Goal: Task Accomplishment & Management: Use online tool/utility

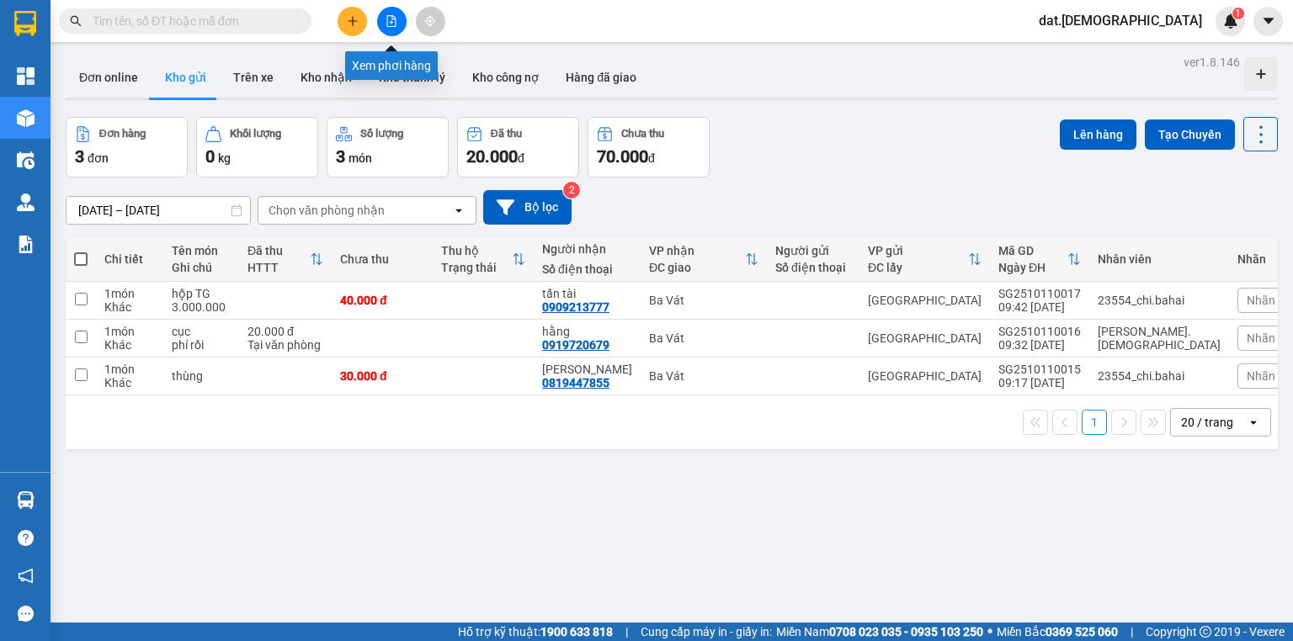
click at [396, 17] on icon "file-add" at bounding box center [391, 21] width 12 height 12
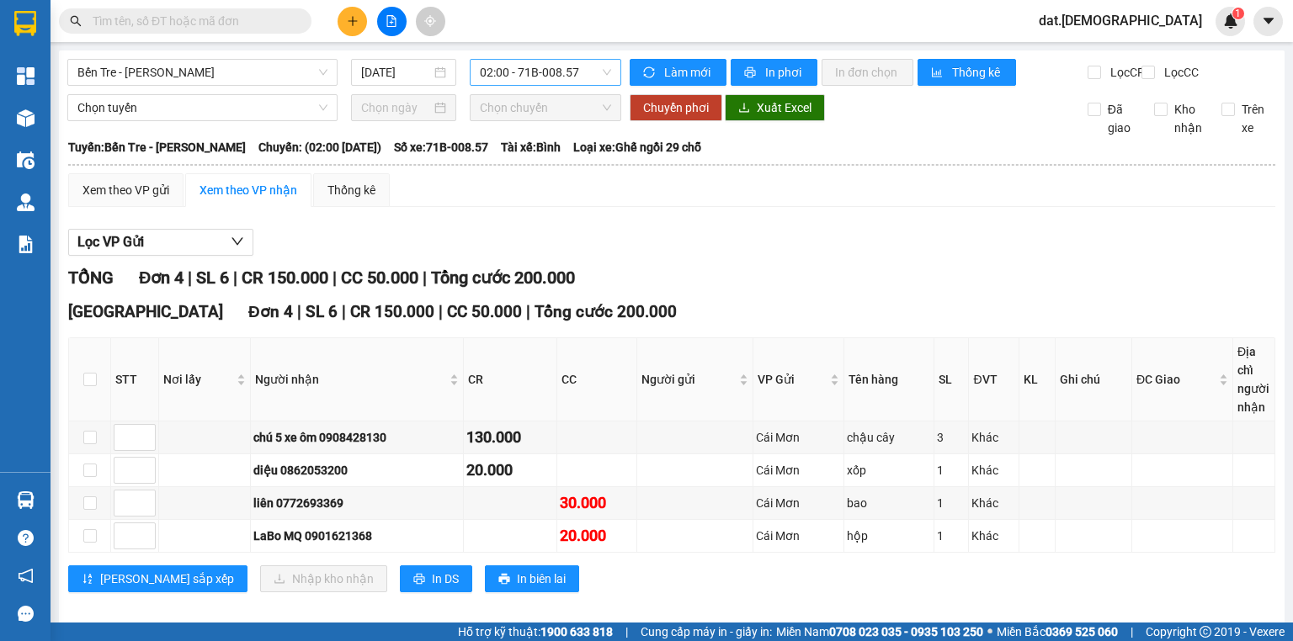
click at [564, 69] on span "02:00 - 71B-008.57" at bounding box center [546, 72] width 132 height 25
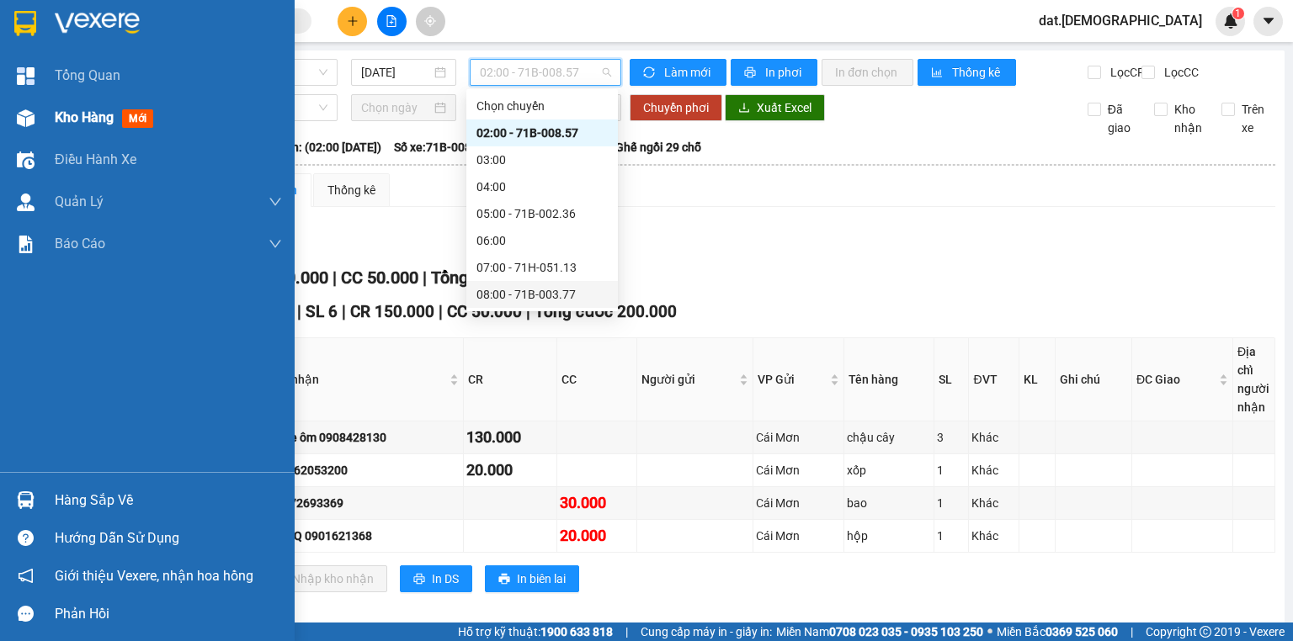
click at [146, 114] on span "mới" at bounding box center [137, 118] width 31 height 19
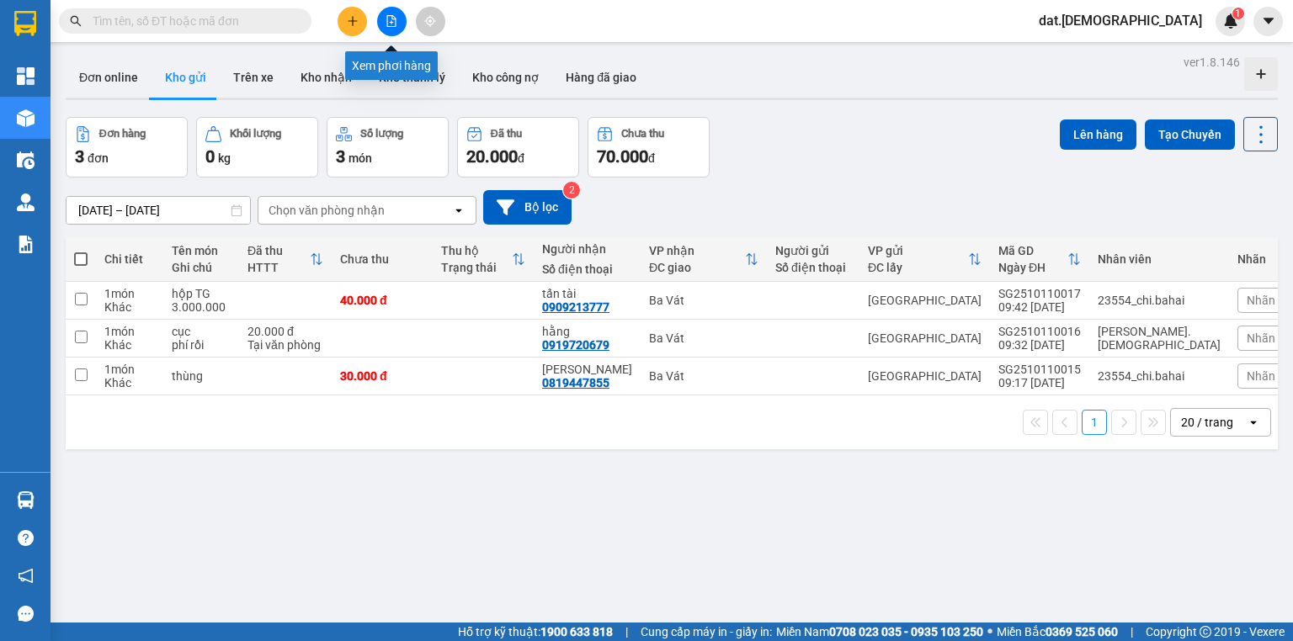
click at [394, 20] on icon "file-add" at bounding box center [391, 21] width 12 height 12
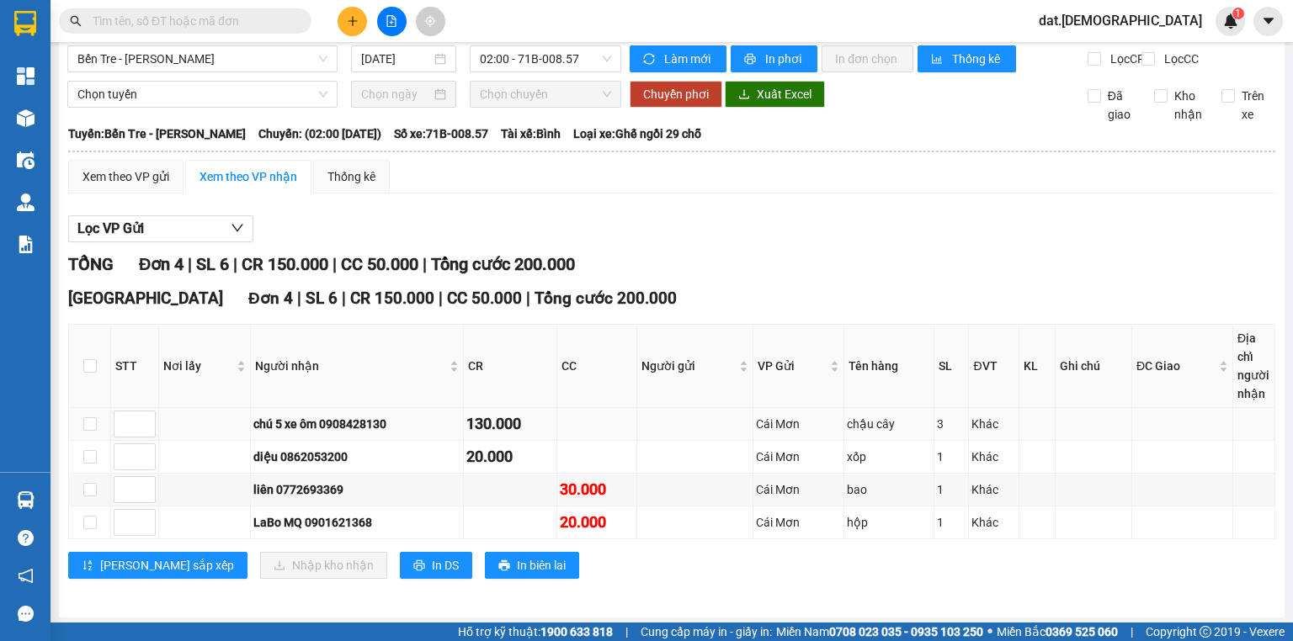
scroll to position [27, 0]
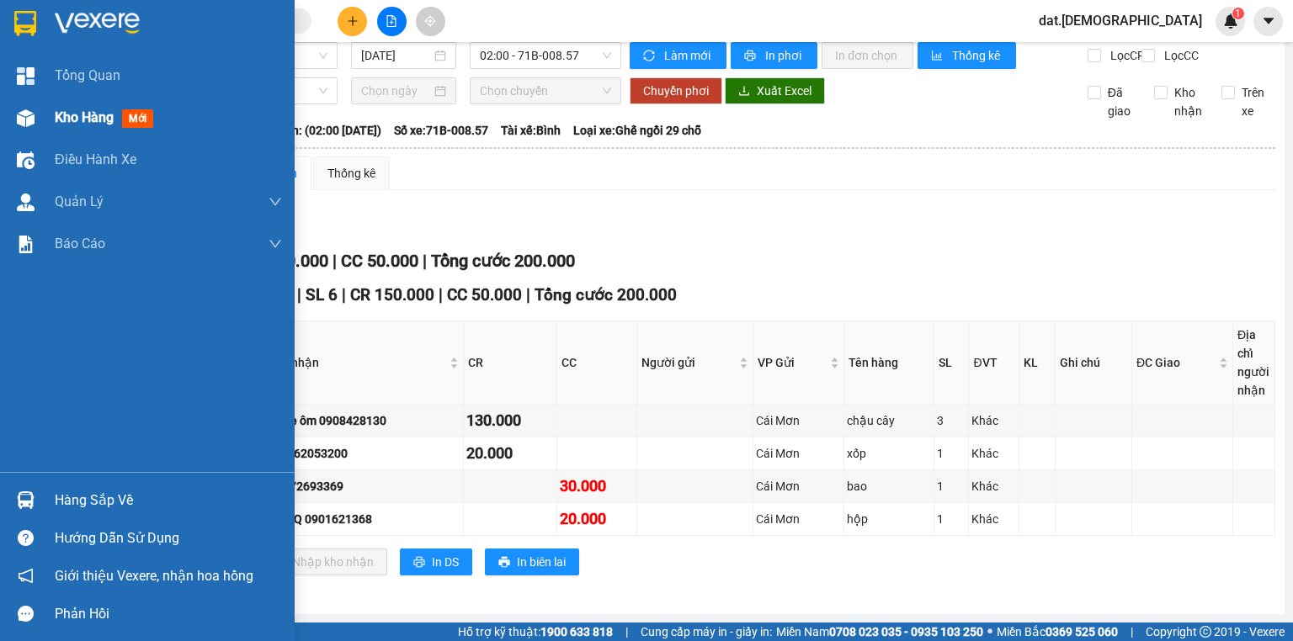
click at [129, 118] on span "mới" at bounding box center [137, 118] width 31 height 19
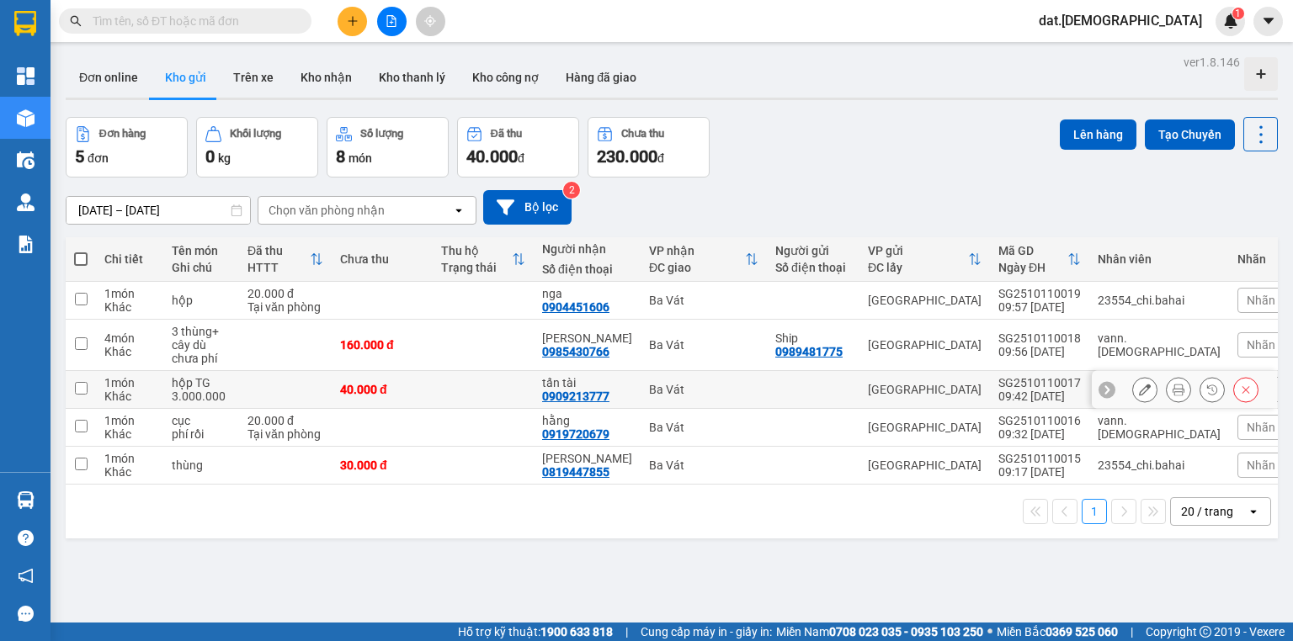
click at [411, 384] on div "40.000 đ" at bounding box center [382, 389] width 84 height 13
checkbox input "true"
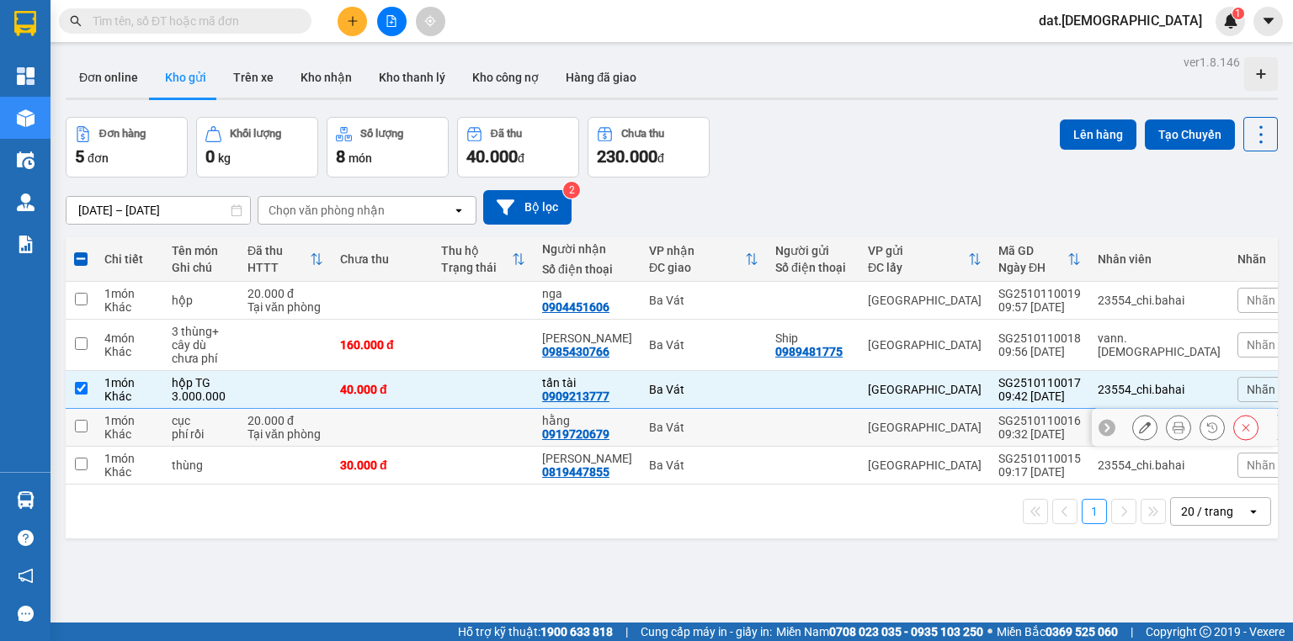
click at [412, 425] on td at bounding box center [382, 428] width 101 height 38
checkbox input "true"
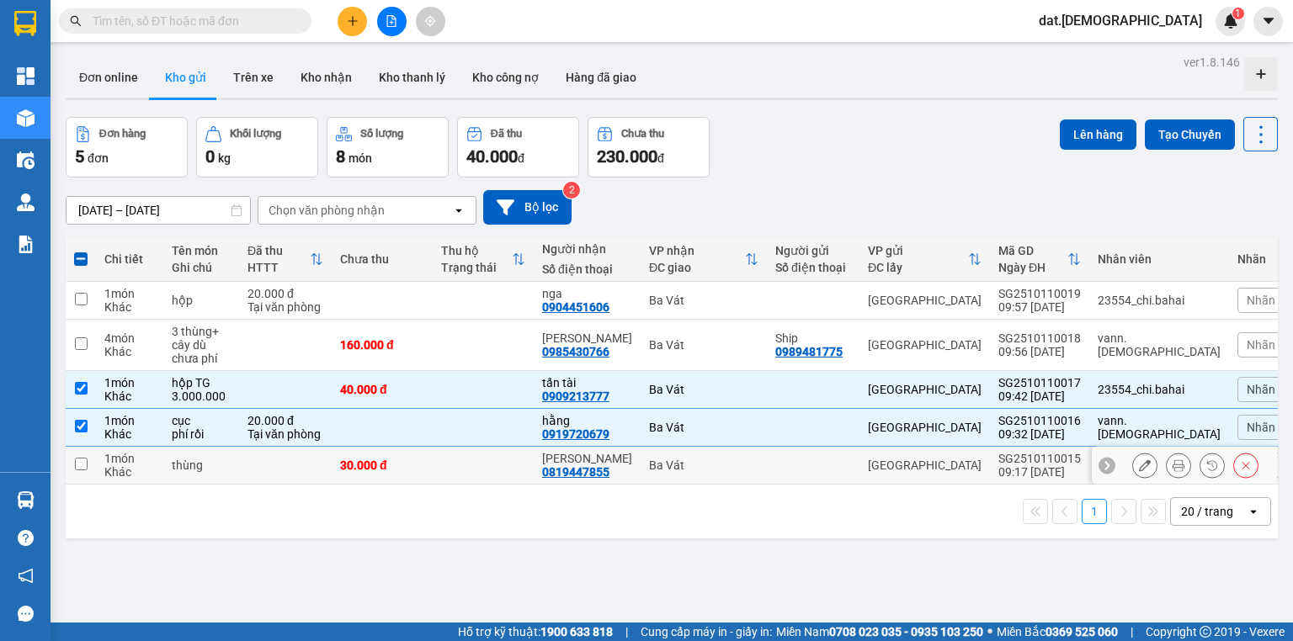
click at [420, 461] on div "30.000 đ" at bounding box center [382, 465] width 84 height 13
checkbox input "true"
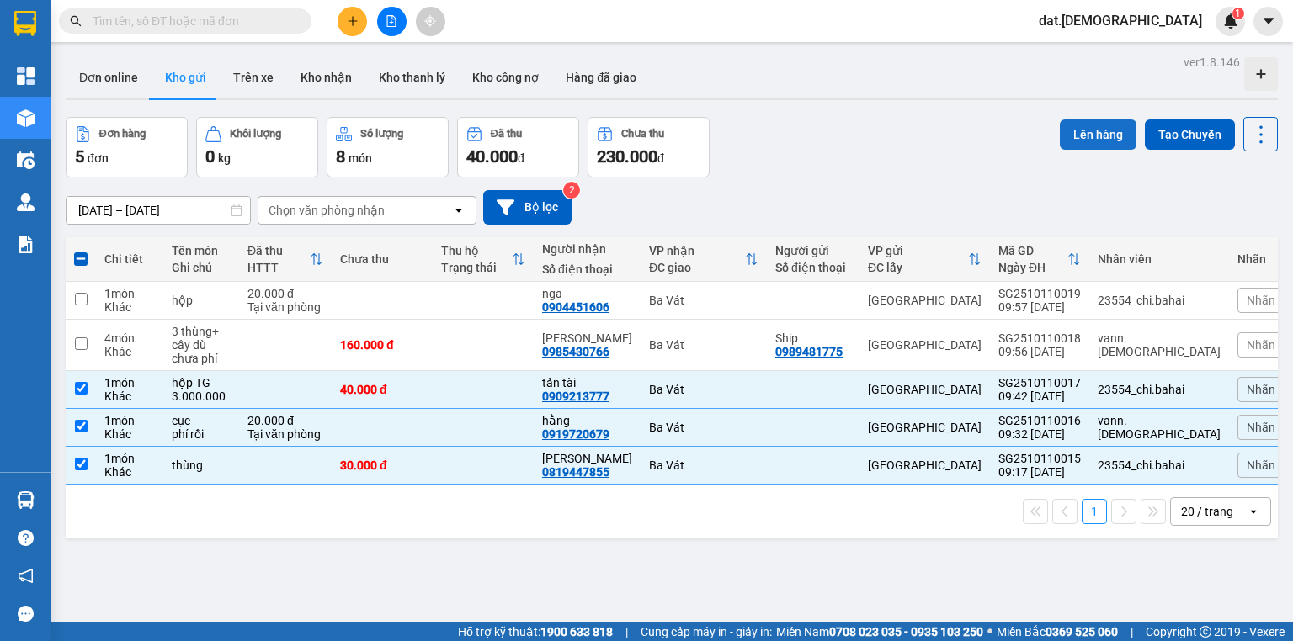
click at [1090, 134] on button "Lên hàng" at bounding box center [1098, 135] width 77 height 30
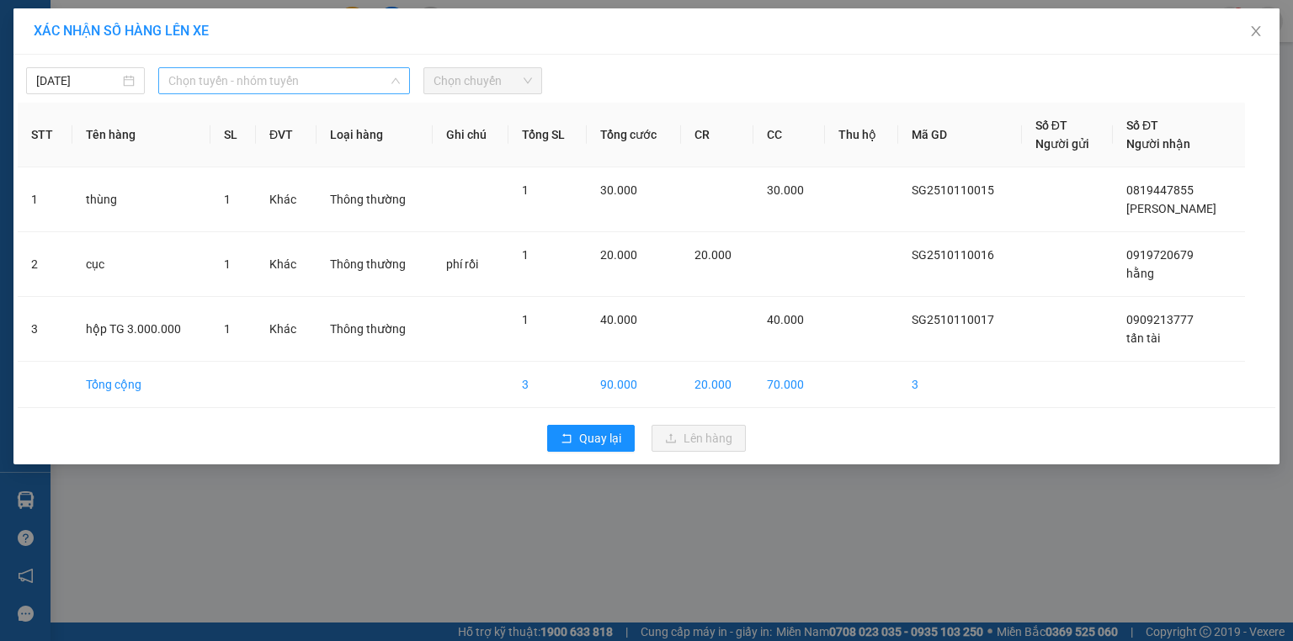
click at [332, 74] on span "Chọn tuyến - nhóm tuyến" at bounding box center [283, 80] width 231 height 25
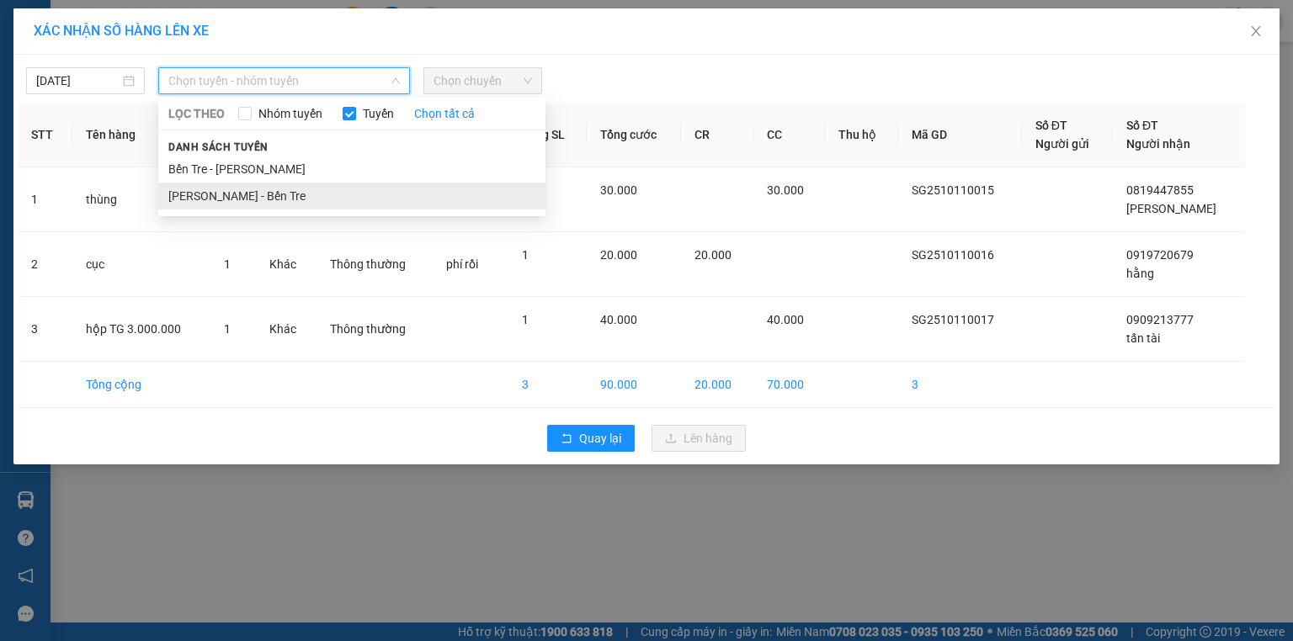
click at [273, 192] on li "Hồ Chí Minh - Bến Tre" at bounding box center [351, 196] width 387 height 27
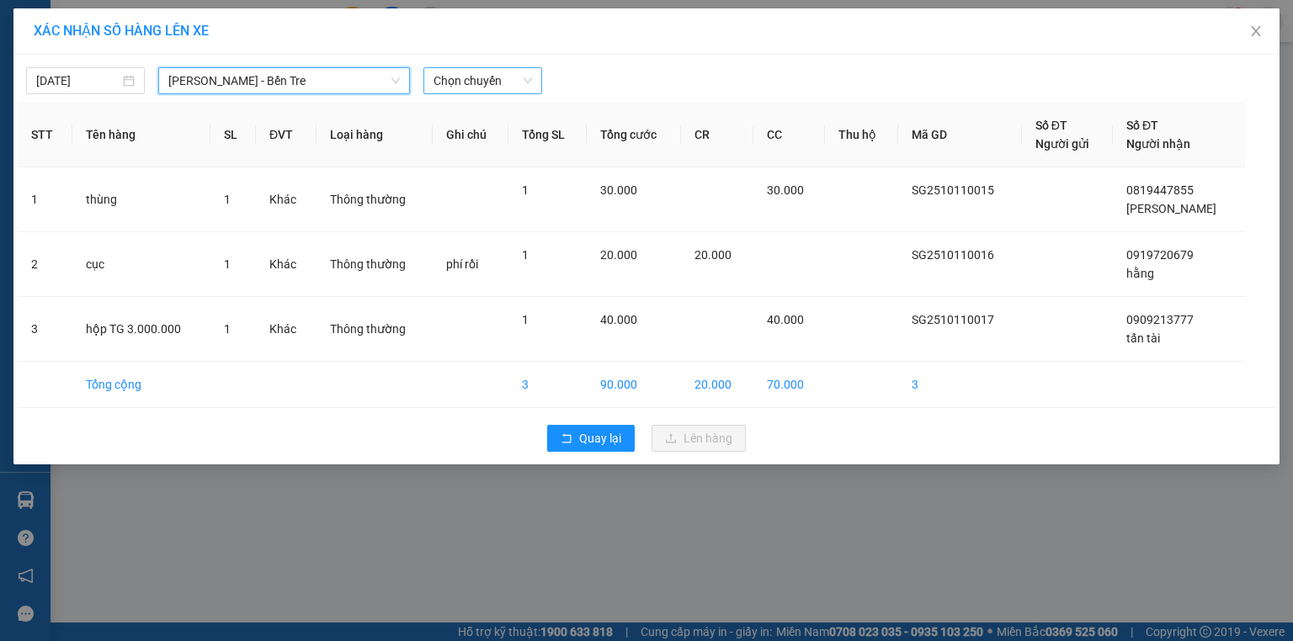
click at [495, 81] on span "Chọn chuyến" at bounding box center [482, 80] width 98 height 25
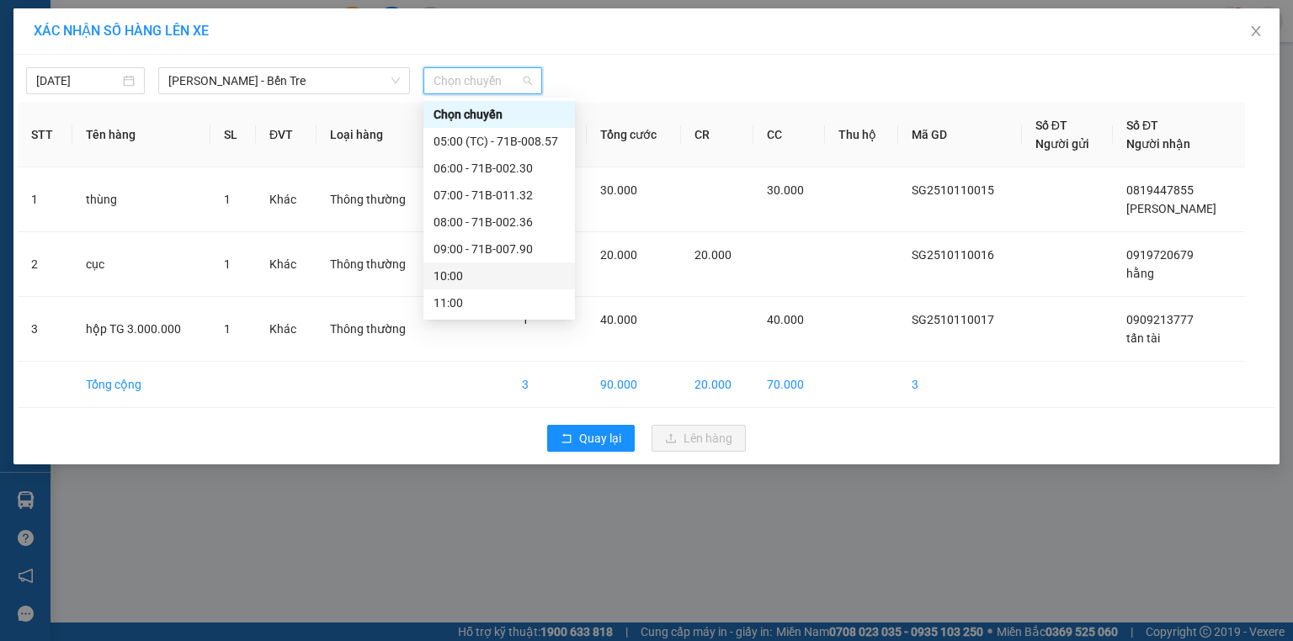
click at [464, 273] on div "10:00" at bounding box center [498, 276] width 131 height 19
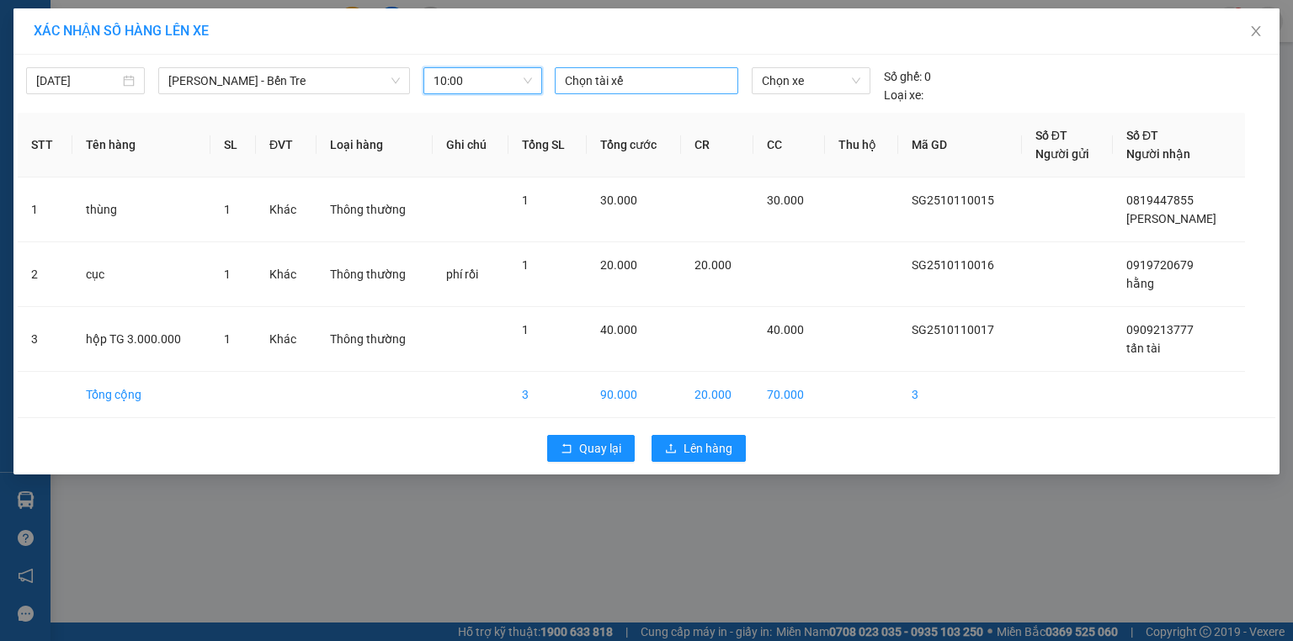
click at [602, 77] on div at bounding box center [646, 81] width 175 height 20
type input "tai"
click at [582, 134] on div "Tài" at bounding box center [681, 140] width 232 height 19
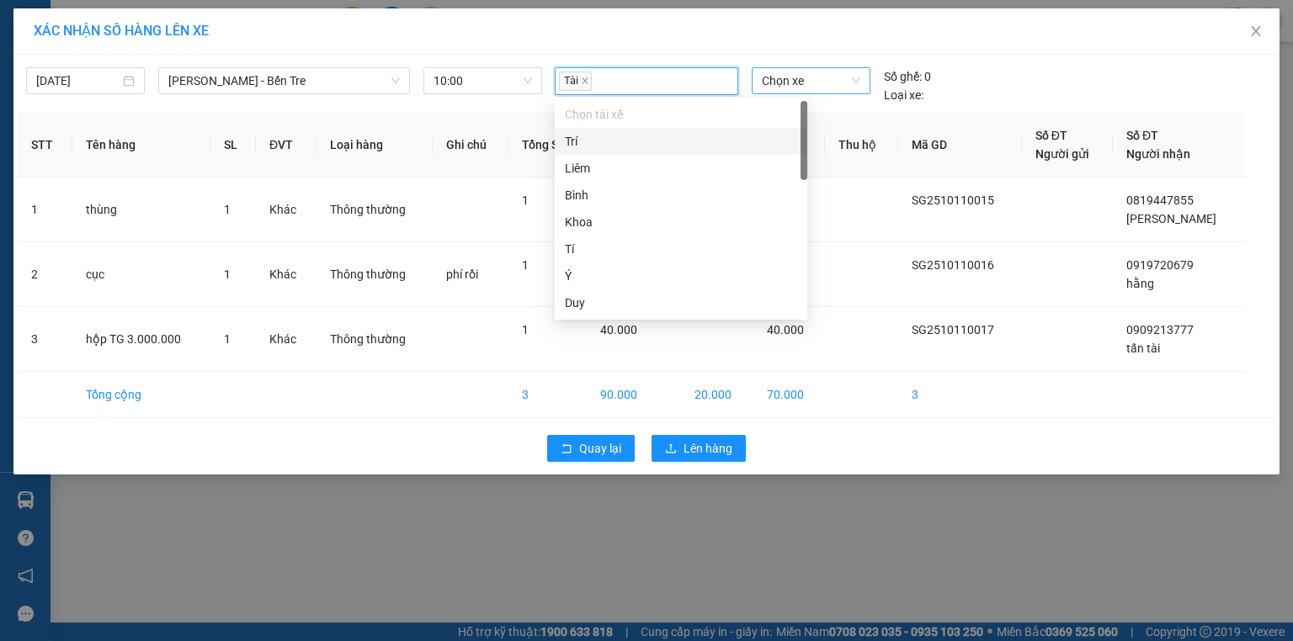
click at [787, 77] on span "Chọn xe" at bounding box center [811, 80] width 98 height 25
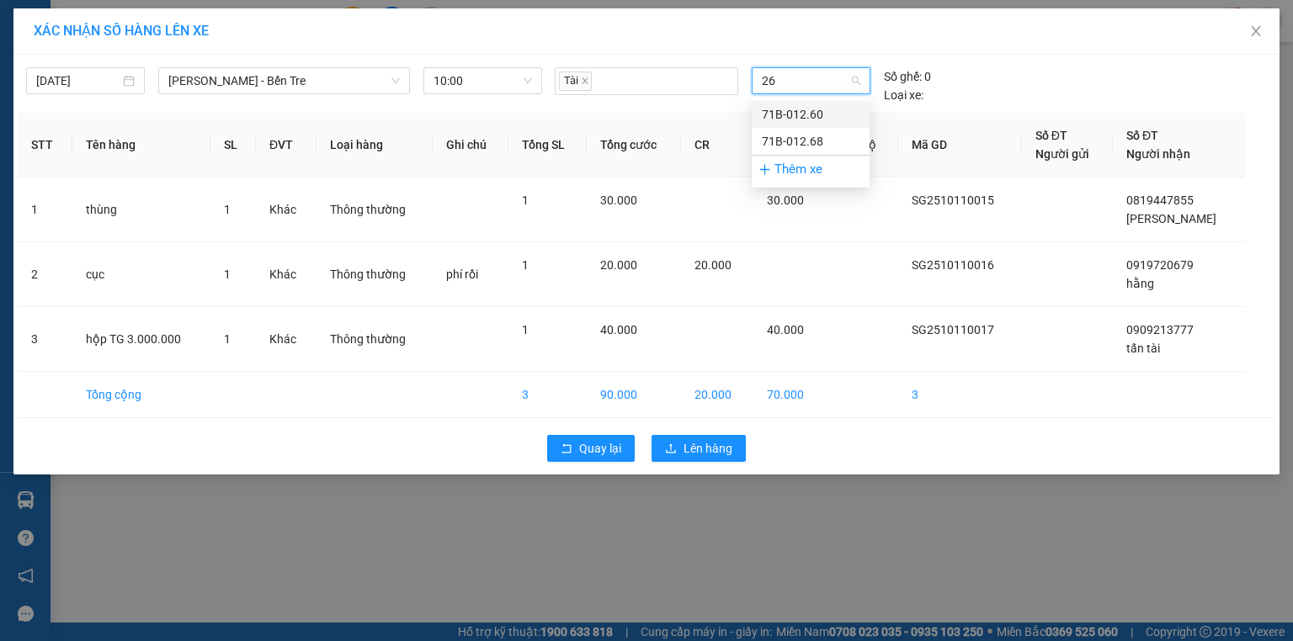
type input "268"
click at [794, 109] on div "71B-012.68" at bounding box center [811, 114] width 98 height 19
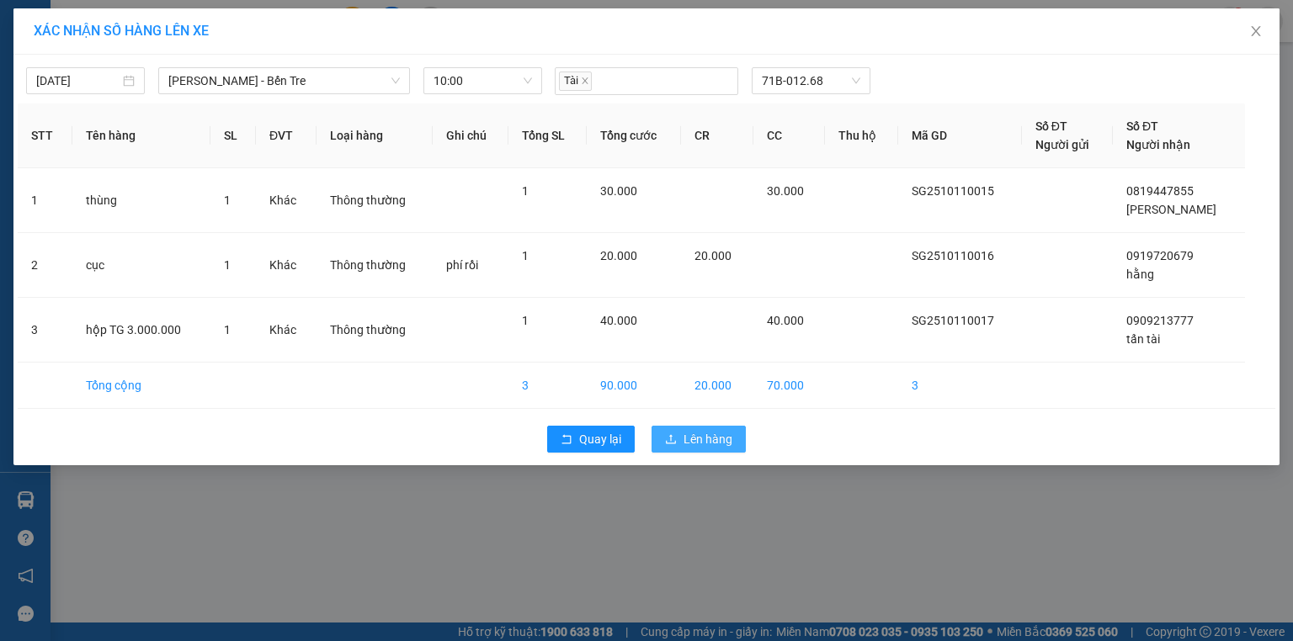
click at [710, 433] on span "Lên hàng" at bounding box center [707, 439] width 49 height 19
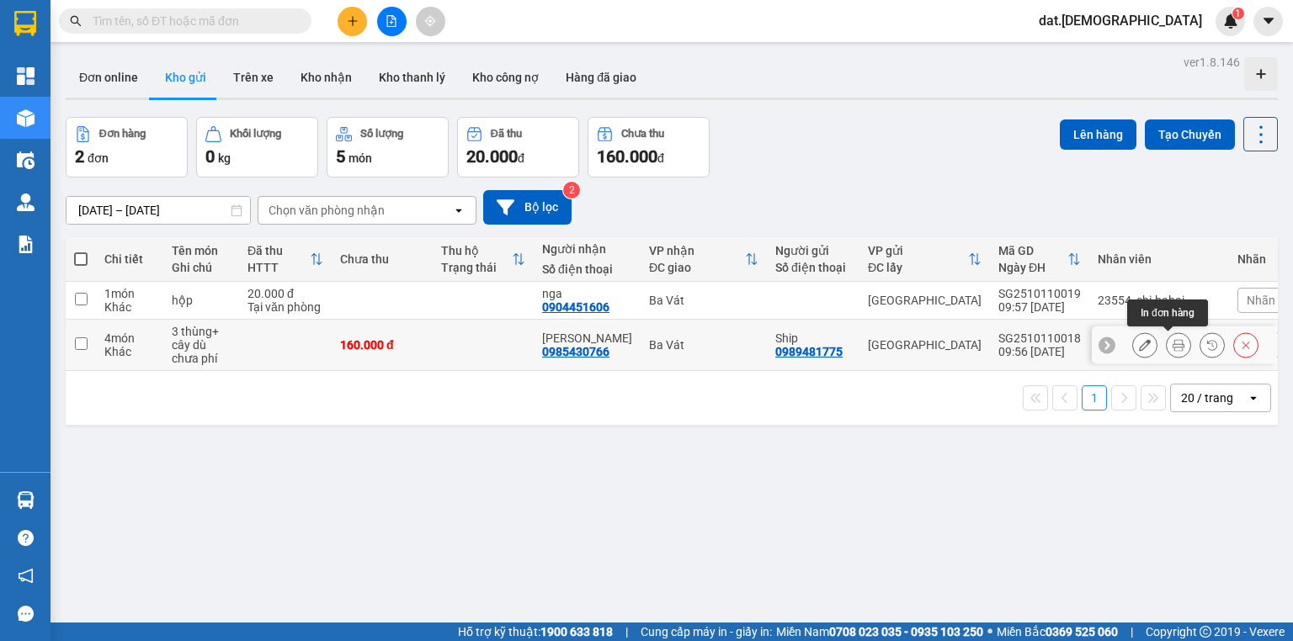
click at [1172, 346] on icon at bounding box center [1178, 345] width 12 height 12
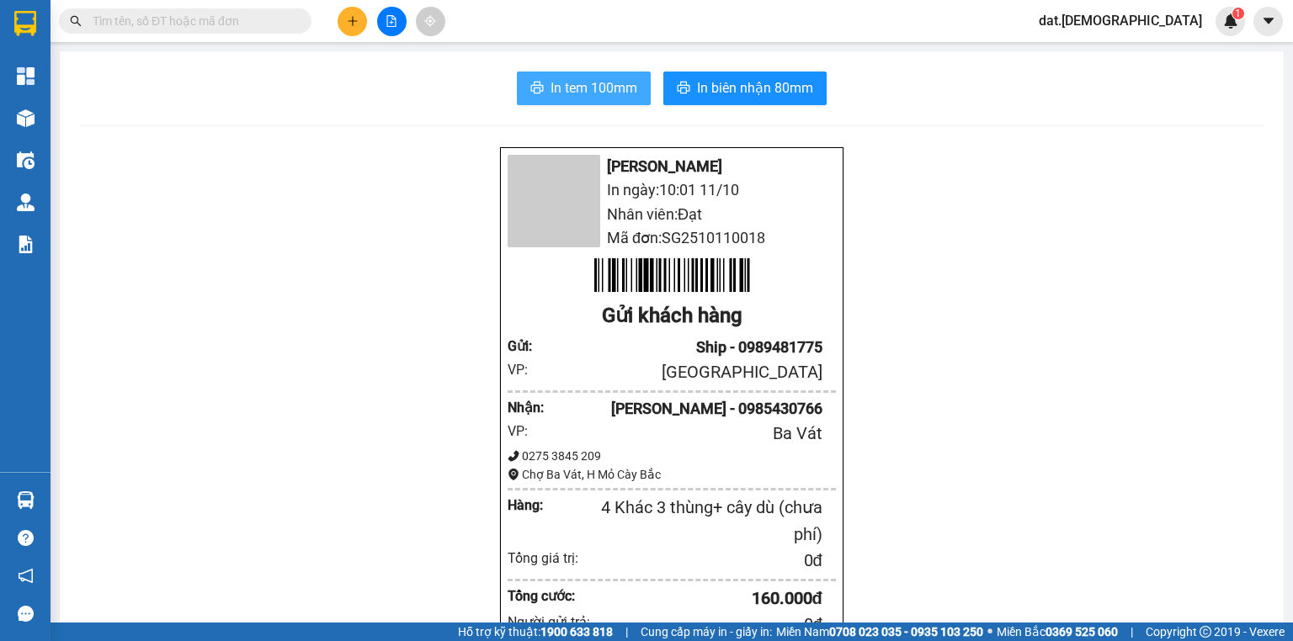
click at [579, 91] on span "In tem 100mm" at bounding box center [593, 87] width 87 height 21
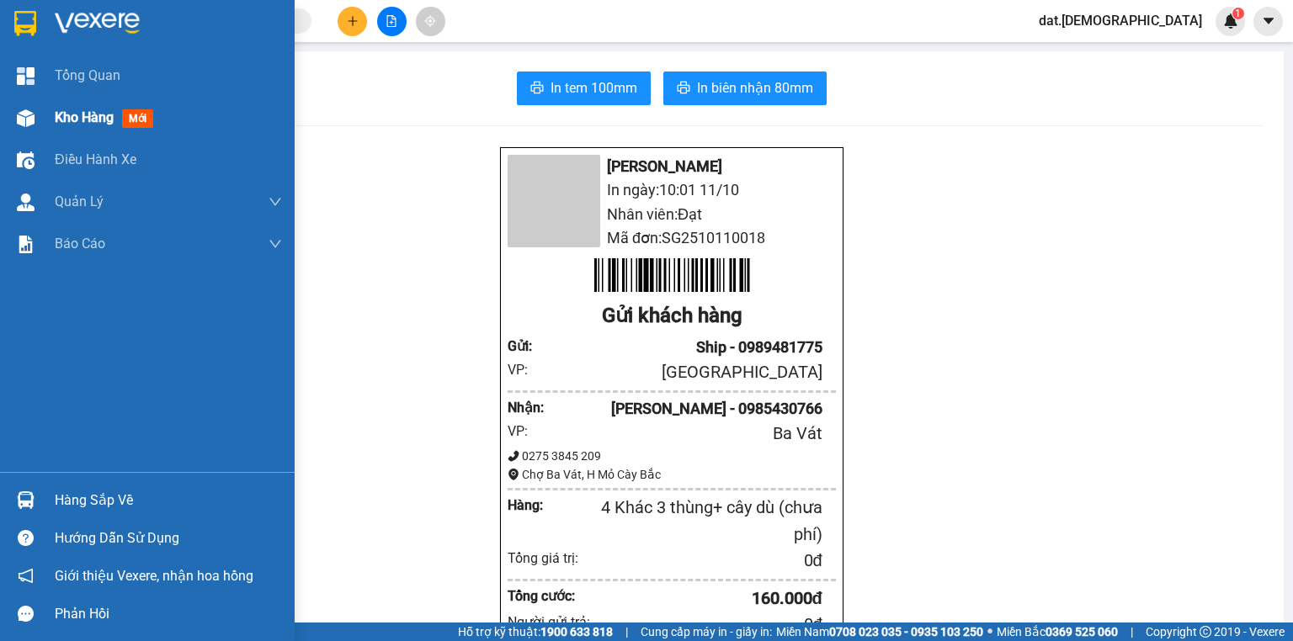
click at [139, 118] on span "mới" at bounding box center [137, 118] width 31 height 19
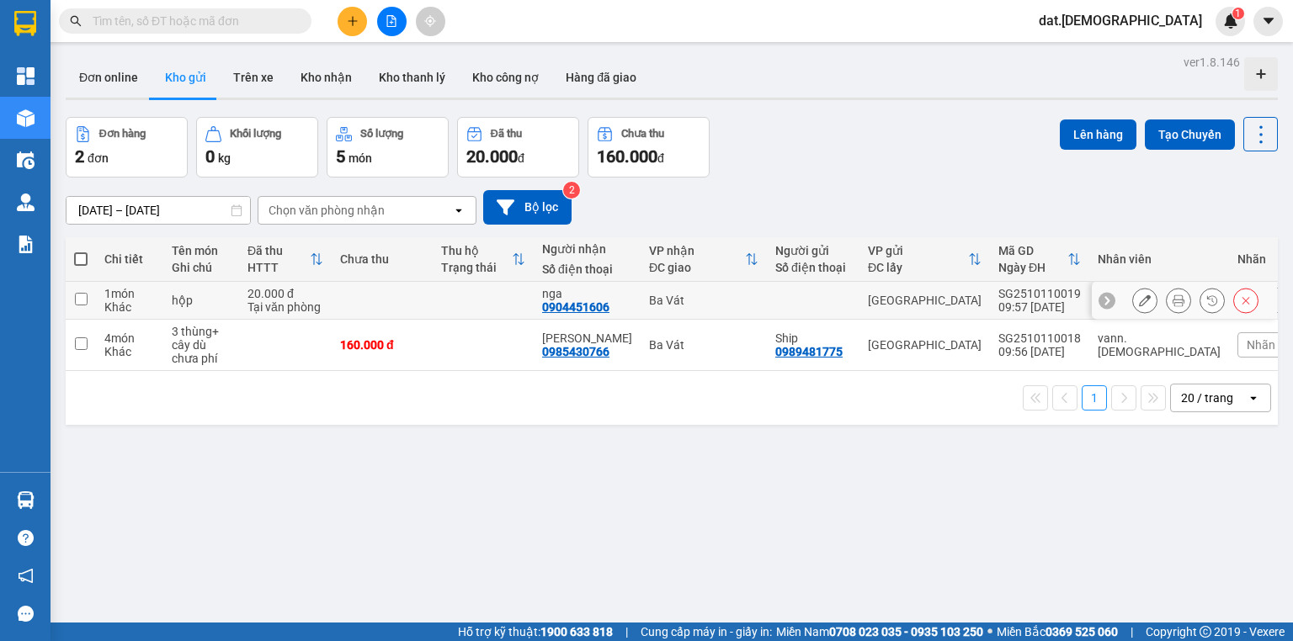
drag, startPoint x: 468, startPoint y: 299, endPoint x: 461, endPoint y: 321, distance: 22.9
click at [468, 298] on td at bounding box center [483, 301] width 101 height 38
checkbox input "true"
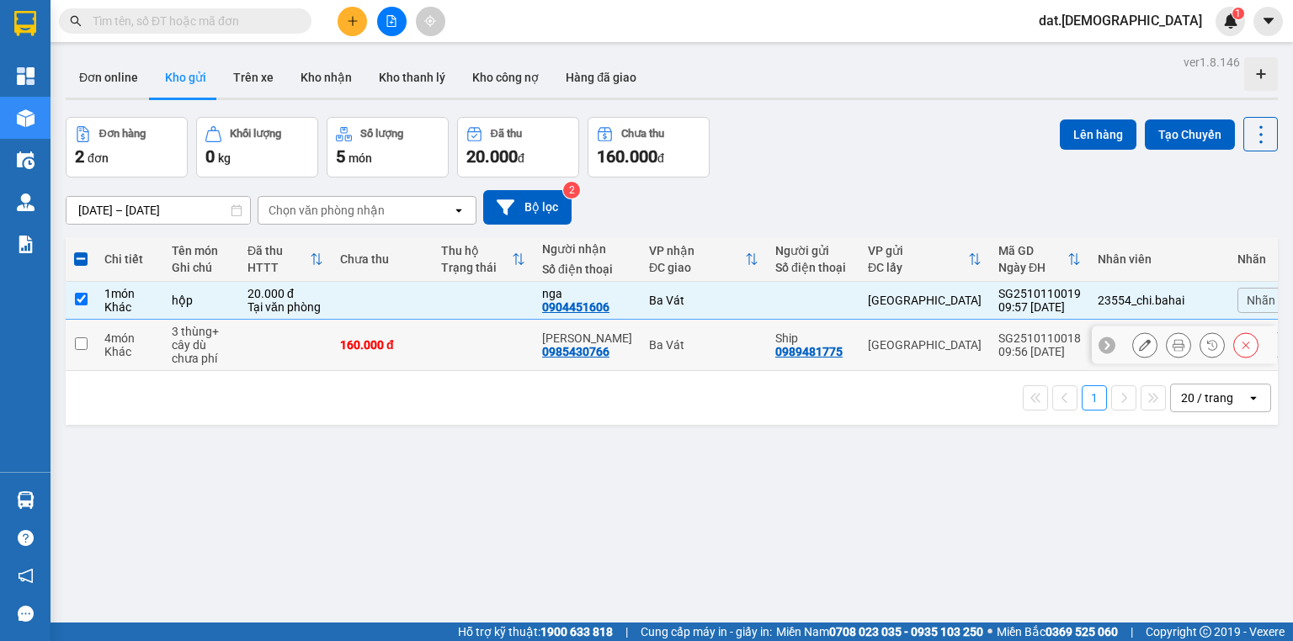
click at [455, 348] on td at bounding box center [483, 345] width 101 height 51
checkbox input "true"
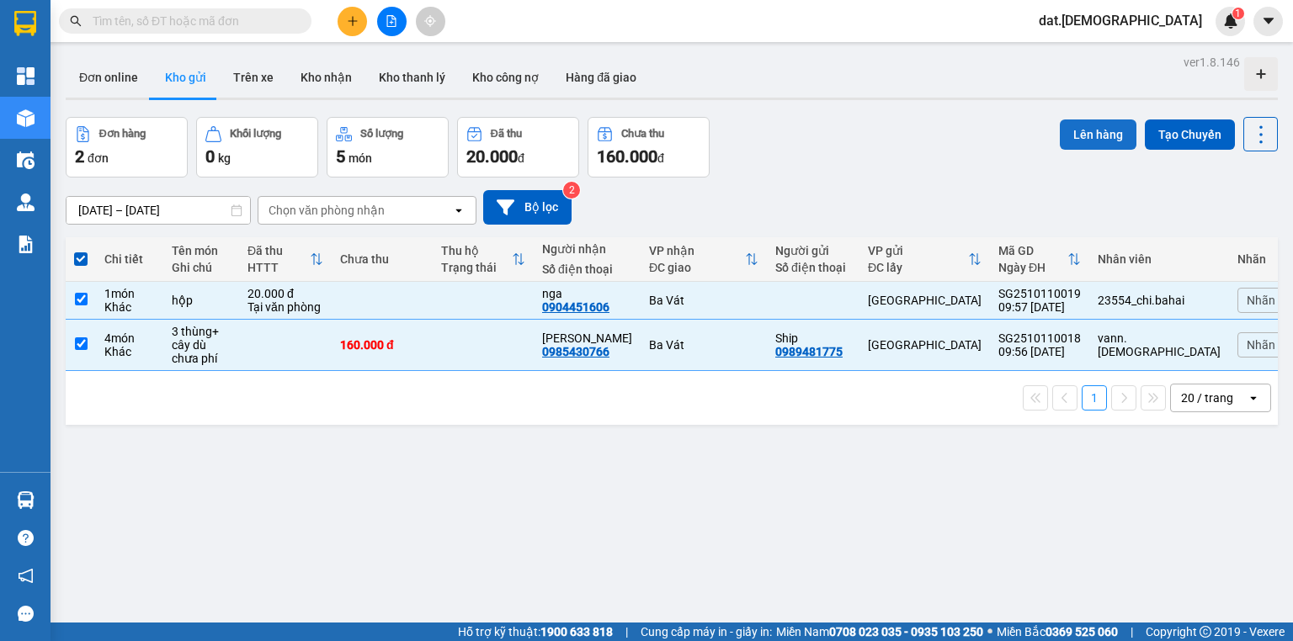
click at [1062, 133] on button "Lên hàng" at bounding box center [1098, 135] width 77 height 30
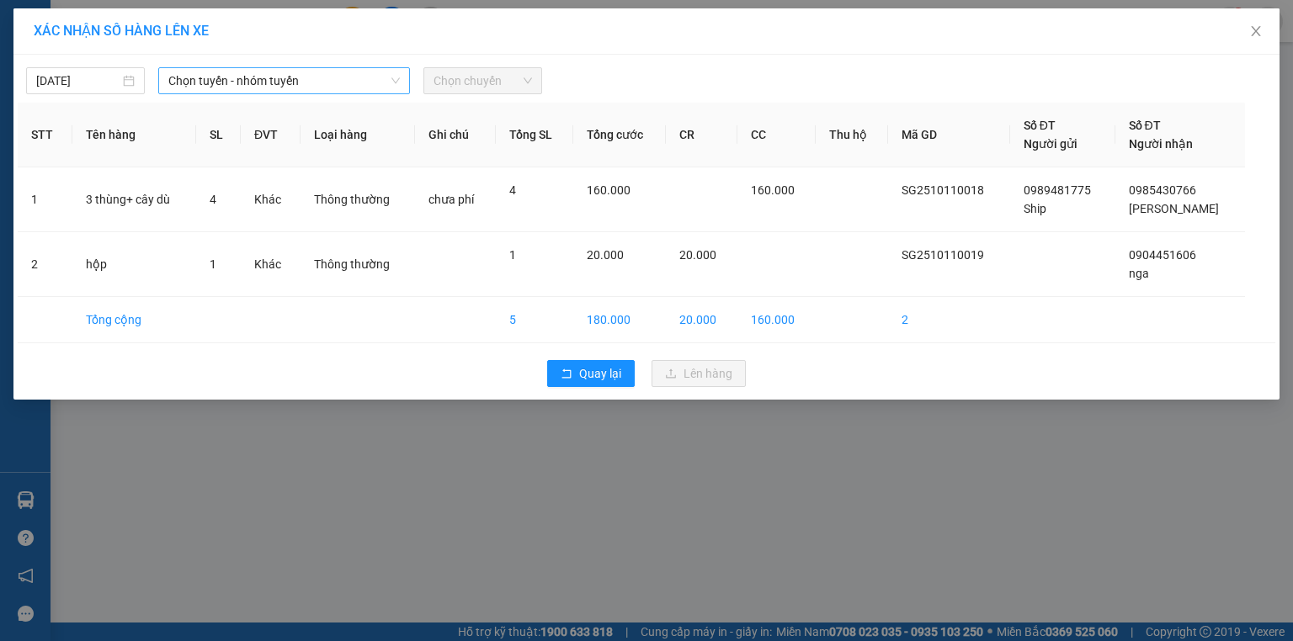
click at [316, 74] on span "Chọn tuyến - nhóm tuyến" at bounding box center [283, 80] width 231 height 25
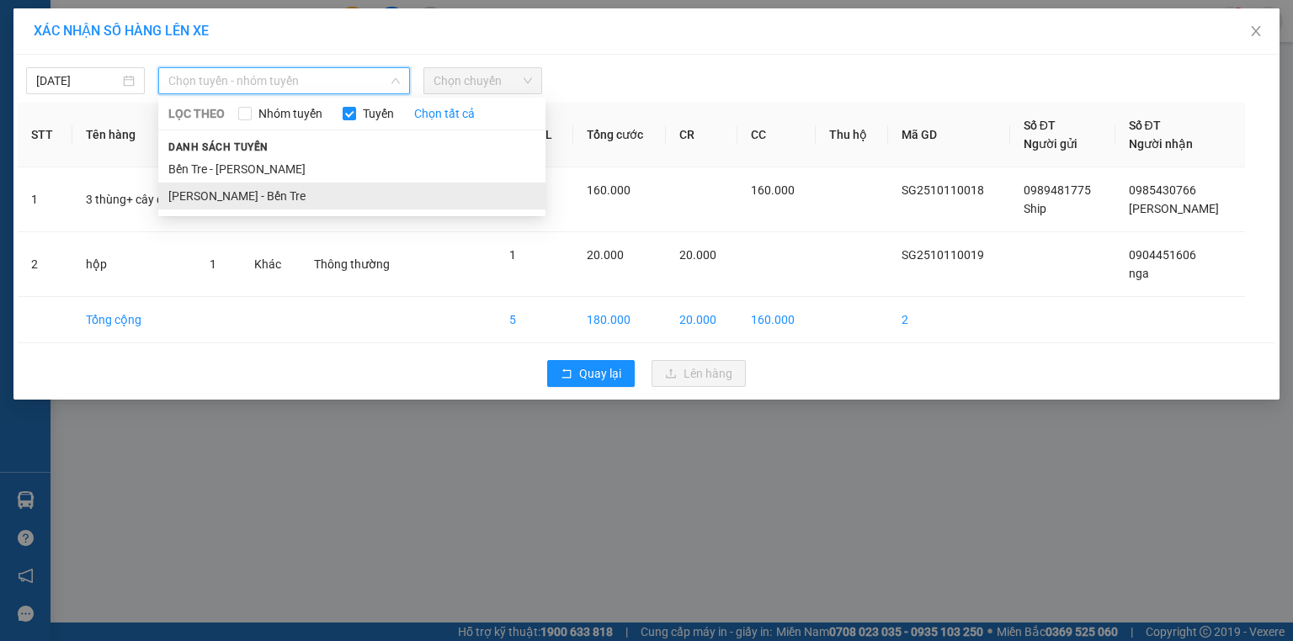
click at [283, 202] on li "Hồ Chí Minh - Bến Tre" at bounding box center [351, 196] width 387 height 27
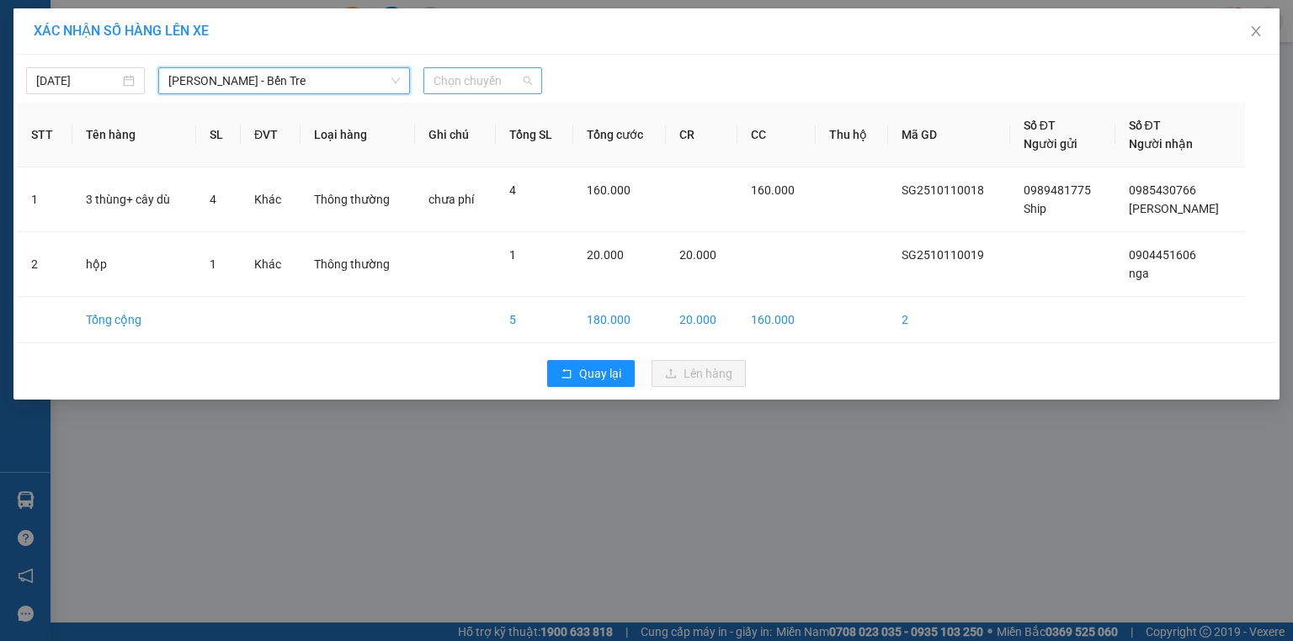
click at [491, 75] on span "Chọn chuyến" at bounding box center [482, 80] width 98 height 25
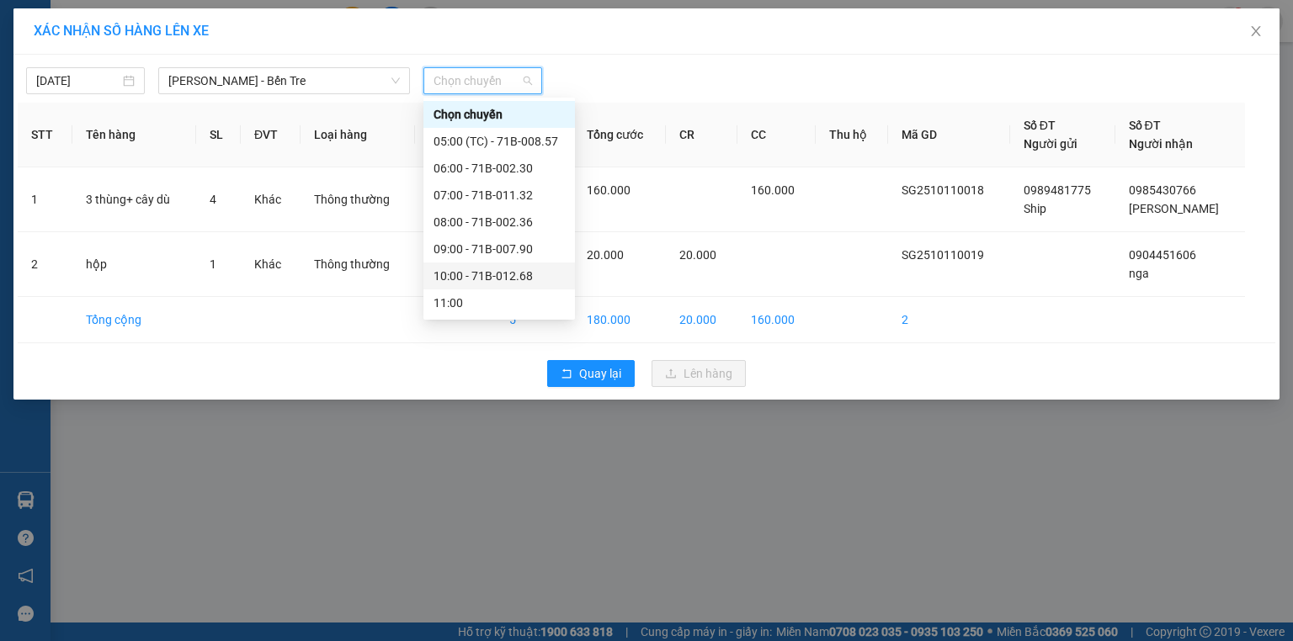
click at [466, 284] on div "10:00 - 71B-012.68" at bounding box center [498, 276] width 131 height 19
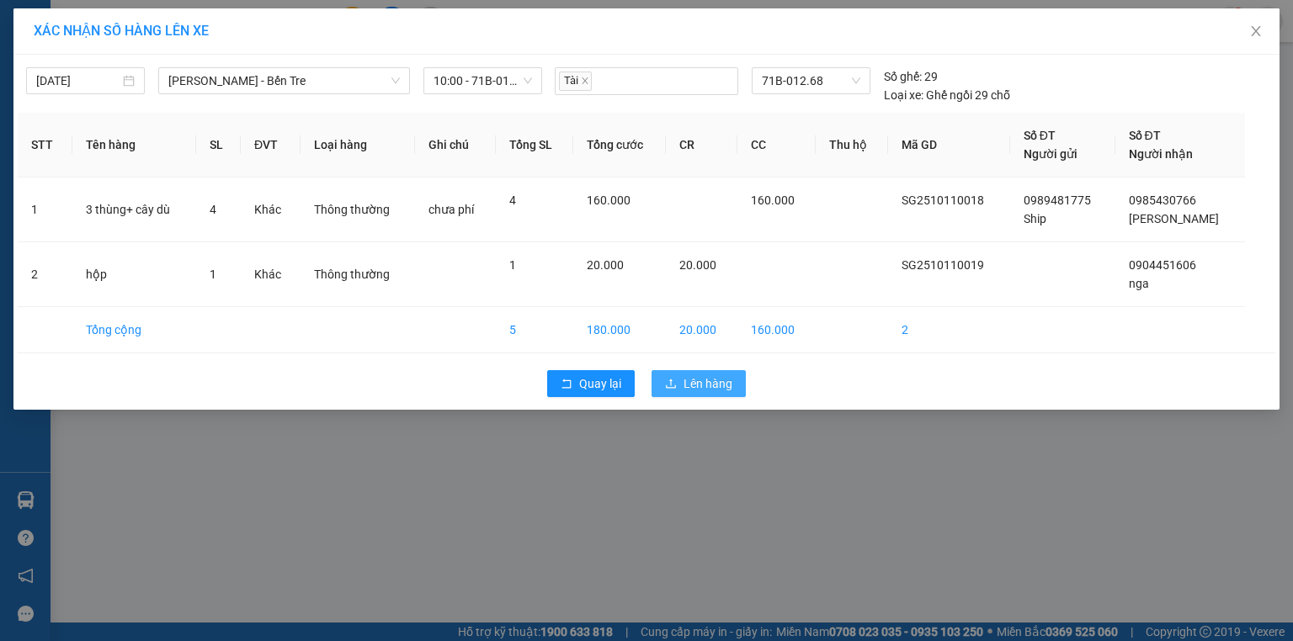
click at [684, 382] on span "Lên hàng" at bounding box center [707, 384] width 49 height 19
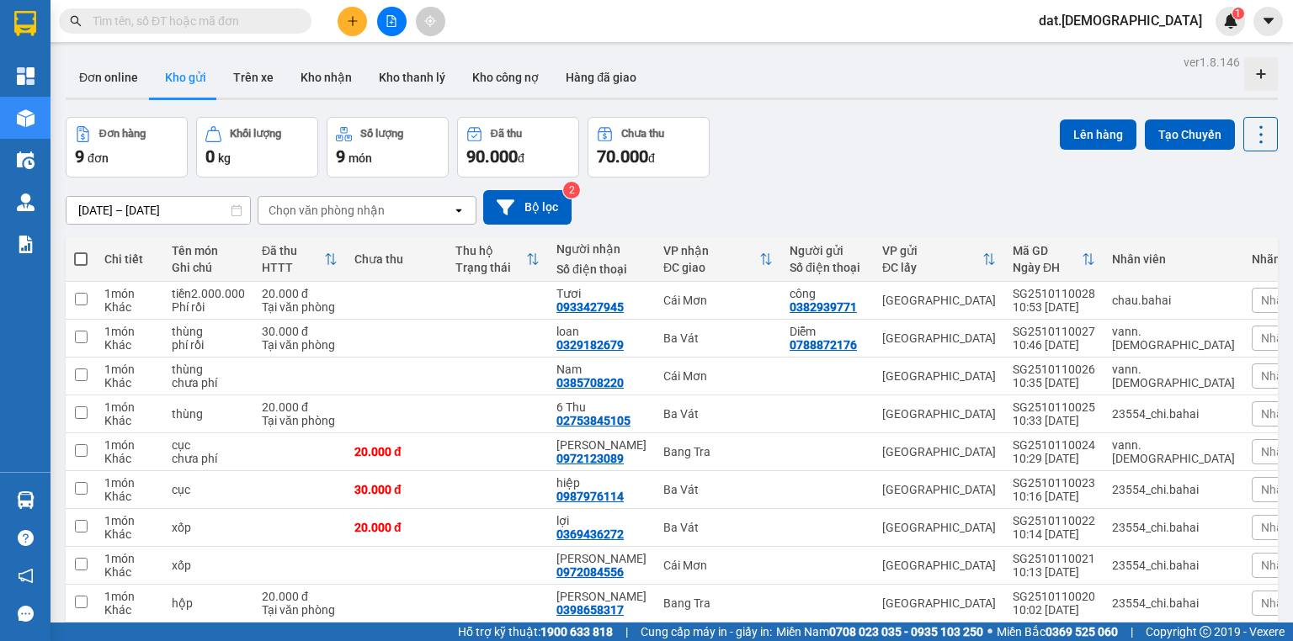
click at [79, 258] on span at bounding box center [80, 258] width 13 height 13
click at [81, 251] on input "checkbox" at bounding box center [81, 251] width 0 height 0
checkbox input "true"
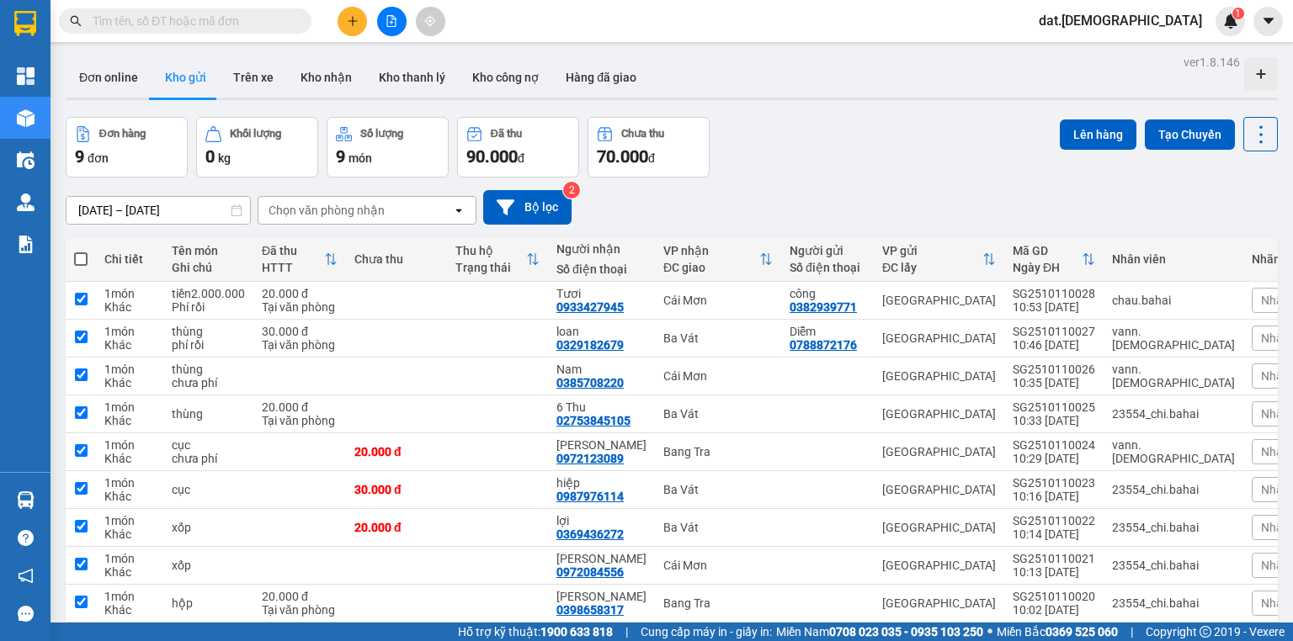
checkbox input "true"
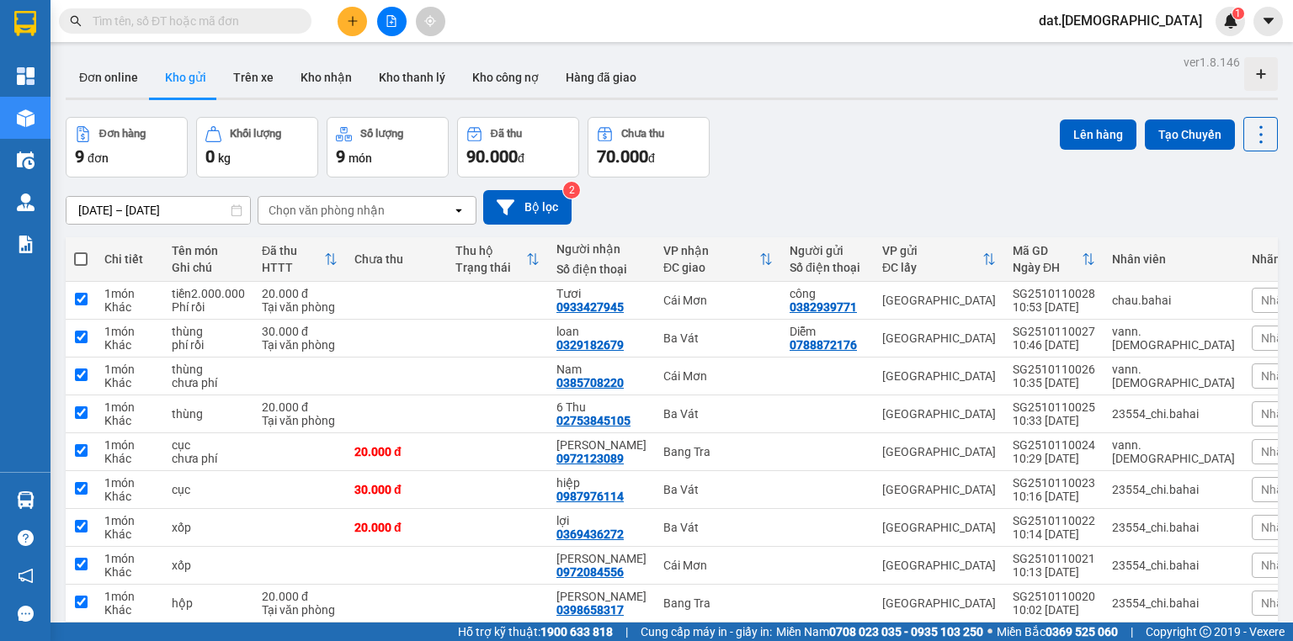
checkbox input "true"
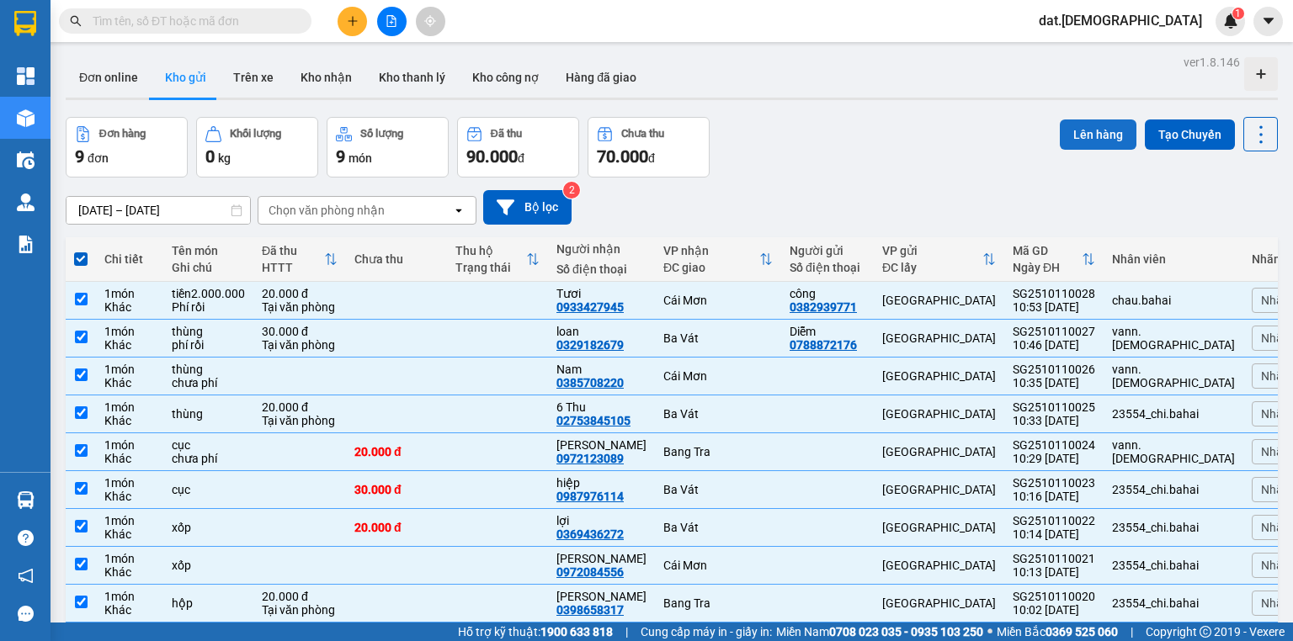
click at [1067, 131] on button "Lên hàng" at bounding box center [1098, 135] width 77 height 30
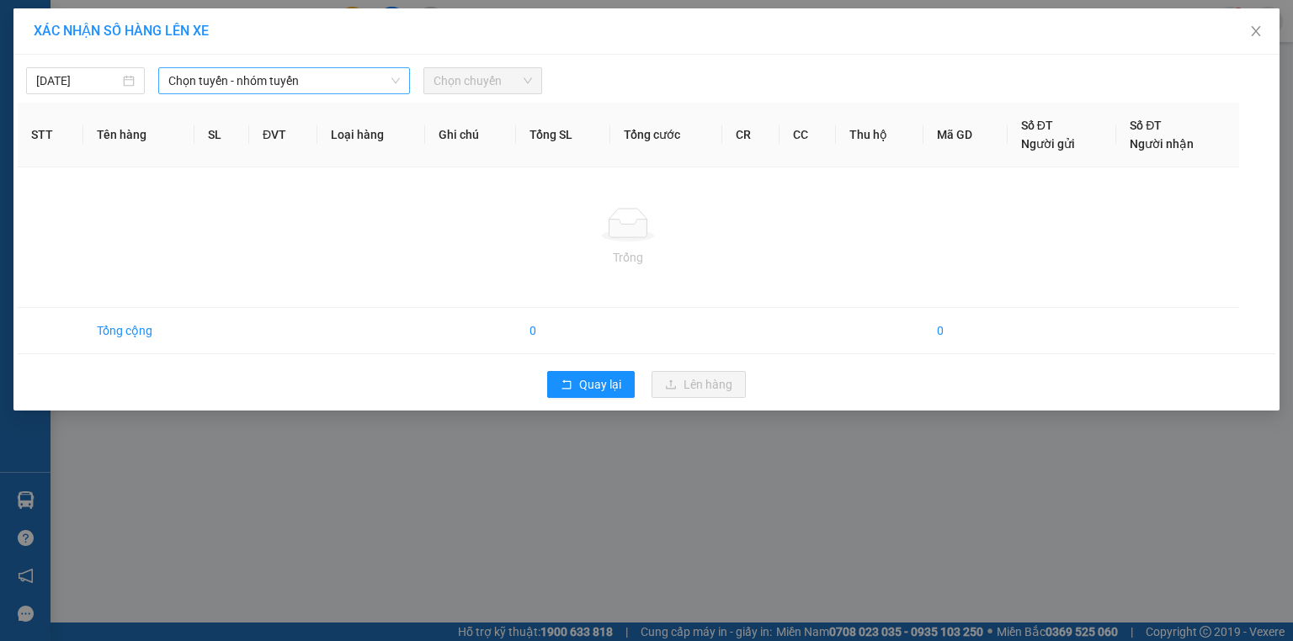
click at [350, 80] on span "Chọn tuyến - nhóm tuyến" at bounding box center [283, 80] width 231 height 25
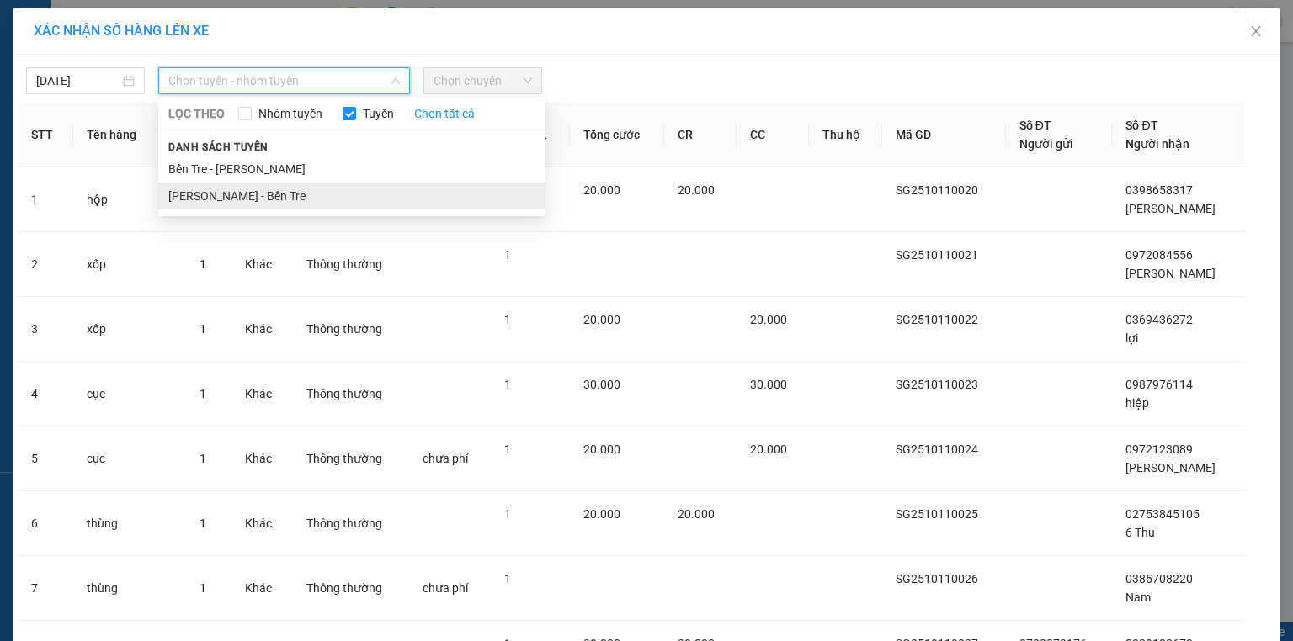
click at [228, 199] on li "Hồ Chí Minh - Bến Tre" at bounding box center [351, 196] width 387 height 27
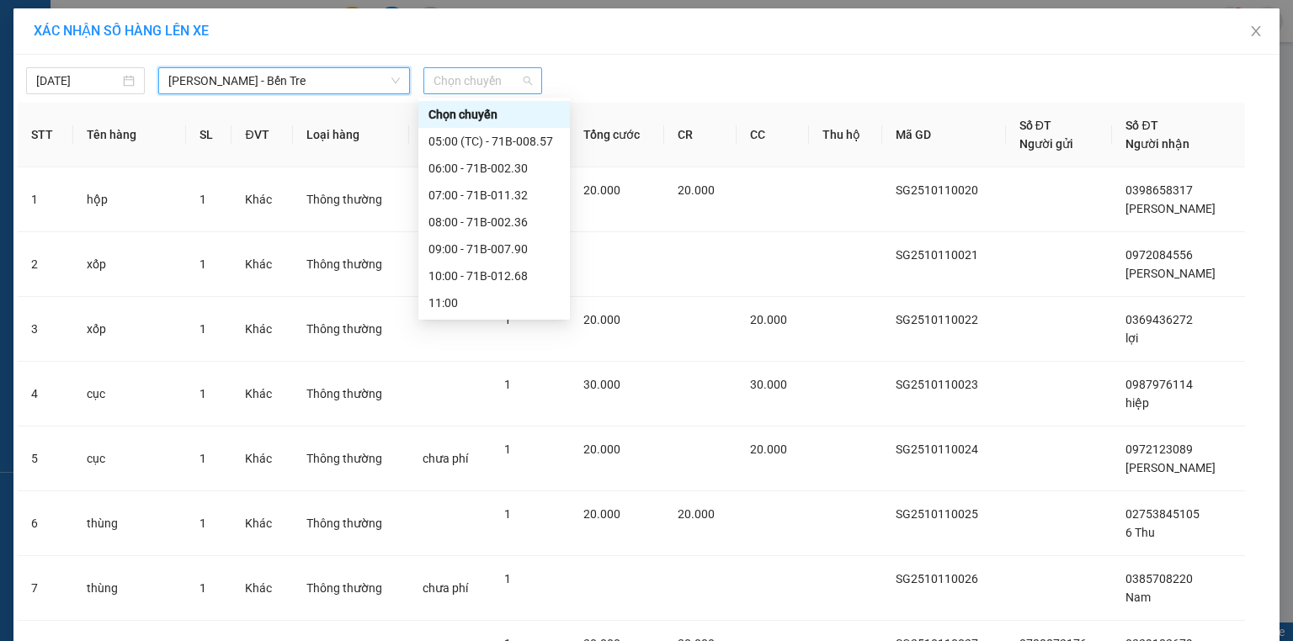
click at [479, 77] on span "Chọn chuyến" at bounding box center [482, 80] width 98 height 25
click at [444, 300] on div "11:00" at bounding box center [493, 303] width 131 height 19
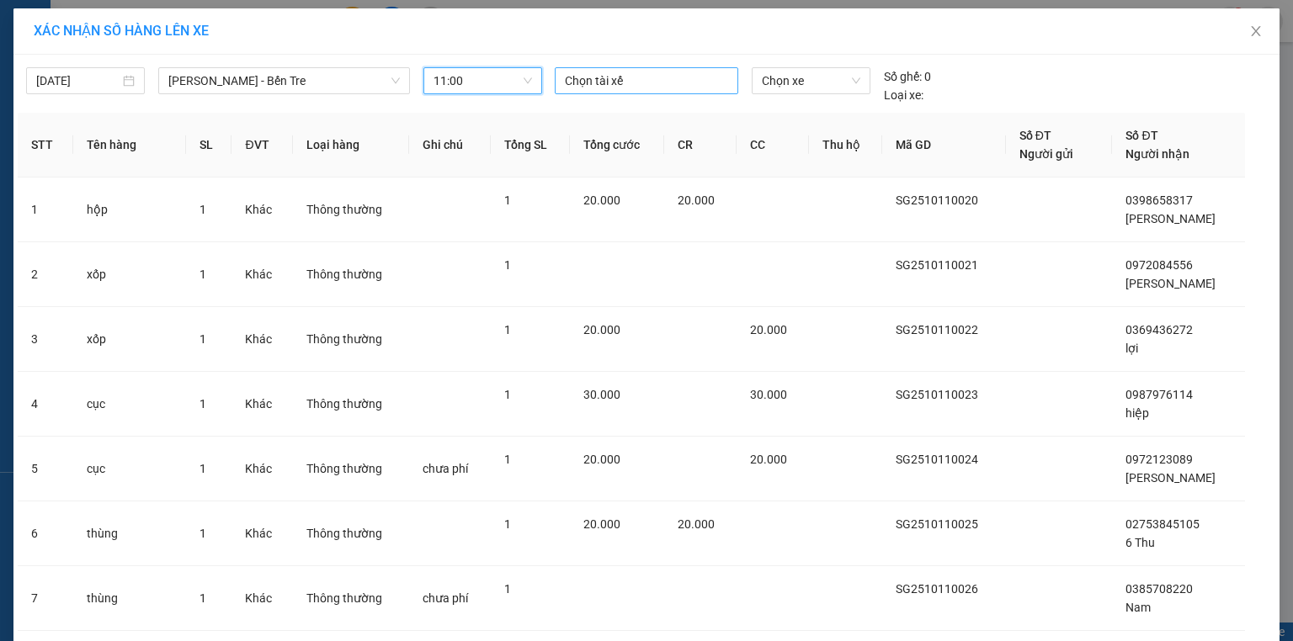
click at [614, 82] on div at bounding box center [646, 81] width 175 height 20
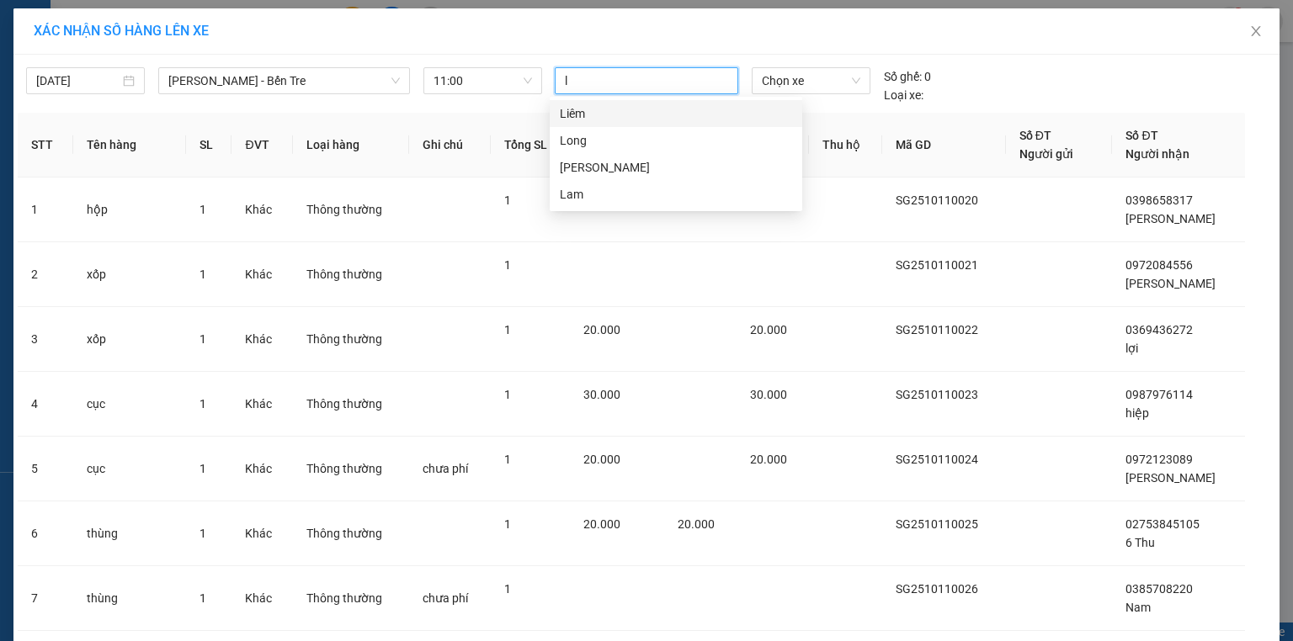
type input "li"
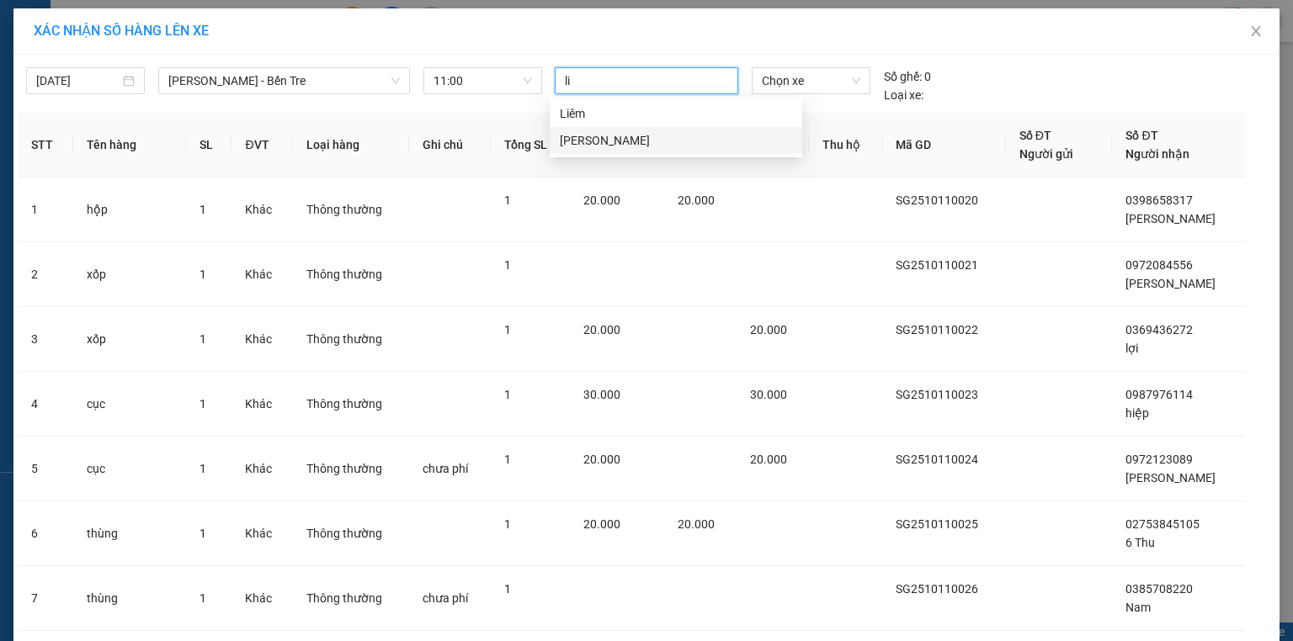
click at [588, 145] on div "[PERSON_NAME]" at bounding box center [676, 140] width 232 height 19
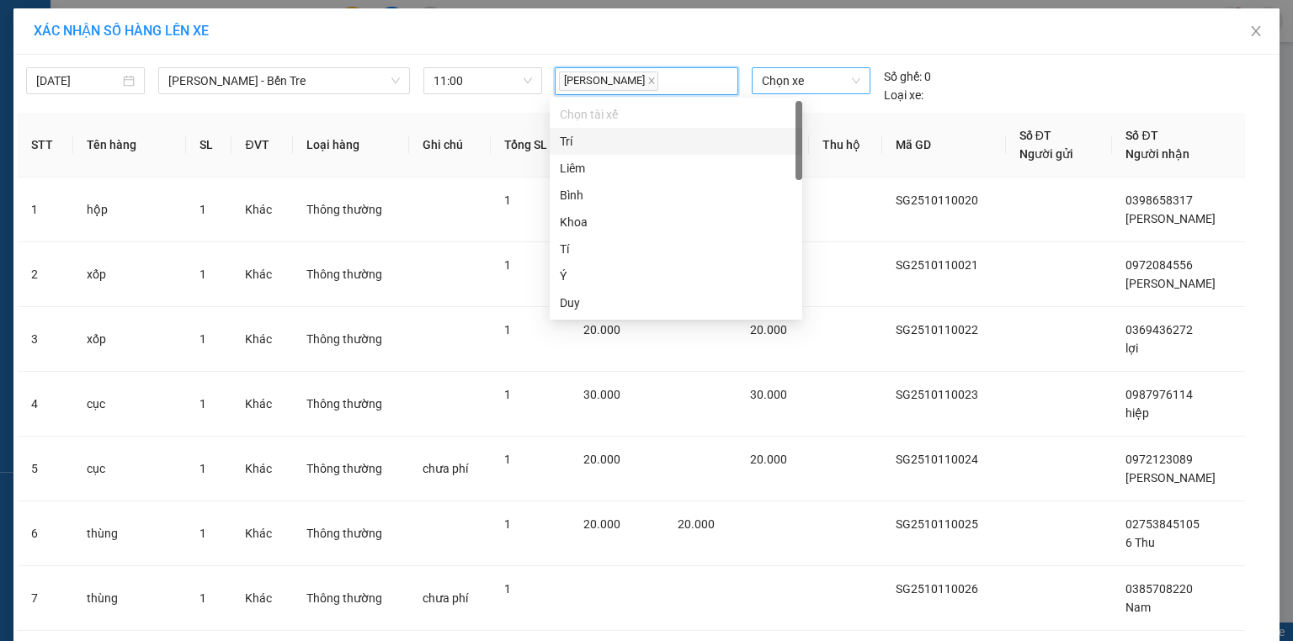
click at [838, 72] on span "Chọn xe" at bounding box center [811, 80] width 98 height 25
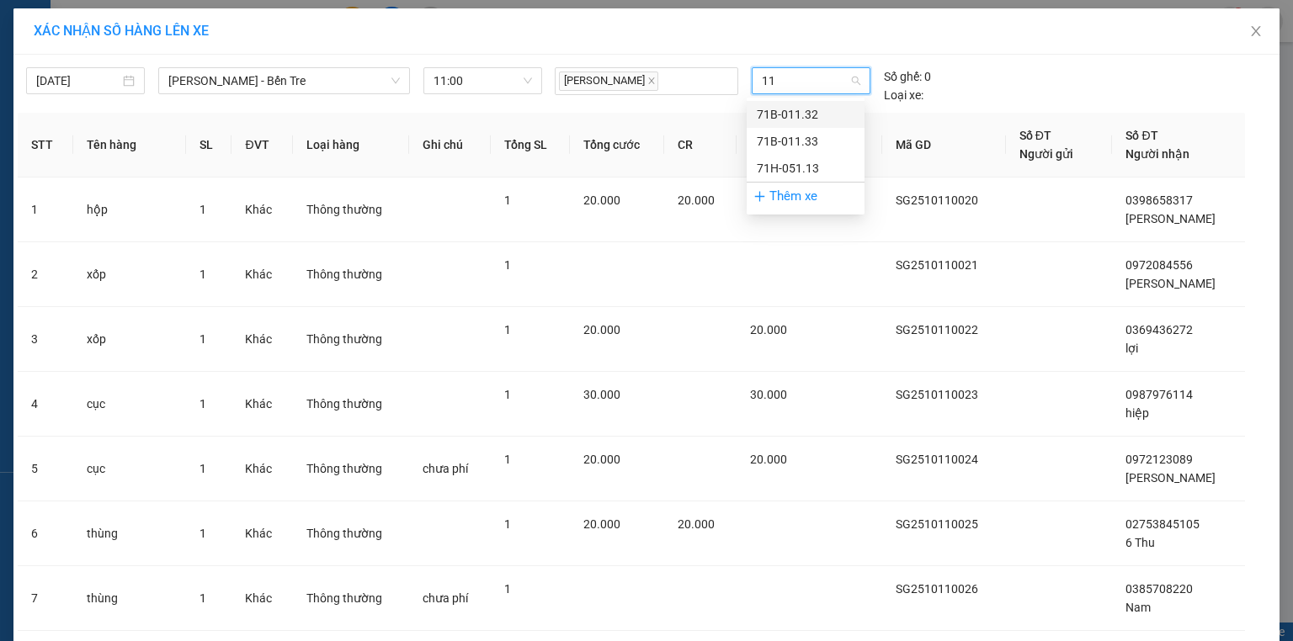
type input "113"
click at [801, 162] on div "71H-051.13" at bounding box center [806, 168] width 98 height 19
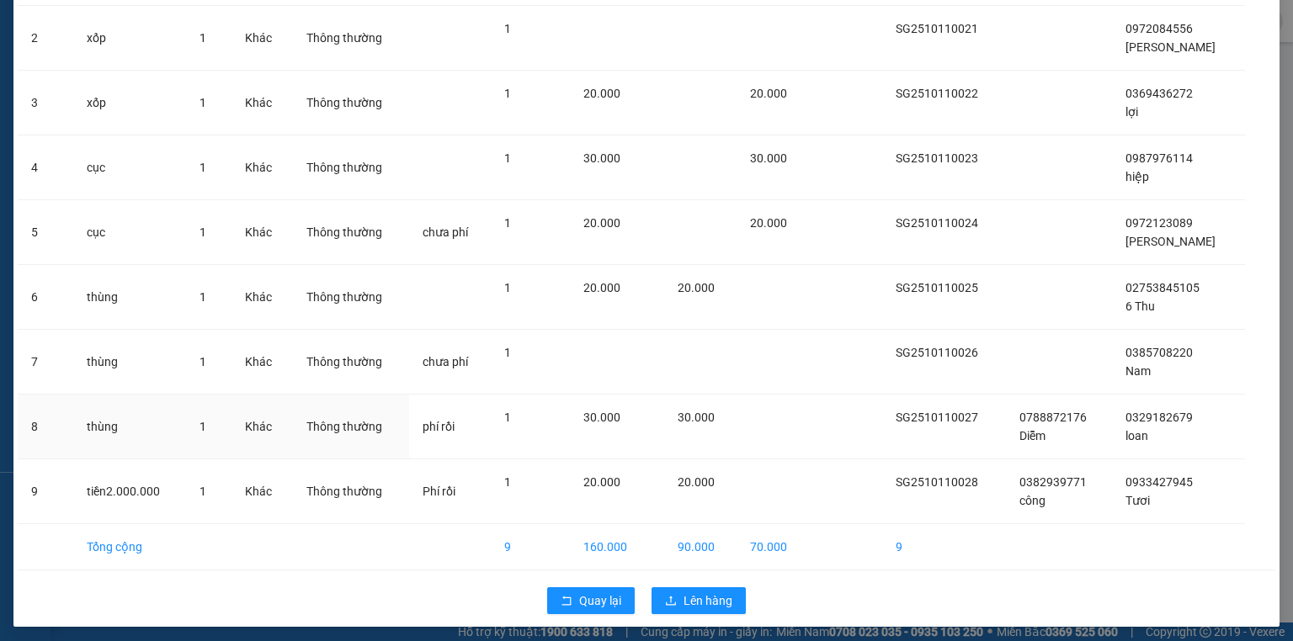
scroll to position [230, 0]
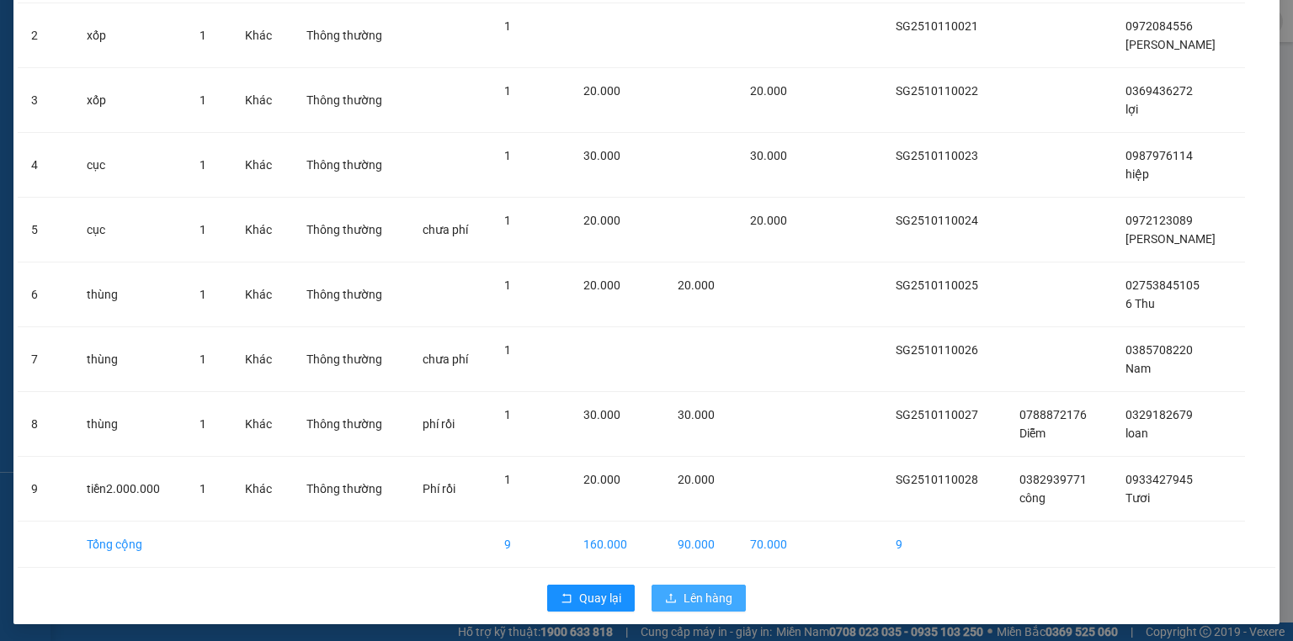
click at [702, 593] on span "Lên hàng" at bounding box center [707, 598] width 49 height 19
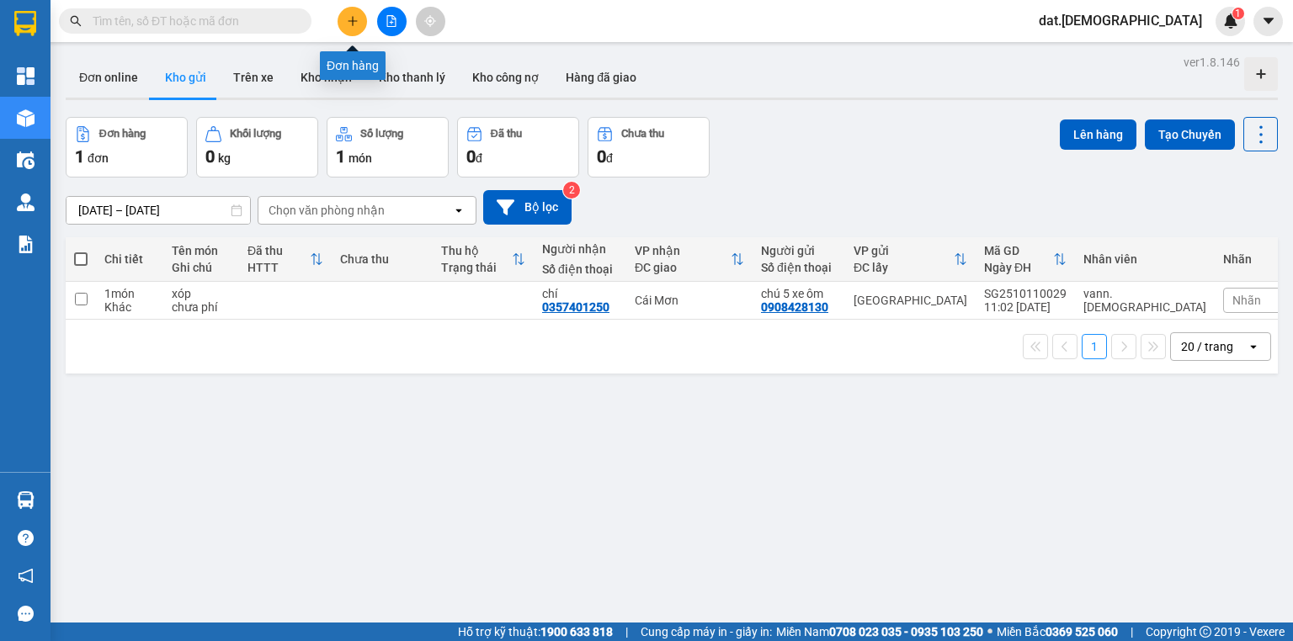
click at [347, 20] on icon "plus" at bounding box center [353, 21] width 12 height 12
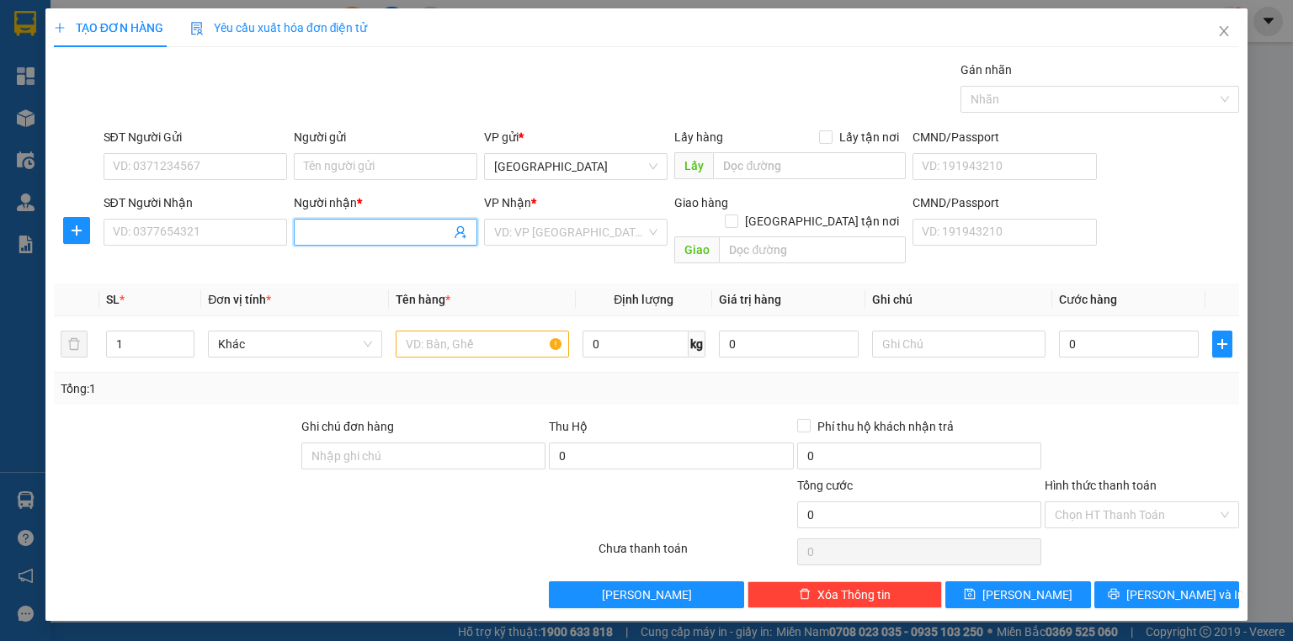
click at [328, 229] on input "Người nhận *" at bounding box center [377, 232] width 146 height 19
type input "Sơn kiểng"
click at [529, 232] on input "search" at bounding box center [569, 232] width 151 height 25
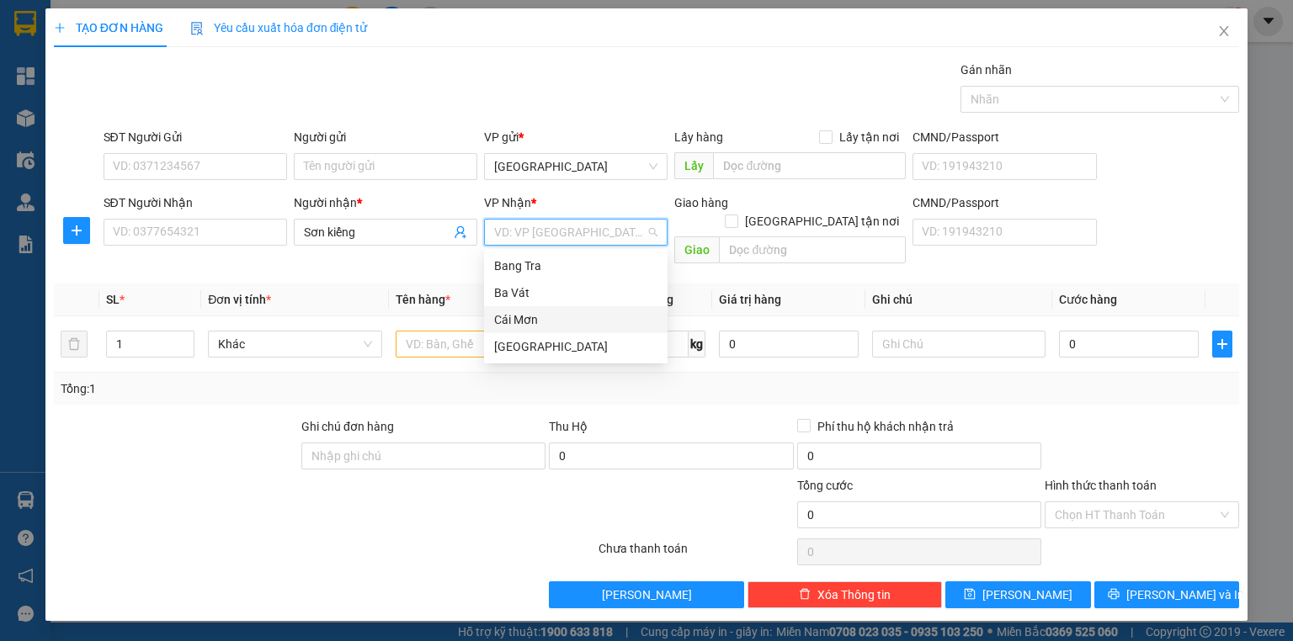
click at [522, 319] on div "Cái Mơn" at bounding box center [575, 320] width 163 height 19
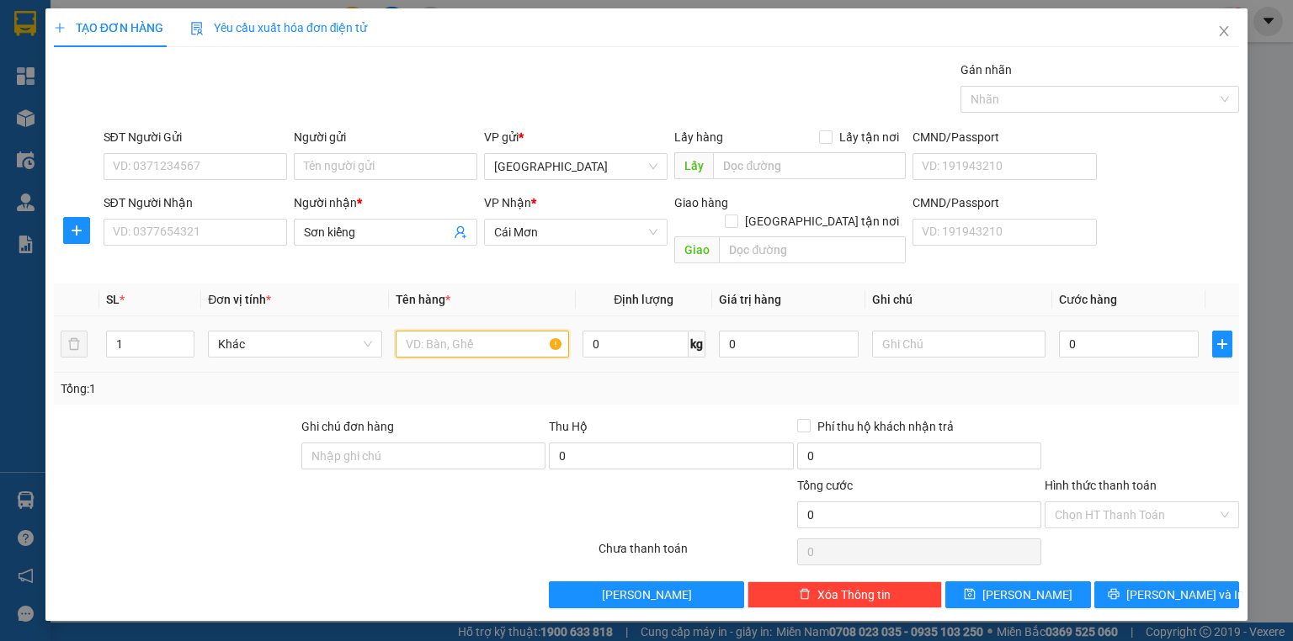
click at [428, 331] on input "text" at bounding box center [482, 344] width 173 height 27
type input "9.450.000 chuyển nhanh"
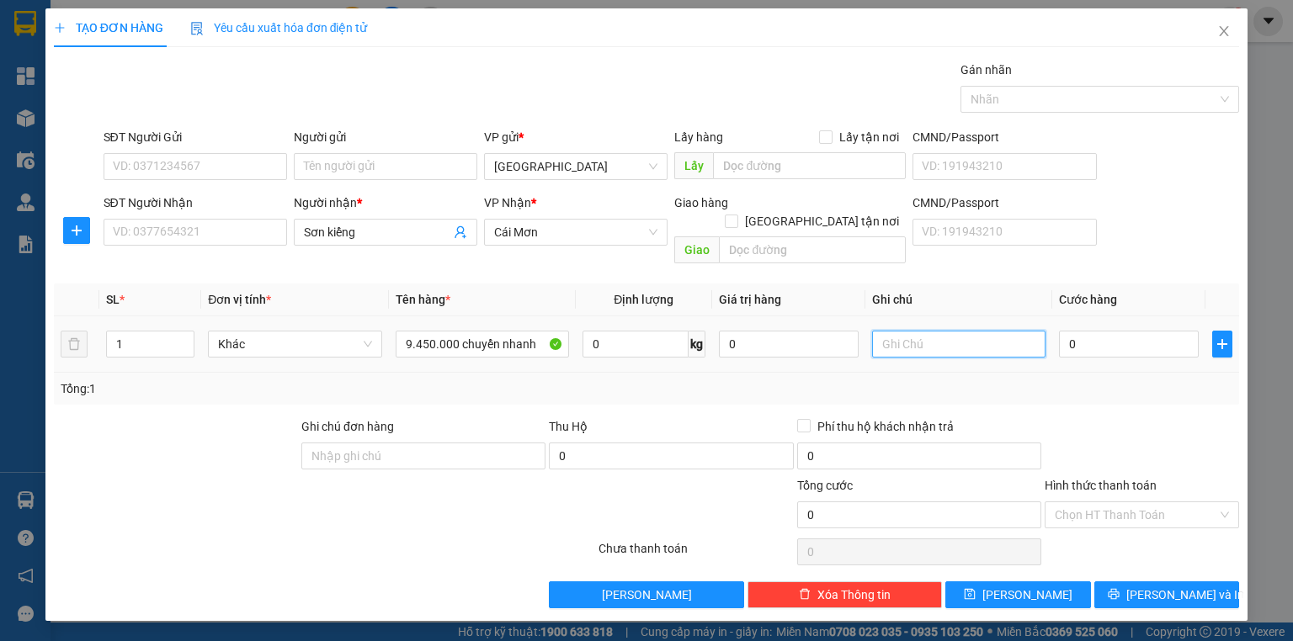
click at [914, 331] on input "text" at bounding box center [958, 344] width 173 height 27
type input "chưa phí"
click at [1146, 582] on button "[PERSON_NAME] và In" at bounding box center [1167, 595] width 146 height 27
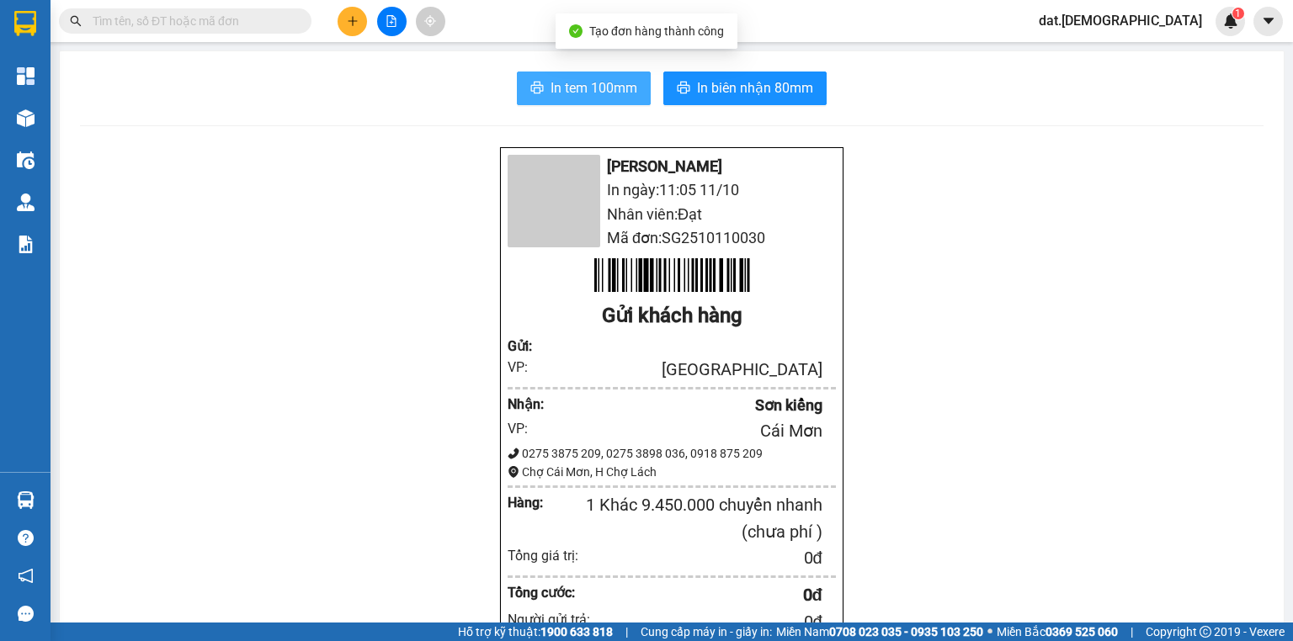
click at [573, 91] on span "In tem 100mm" at bounding box center [593, 87] width 87 height 21
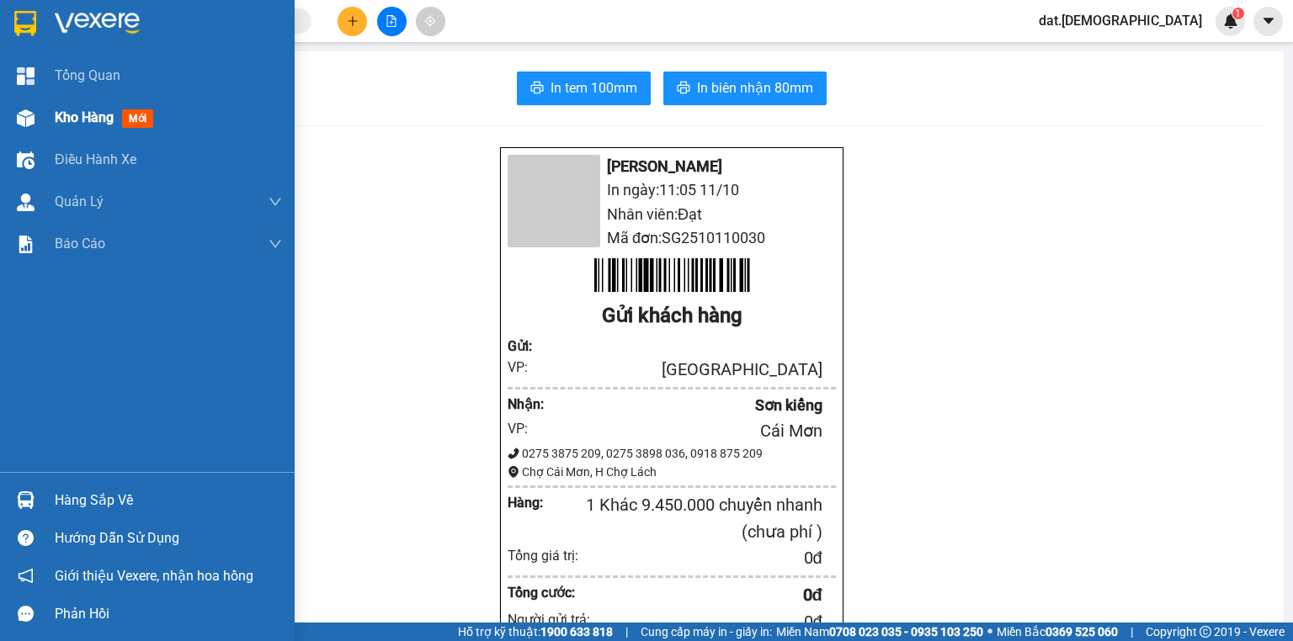
click at [145, 117] on span "mới" at bounding box center [137, 118] width 31 height 19
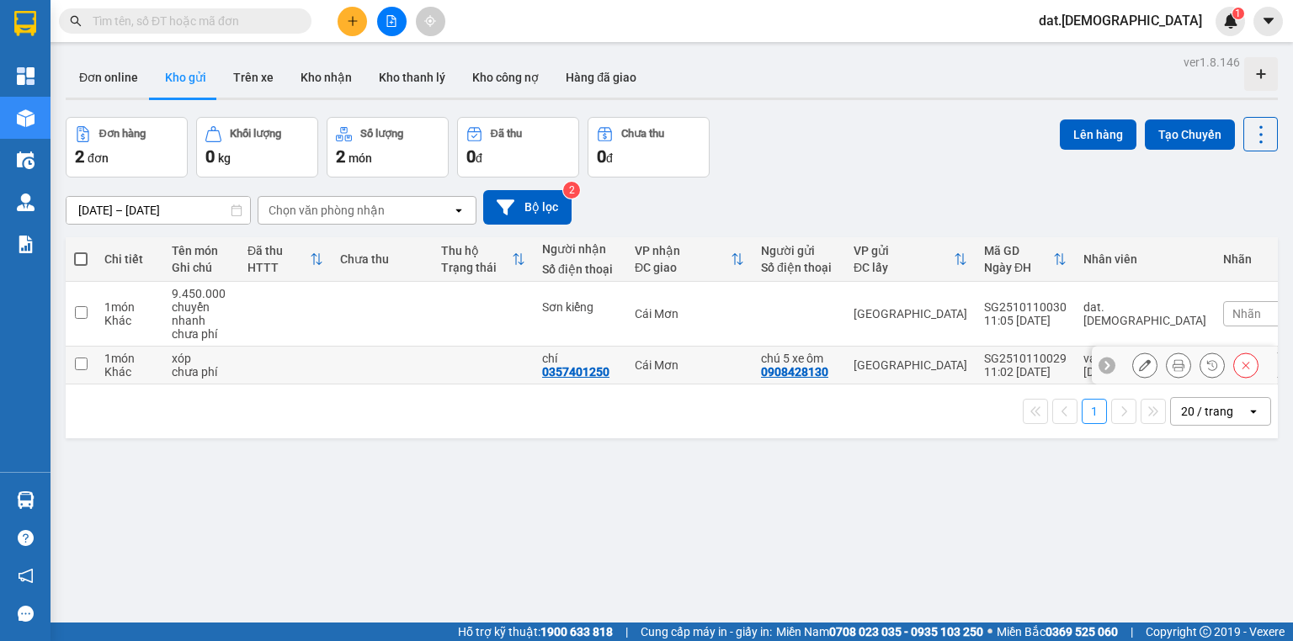
click at [458, 374] on td at bounding box center [483, 366] width 101 height 38
checkbox input "true"
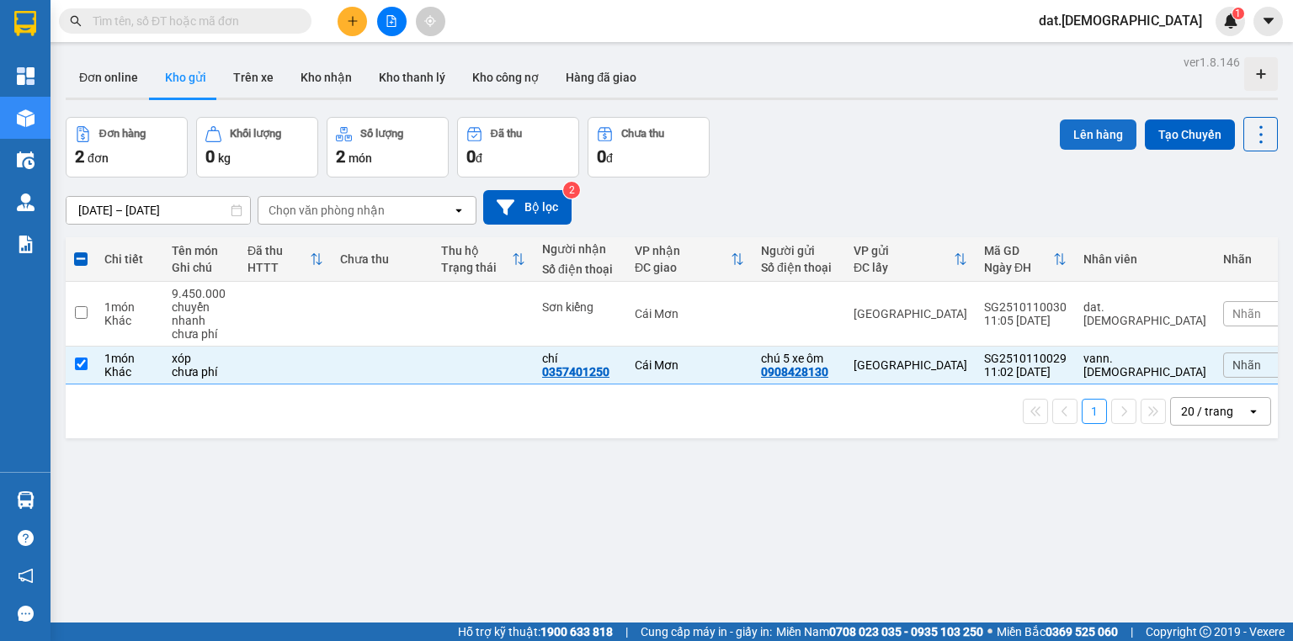
click at [1077, 132] on button "Lên hàng" at bounding box center [1098, 135] width 77 height 30
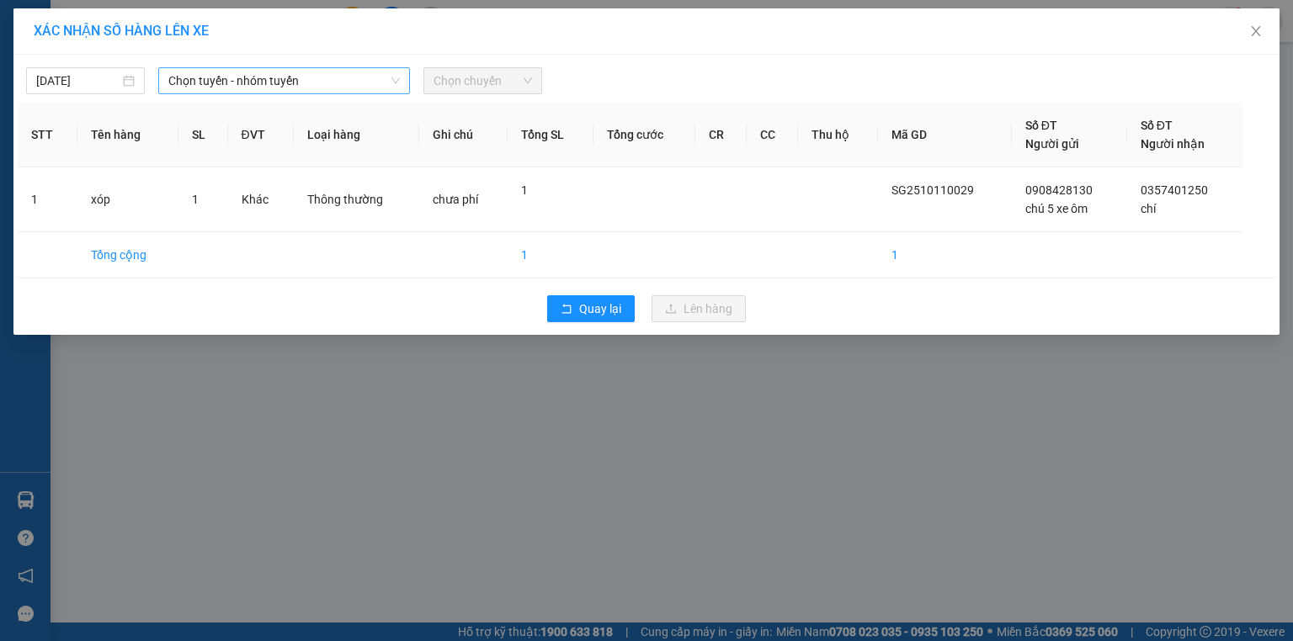
click at [355, 81] on span "Chọn tuyến - nhóm tuyến" at bounding box center [283, 80] width 231 height 25
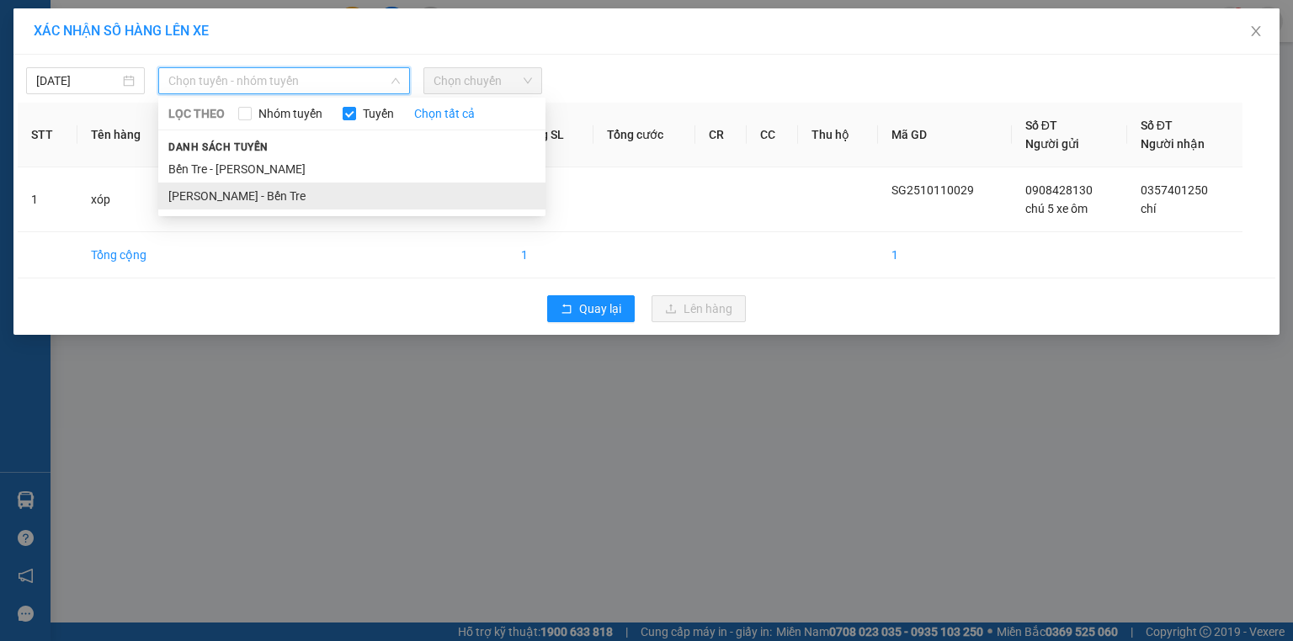
click at [306, 191] on li "Hồ Chí Minh - Bến Tre" at bounding box center [351, 196] width 387 height 27
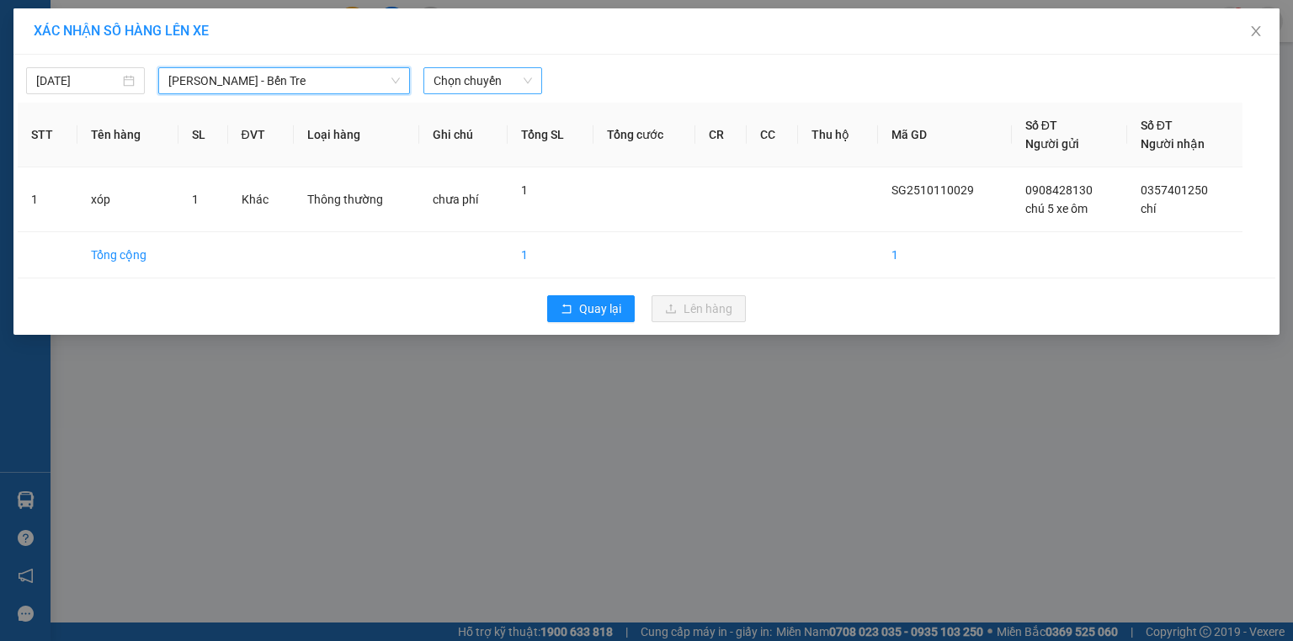
click at [481, 80] on span "Chọn chuyến" at bounding box center [482, 80] width 98 height 25
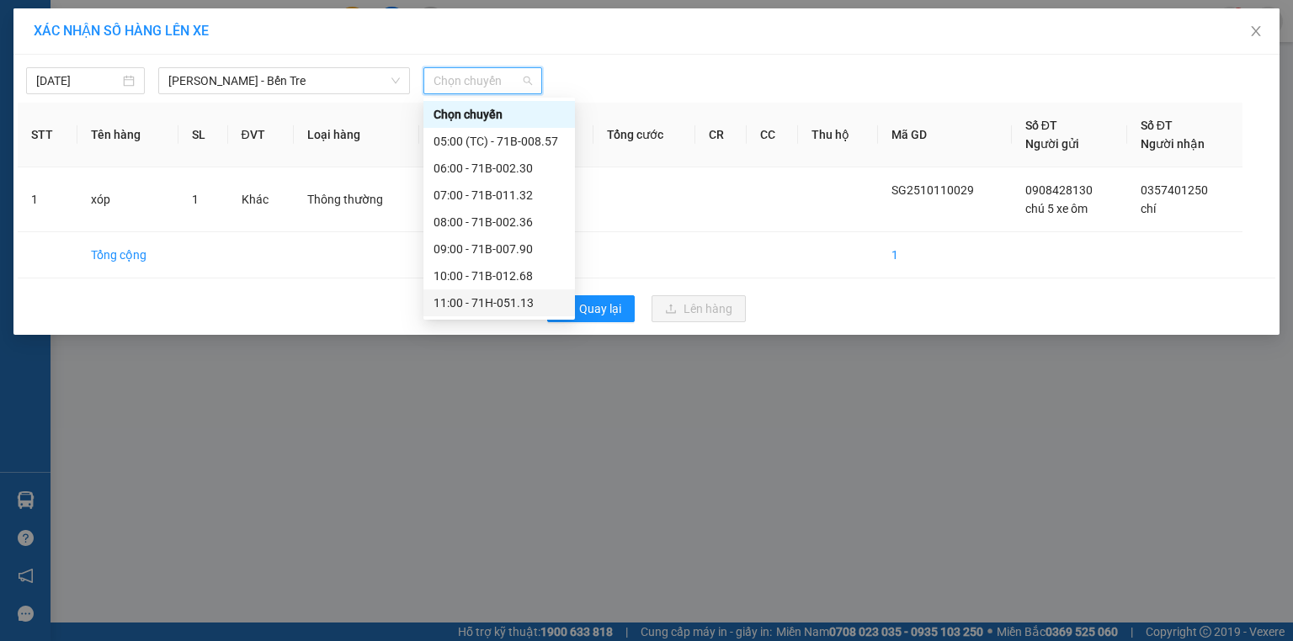
click at [503, 298] on div "11:00 - 71H-051.13" at bounding box center [498, 303] width 131 height 19
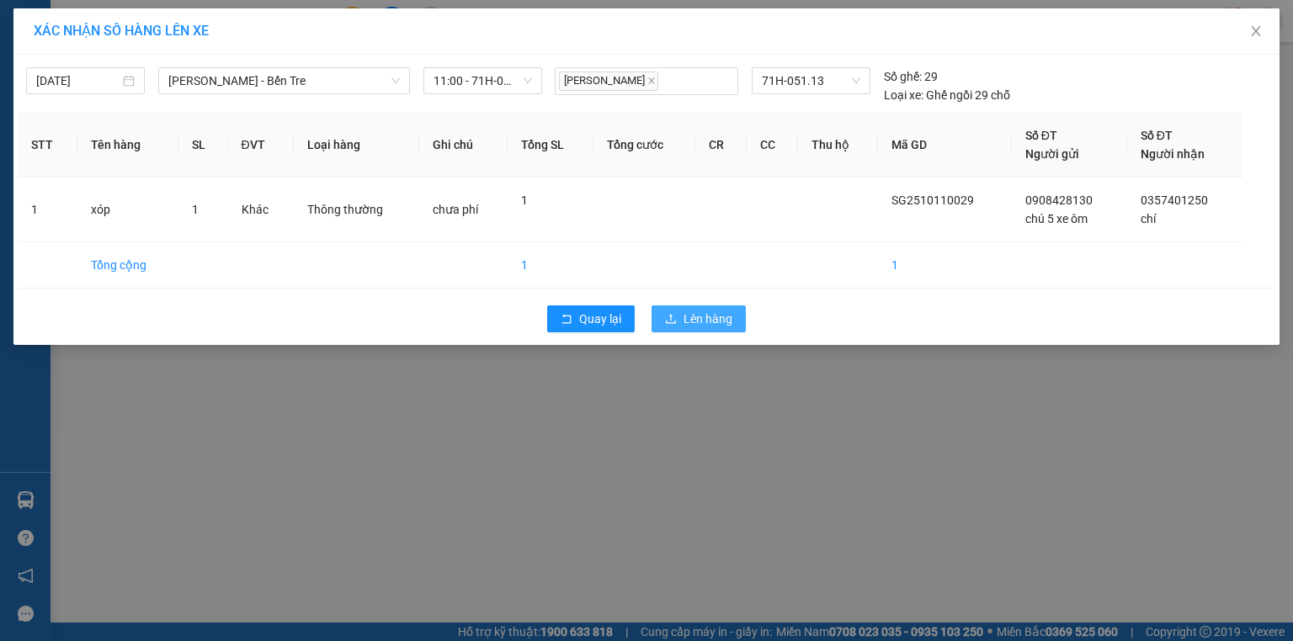
click at [707, 317] on span "Lên hàng" at bounding box center [707, 319] width 49 height 19
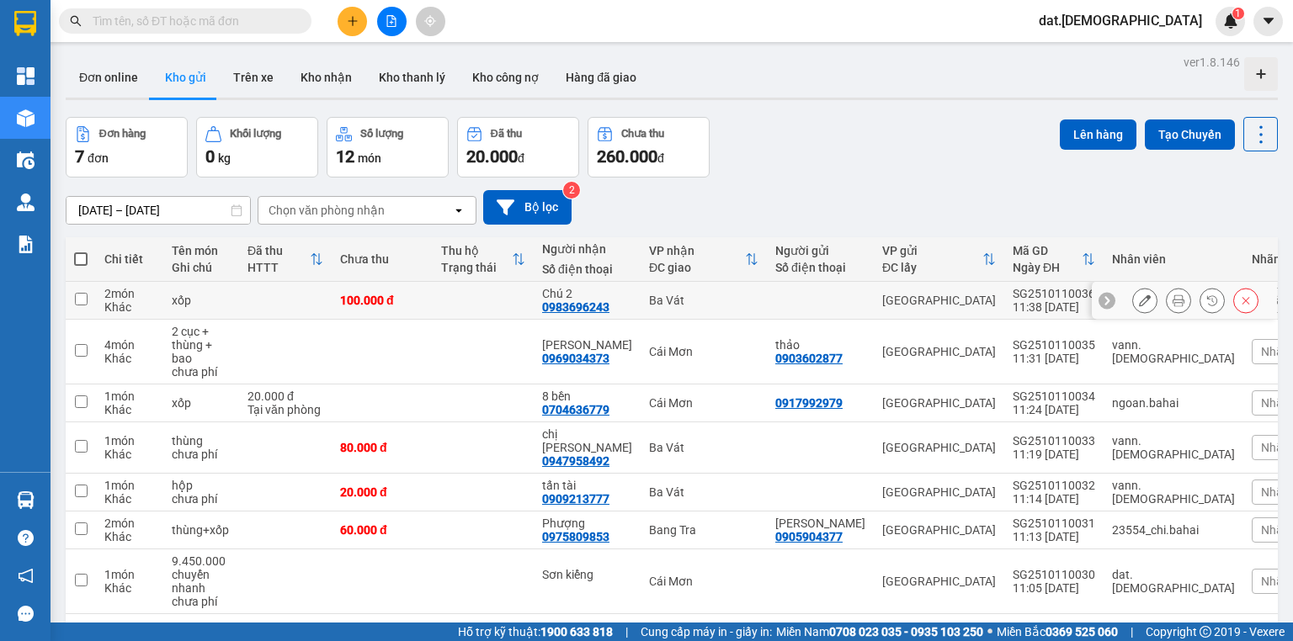
click at [1172, 298] on icon at bounding box center [1178, 301] width 12 height 12
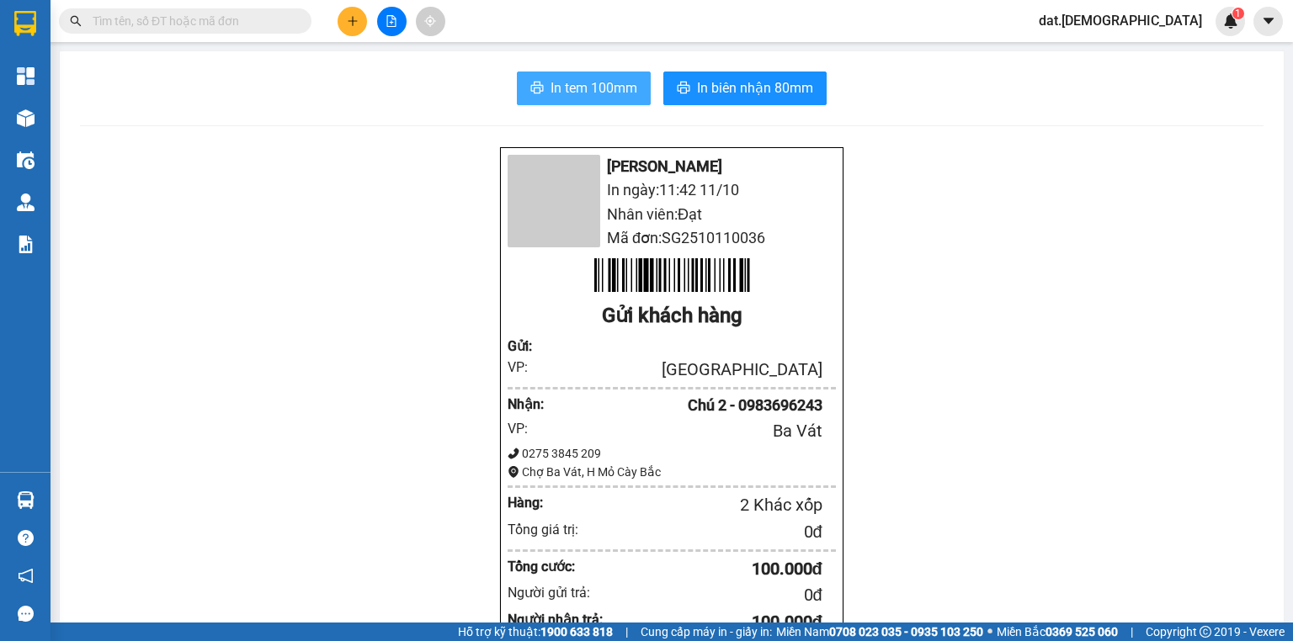
click at [566, 81] on span "In tem 100mm" at bounding box center [593, 87] width 87 height 21
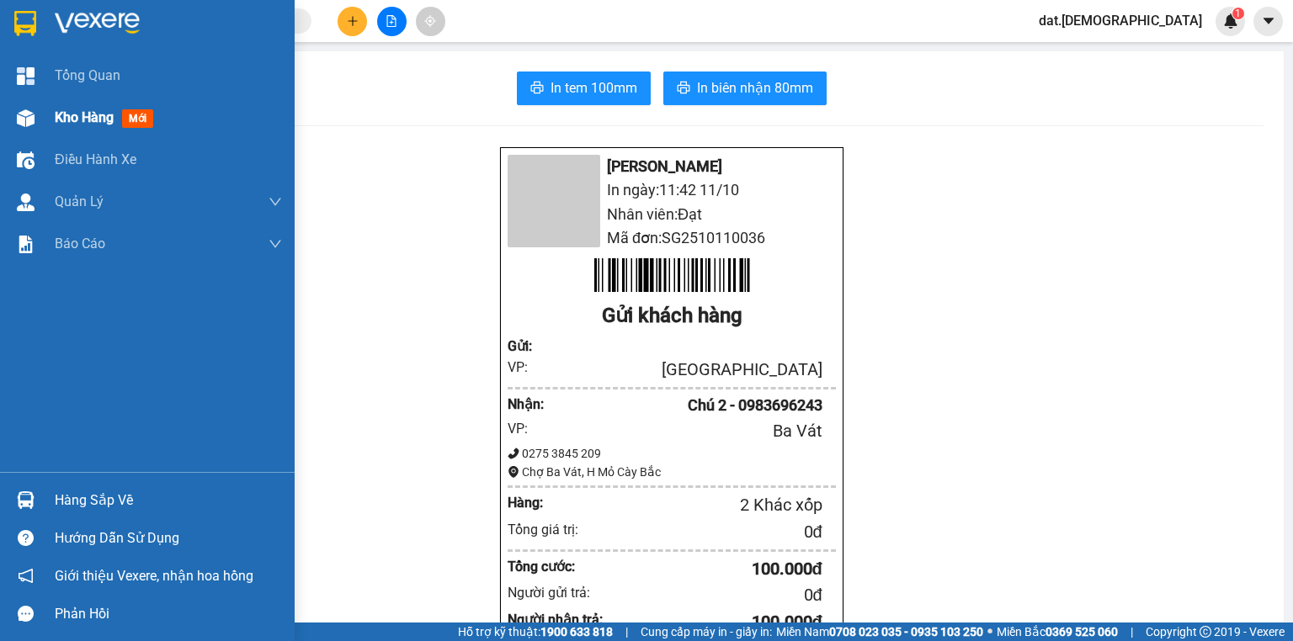
click at [146, 113] on span "mới" at bounding box center [137, 118] width 31 height 19
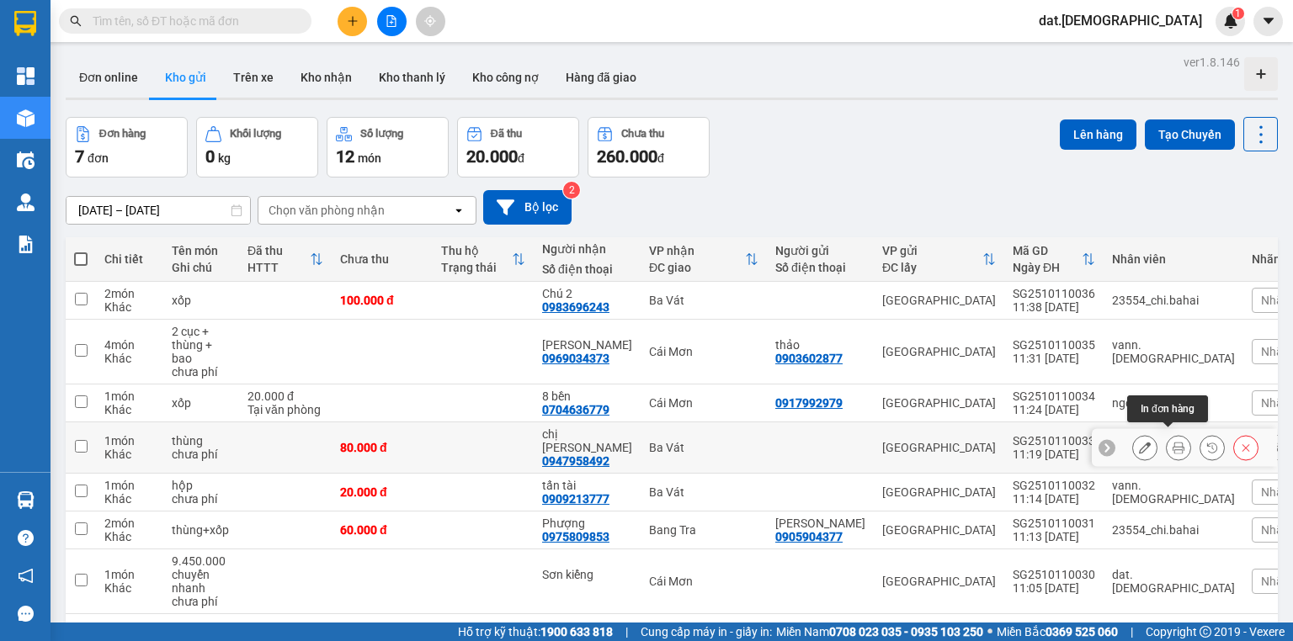
click at [1172, 442] on icon at bounding box center [1178, 448] width 12 height 12
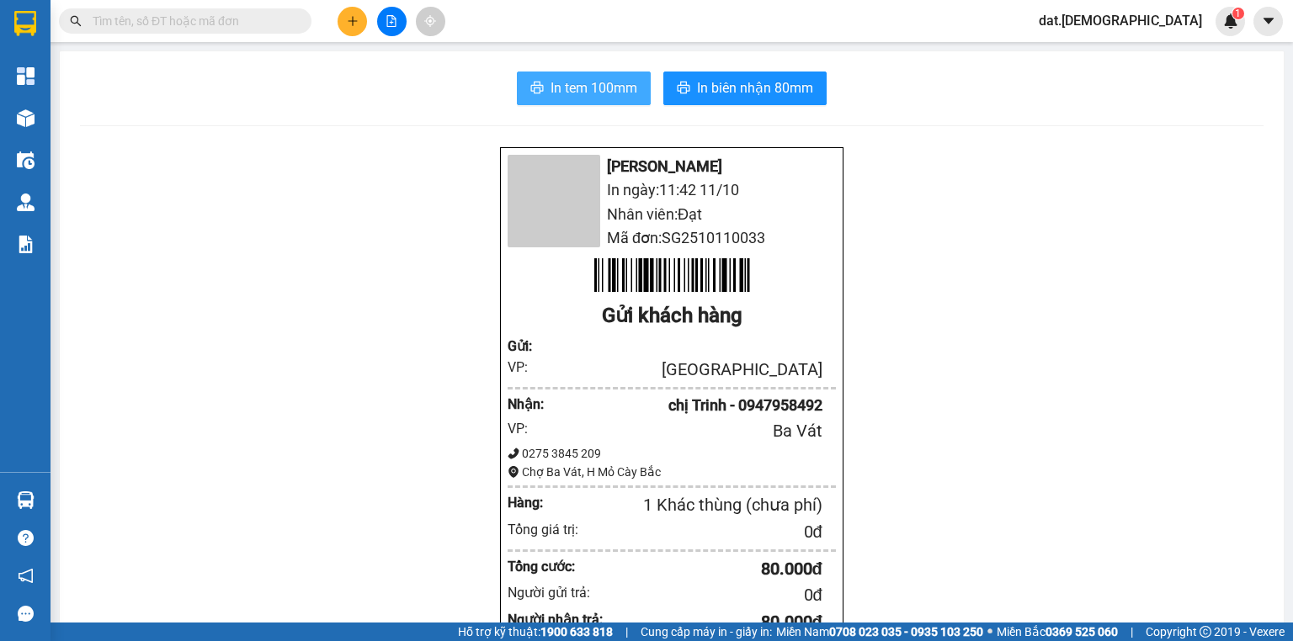
drag, startPoint x: 553, startPoint y: 94, endPoint x: 543, endPoint y: 107, distance: 16.2
click at [554, 94] on span "In tem 100mm" at bounding box center [593, 87] width 87 height 21
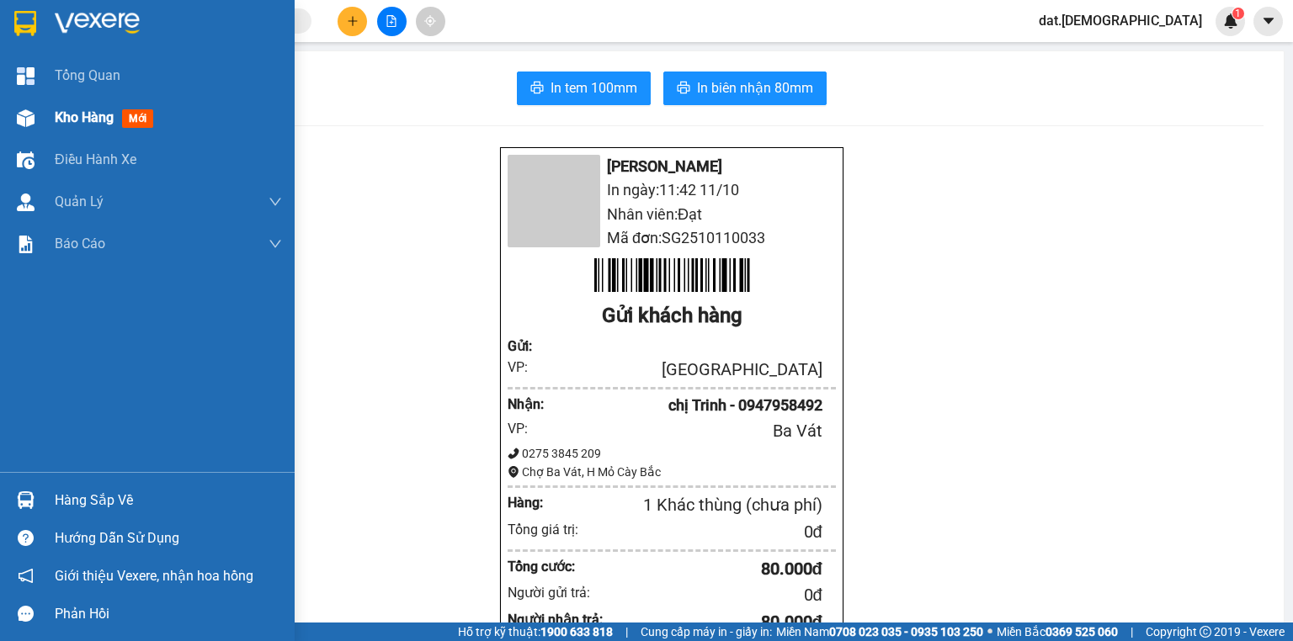
click at [139, 119] on span "mới" at bounding box center [137, 118] width 31 height 19
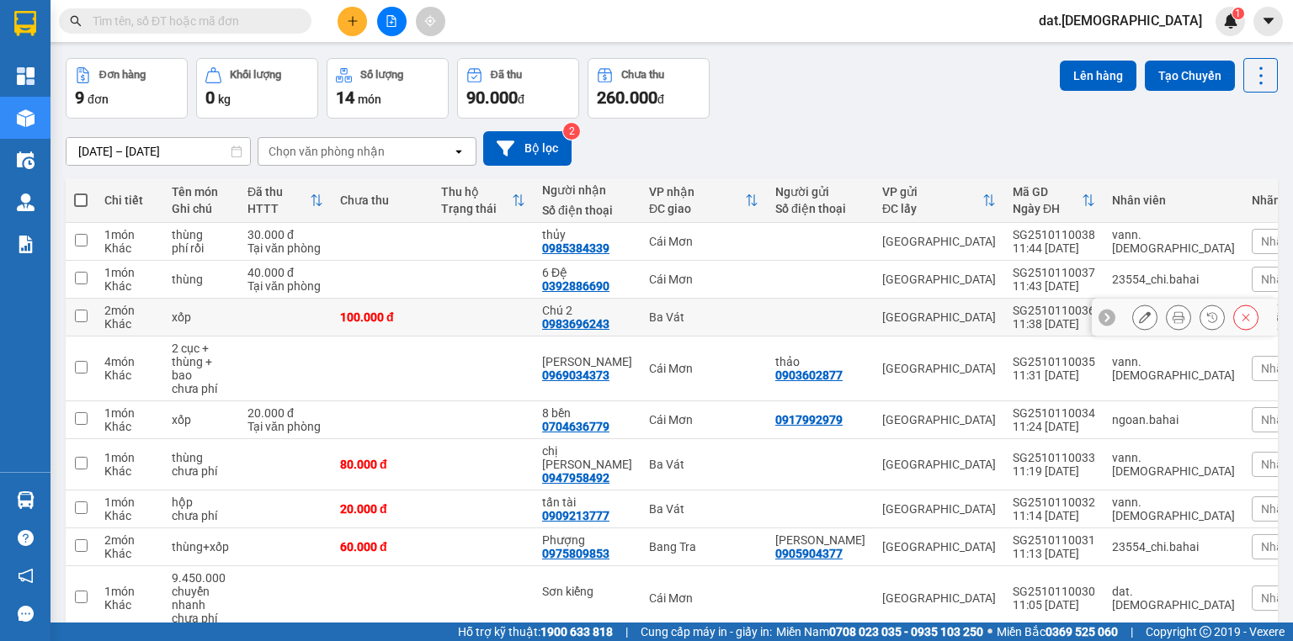
scroll to position [126, 0]
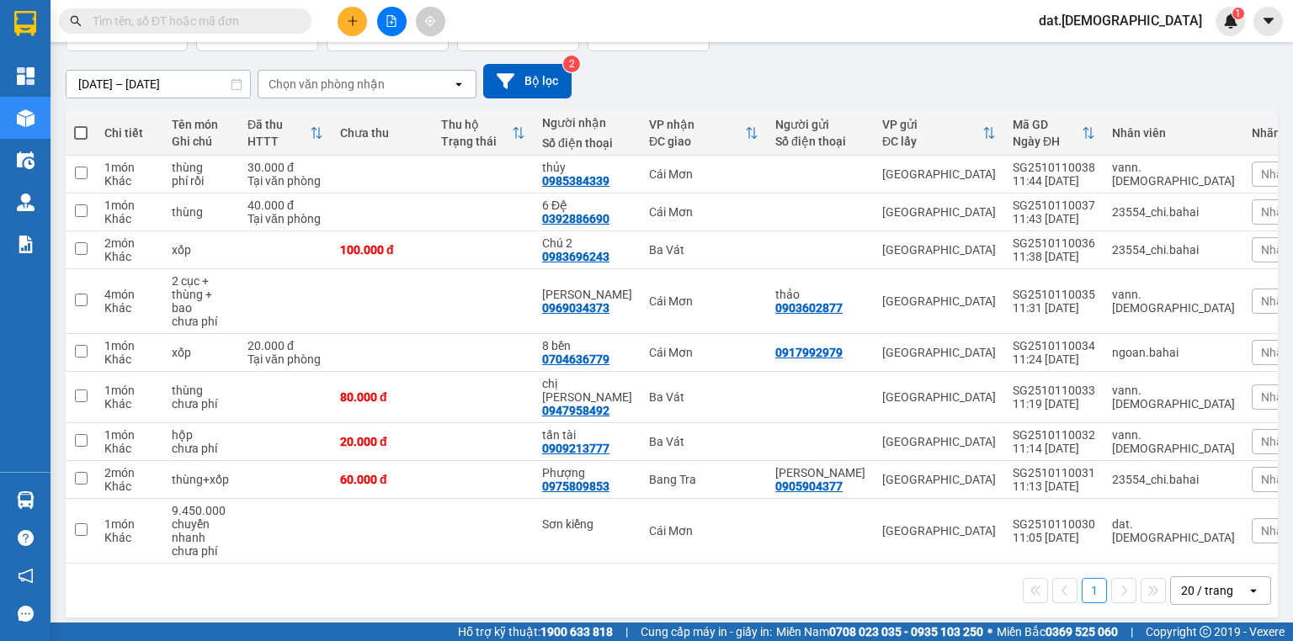
click at [81, 130] on span at bounding box center [80, 132] width 13 height 13
click at [81, 125] on input "checkbox" at bounding box center [81, 125] width 0 height 0
checkbox input "true"
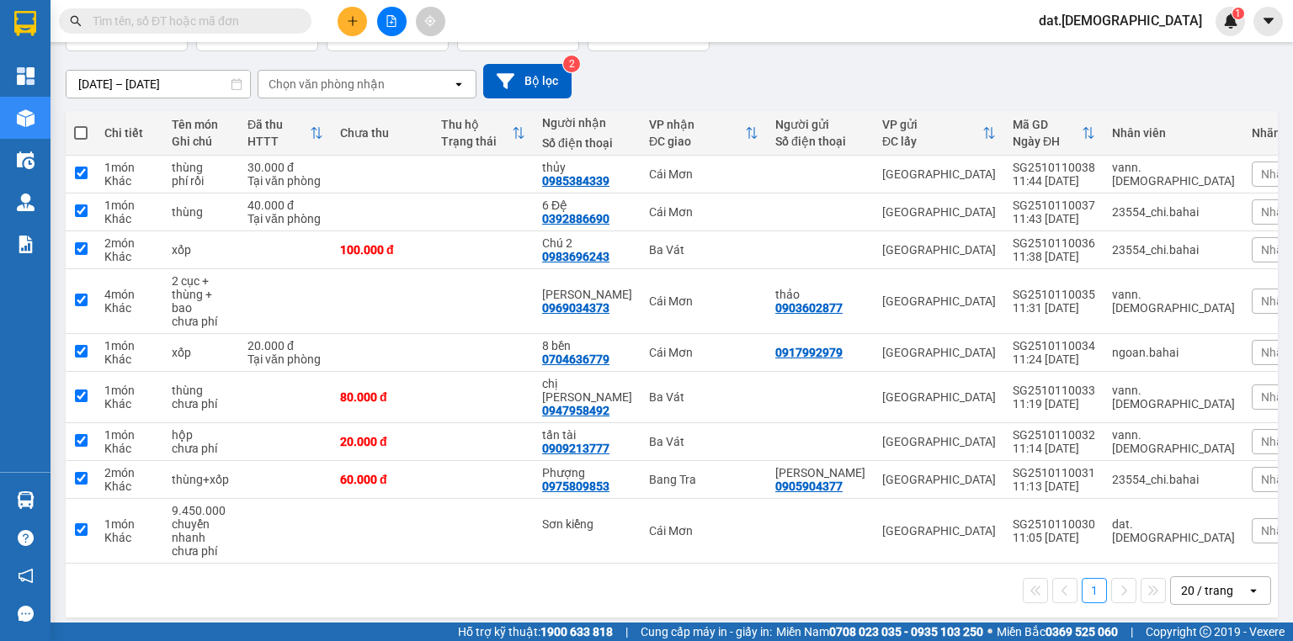
checkbox input "true"
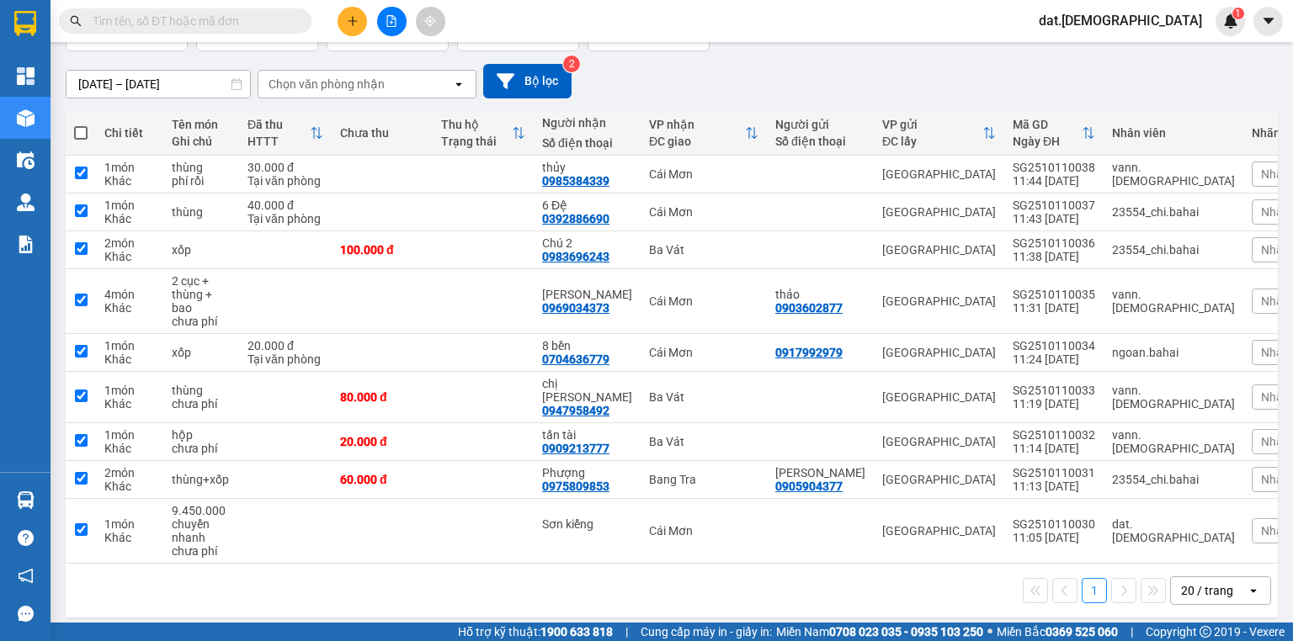
checkbox input "true"
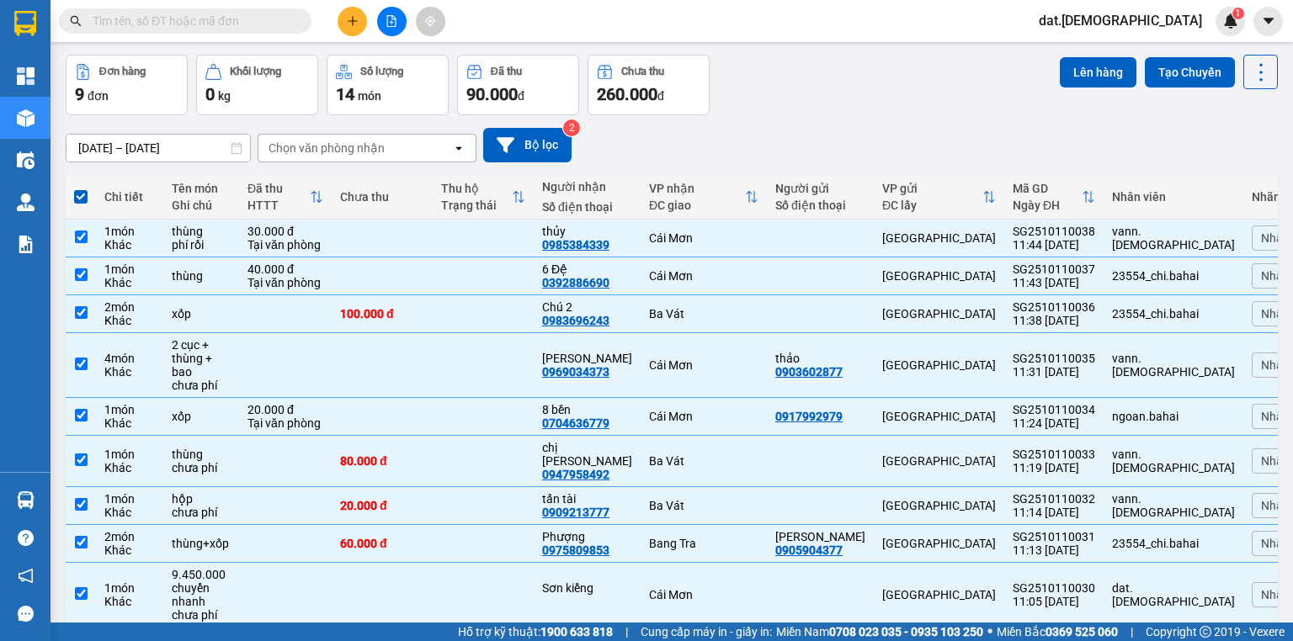
scroll to position [0, 0]
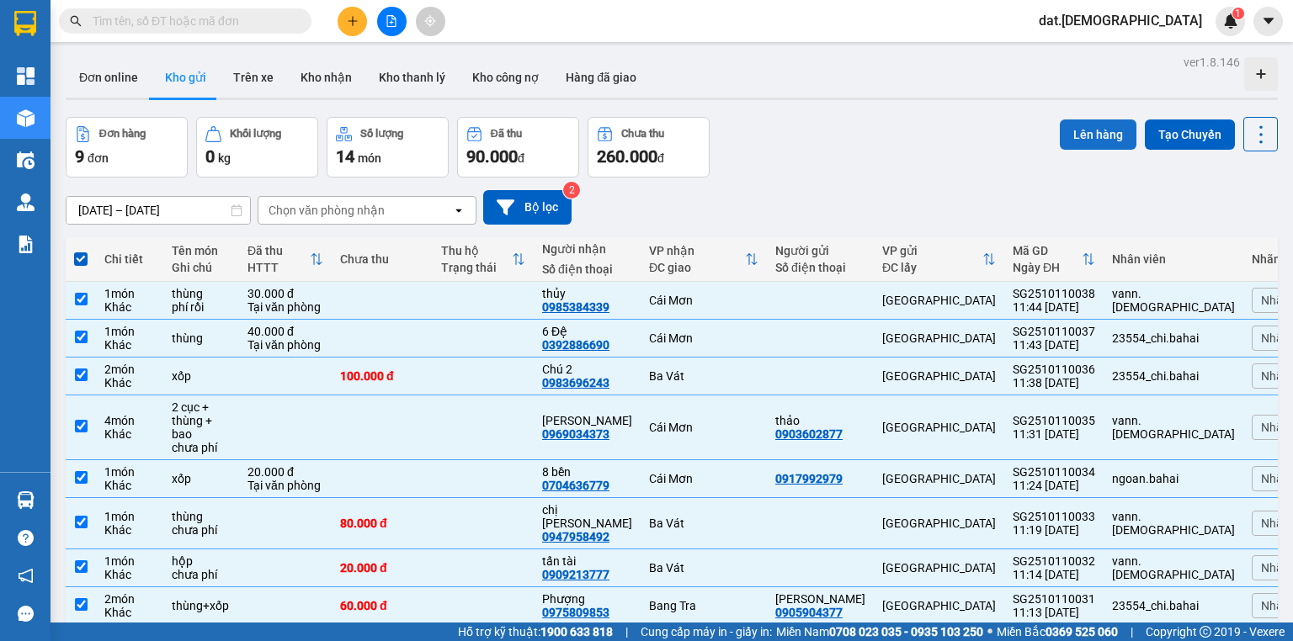
click at [1103, 133] on button "Lên hàng" at bounding box center [1098, 135] width 77 height 30
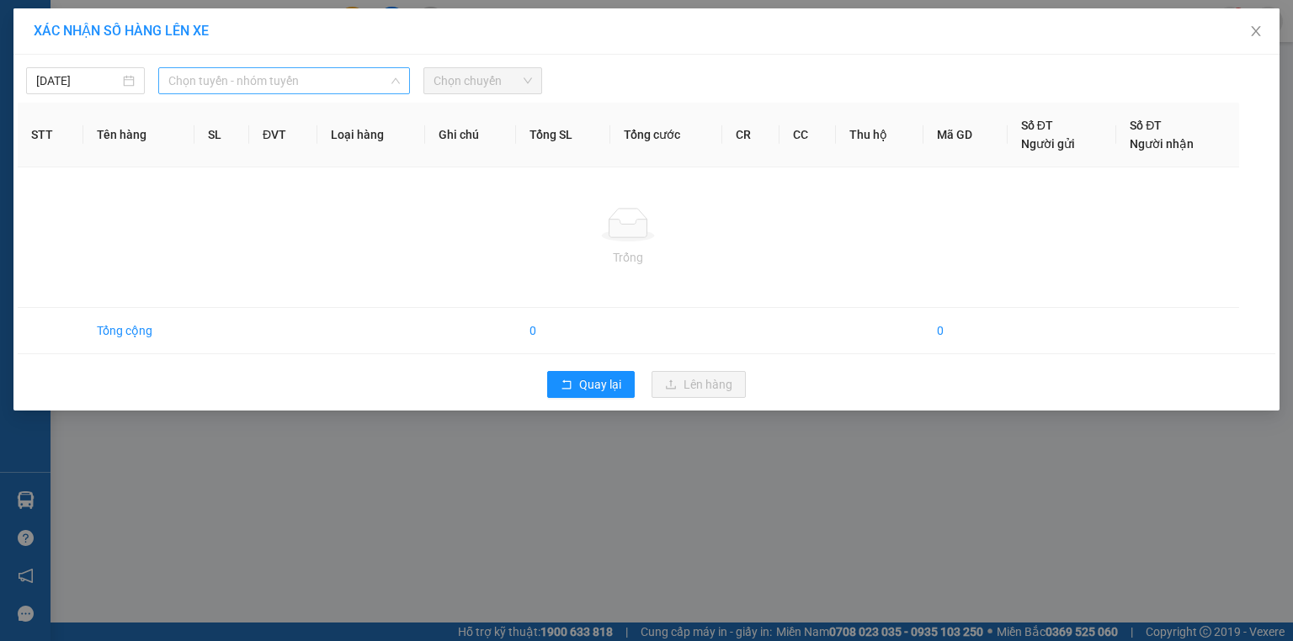
click at [337, 77] on span "Chọn tuyến - nhóm tuyến" at bounding box center [283, 80] width 231 height 25
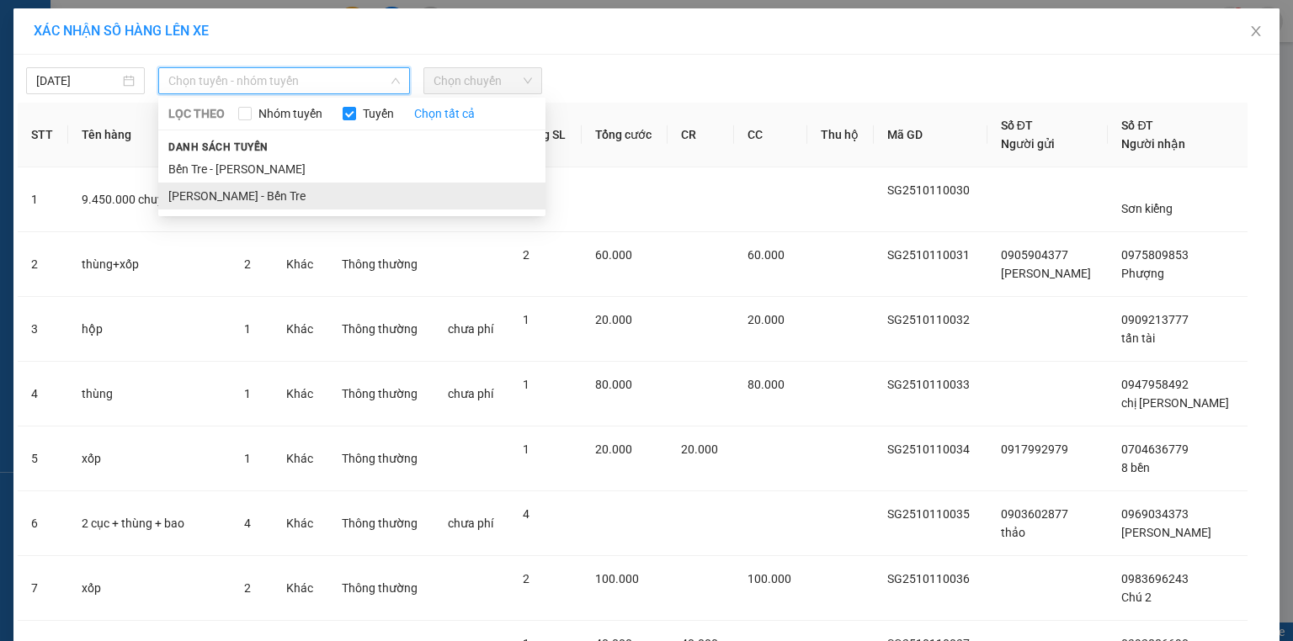
click at [260, 191] on li "[PERSON_NAME] - Bến Tre" at bounding box center [351, 196] width 387 height 27
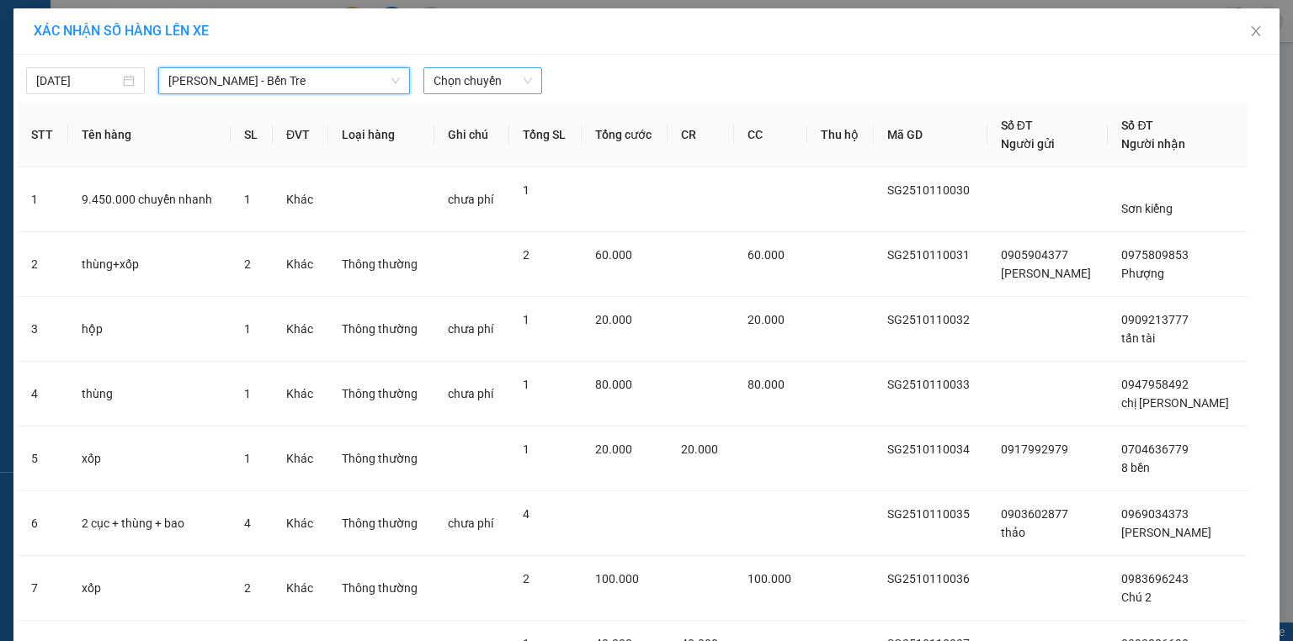
click at [478, 78] on span "Chọn chuyến" at bounding box center [482, 80] width 98 height 25
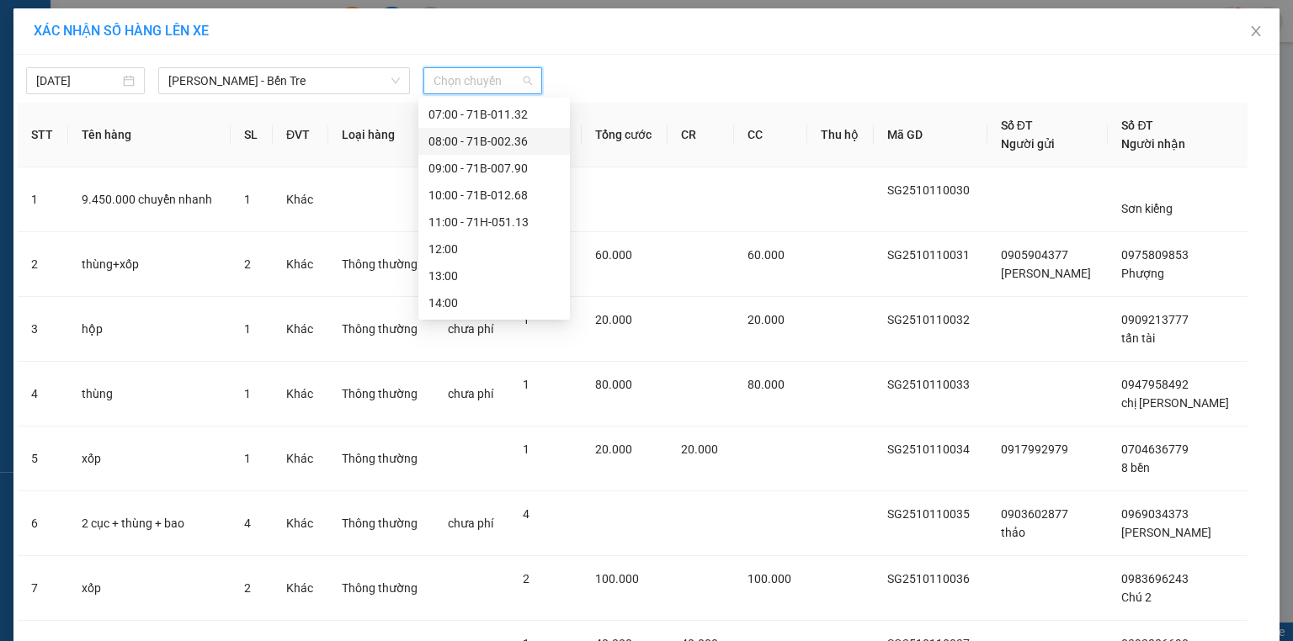
scroll to position [189, 0]
click at [458, 141] on div "12:00" at bounding box center [493, 141] width 131 height 19
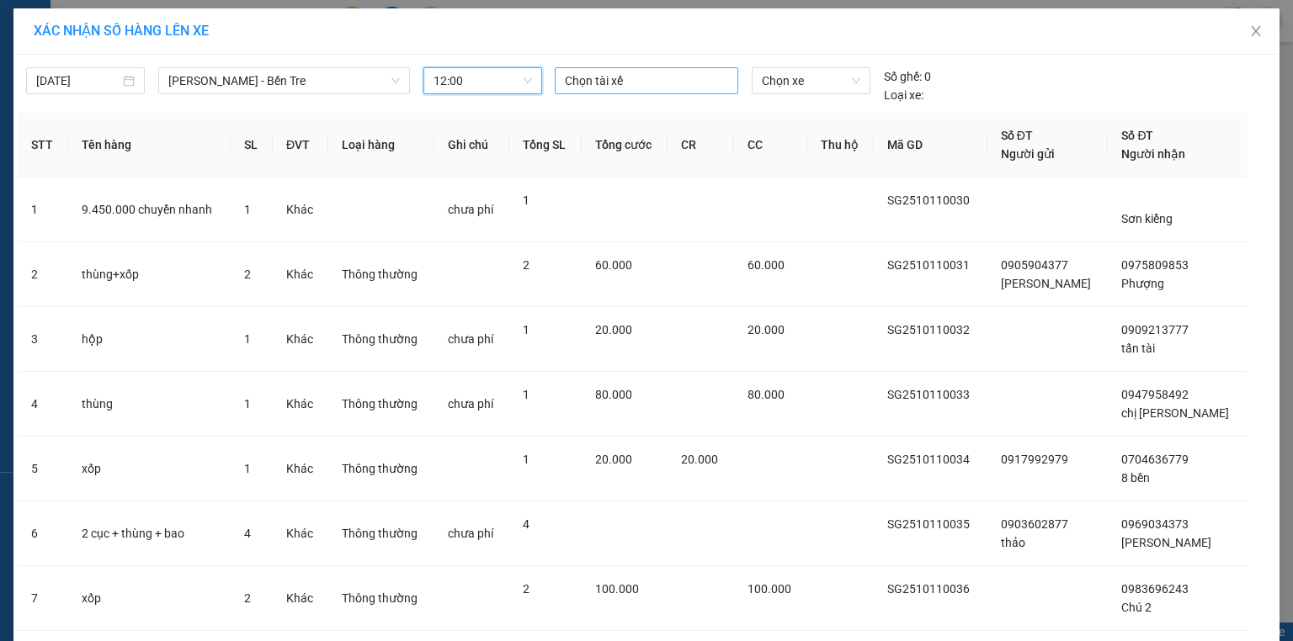
click at [593, 74] on div at bounding box center [646, 81] width 175 height 20
type input "tam"
click at [568, 120] on div "Tâm" at bounding box center [676, 113] width 232 height 19
click at [826, 81] on span "Chọn xe" at bounding box center [811, 80] width 98 height 25
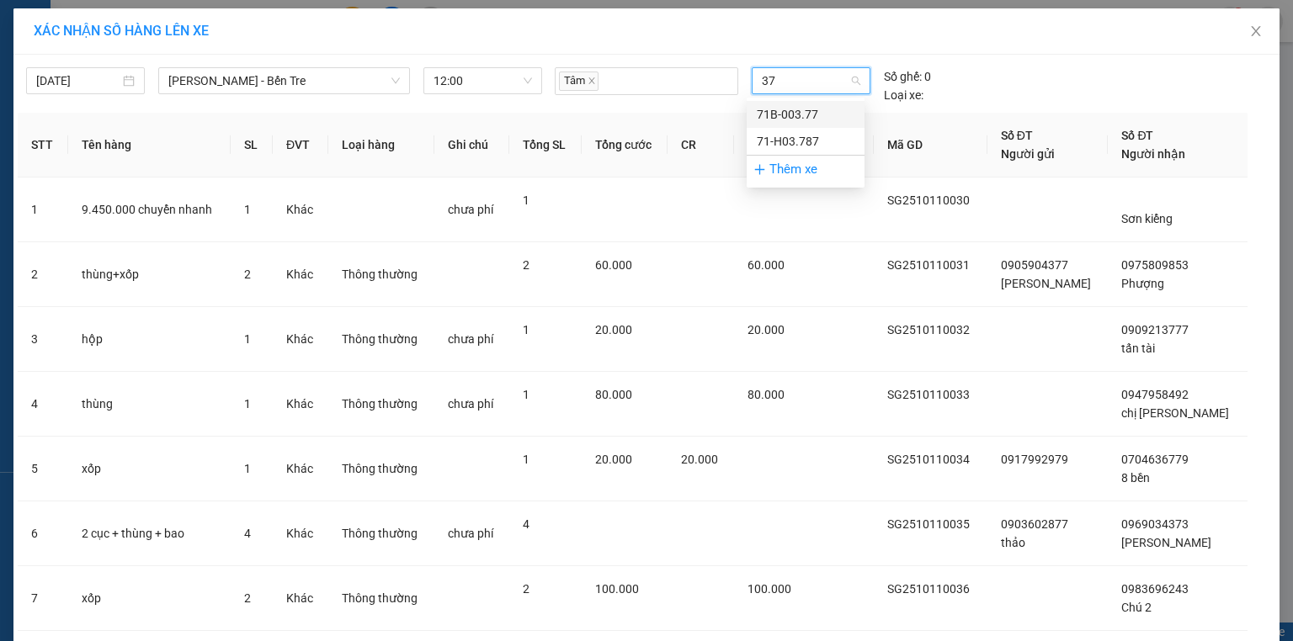
type input "377"
click at [803, 110] on div "71B-003.77" at bounding box center [806, 114] width 98 height 19
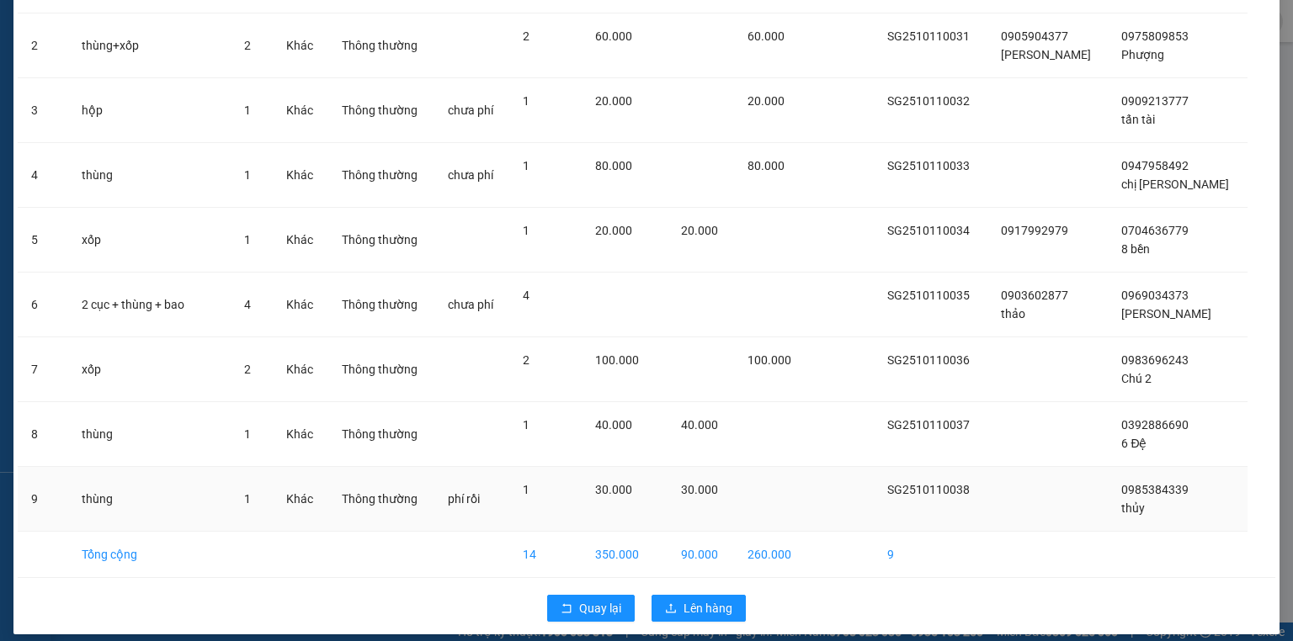
scroll to position [230, 0]
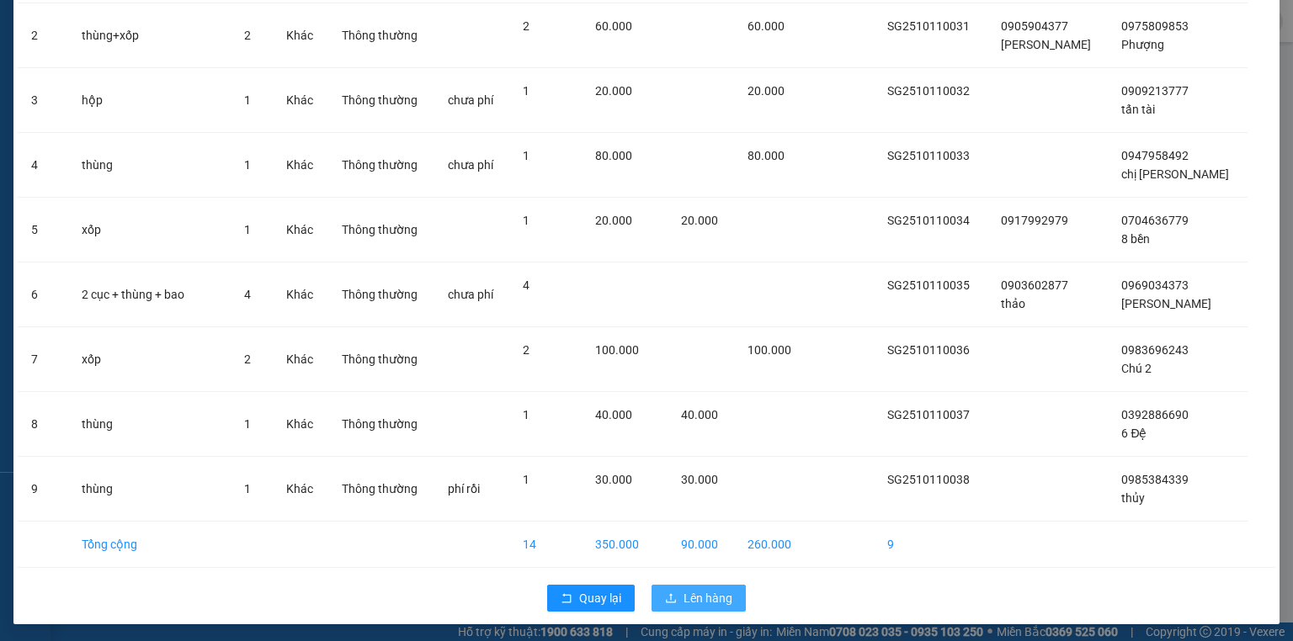
click at [719, 598] on span "Lên hàng" at bounding box center [707, 598] width 49 height 19
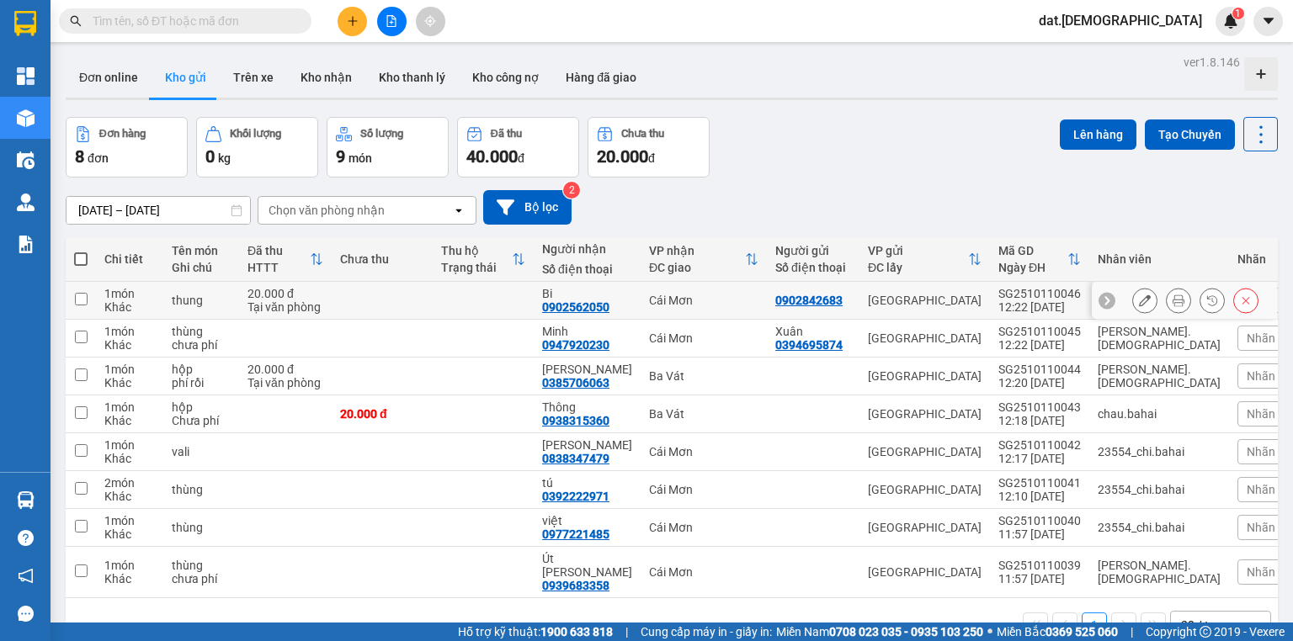
drag, startPoint x: 1168, startPoint y: 296, endPoint x: 1138, endPoint y: 300, distance: 30.6
click at [1172, 298] on icon at bounding box center [1178, 301] width 12 height 12
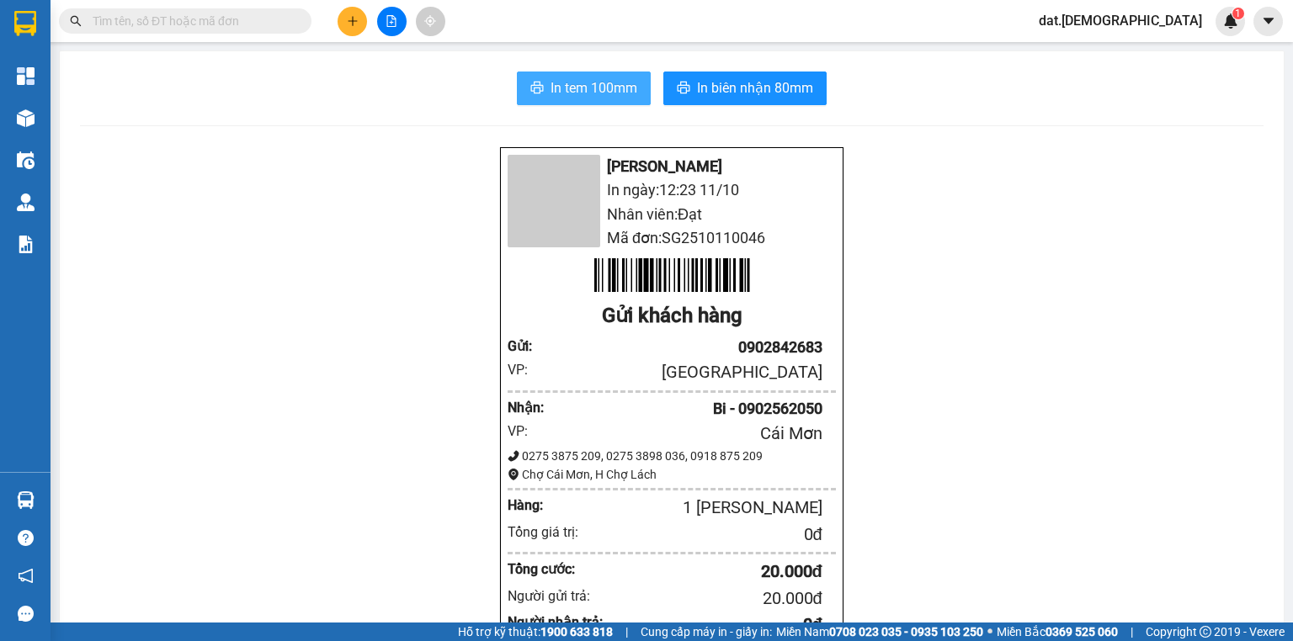
click at [630, 78] on span "In tem 100mm" at bounding box center [593, 87] width 87 height 21
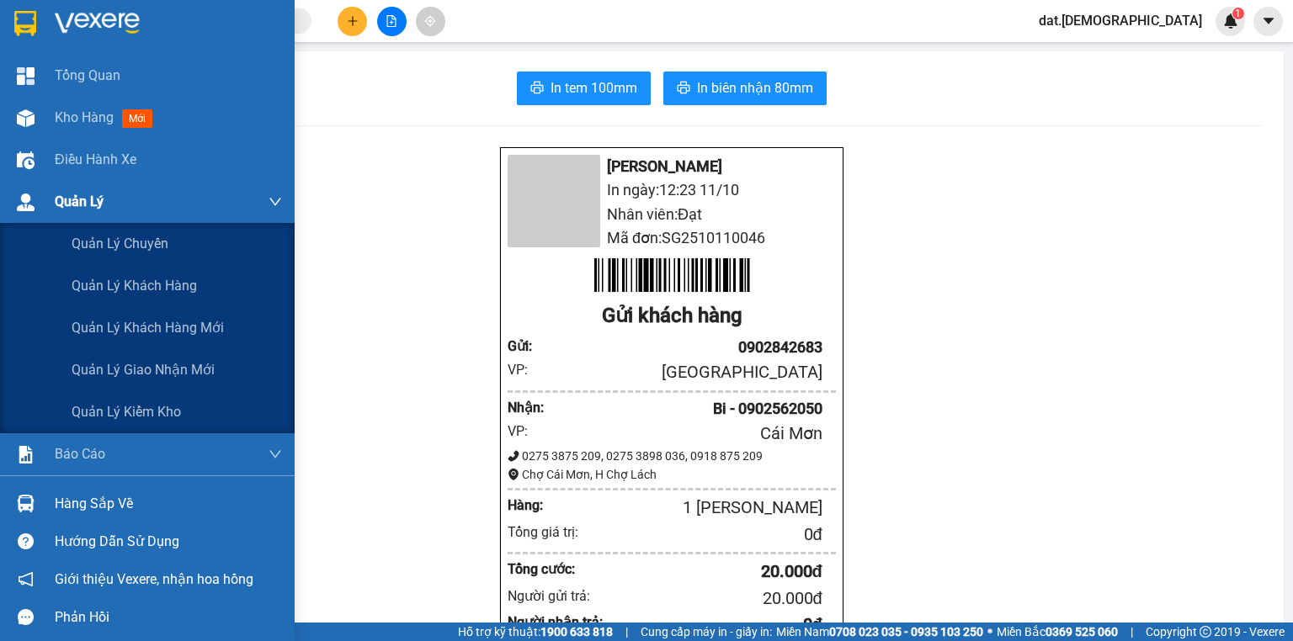
click at [283, 199] on div "Quản Lý" at bounding box center [147, 202] width 295 height 42
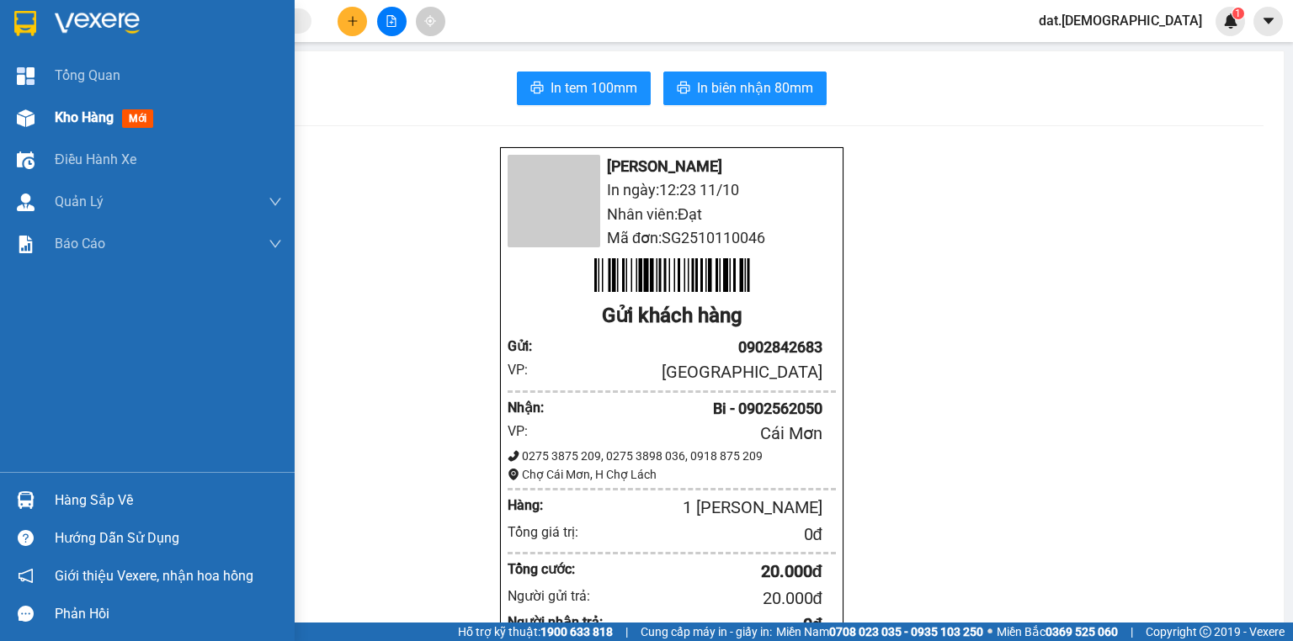
click at [141, 120] on span "mới" at bounding box center [137, 118] width 31 height 19
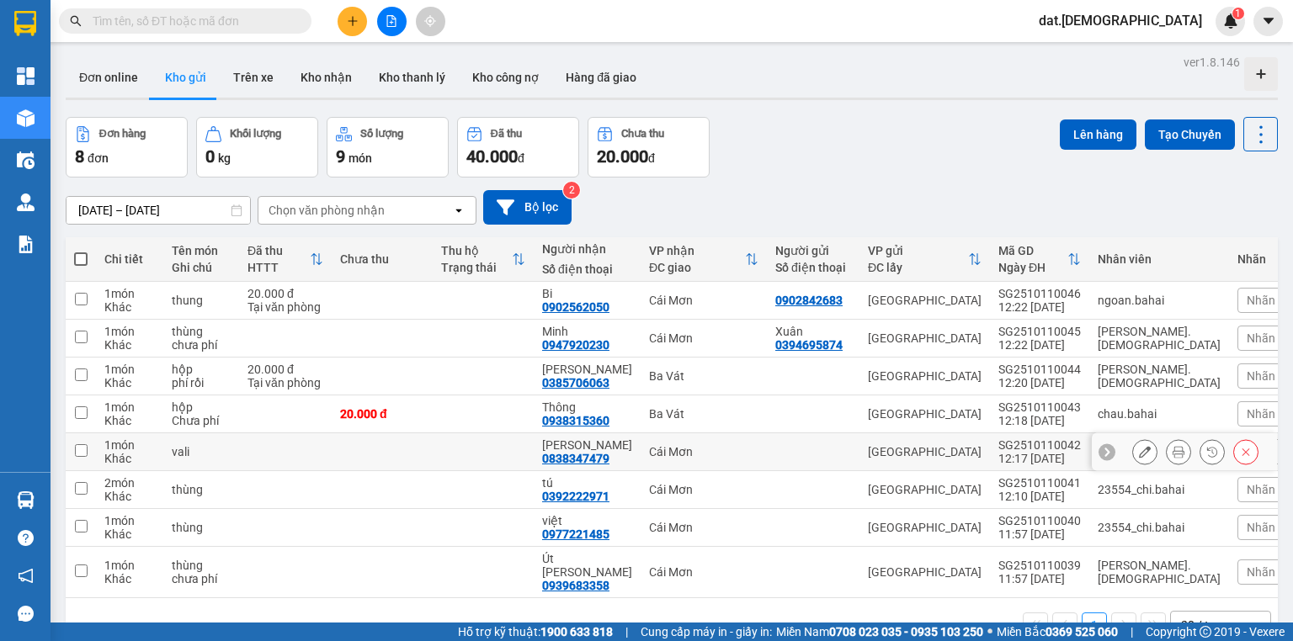
scroll to position [67, 0]
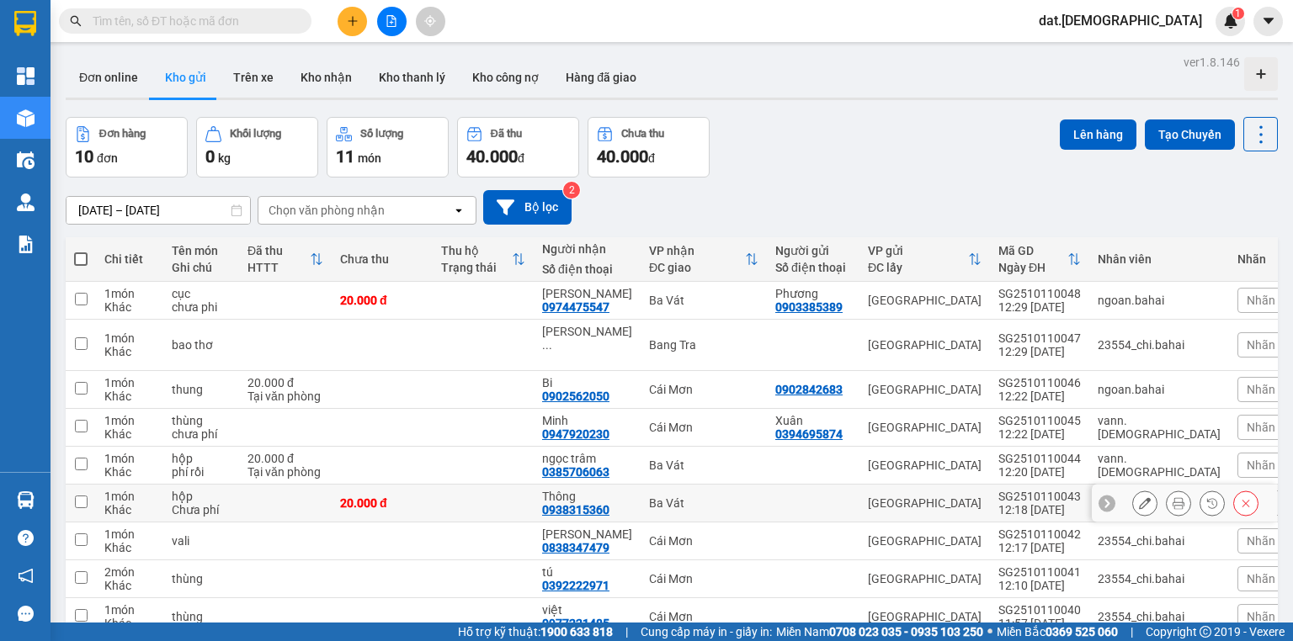
scroll to position [67, 0]
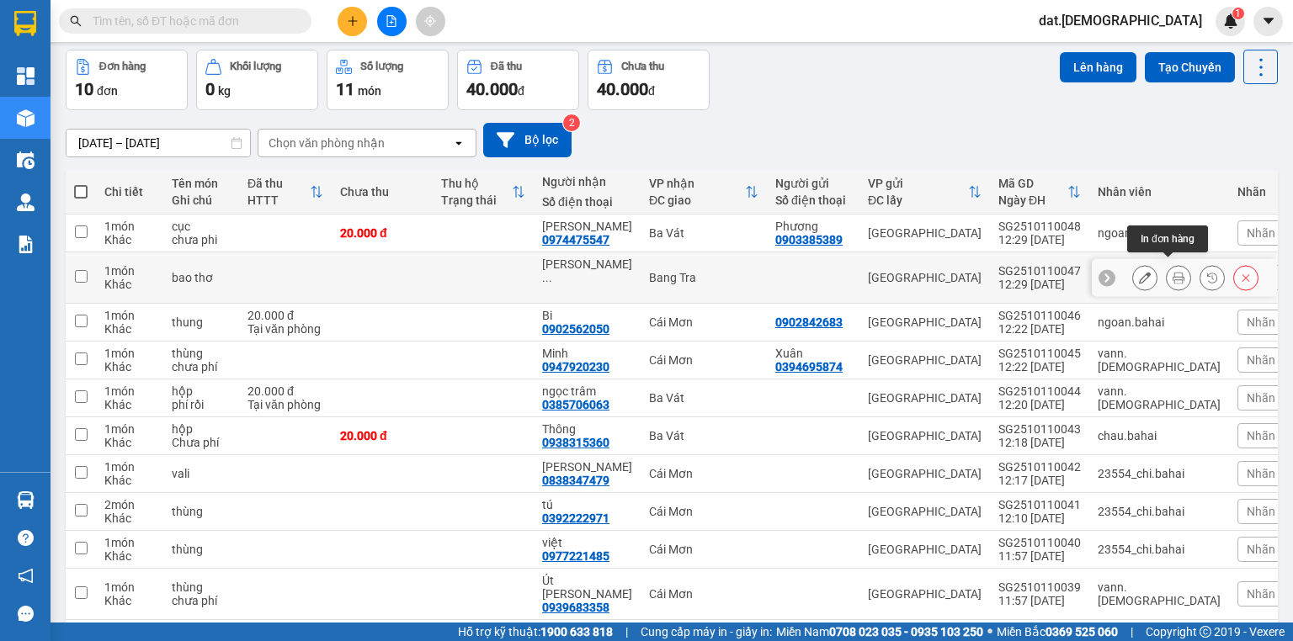
click at [1172, 272] on icon at bounding box center [1178, 278] width 12 height 12
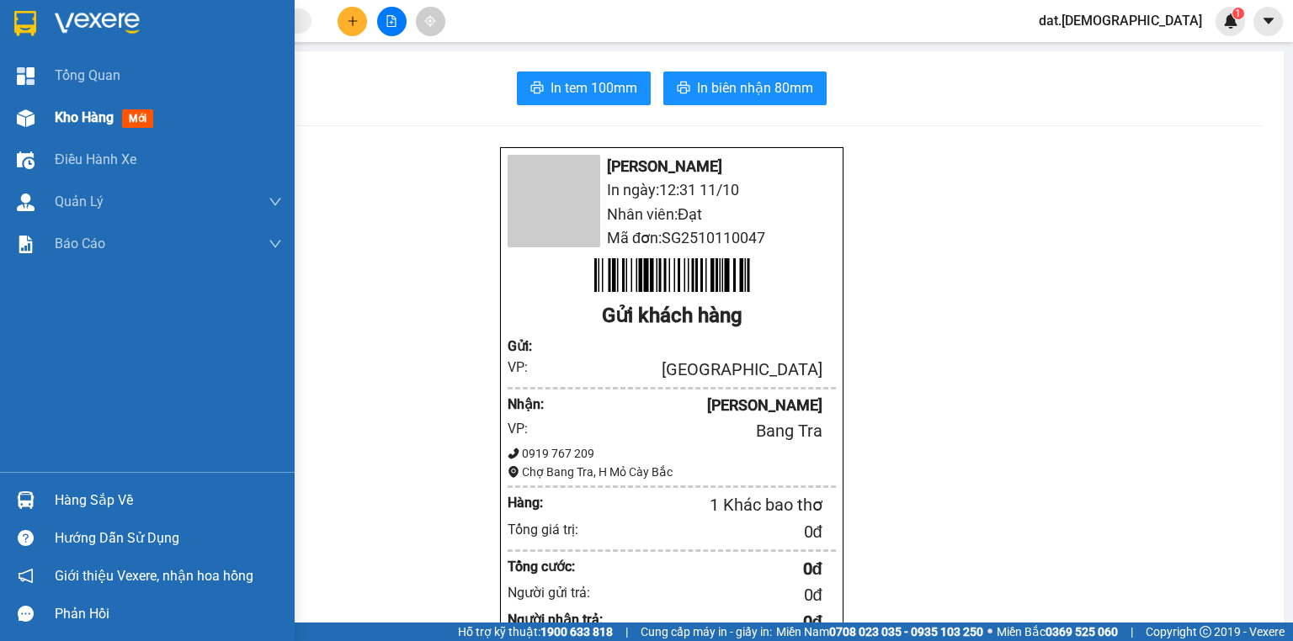
click at [138, 123] on span "mới" at bounding box center [137, 118] width 31 height 19
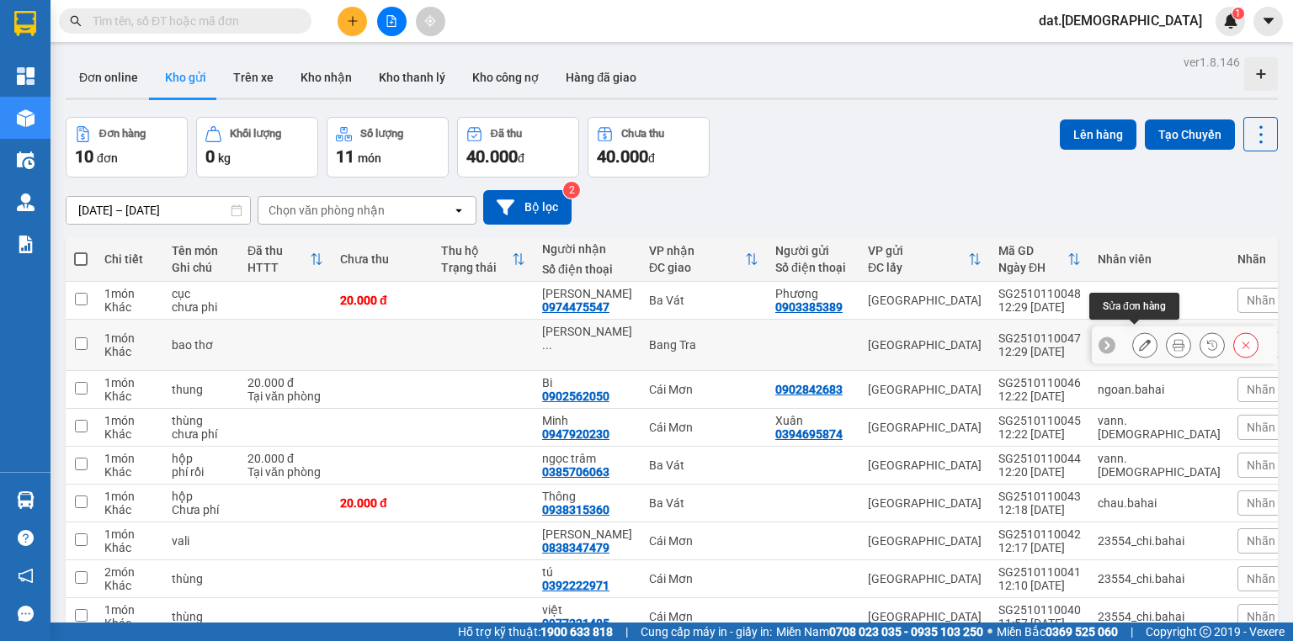
click at [1139, 339] on icon at bounding box center [1145, 345] width 12 height 12
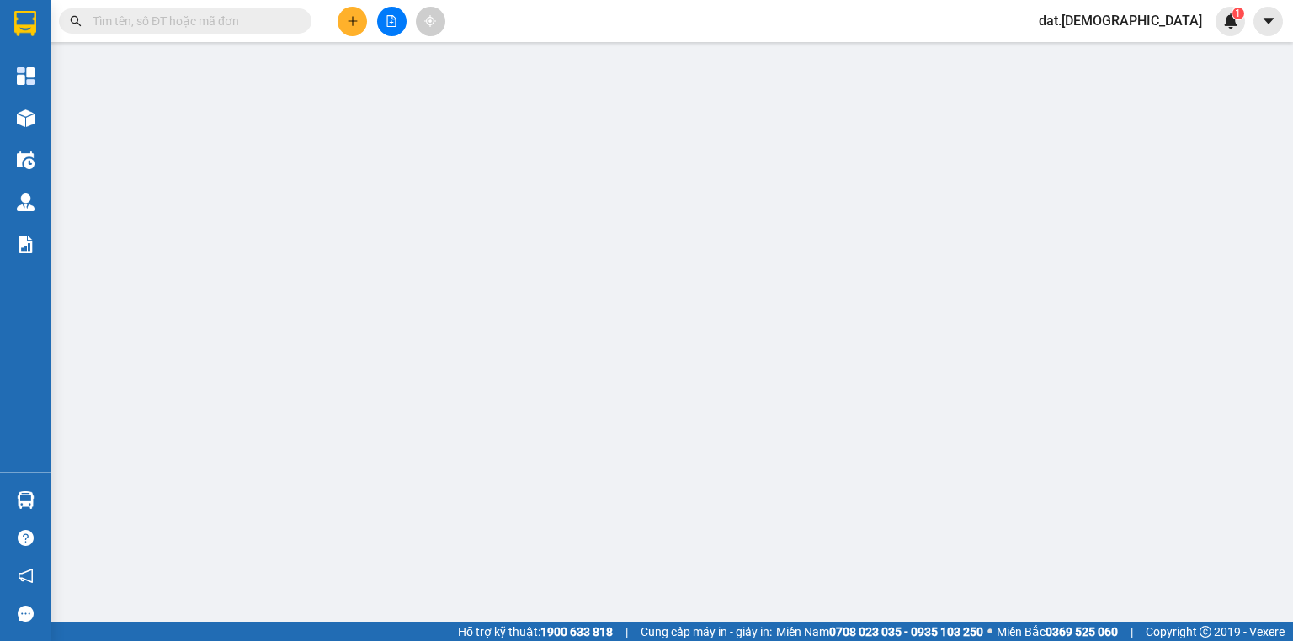
type input "Hoàng Trung Chuyển"
type input "0"
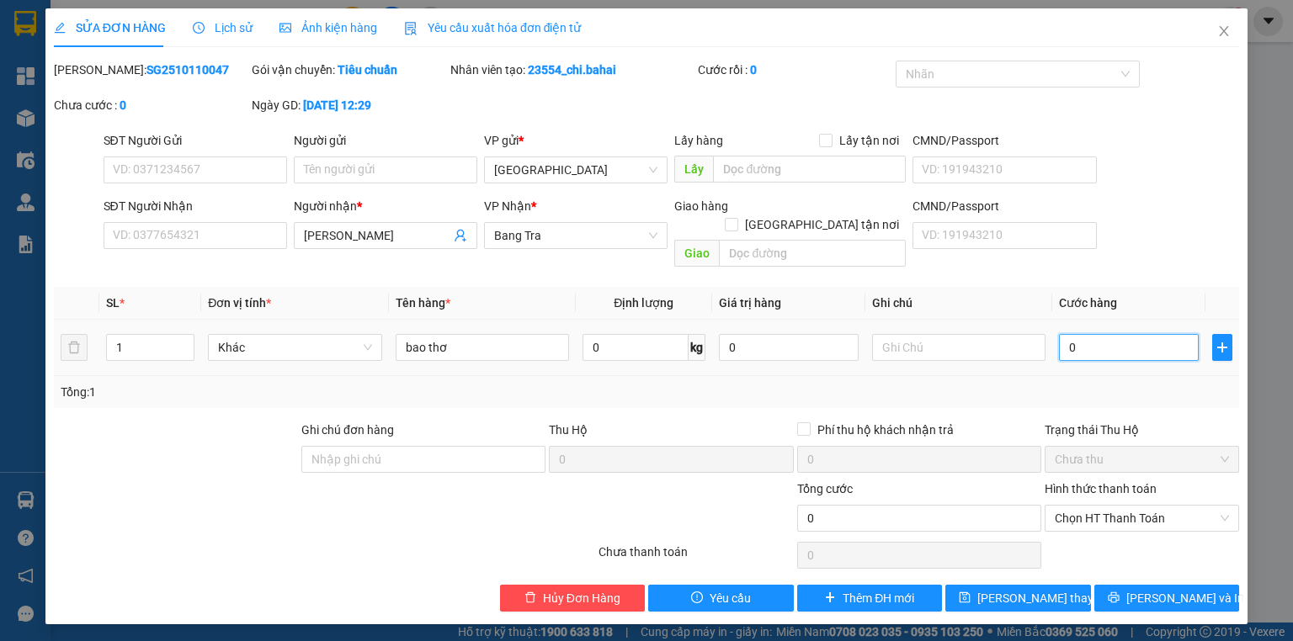
click at [1107, 334] on input "0" at bounding box center [1129, 347] width 140 height 27
type input "2"
type input "20"
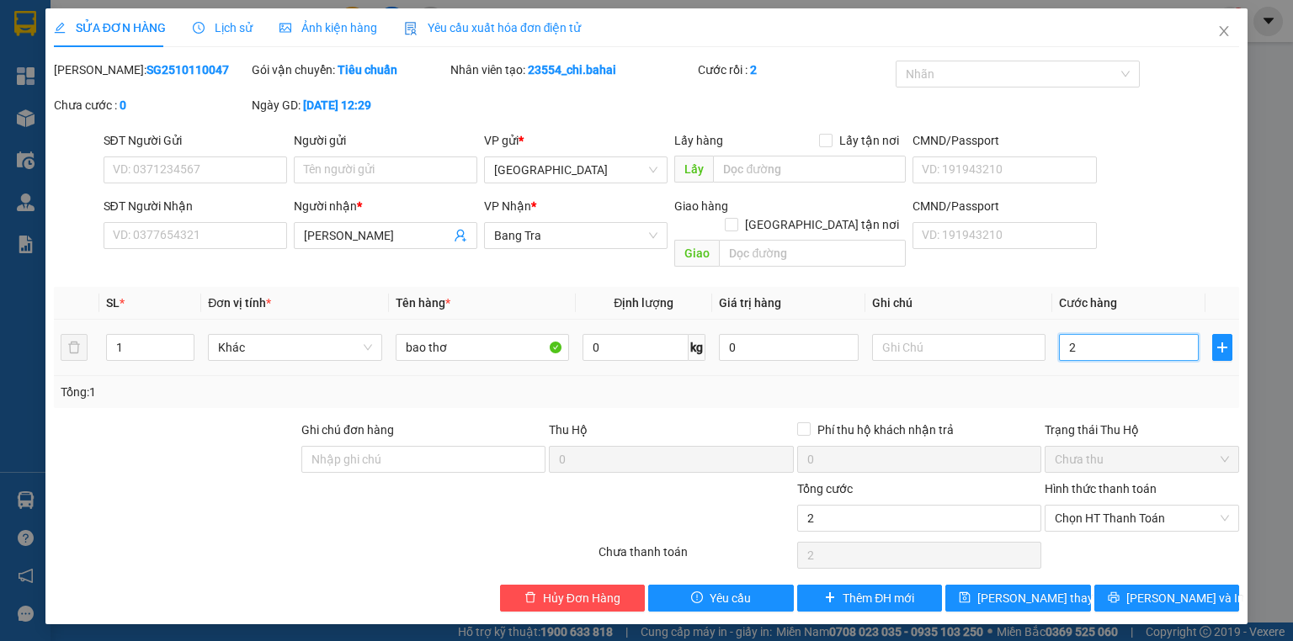
type input "20"
type input "200"
type input "2.000"
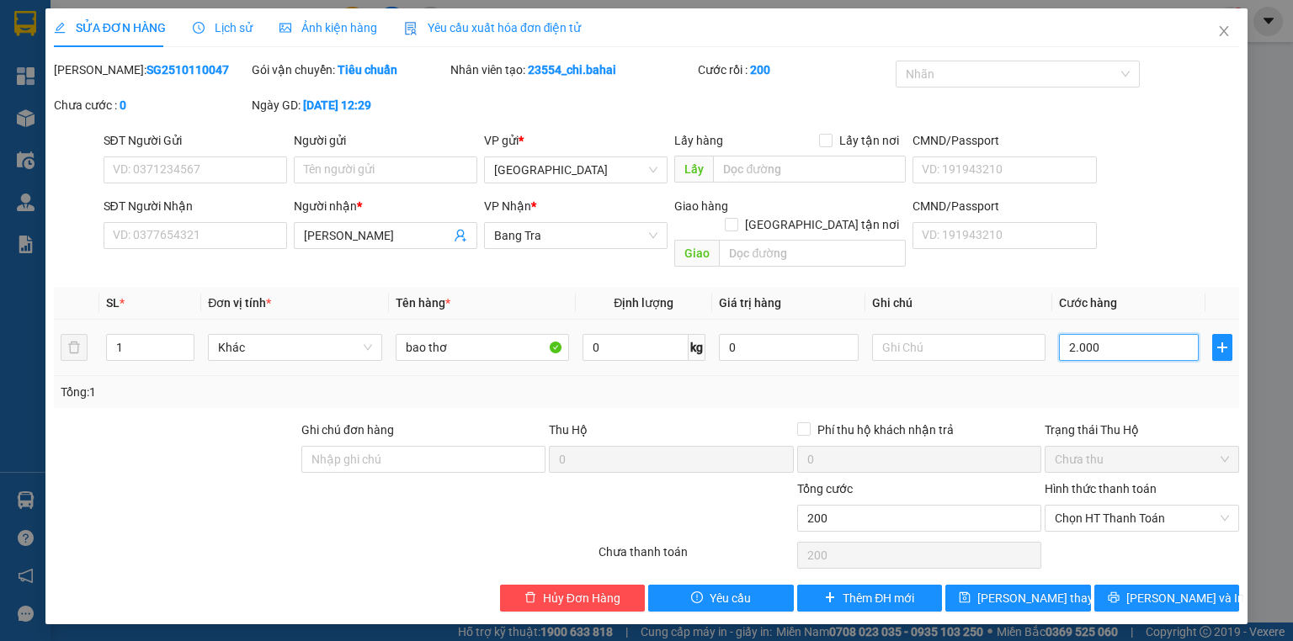
type input "2.000"
type input "20.000"
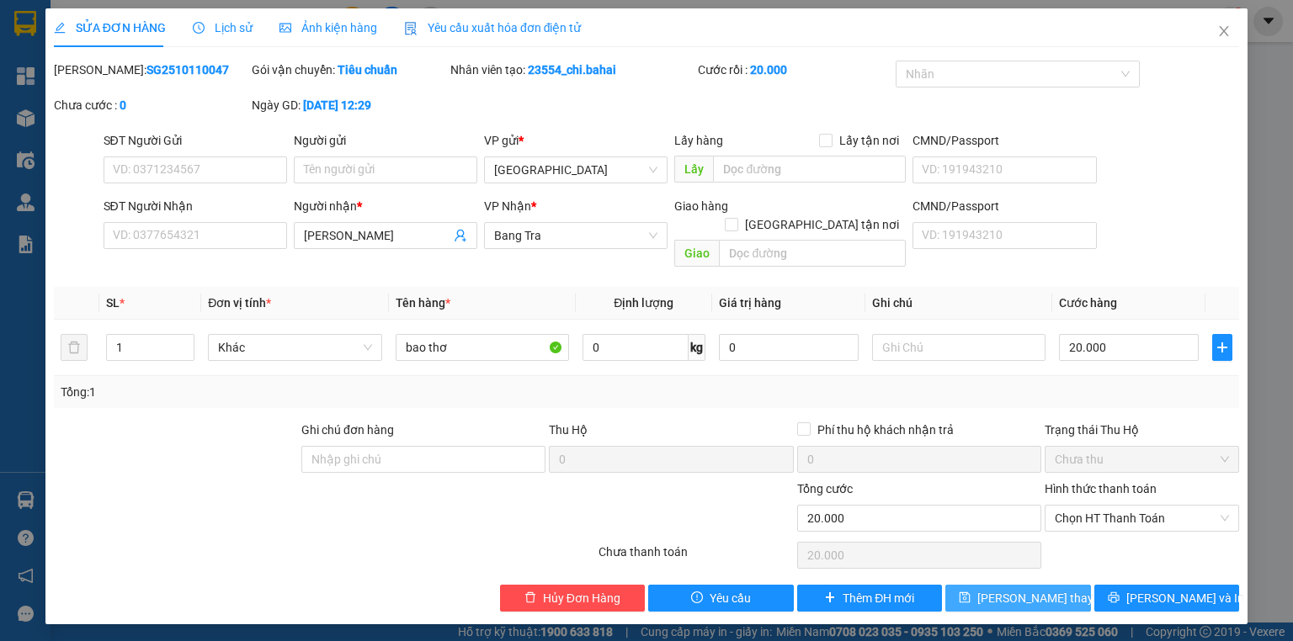
click at [1041, 589] on span "Lưu thay đổi" at bounding box center [1044, 598] width 135 height 19
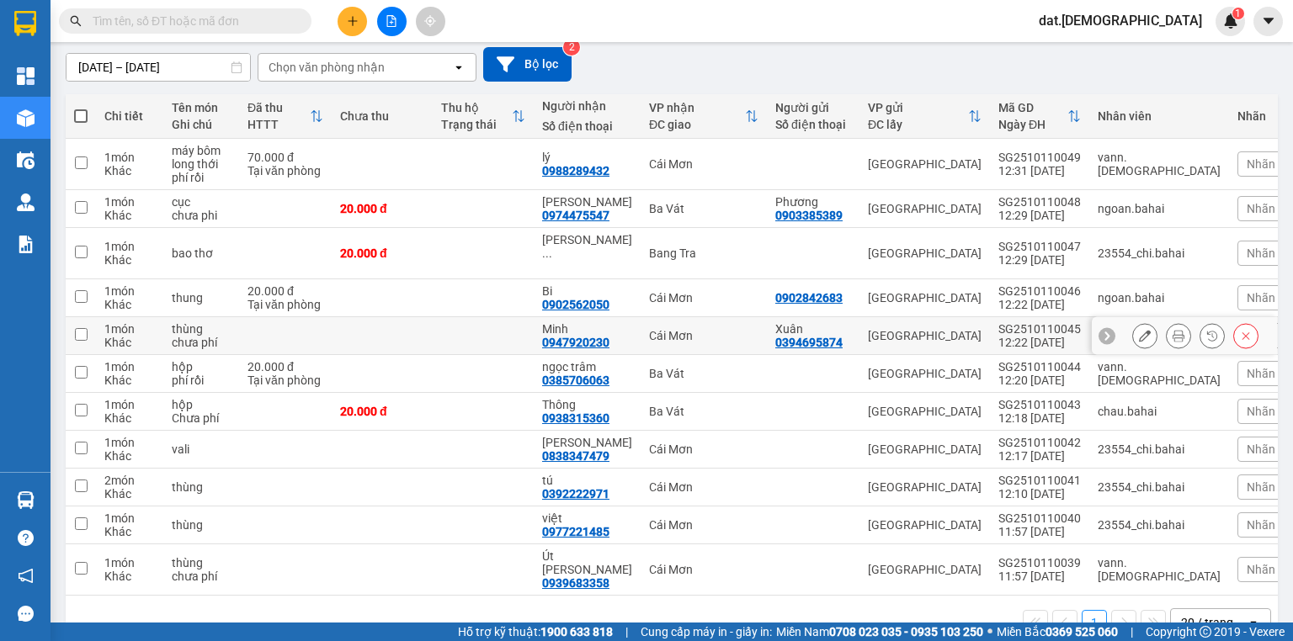
scroll to position [162, 0]
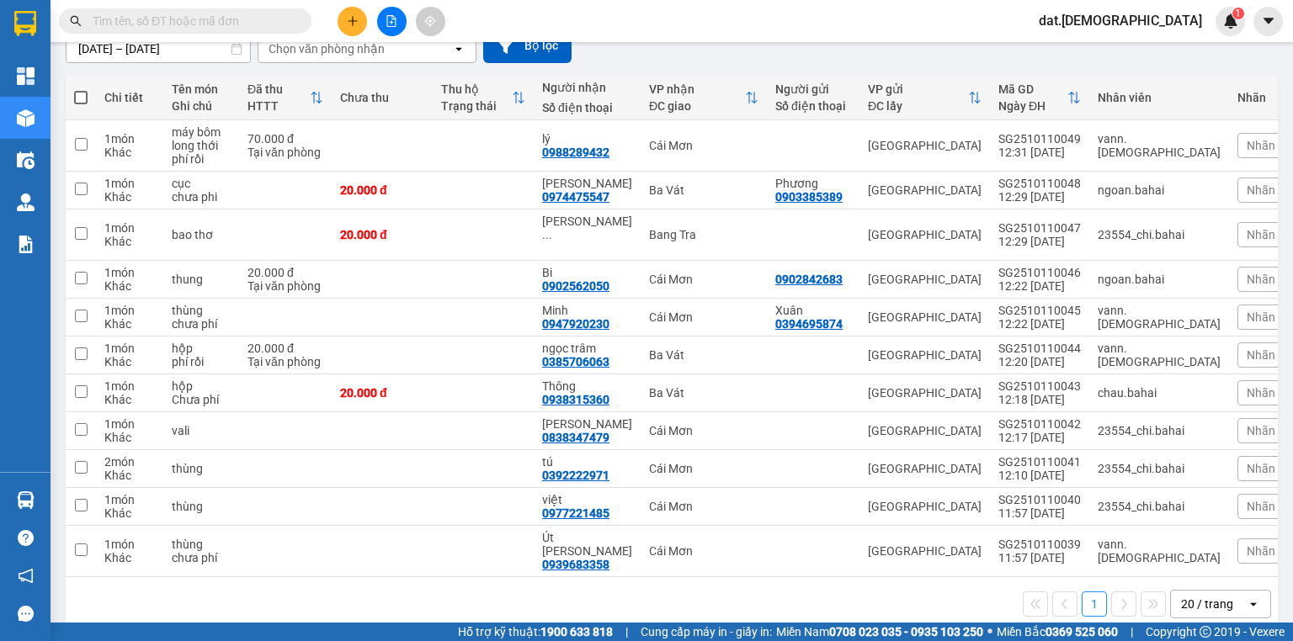
click at [460, 48] on icon at bounding box center [458, 48] width 6 height 3
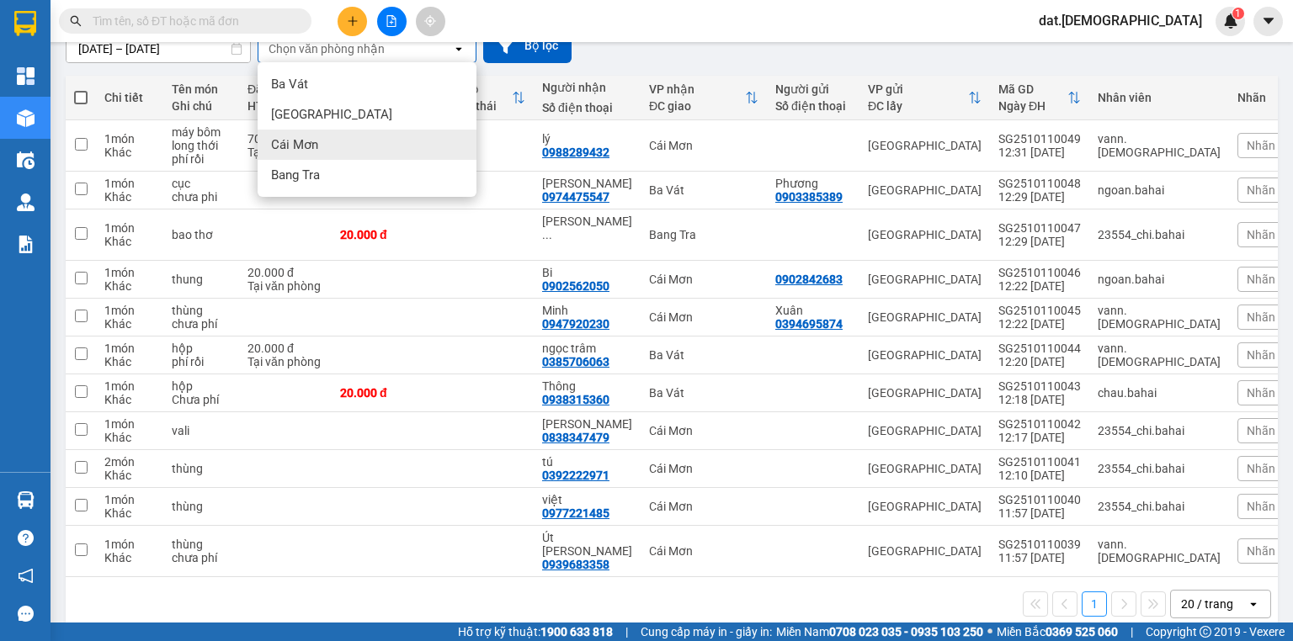
click at [345, 153] on div "Cái Mơn" at bounding box center [367, 145] width 219 height 30
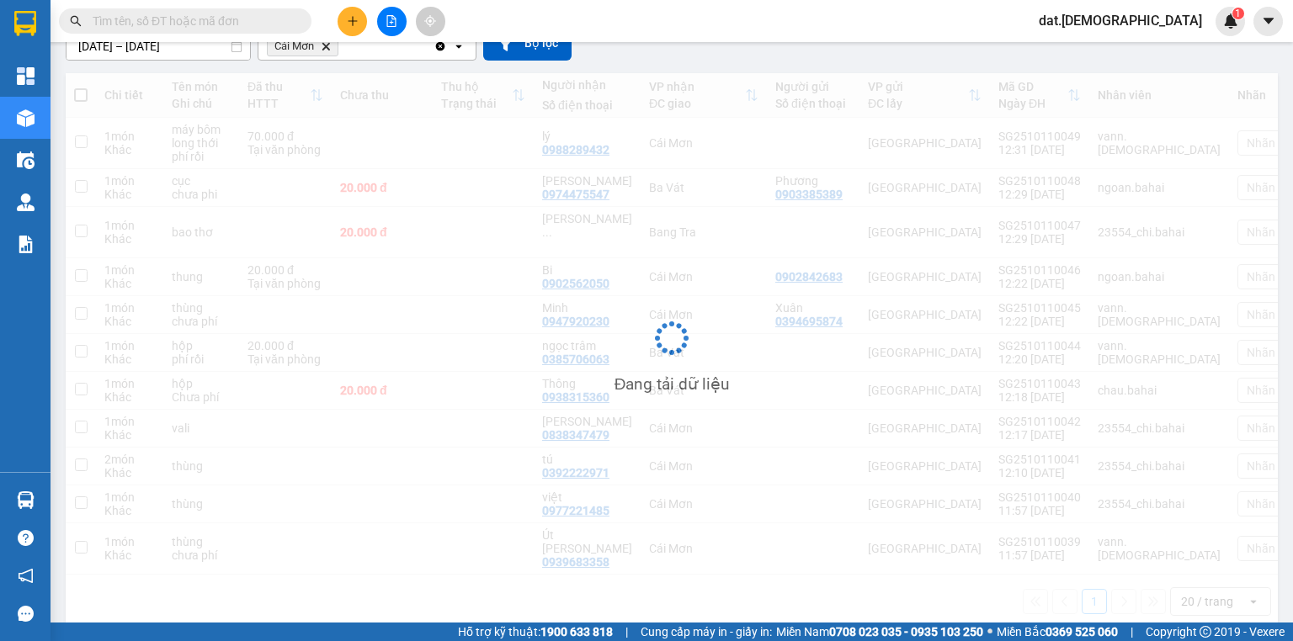
scroll to position [77, 0]
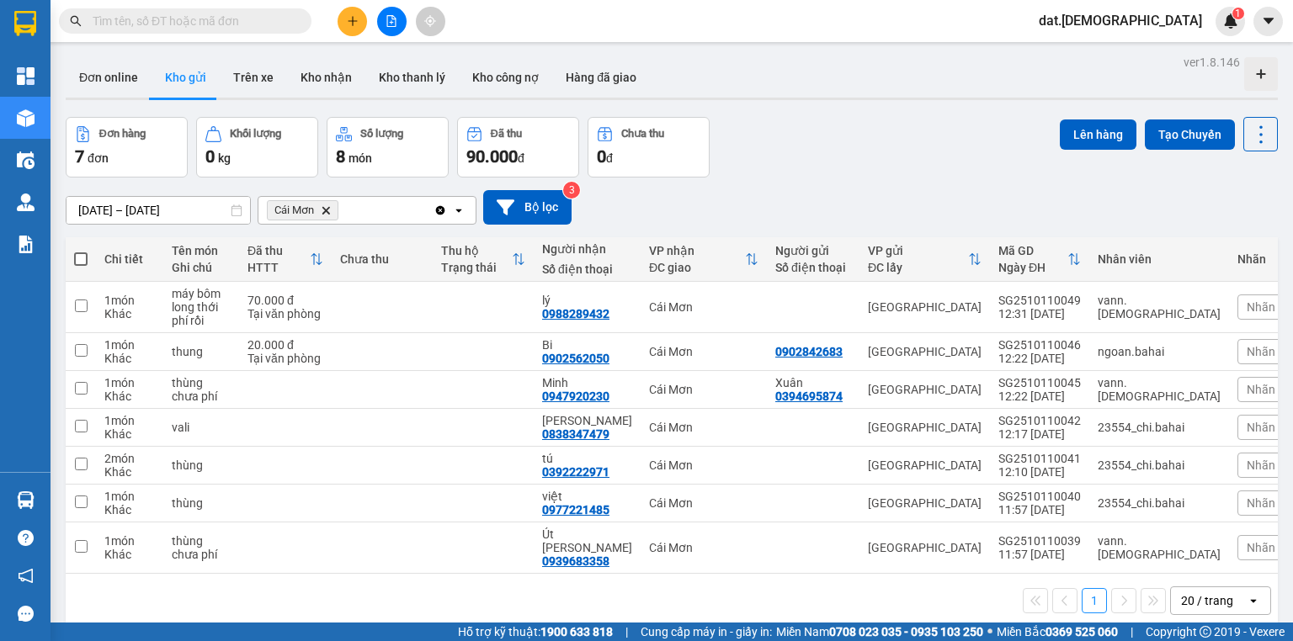
click at [327, 213] on icon "Delete" at bounding box center [326, 210] width 10 height 10
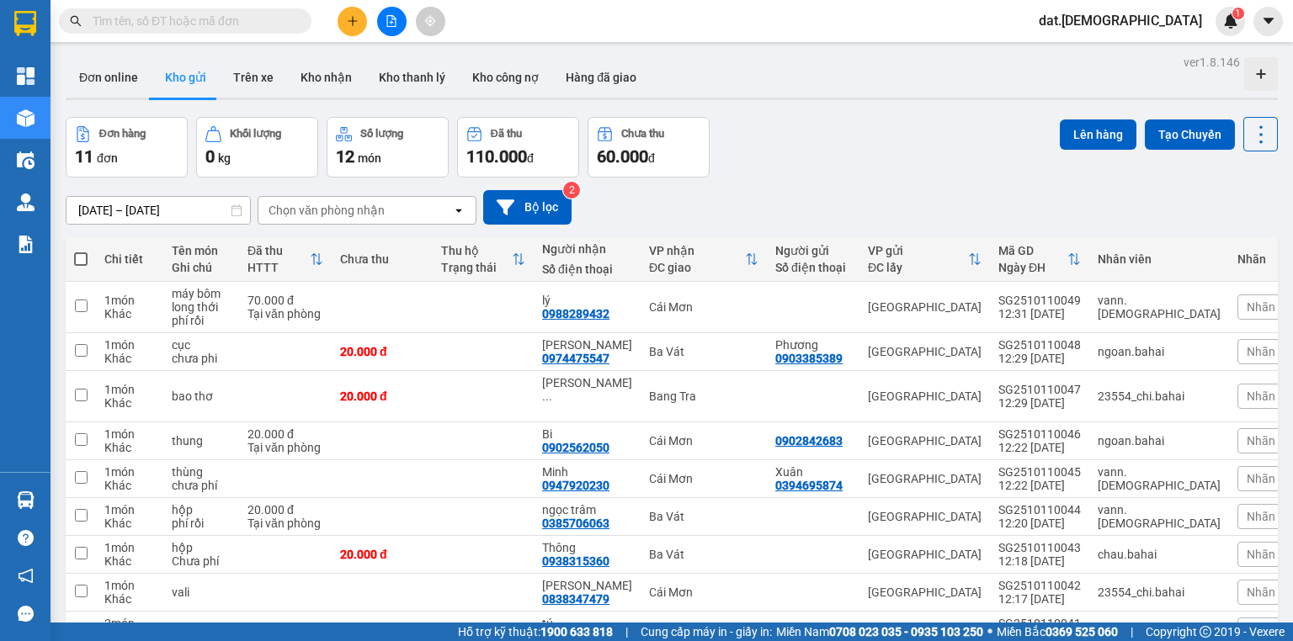
click at [455, 205] on icon "open" at bounding box center [458, 210] width 13 height 13
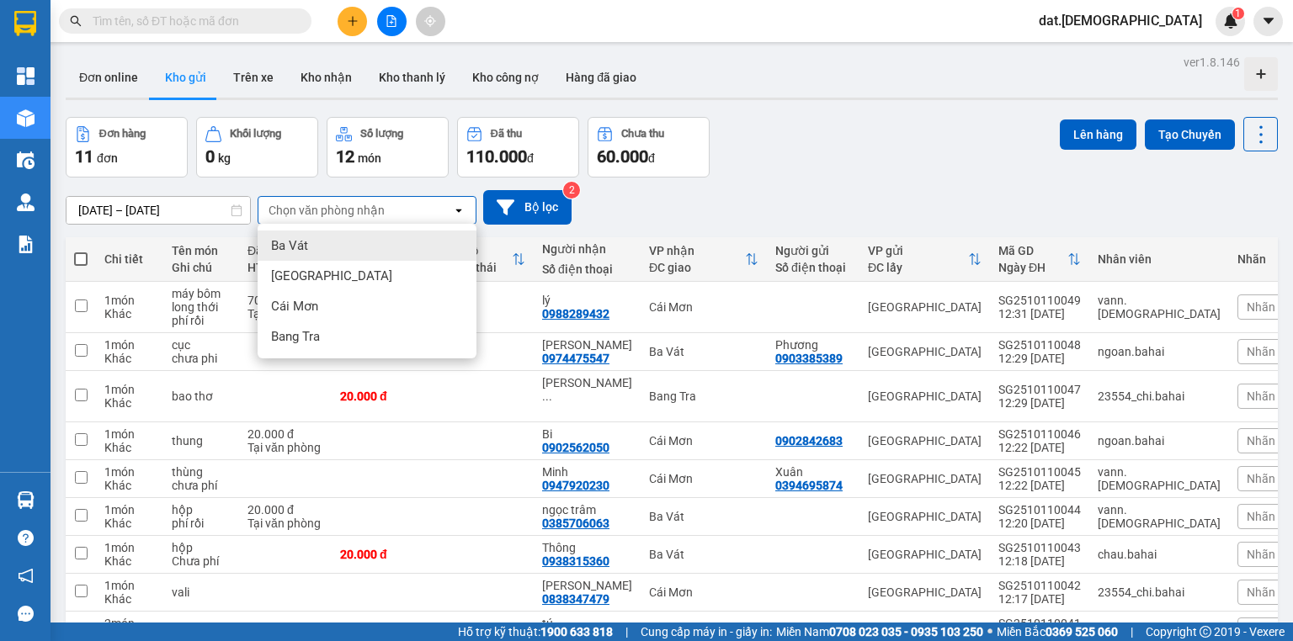
click at [343, 243] on div "Ba Vát" at bounding box center [367, 246] width 219 height 30
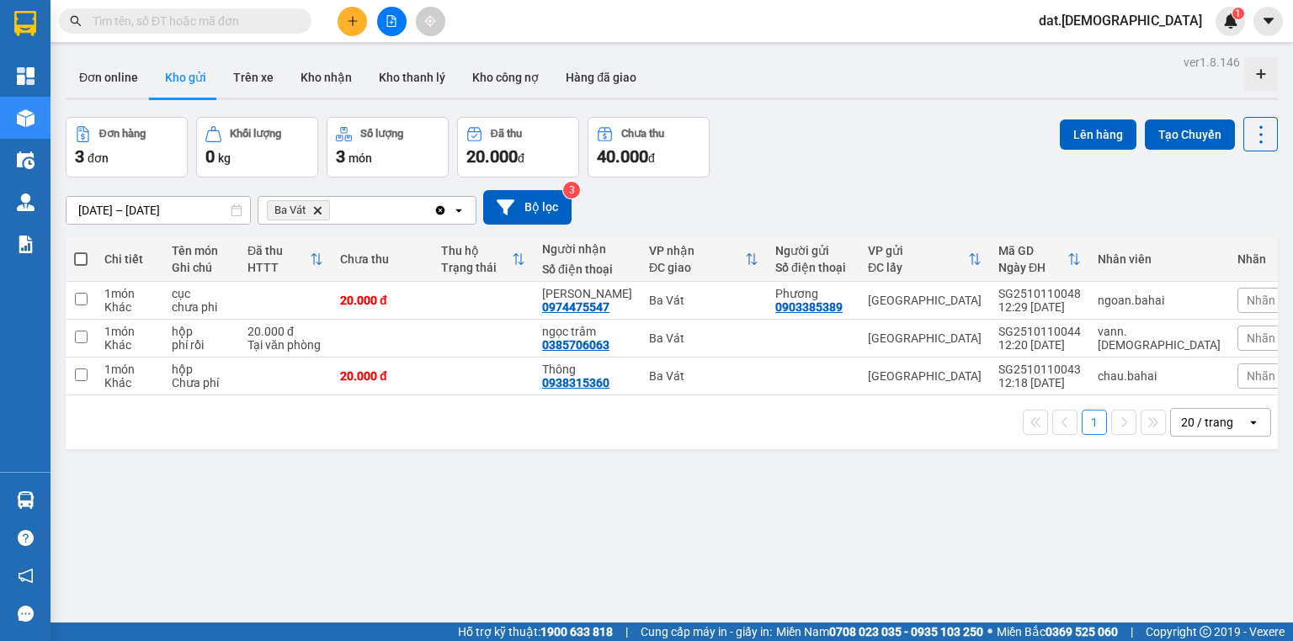
click at [455, 208] on icon "open" at bounding box center [458, 210] width 13 height 13
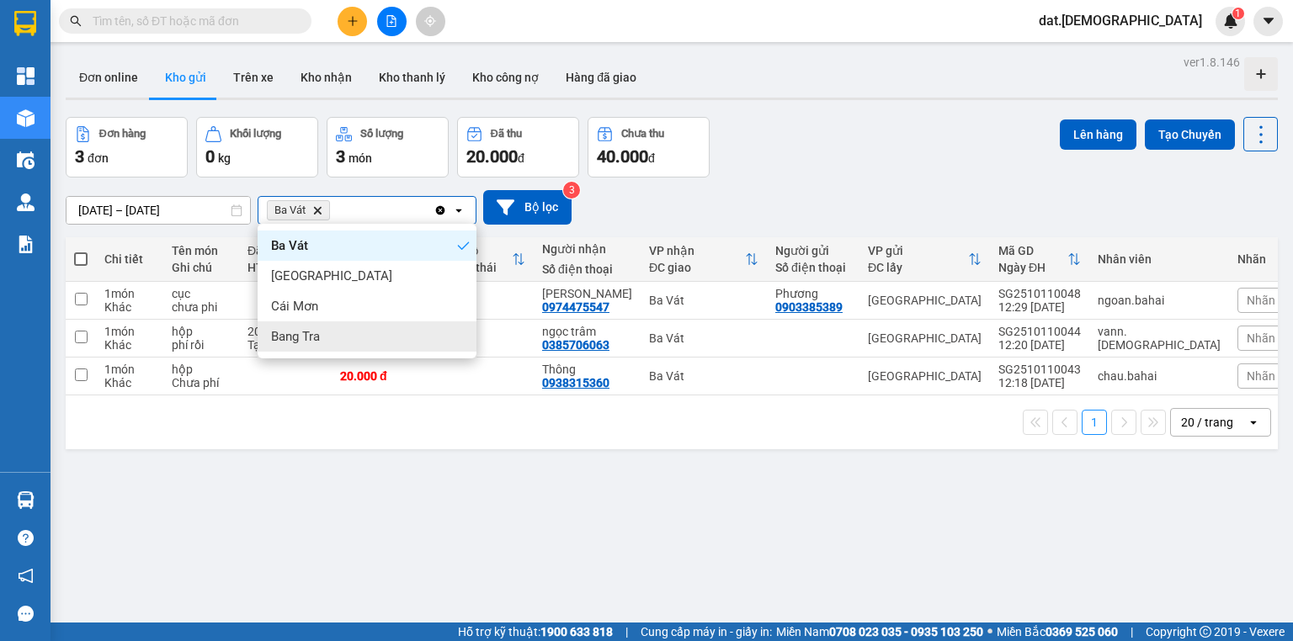
click at [348, 337] on div "Bang Tra" at bounding box center [367, 336] width 219 height 30
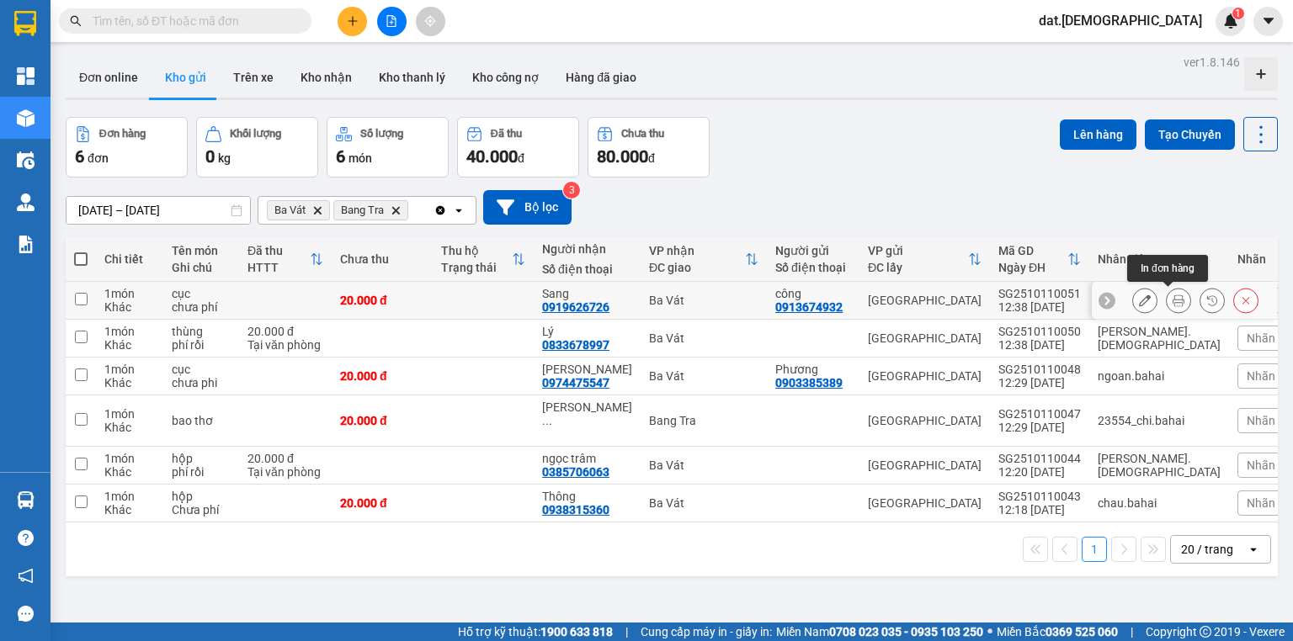
click at [1172, 296] on icon at bounding box center [1178, 301] width 12 height 12
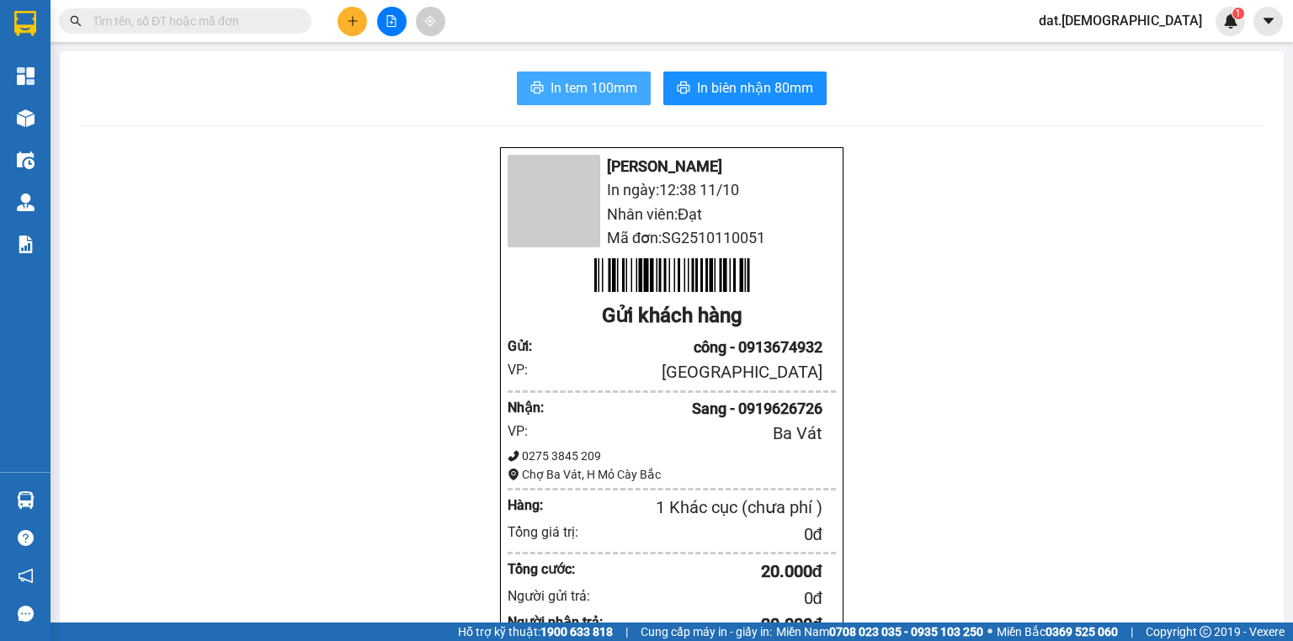
drag, startPoint x: 561, startPoint y: 113, endPoint x: 572, endPoint y: 104, distance: 13.8
click at [572, 104] on button "In tem 100mm" at bounding box center [584, 89] width 134 height 34
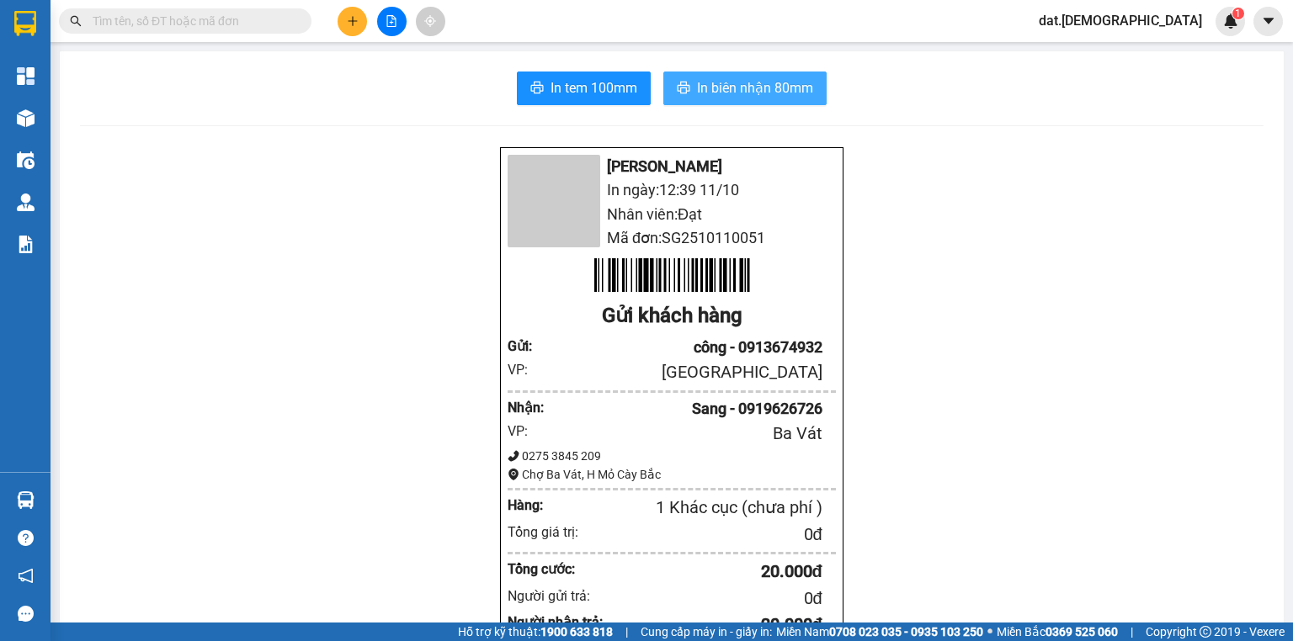
click at [683, 98] on button "In biên nhận 80mm" at bounding box center [744, 89] width 163 height 34
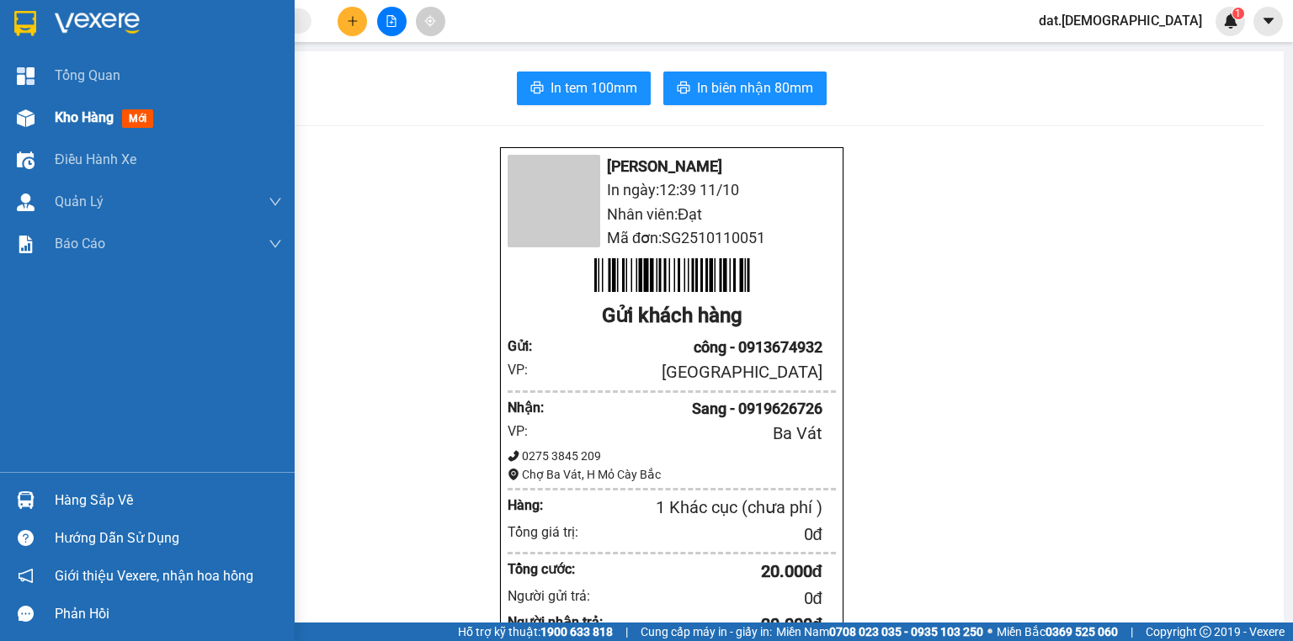
click at [145, 116] on span "mới" at bounding box center [137, 118] width 31 height 19
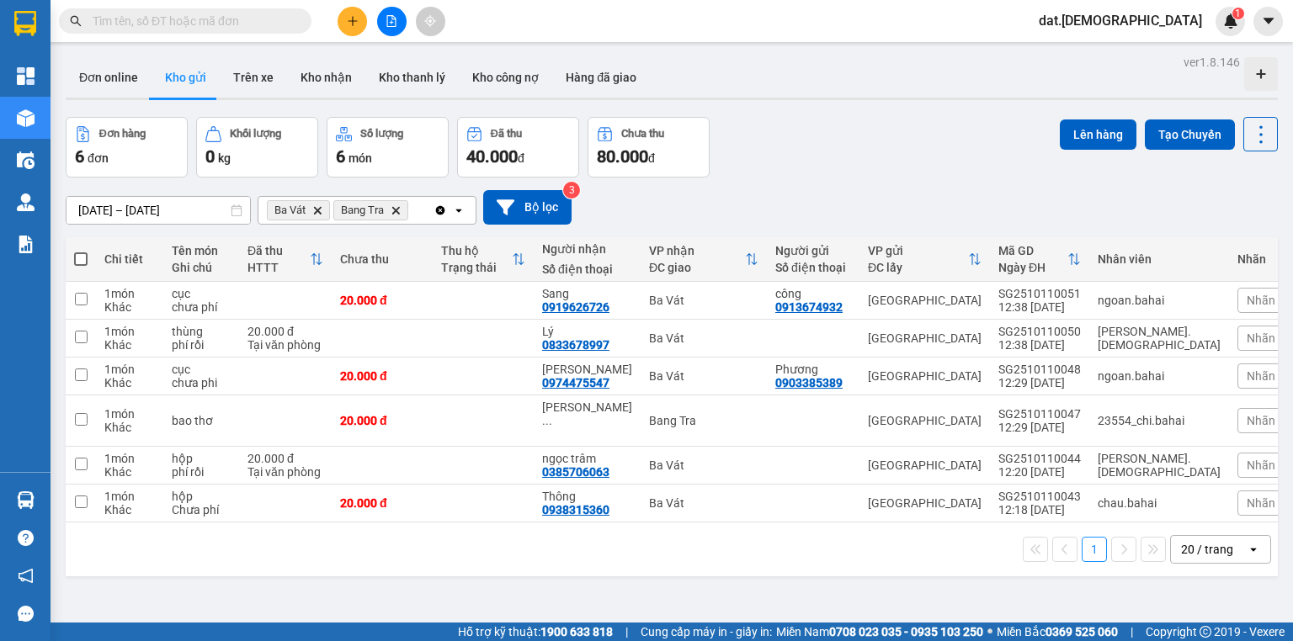
click at [394, 211] on icon "Bang Tra, close by backspace" at bounding box center [396, 210] width 8 height 8
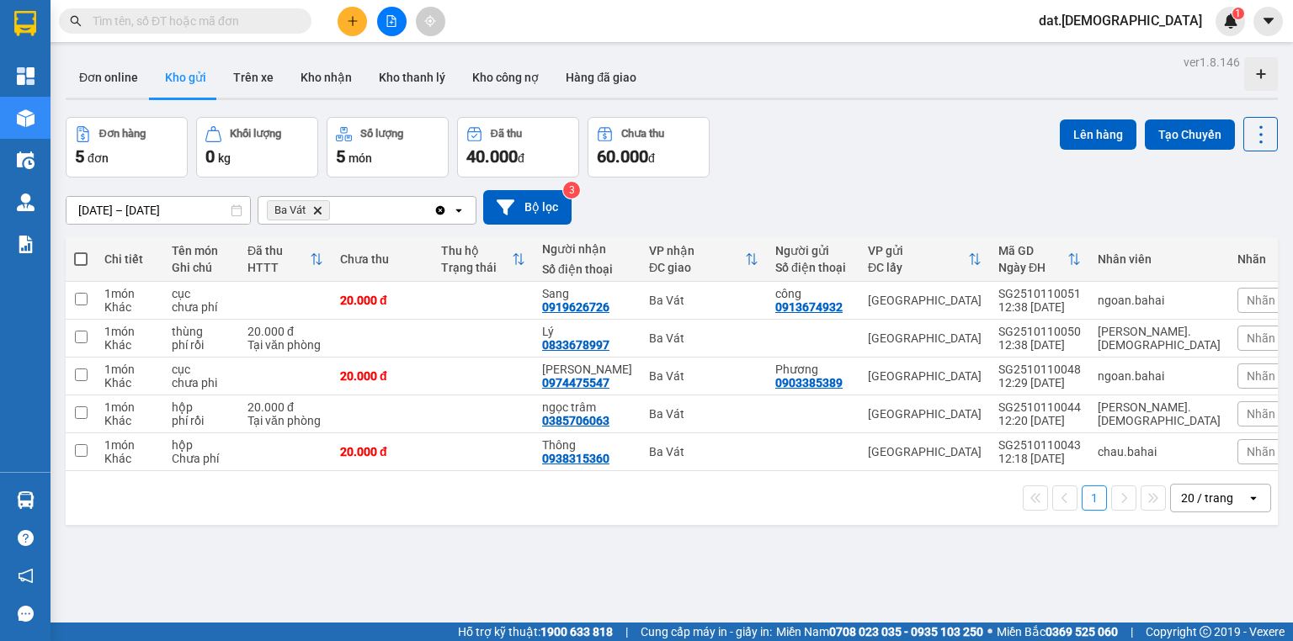
click at [320, 211] on icon "Delete" at bounding box center [317, 210] width 10 height 10
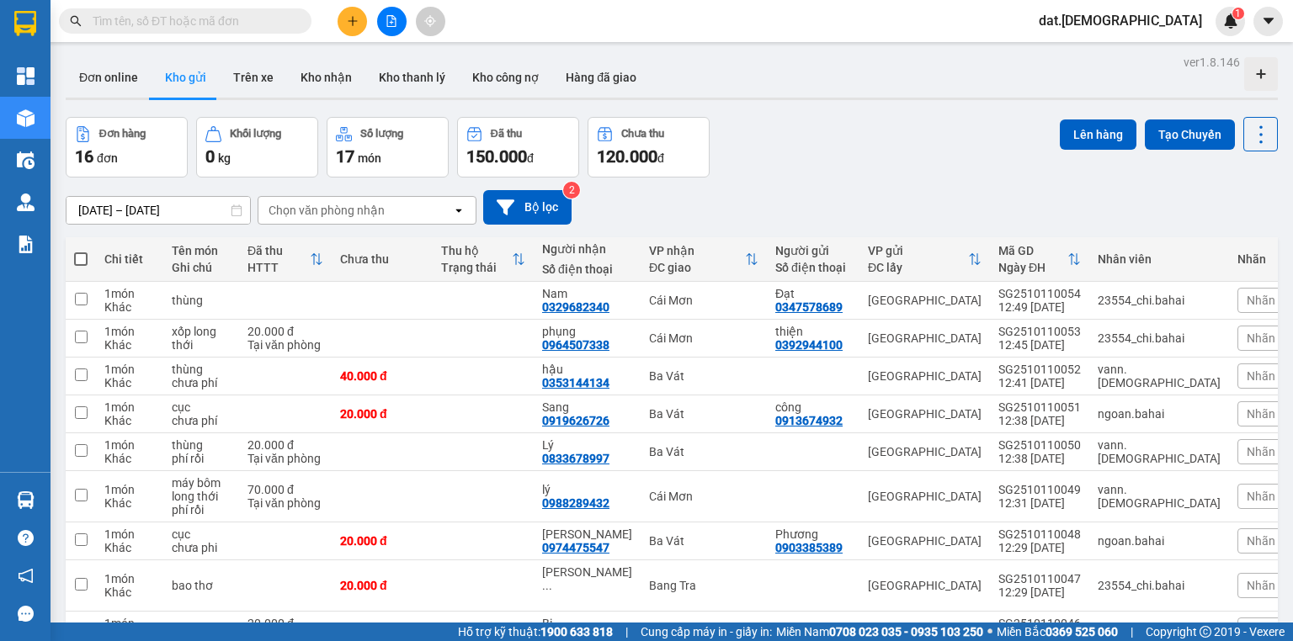
click at [81, 259] on span at bounding box center [80, 258] width 13 height 13
click at [81, 251] on input "checkbox" at bounding box center [81, 251] width 0 height 0
checkbox input "true"
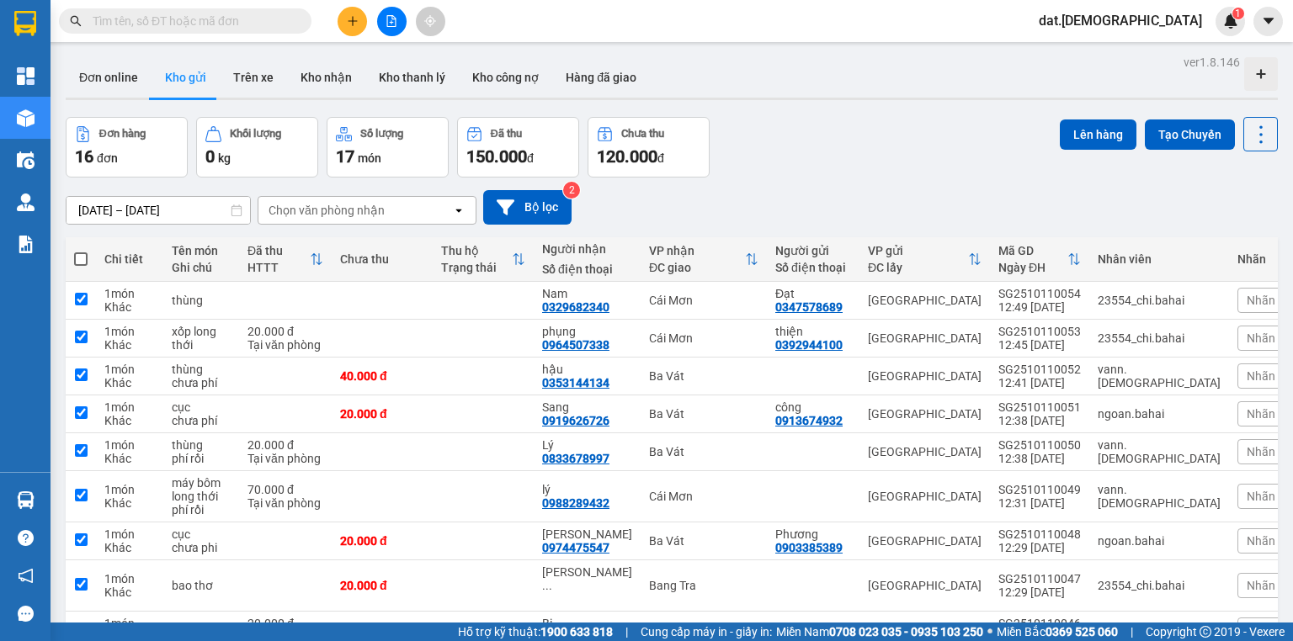
checkbox input "true"
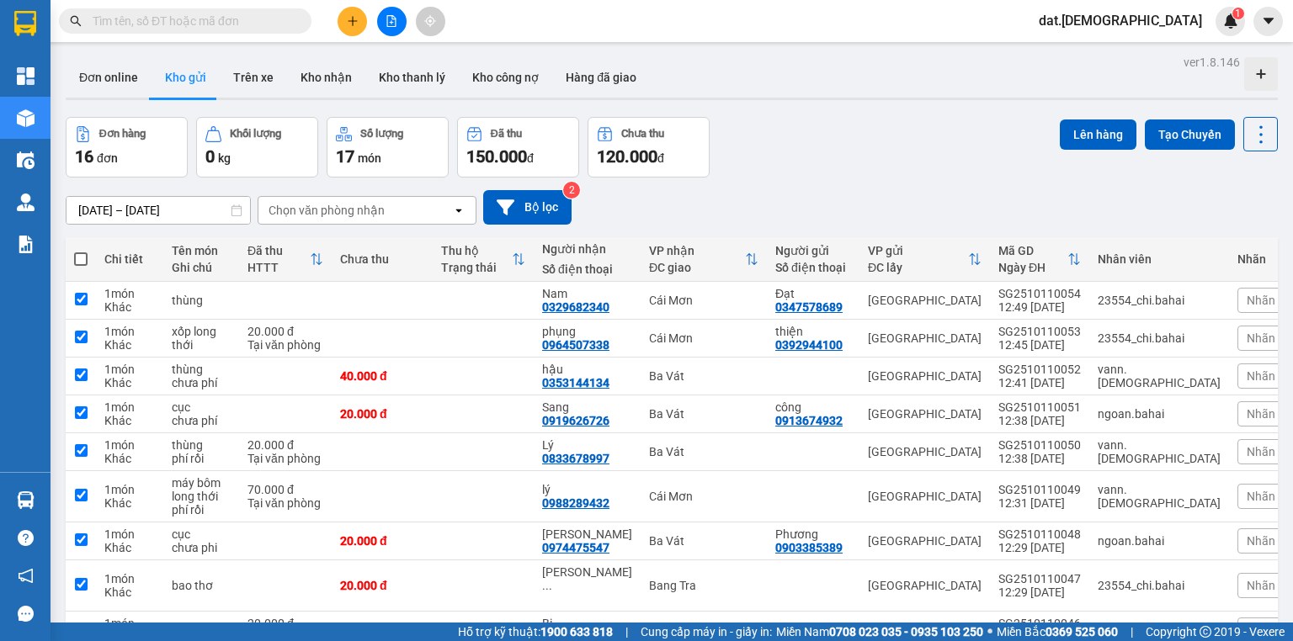
checkbox input "true"
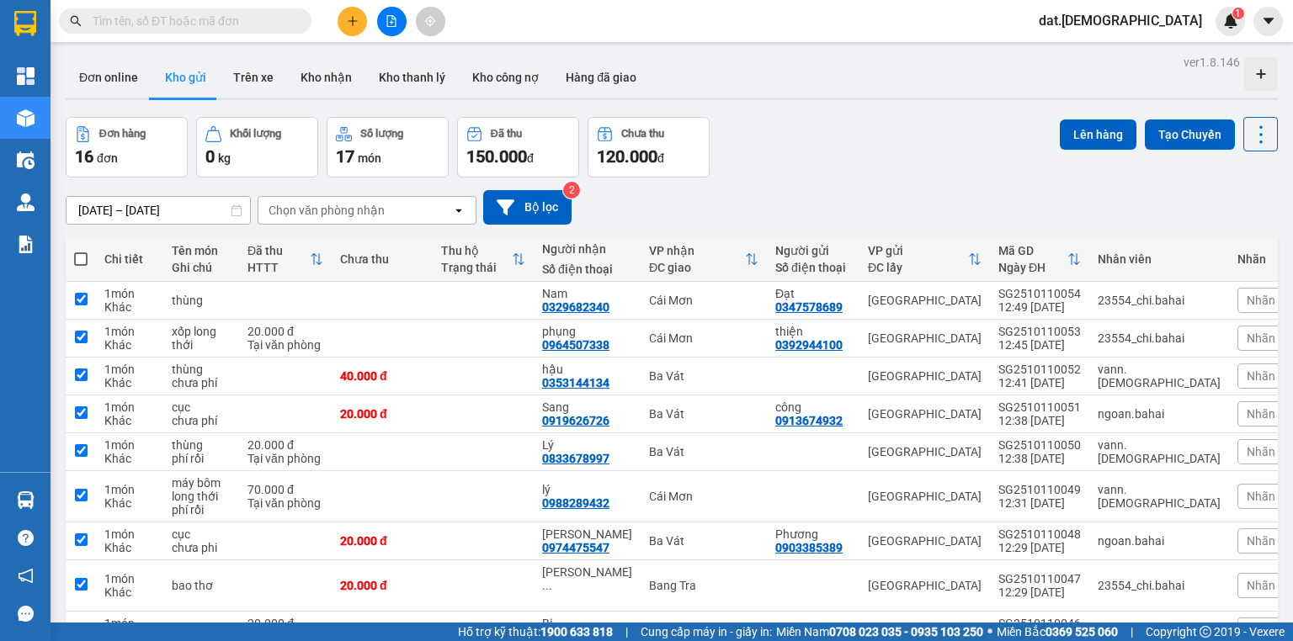
checkbox input "true"
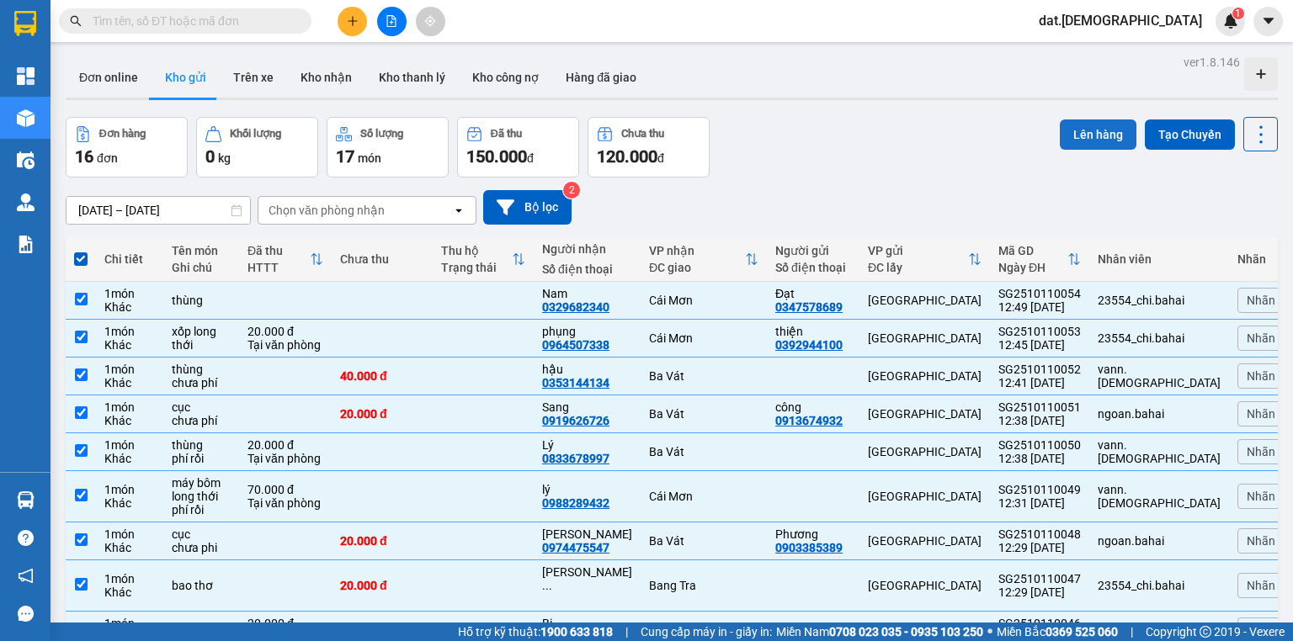
click at [1091, 127] on button "Lên hàng" at bounding box center [1098, 135] width 77 height 30
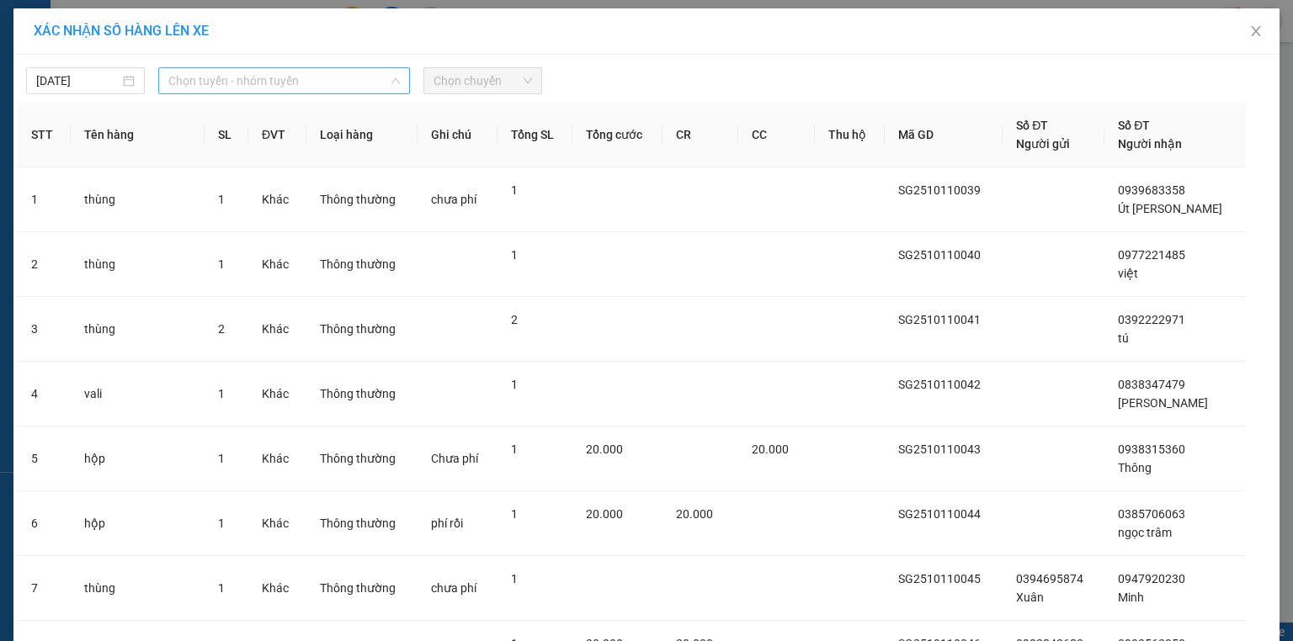
click at [336, 74] on span "Chọn tuyến - nhóm tuyến" at bounding box center [283, 80] width 231 height 25
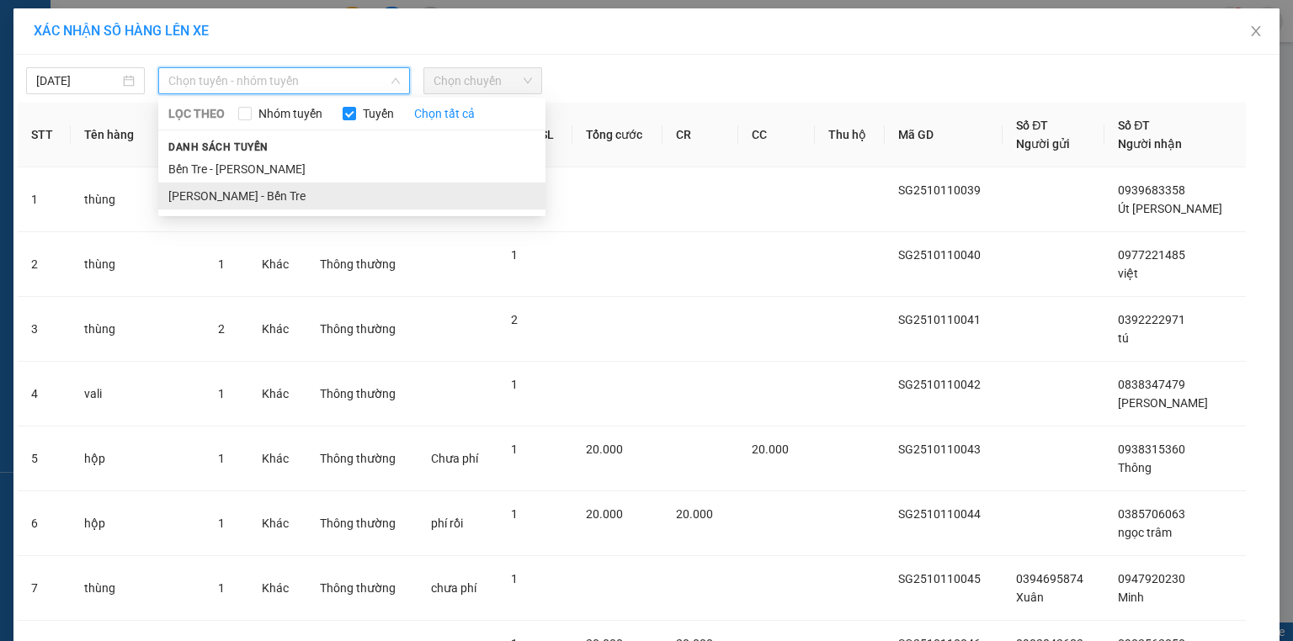
click at [222, 199] on li "[PERSON_NAME] - Bến Tre" at bounding box center [351, 196] width 387 height 27
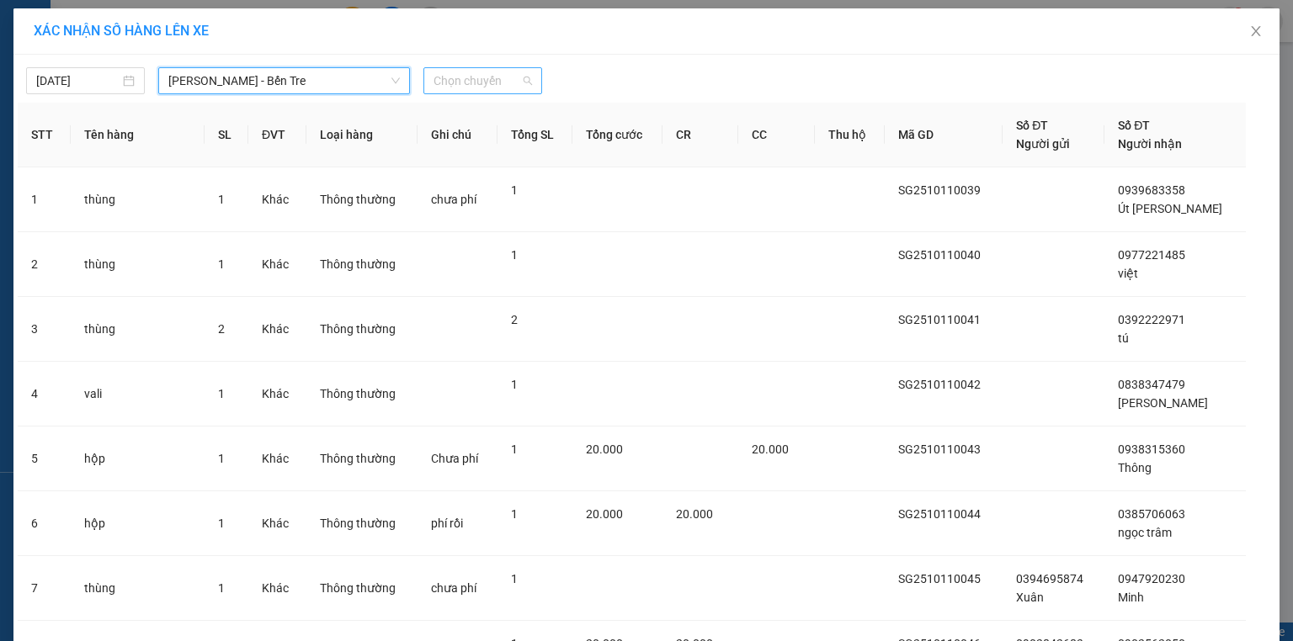
click at [481, 81] on span "Chọn chuyến" at bounding box center [482, 80] width 98 height 25
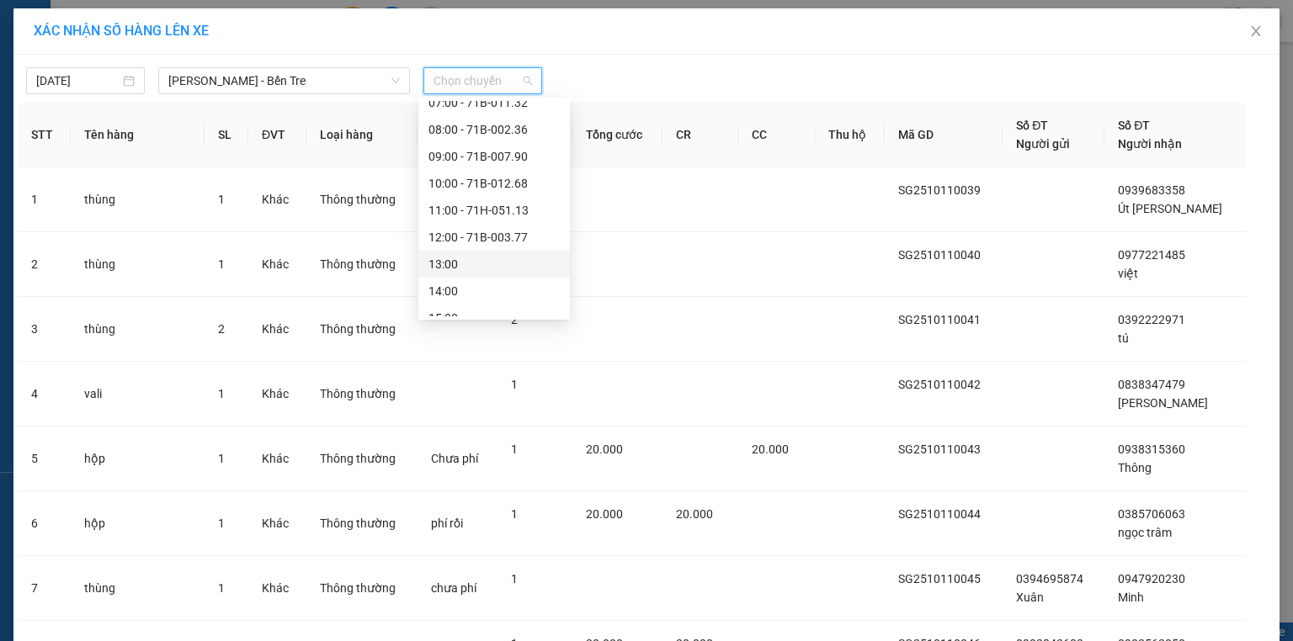
scroll to position [189, 0]
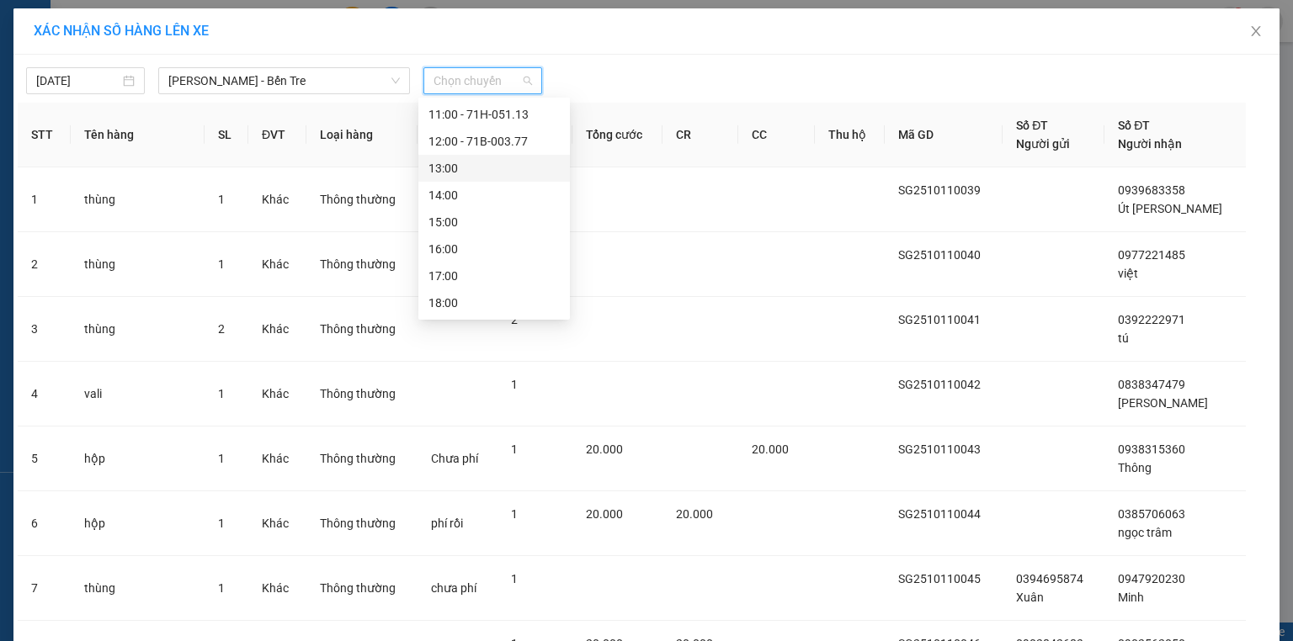
click at [478, 173] on div "13:00" at bounding box center [493, 168] width 131 height 19
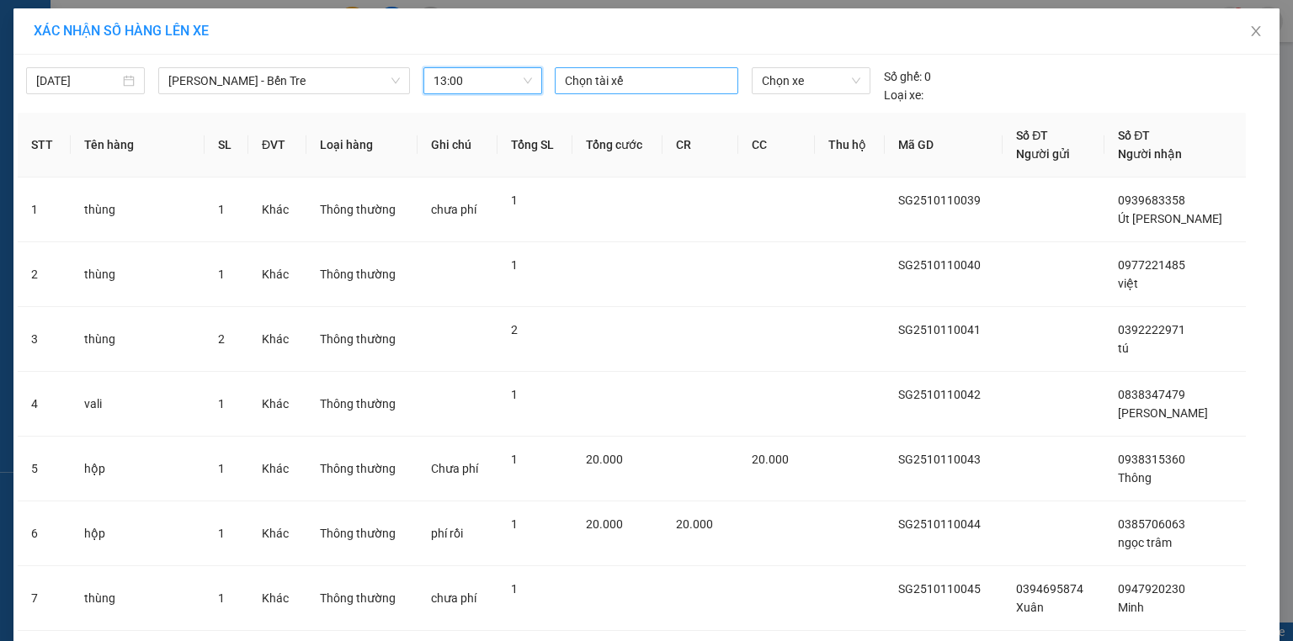
click at [592, 75] on div at bounding box center [646, 81] width 175 height 20
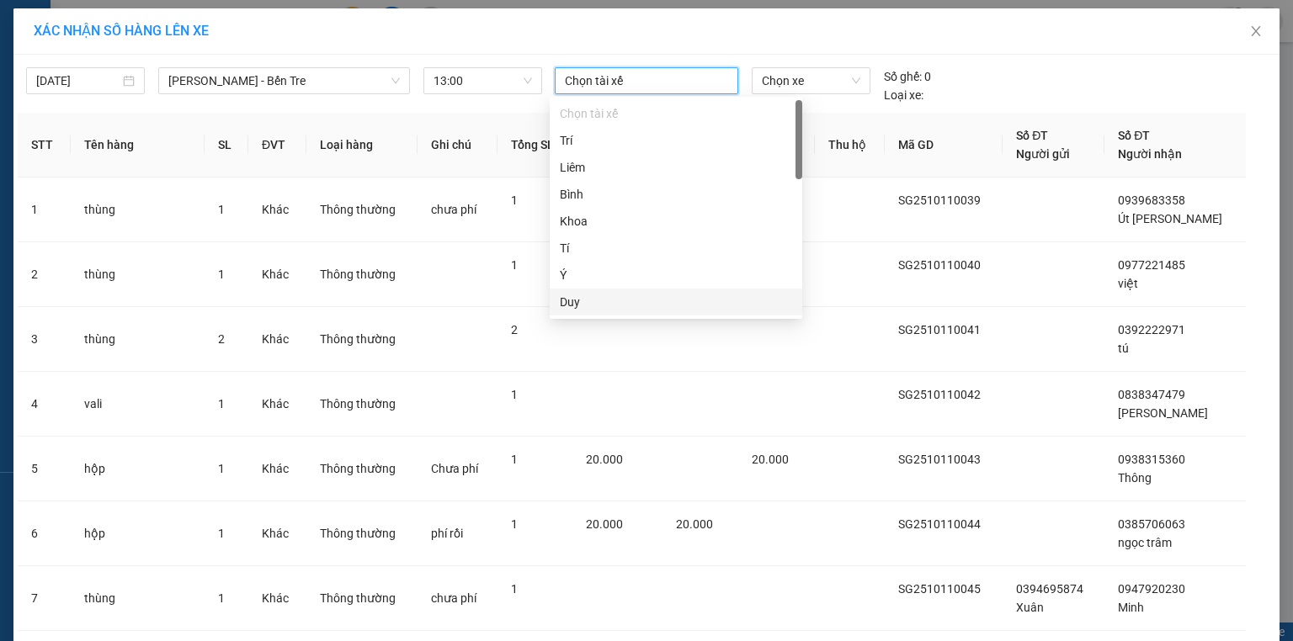
click at [572, 302] on div "Duy" at bounding box center [676, 302] width 232 height 19
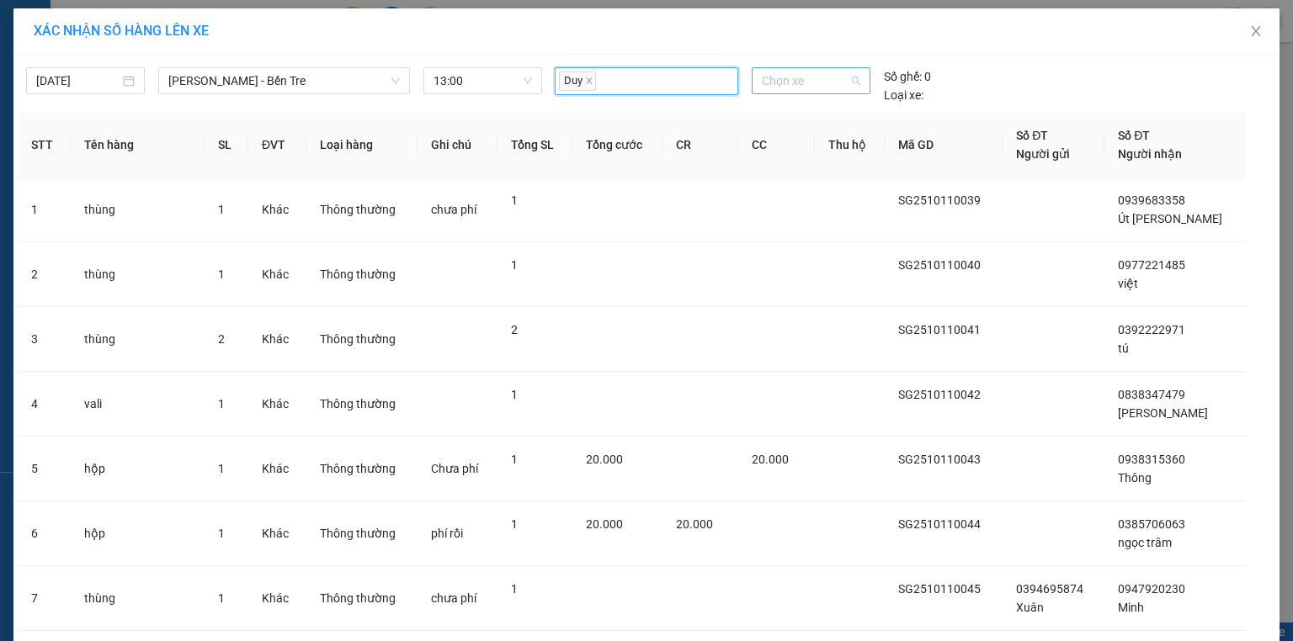
click at [821, 84] on span "Chọn xe" at bounding box center [811, 80] width 98 height 25
type input "238"
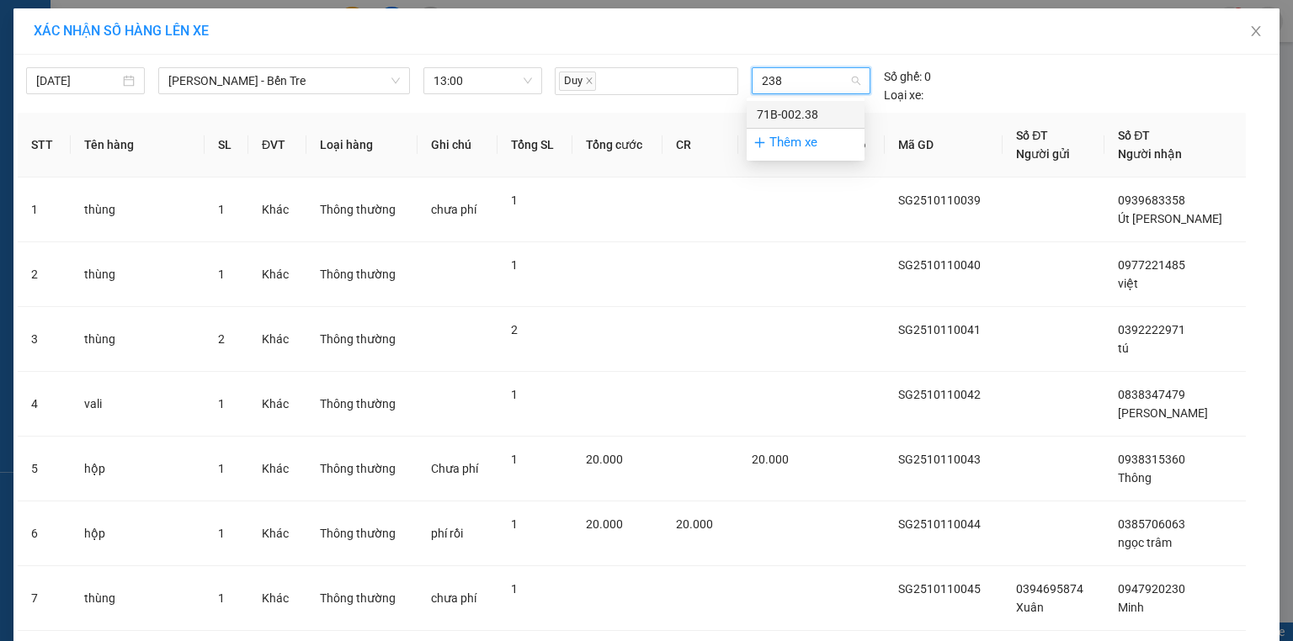
click at [794, 117] on div "71B-002.38" at bounding box center [806, 114] width 98 height 19
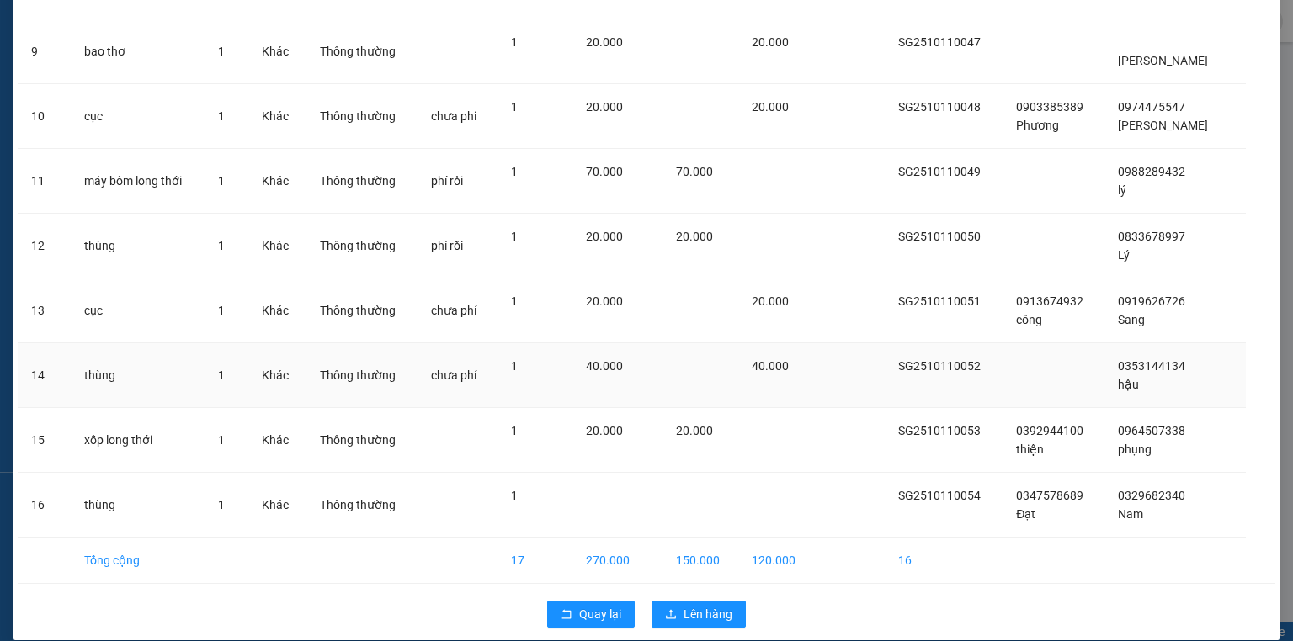
scroll to position [683, 0]
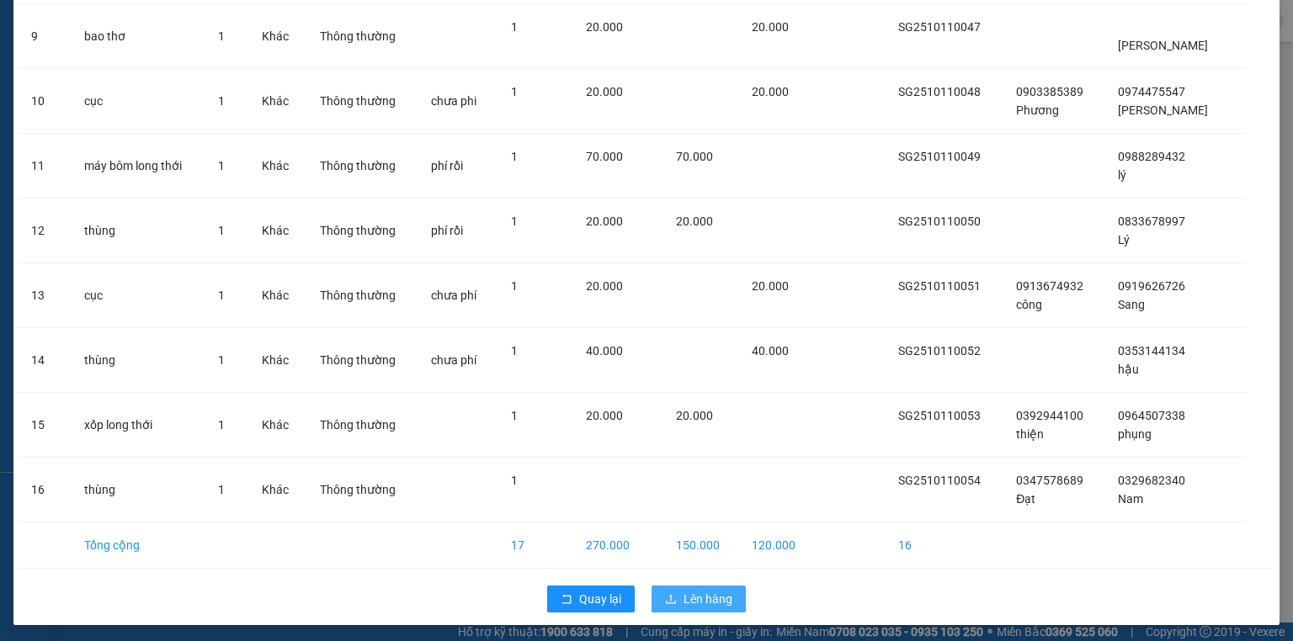
click at [696, 592] on span "Lên hàng" at bounding box center [707, 599] width 49 height 19
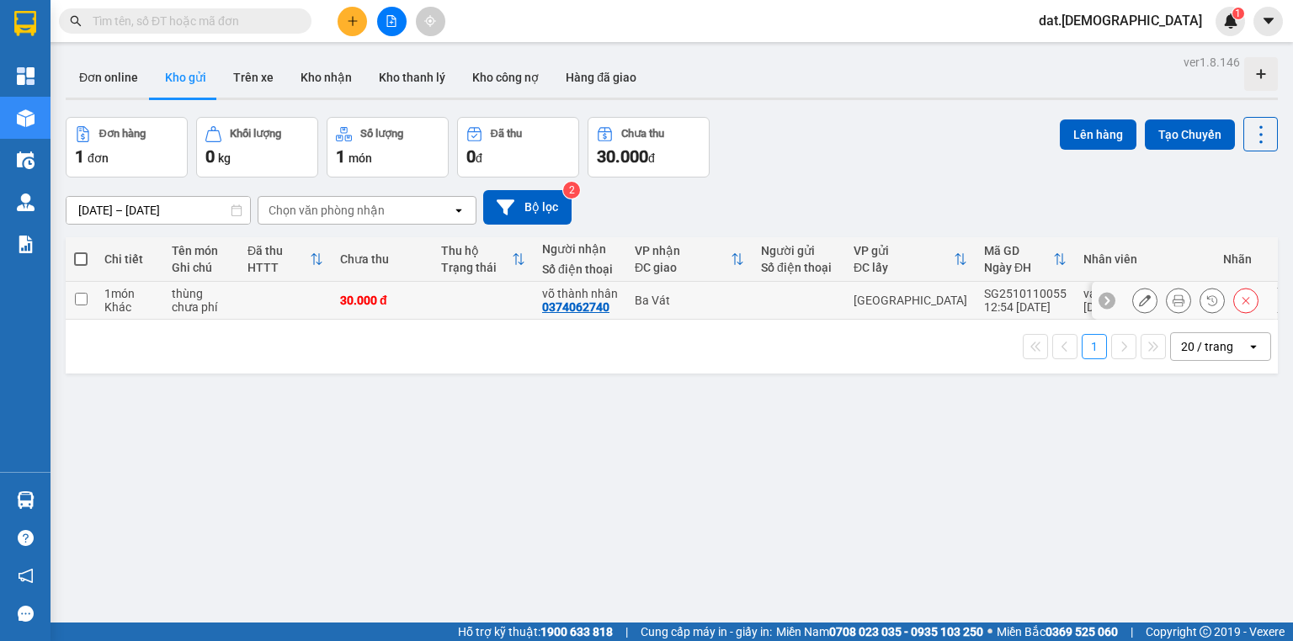
click at [468, 304] on td at bounding box center [483, 301] width 101 height 38
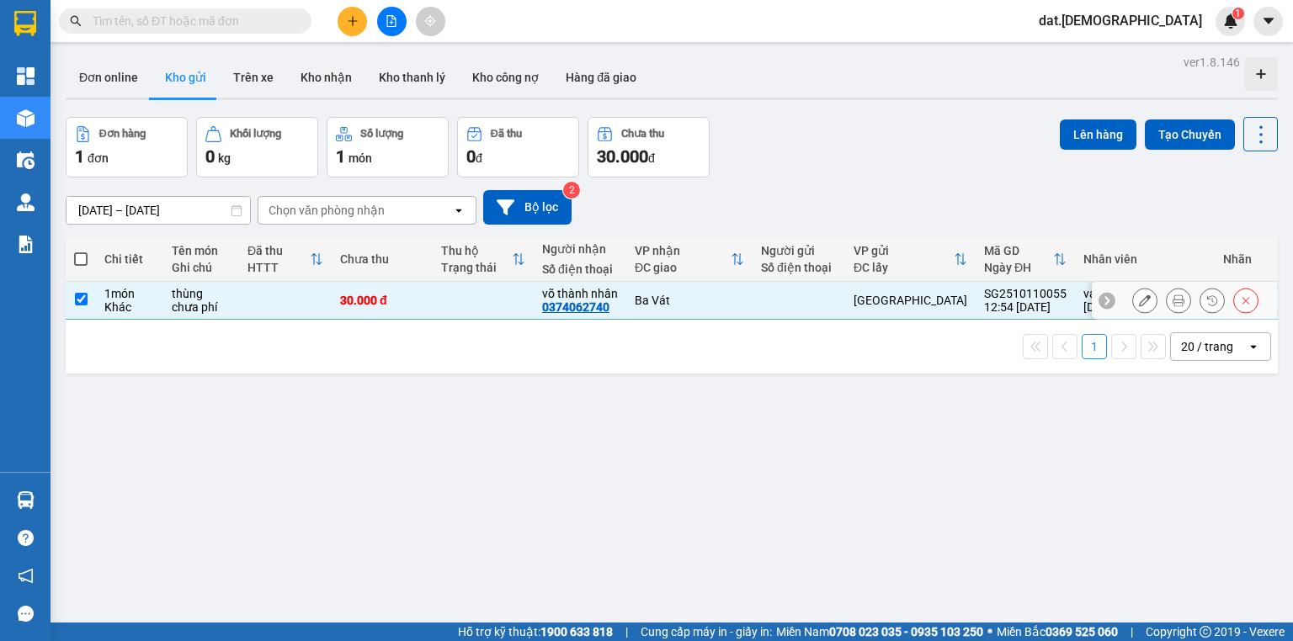
checkbox input "true"
click at [1079, 127] on button "Lên hàng" at bounding box center [1098, 135] width 77 height 30
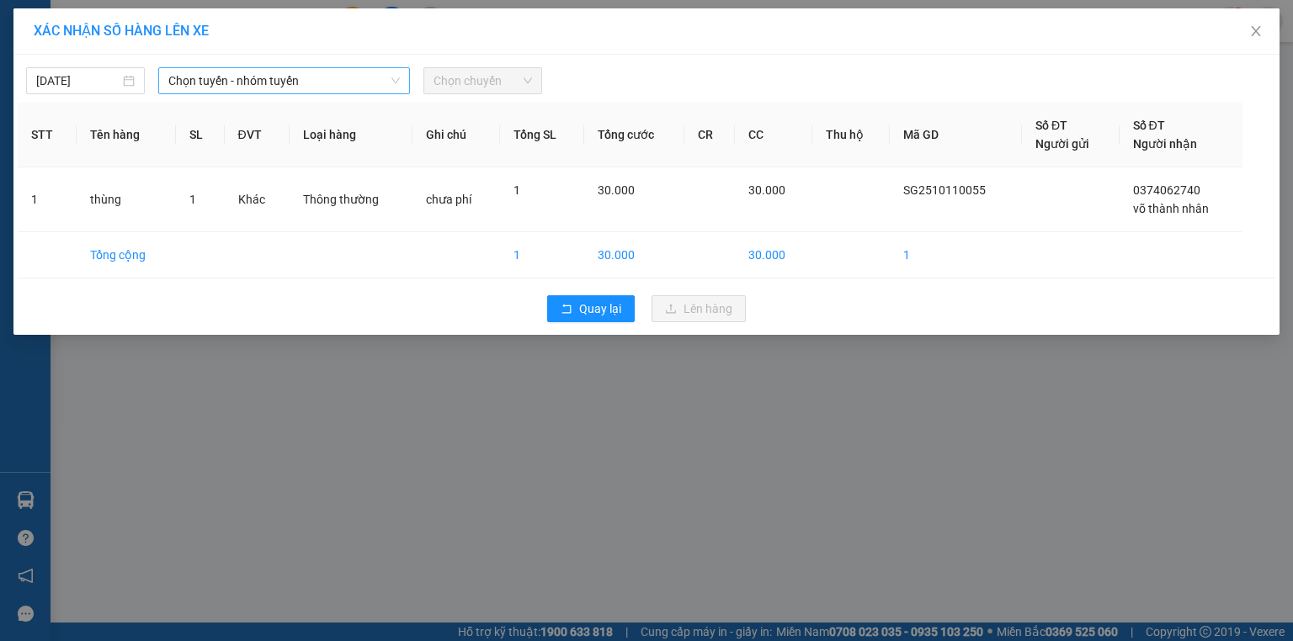
click at [319, 84] on span "Chọn tuyến - nhóm tuyến" at bounding box center [283, 80] width 231 height 25
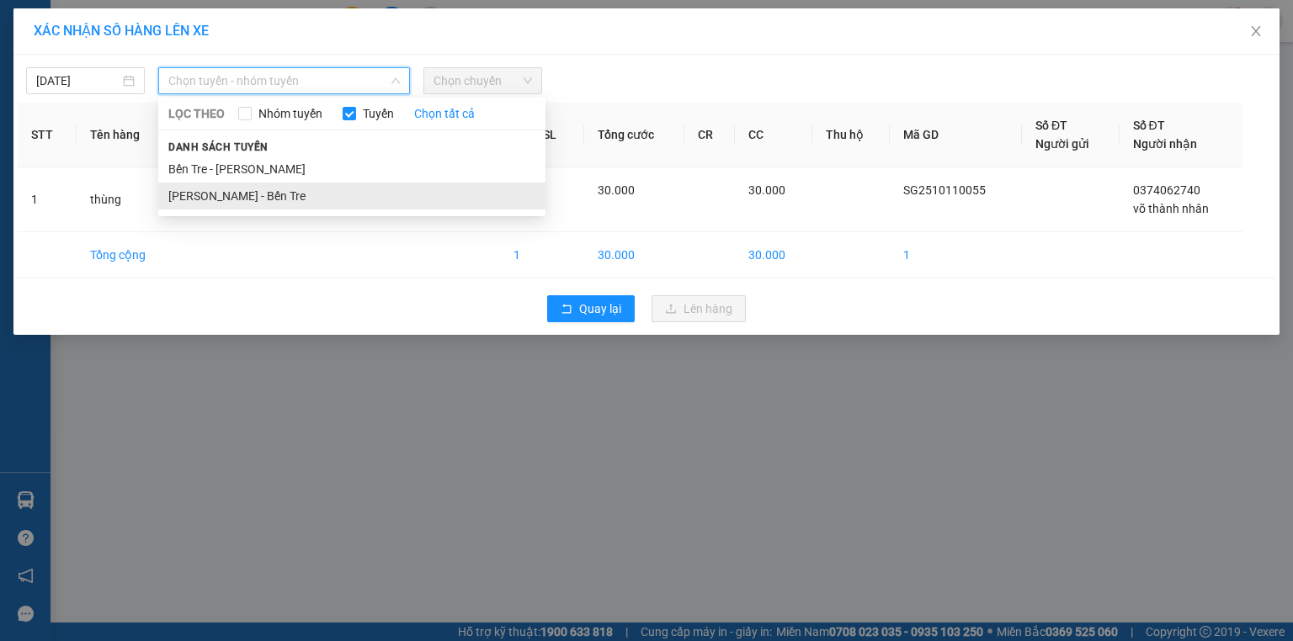
click at [273, 194] on li "[PERSON_NAME] - Bến Tre" at bounding box center [351, 196] width 387 height 27
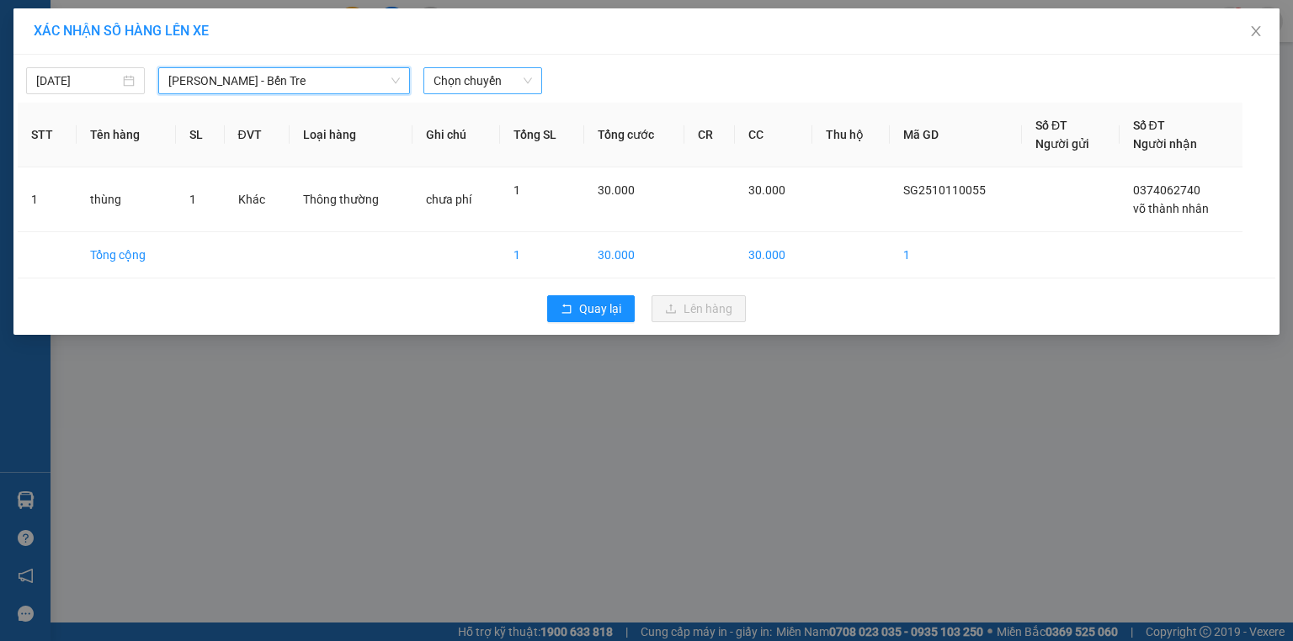
click at [488, 77] on span "Chọn chuyến" at bounding box center [482, 80] width 98 height 25
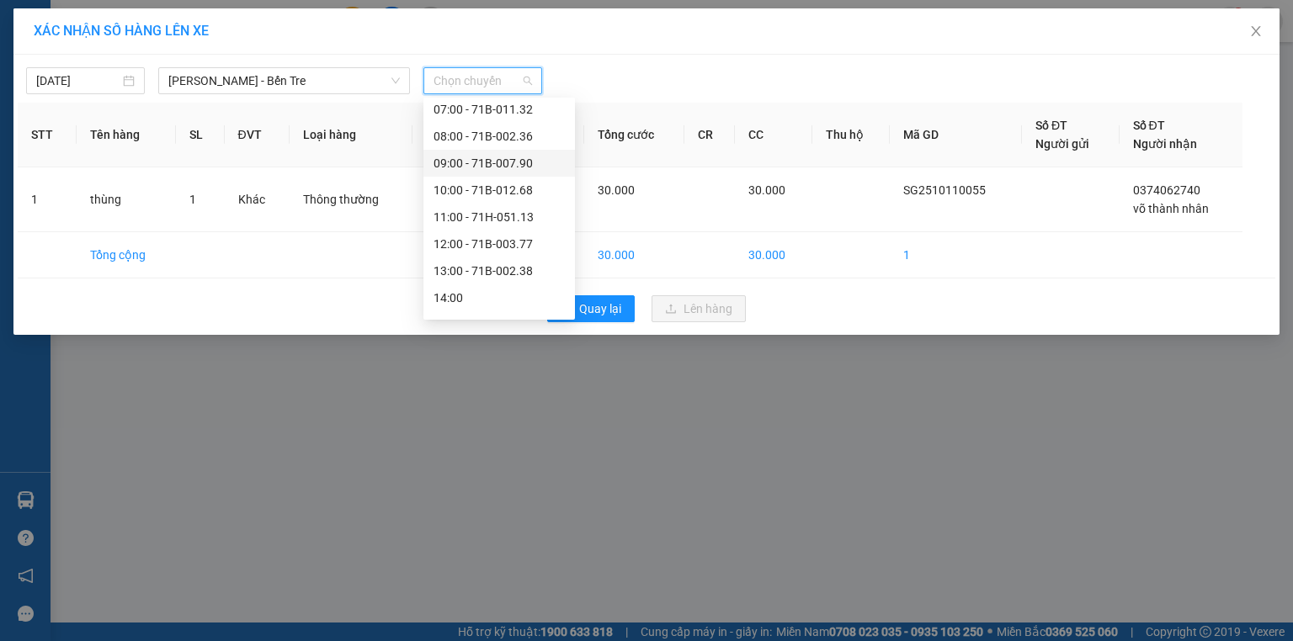
scroll to position [189, 0]
click at [480, 170] on div "13:00 - 71B-002.38" at bounding box center [498, 168] width 131 height 19
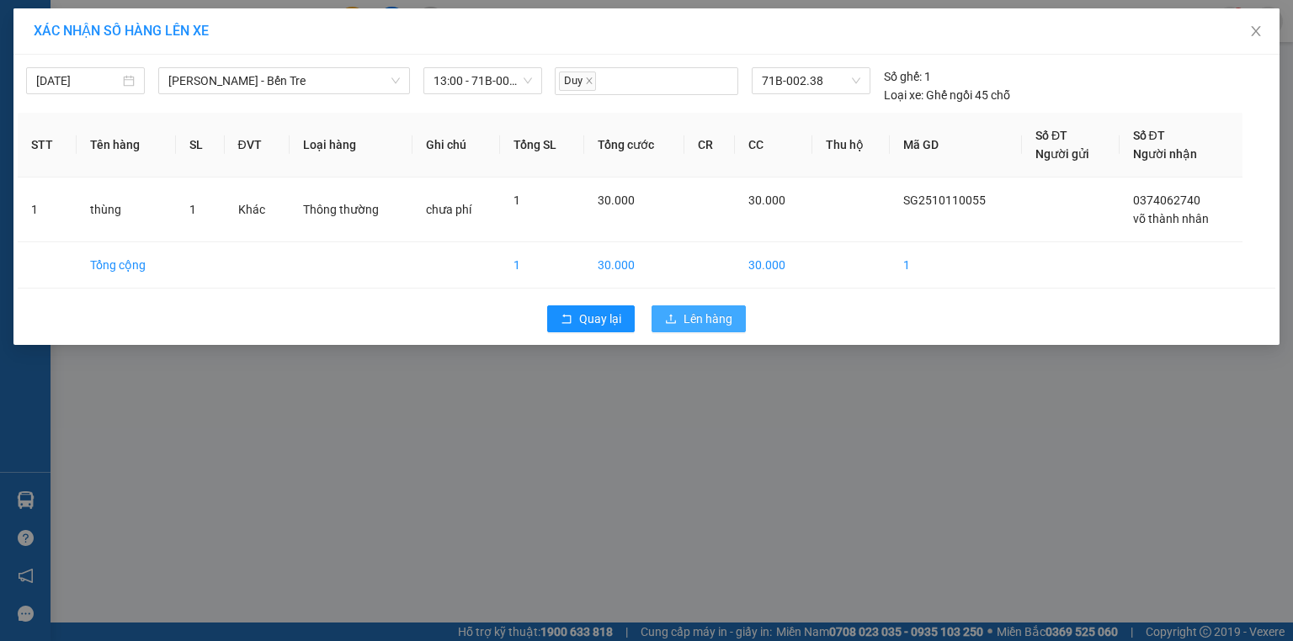
click at [709, 326] on span "Lên hàng" at bounding box center [707, 319] width 49 height 19
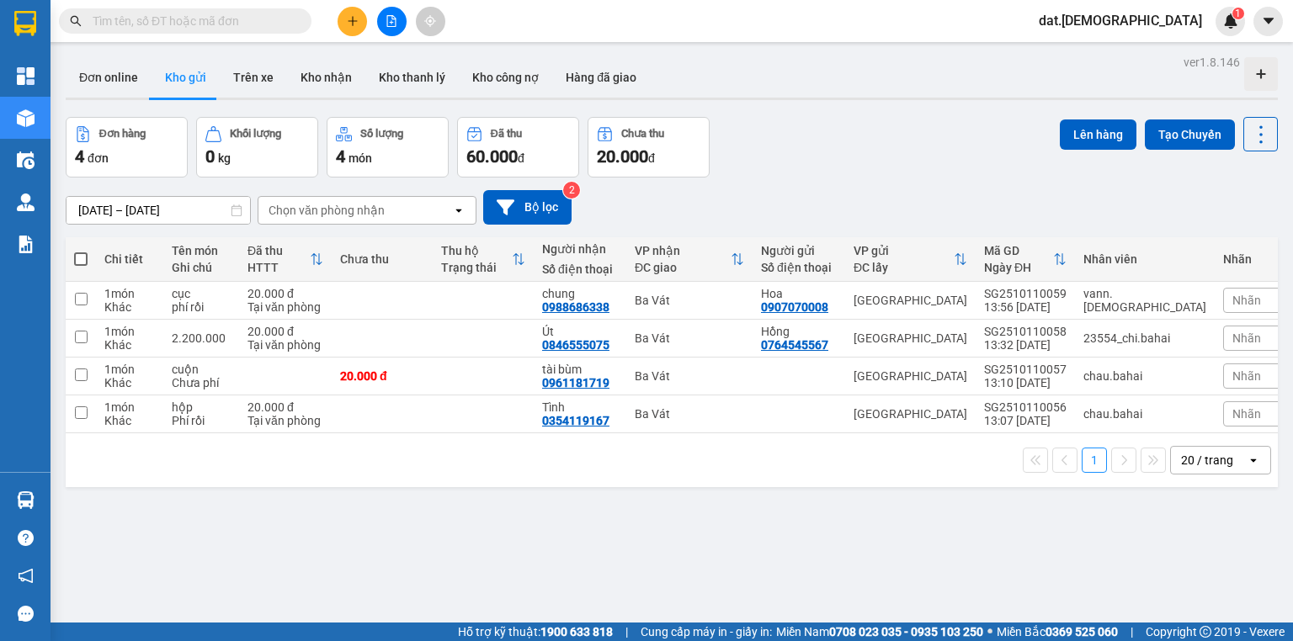
click at [78, 254] on span at bounding box center [80, 258] width 13 height 13
click at [81, 251] on input "checkbox" at bounding box center [81, 251] width 0 height 0
checkbox input "true"
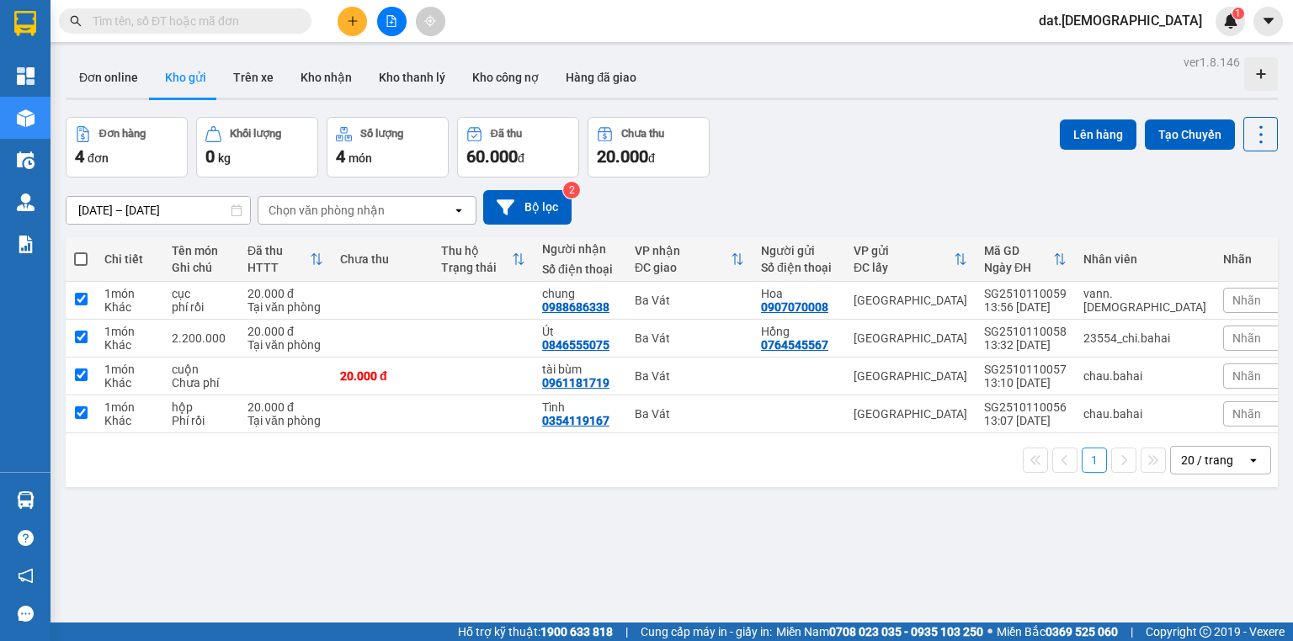
checkbox input "true"
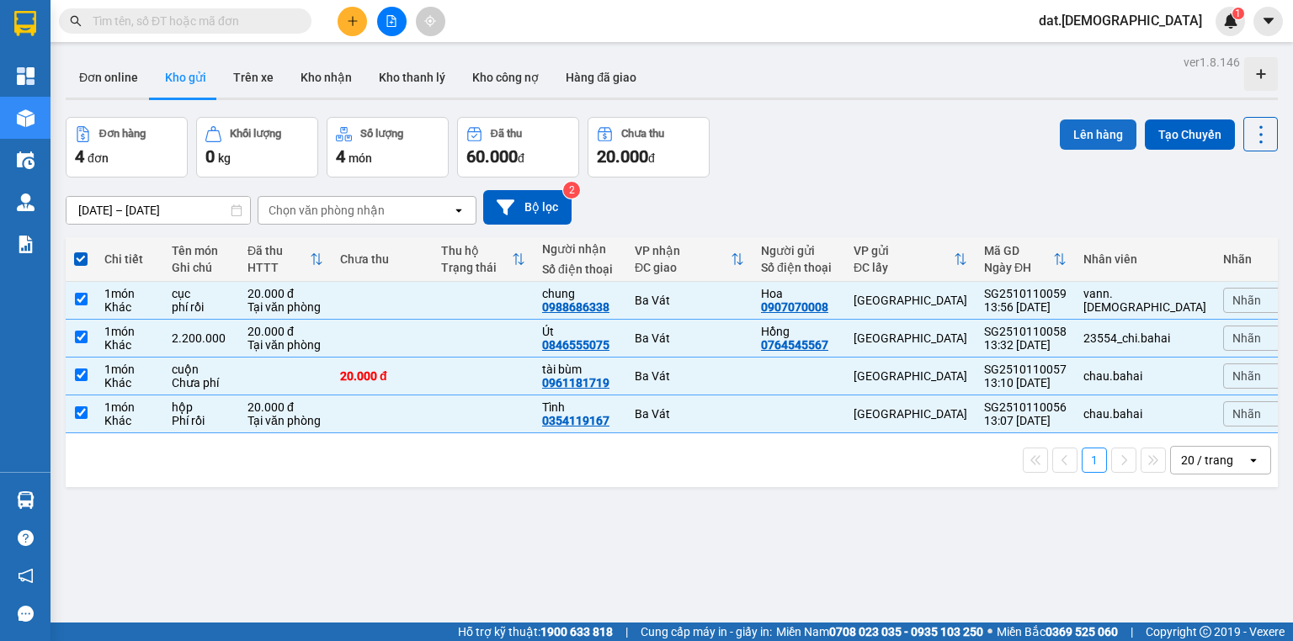
click at [1096, 136] on button "Lên hàng" at bounding box center [1098, 135] width 77 height 30
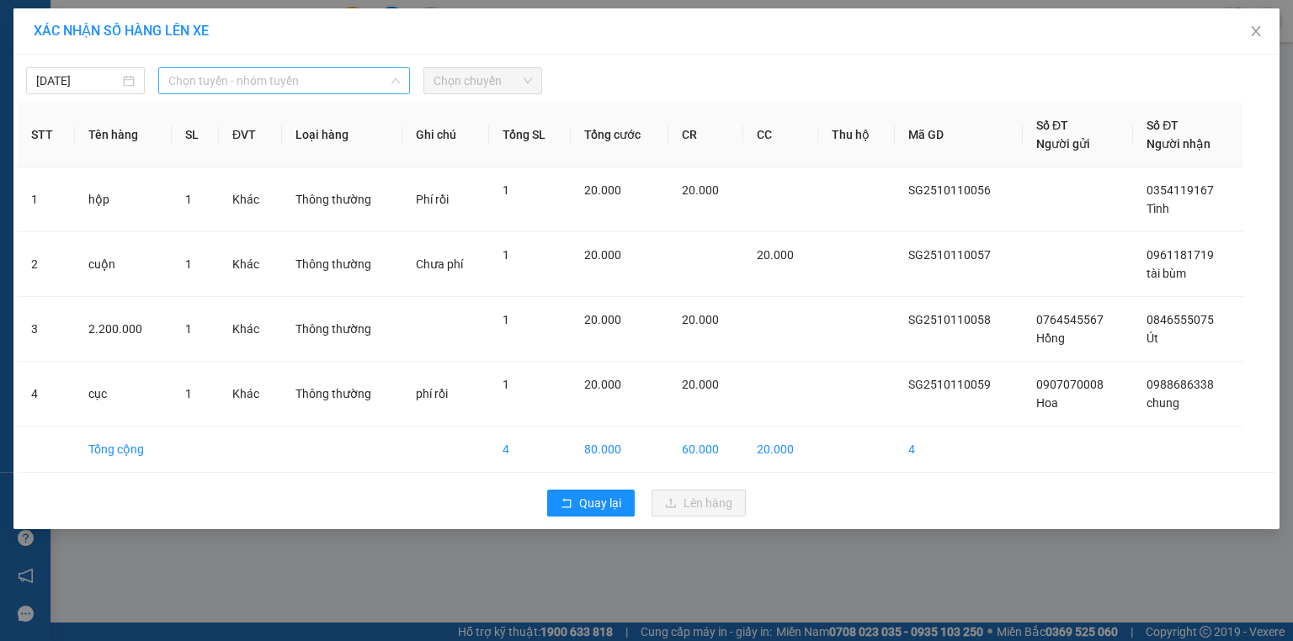
click at [273, 71] on span "Chọn tuyến - nhóm tuyến" at bounding box center [283, 80] width 231 height 25
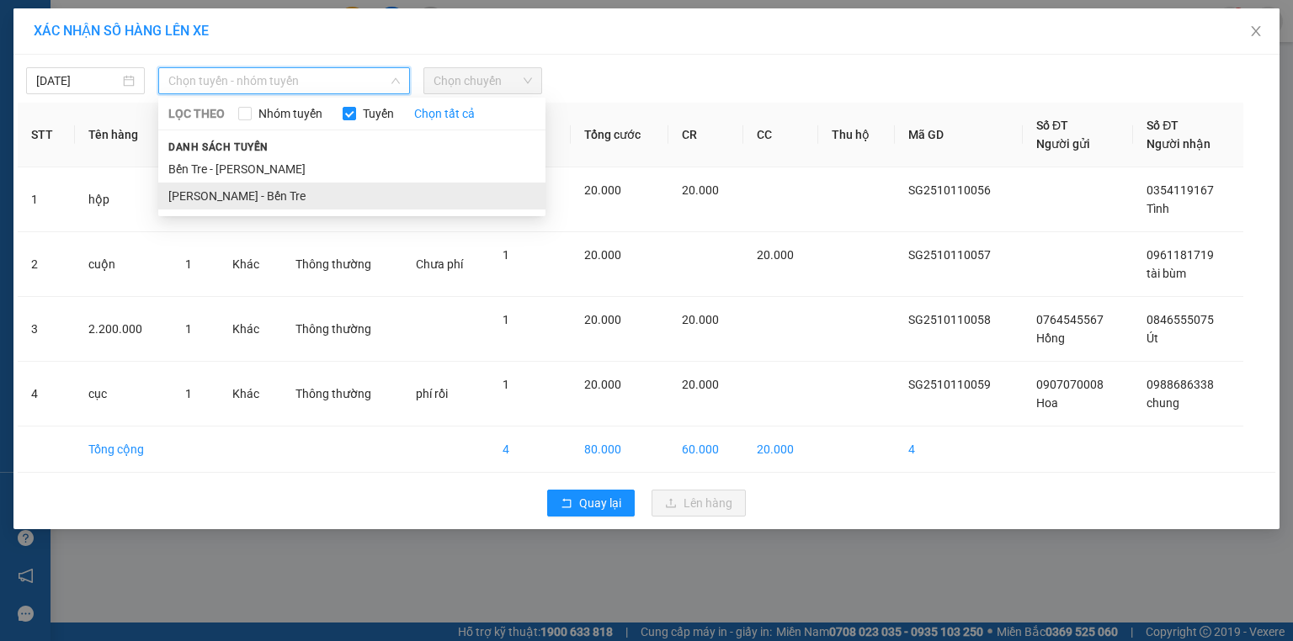
click at [252, 196] on li "[PERSON_NAME] - Bến Tre" at bounding box center [351, 196] width 387 height 27
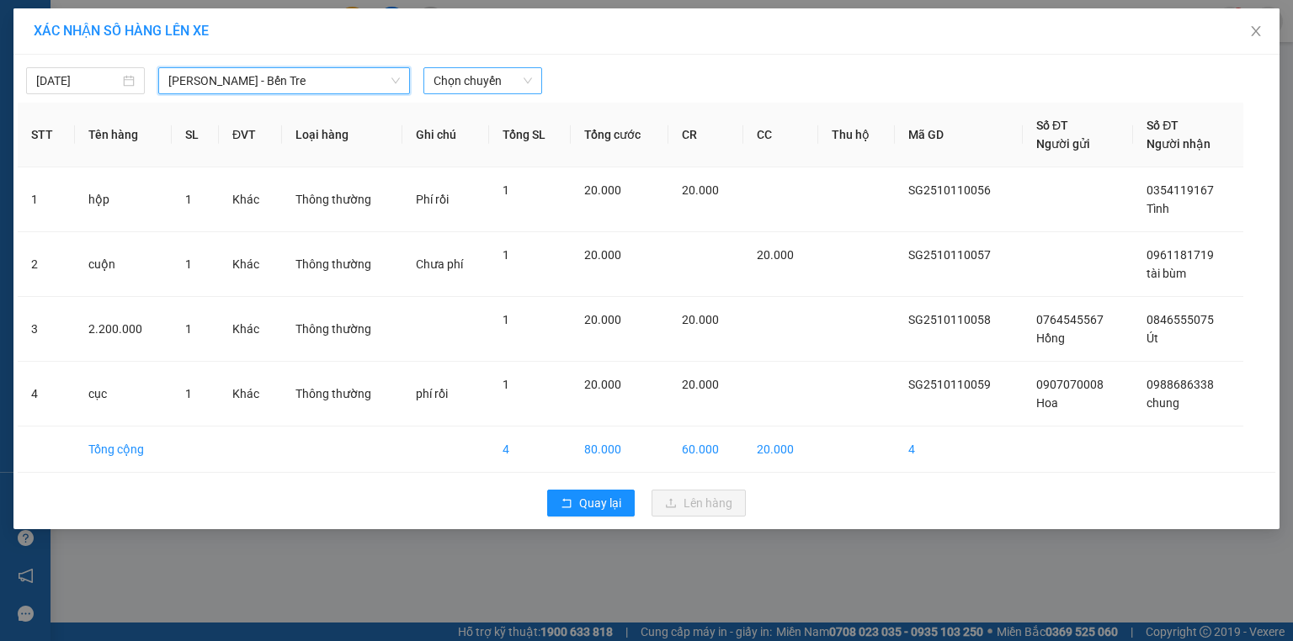
click at [491, 75] on span "Chọn chuyến" at bounding box center [482, 80] width 98 height 25
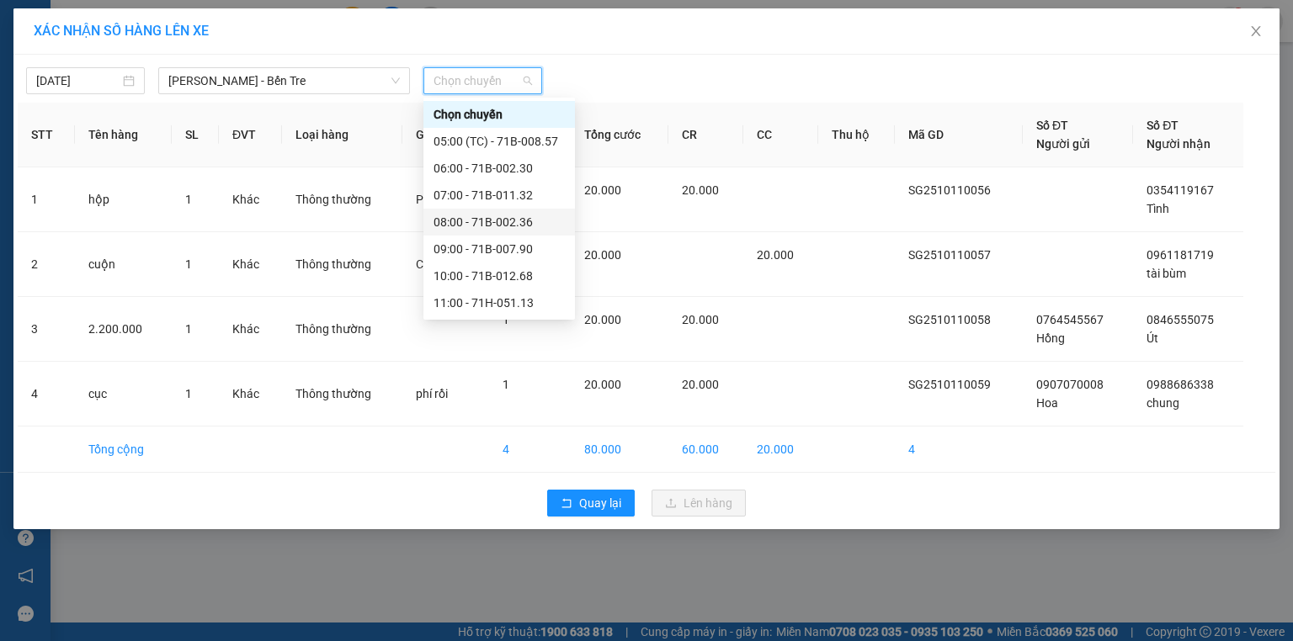
scroll to position [189, 0]
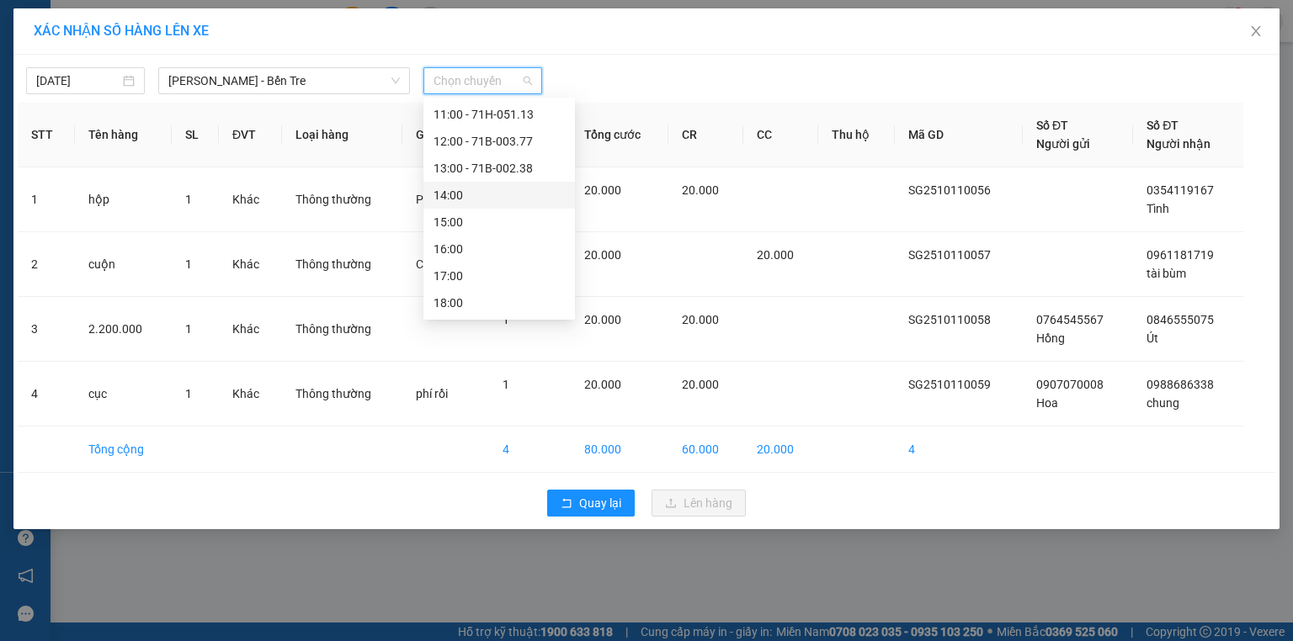
click at [469, 203] on div "14:00" at bounding box center [498, 195] width 131 height 19
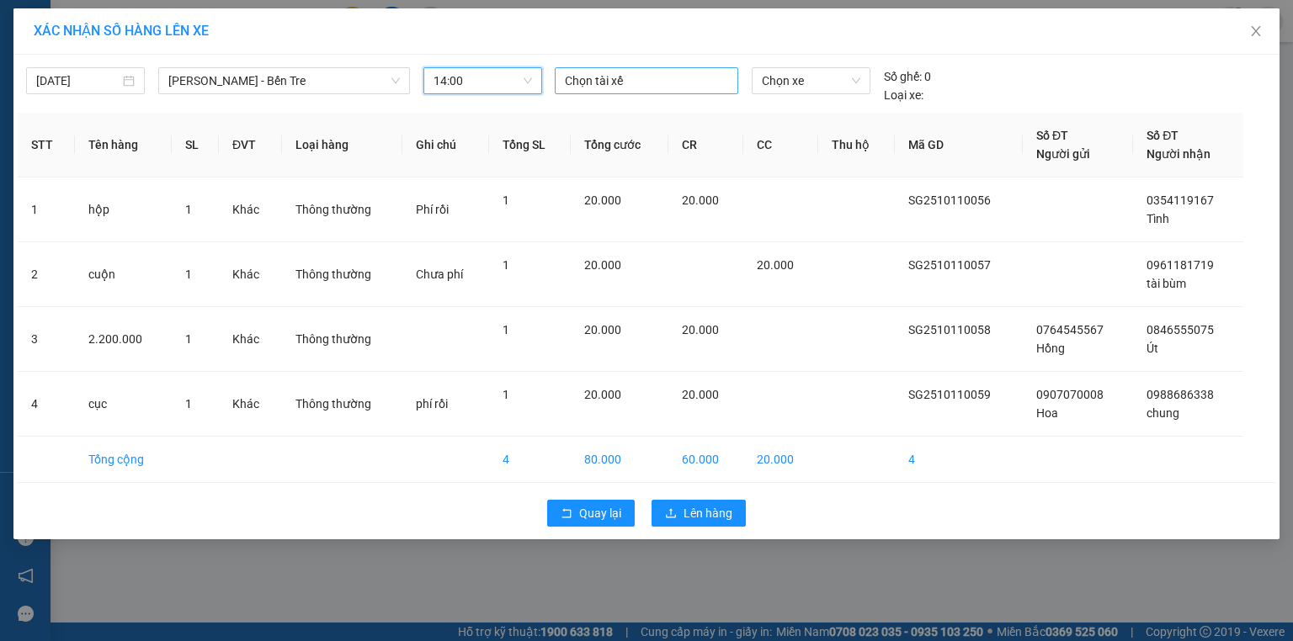
click at [632, 82] on div at bounding box center [646, 81] width 175 height 20
type input "long"
click at [571, 110] on div "Long" at bounding box center [681, 113] width 232 height 19
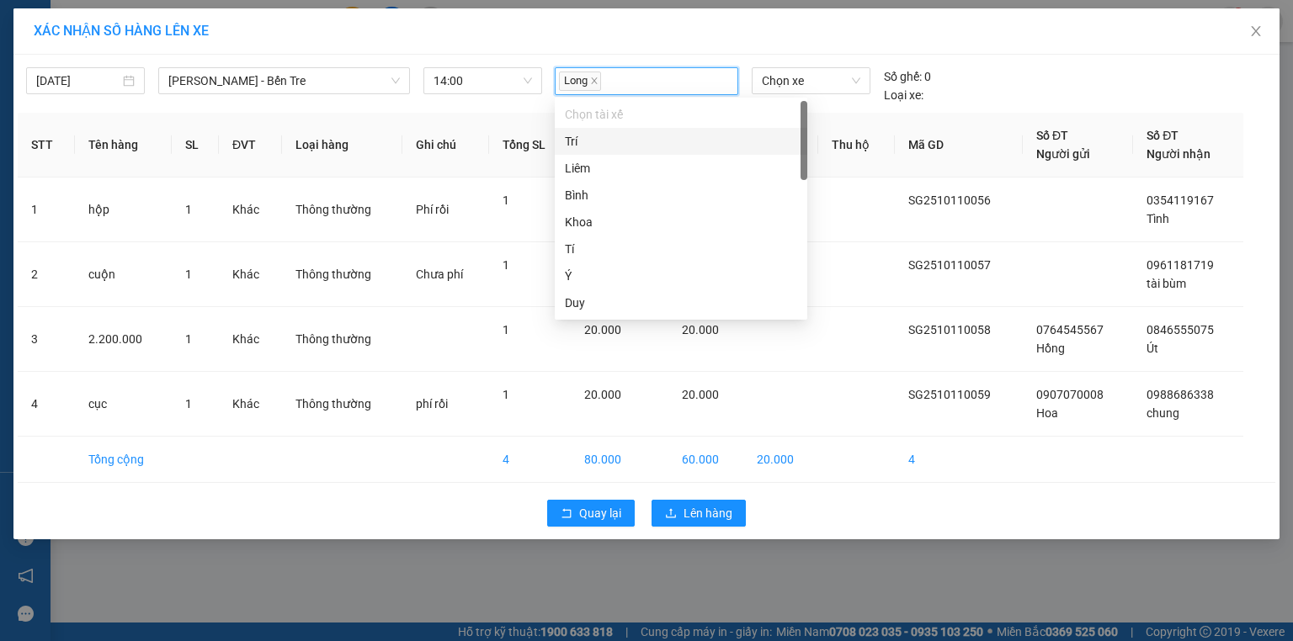
drag, startPoint x: 778, startPoint y: 82, endPoint x: 776, endPoint y: 66, distance: 16.1
click at [778, 81] on span "Chọn xe" at bounding box center [811, 80] width 98 height 25
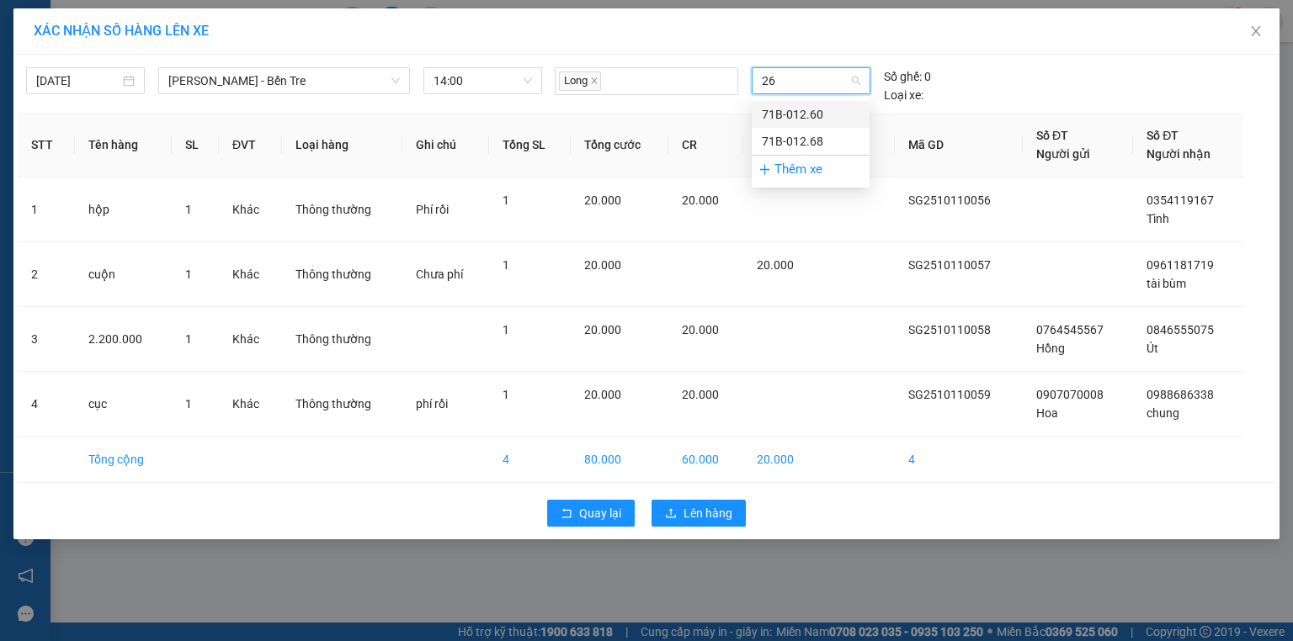
type input "260"
click at [773, 113] on div "71B-012.60" at bounding box center [811, 114] width 98 height 19
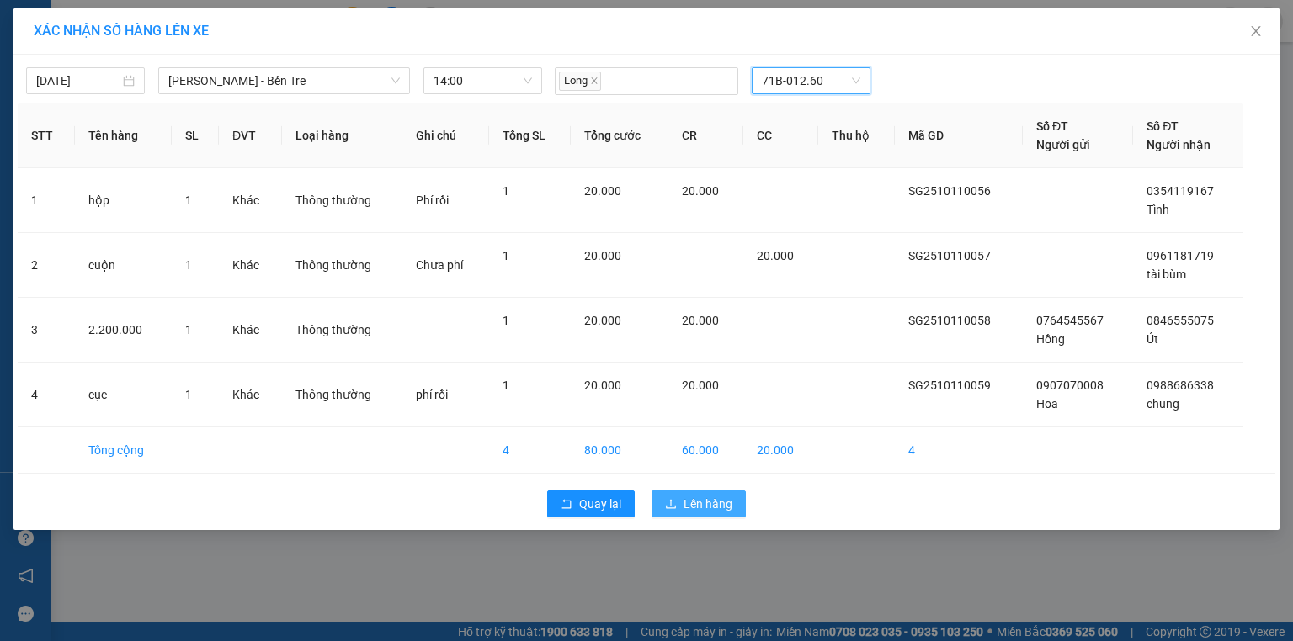
click at [695, 505] on span "Lên hàng" at bounding box center [707, 504] width 49 height 19
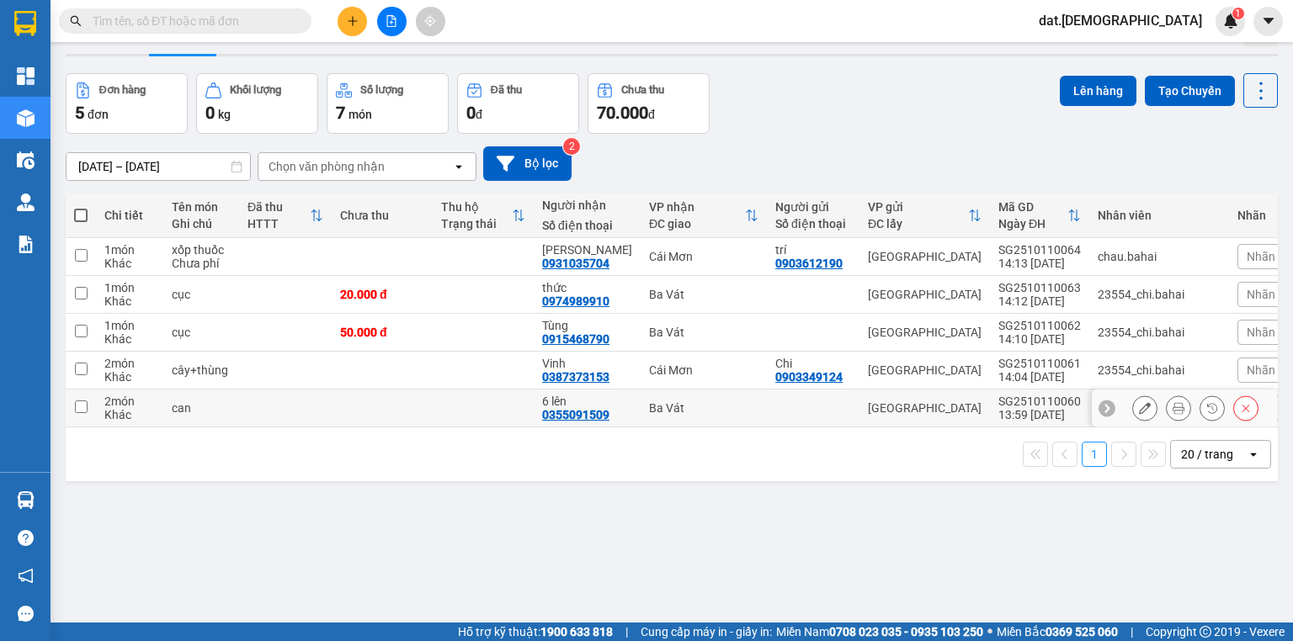
scroll to position [67, 0]
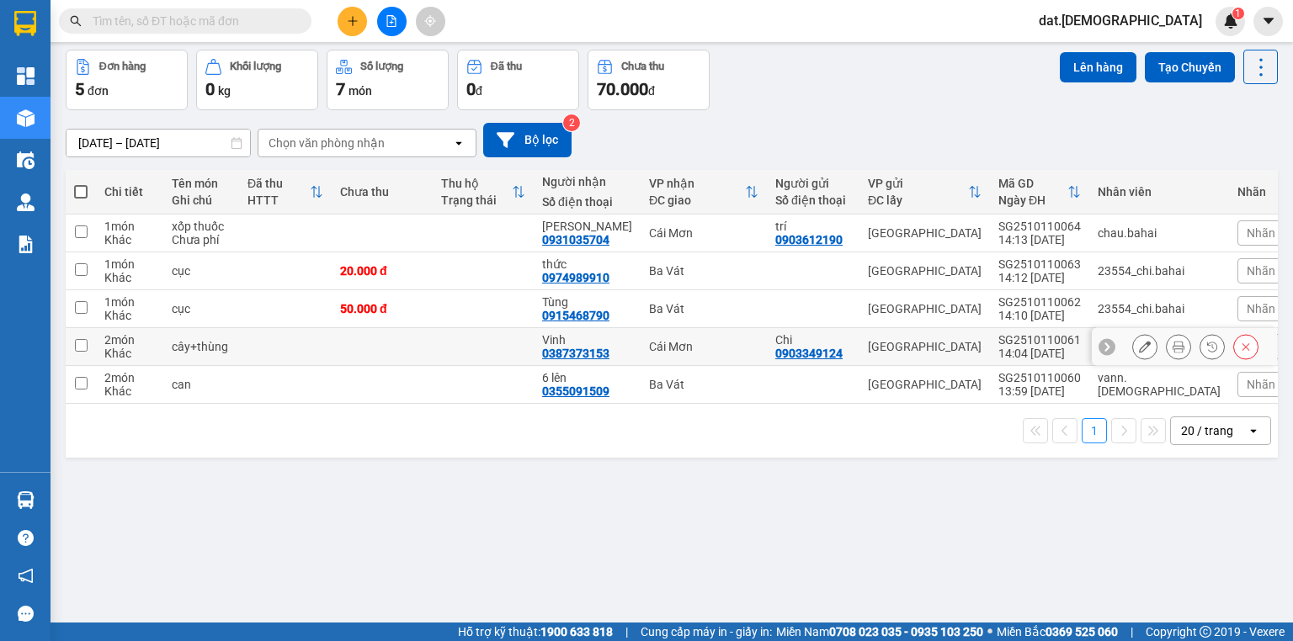
click at [547, 337] on div "Vinh" at bounding box center [587, 339] width 90 height 13
checkbox input "true"
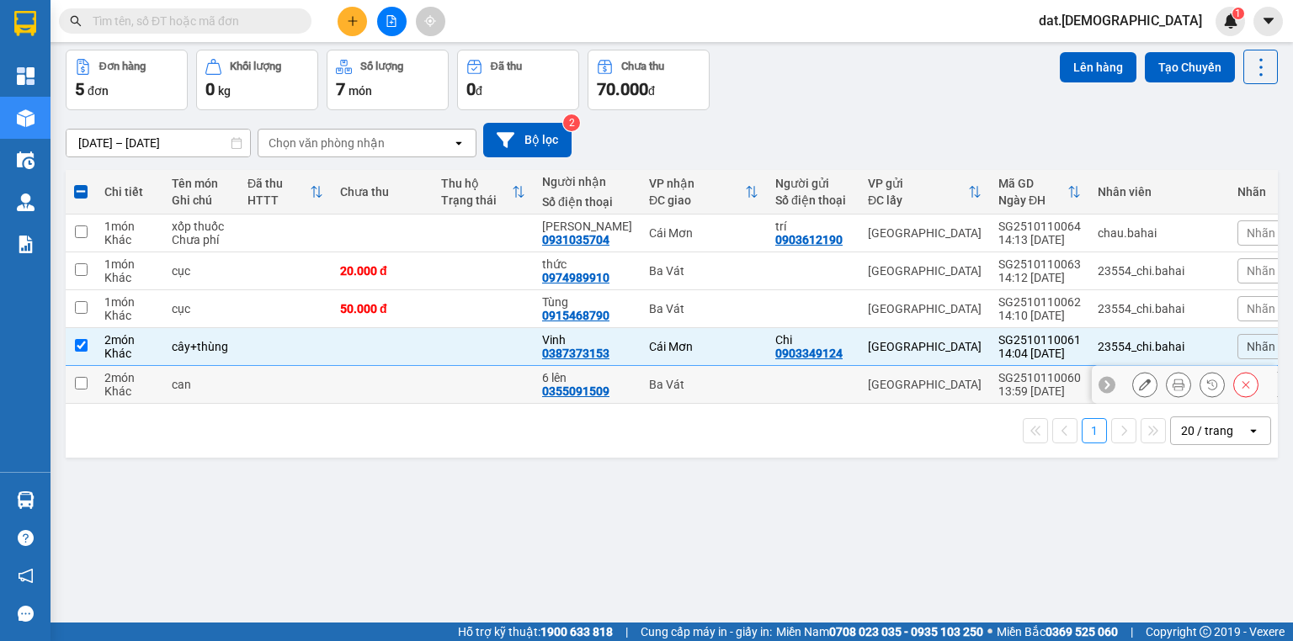
drag, startPoint x: 551, startPoint y: 387, endPoint x: 567, endPoint y: 387, distance: 16.0
click at [551, 387] on div "0355091509" at bounding box center [575, 391] width 67 height 13
click at [434, 380] on td at bounding box center [483, 385] width 101 height 38
checkbox input "true"
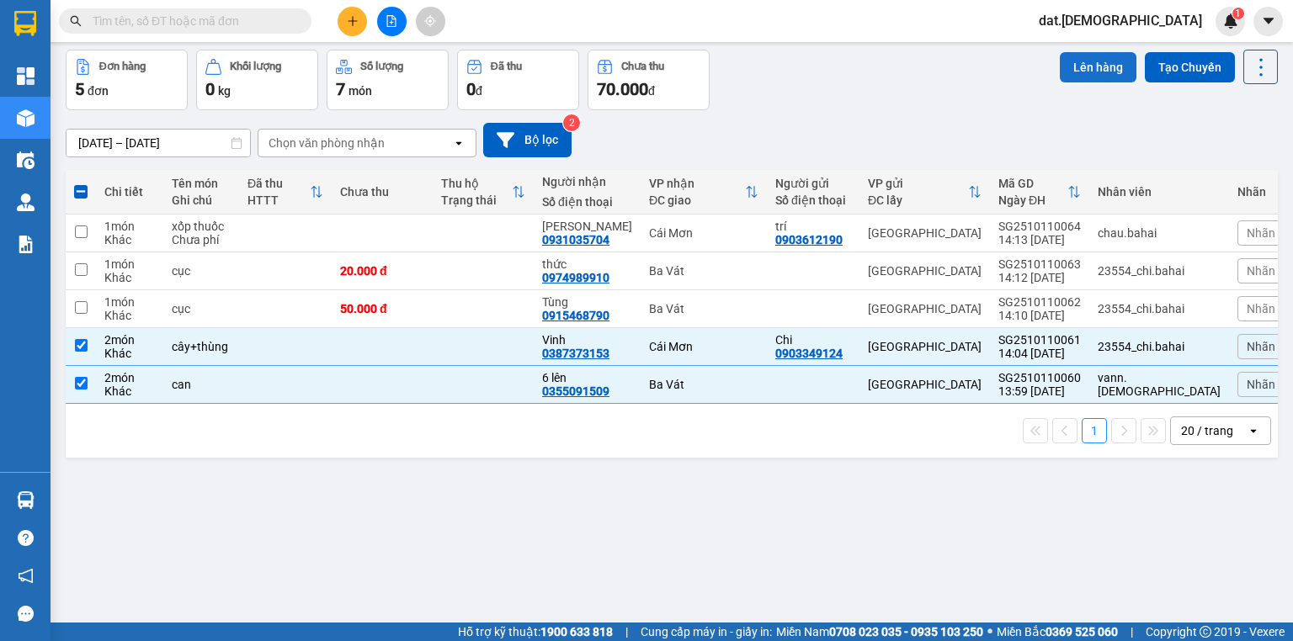
click at [1078, 61] on button "Lên hàng" at bounding box center [1098, 67] width 77 height 30
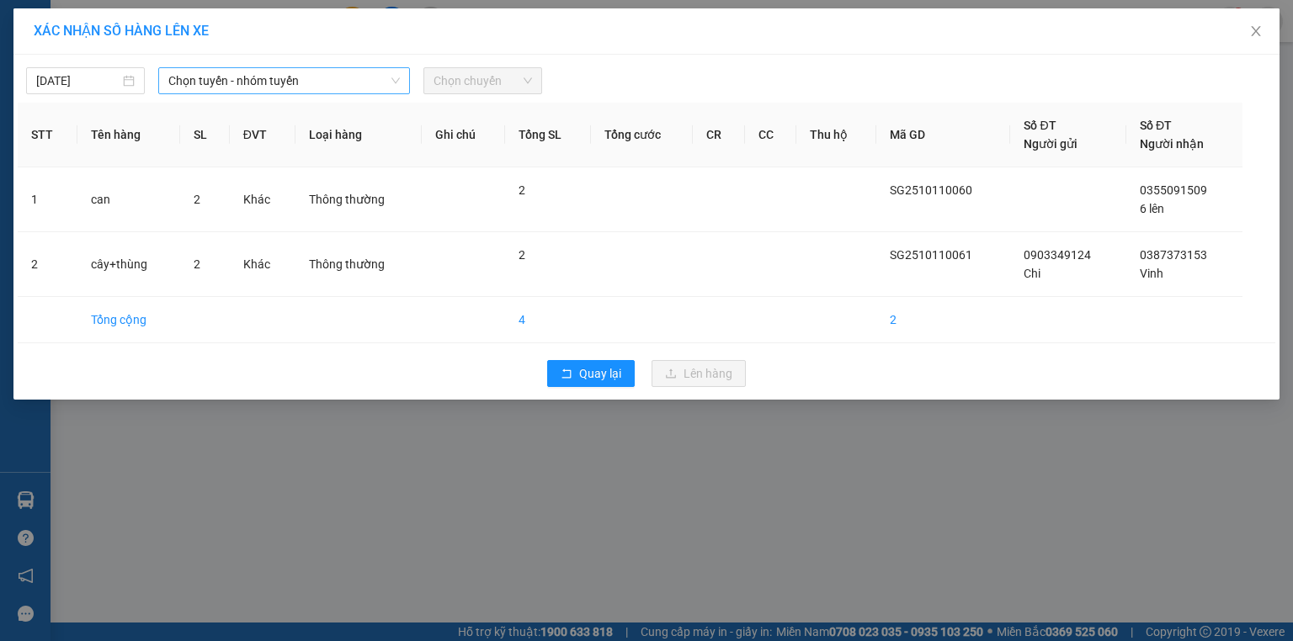
click at [279, 75] on span "Chọn tuyến - nhóm tuyến" at bounding box center [283, 80] width 231 height 25
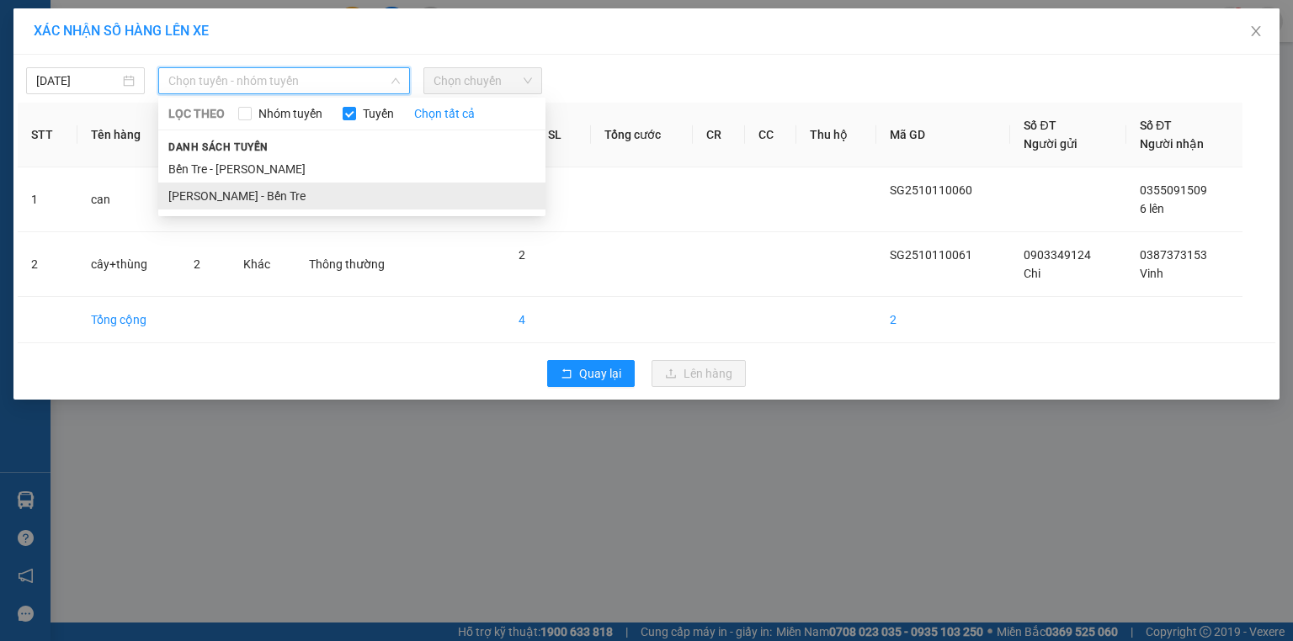
click at [236, 199] on li "[PERSON_NAME] - Bến Tre" at bounding box center [351, 196] width 387 height 27
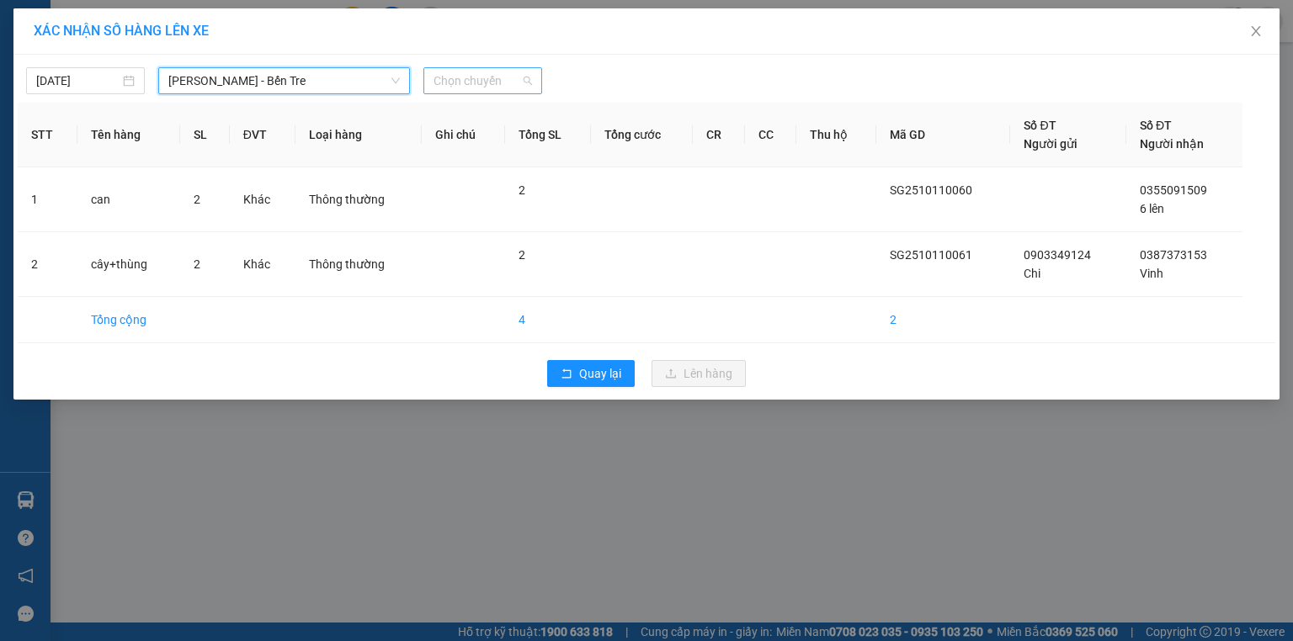
click at [485, 76] on span "Chọn chuyến" at bounding box center [482, 80] width 98 height 25
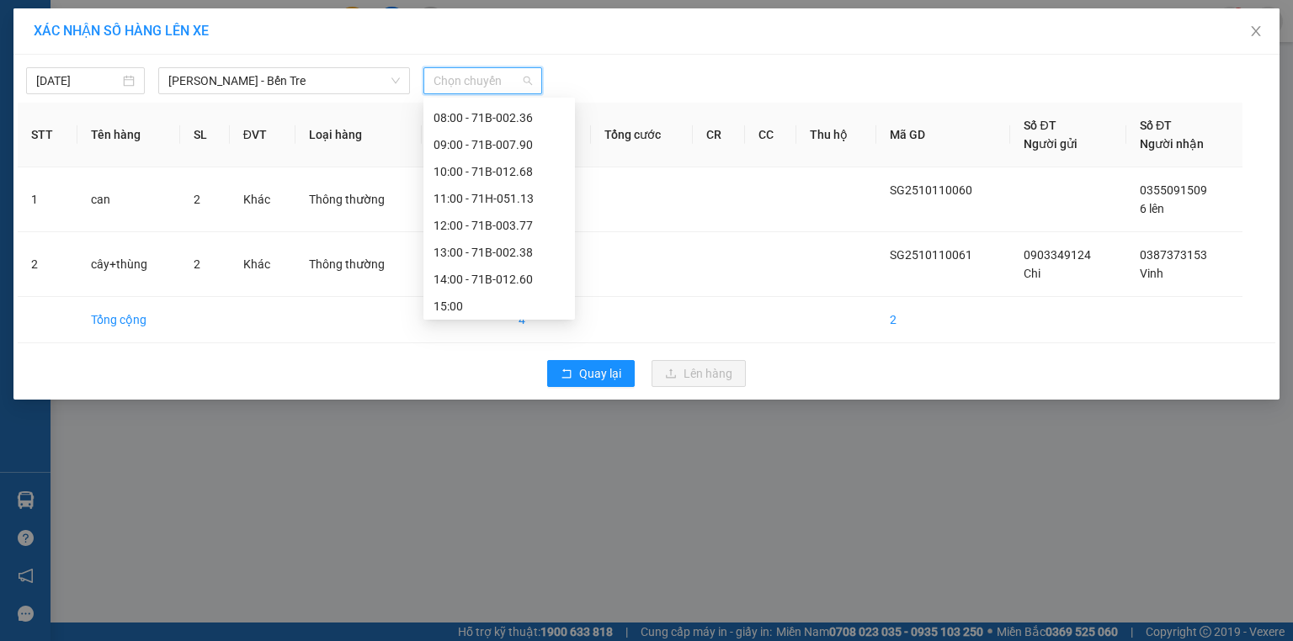
scroll to position [189, 0]
click at [494, 191] on div "14:00 - 71B-012.60" at bounding box center [498, 195] width 131 height 19
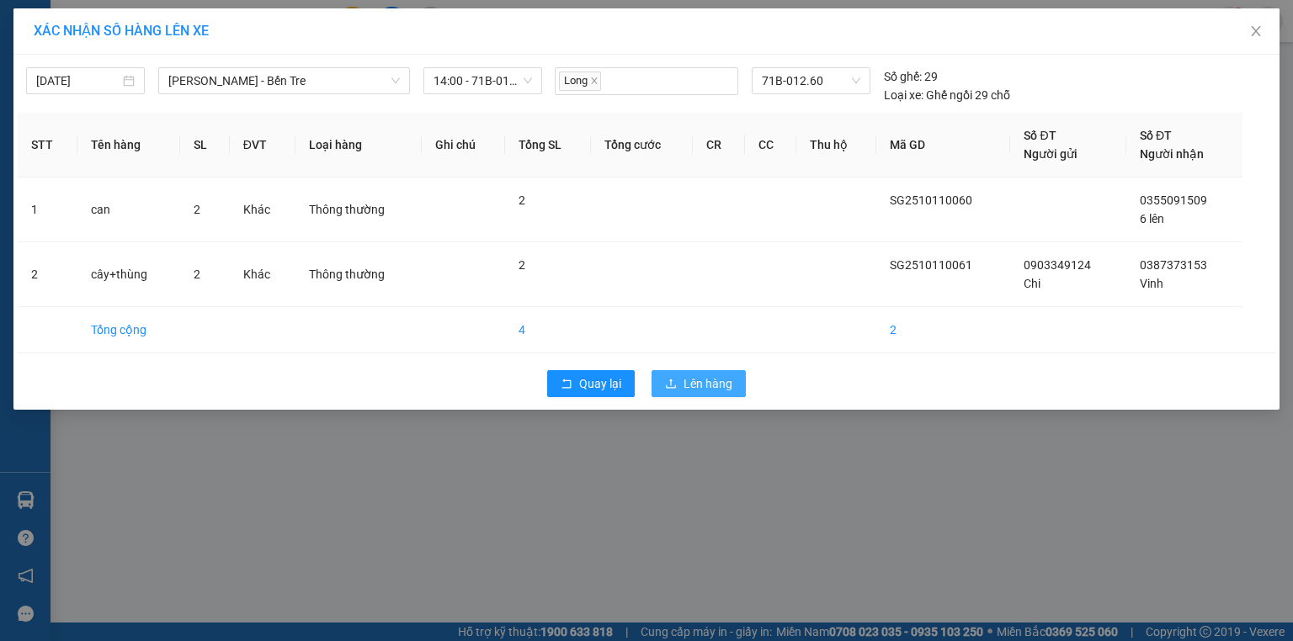
click at [712, 387] on span "Lên hàng" at bounding box center [707, 384] width 49 height 19
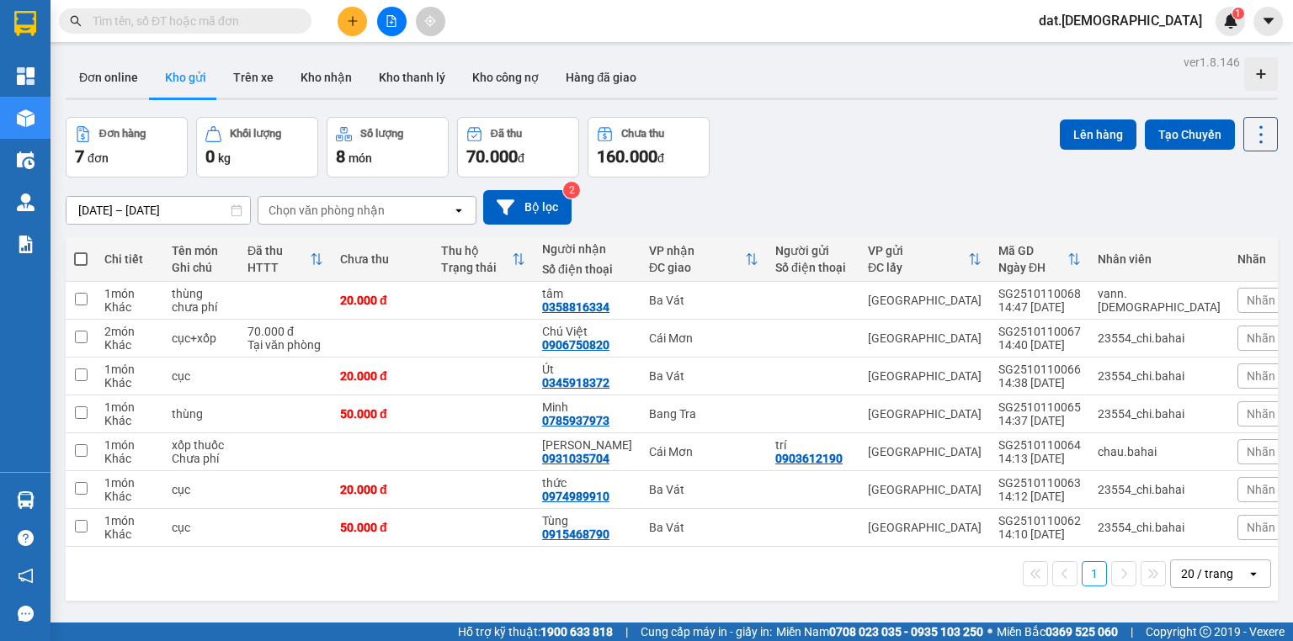
click at [83, 256] on span at bounding box center [80, 258] width 13 height 13
click at [81, 251] on input "checkbox" at bounding box center [81, 251] width 0 height 0
checkbox input "true"
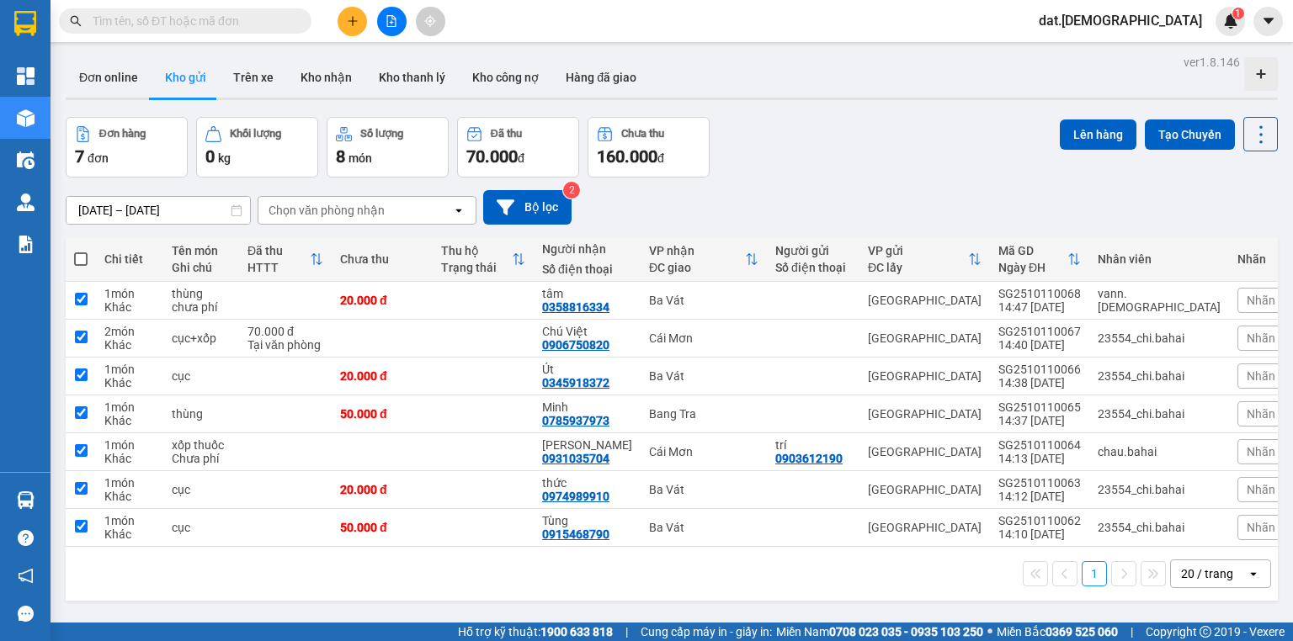
checkbox input "true"
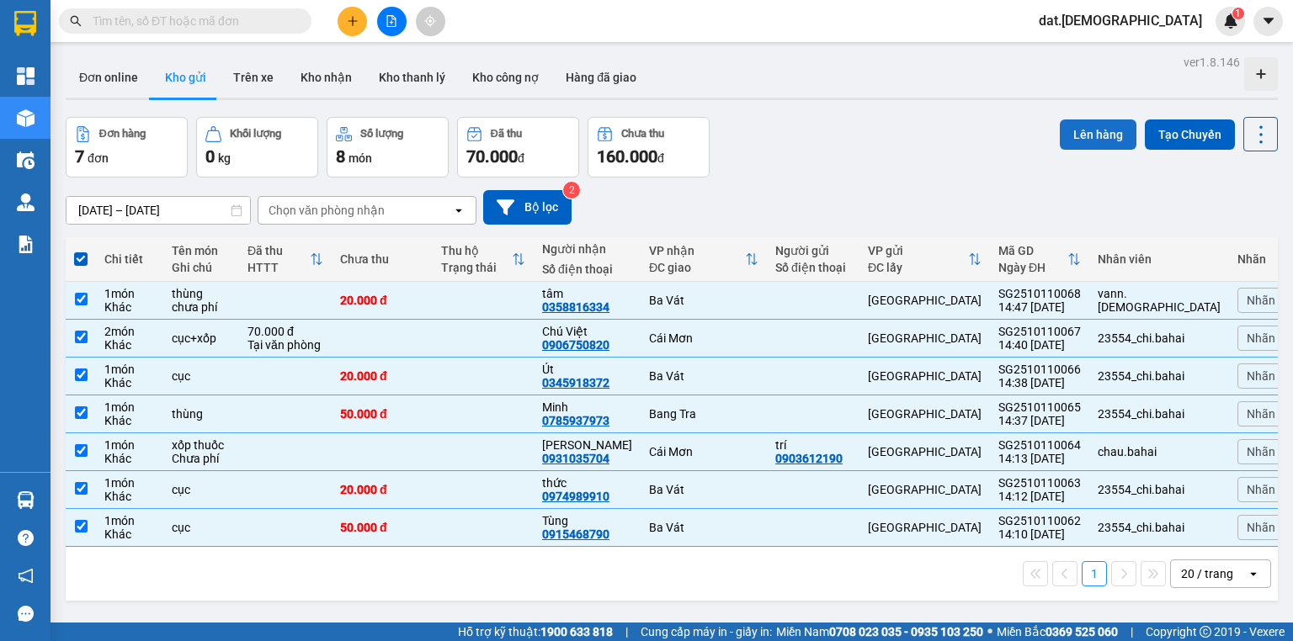
click at [1094, 131] on button "Lên hàng" at bounding box center [1098, 135] width 77 height 30
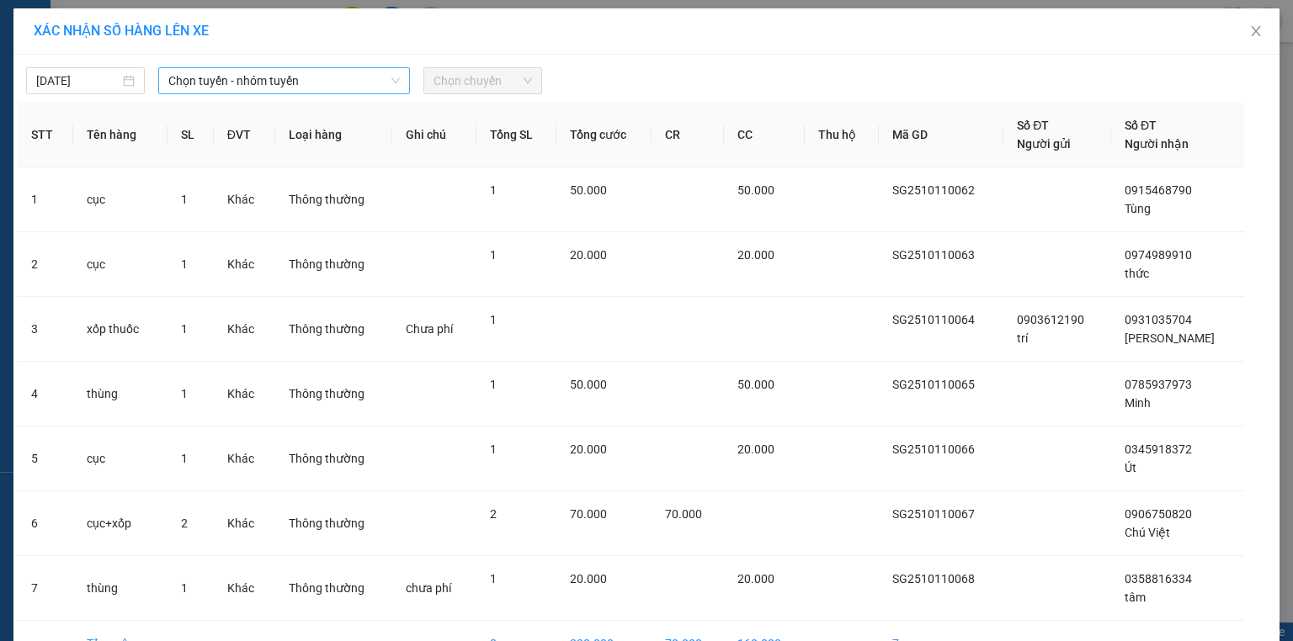
click at [305, 77] on span "Chọn tuyến - nhóm tuyến" at bounding box center [283, 80] width 231 height 25
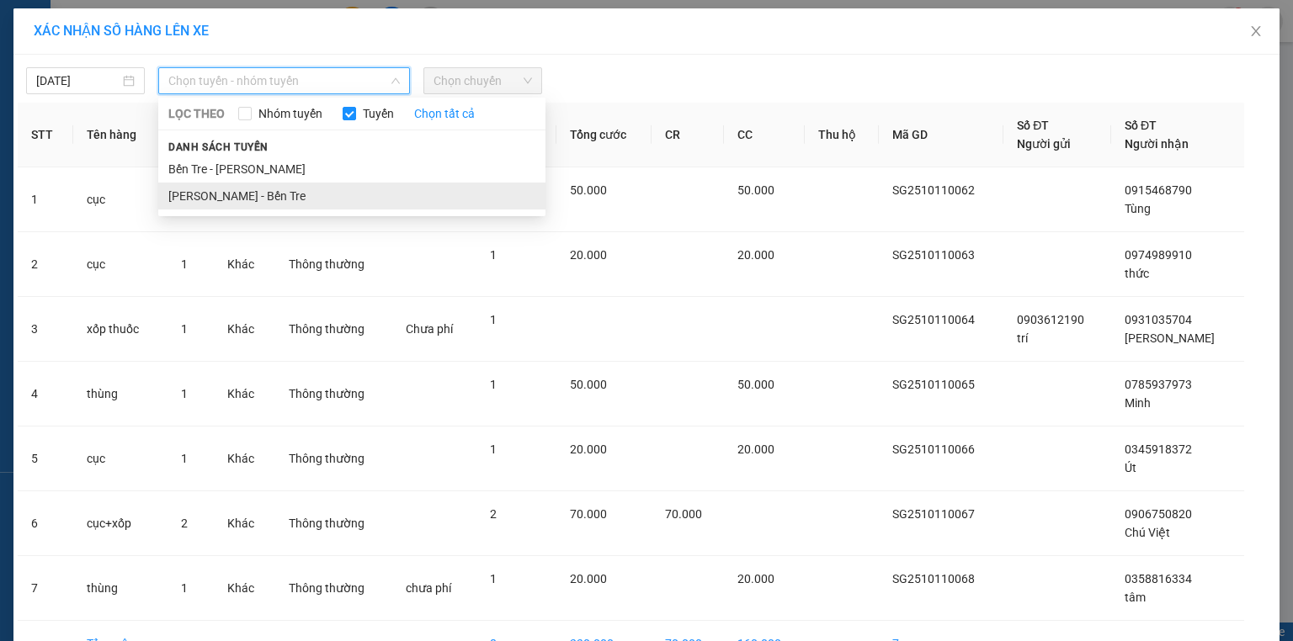
click at [268, 199] on li "Hồ Chí Minh - Bến Tre" at bounding box center [351, 196] width 387 height 27
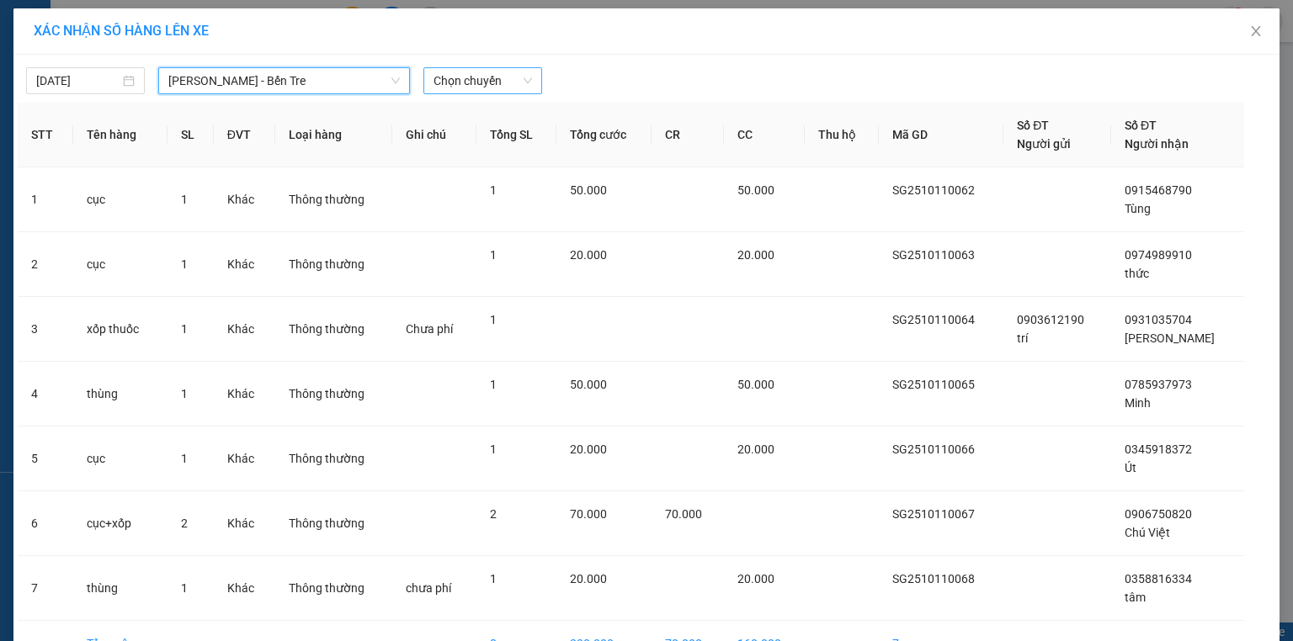
click at [485, 75] on span "Chọn chuyến" at bounding box center [482, 80] width 98 height 25
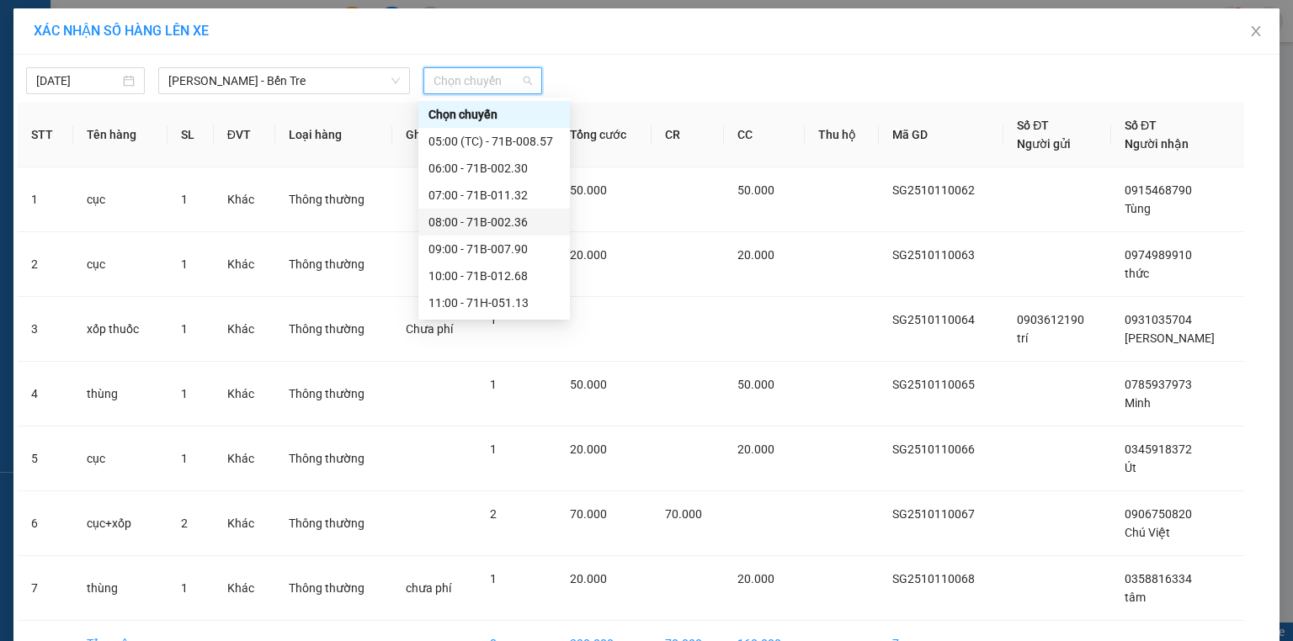
scroll to position [189, 0]
click at [458, 219] on div "15:00" at bounding box center [493, 222] width 131 height 19
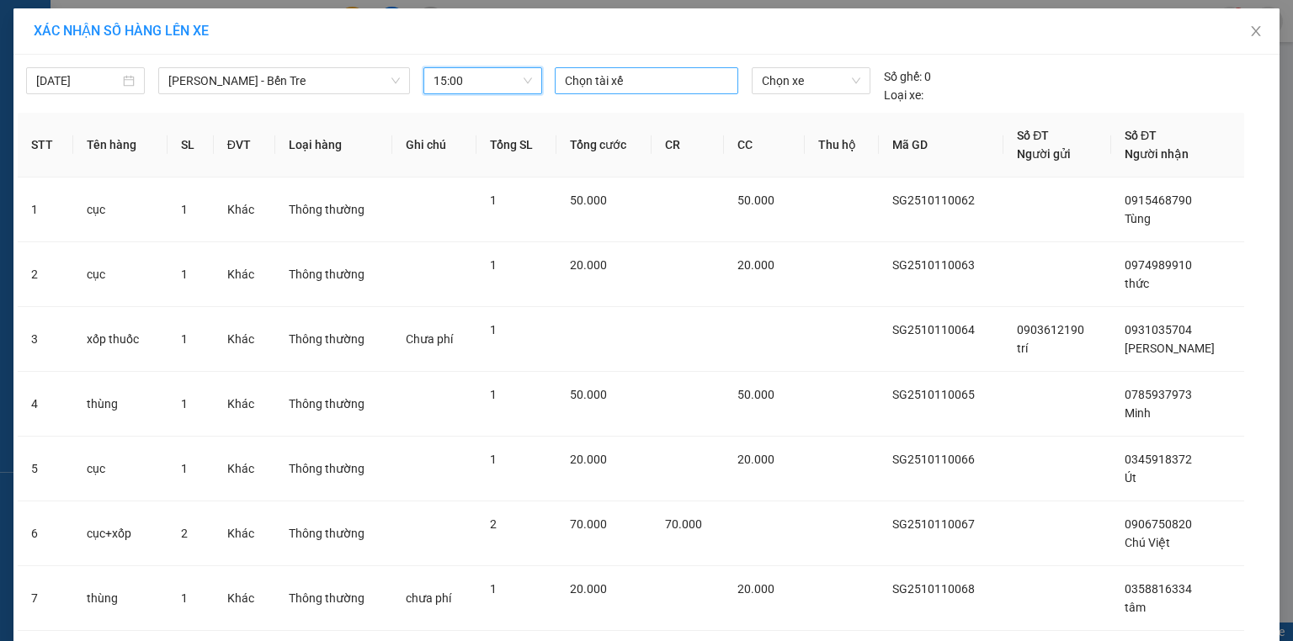
click at [627, 80] on div at bounding box center [646, 81] width 175 height 20
type input "nhut"
click at [569, 111] on div "Nhựt" at bounding box center [676, 113] width 232 height 19
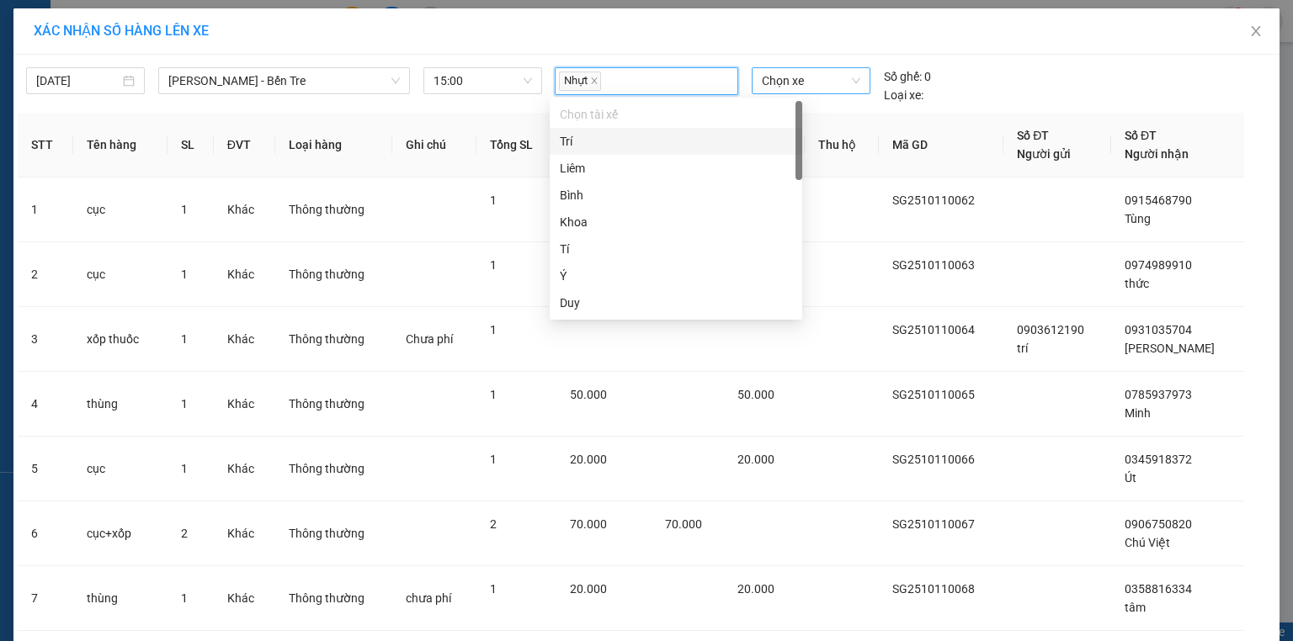
click at [762, 77] on span "Chọn xe" at bounding box center [811, 80] width 98 height 25
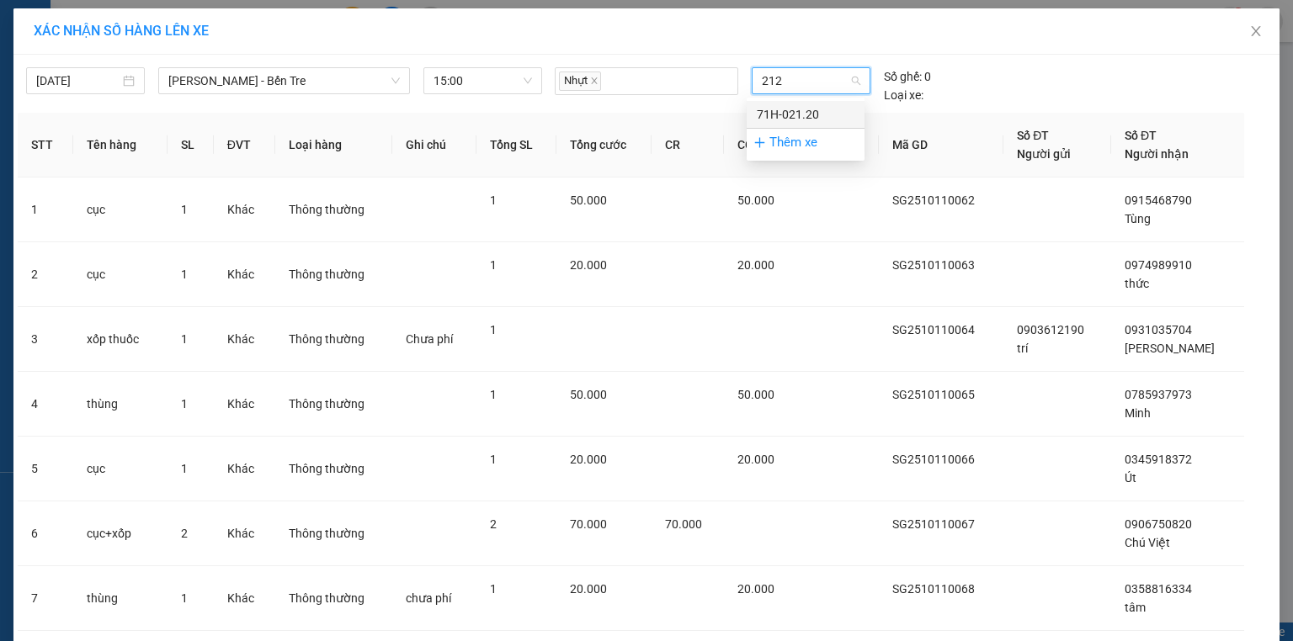
type input "2120"
click at [805, 112] on div "71H-021.20" at bounding box center [806, 114] width 98 height 19
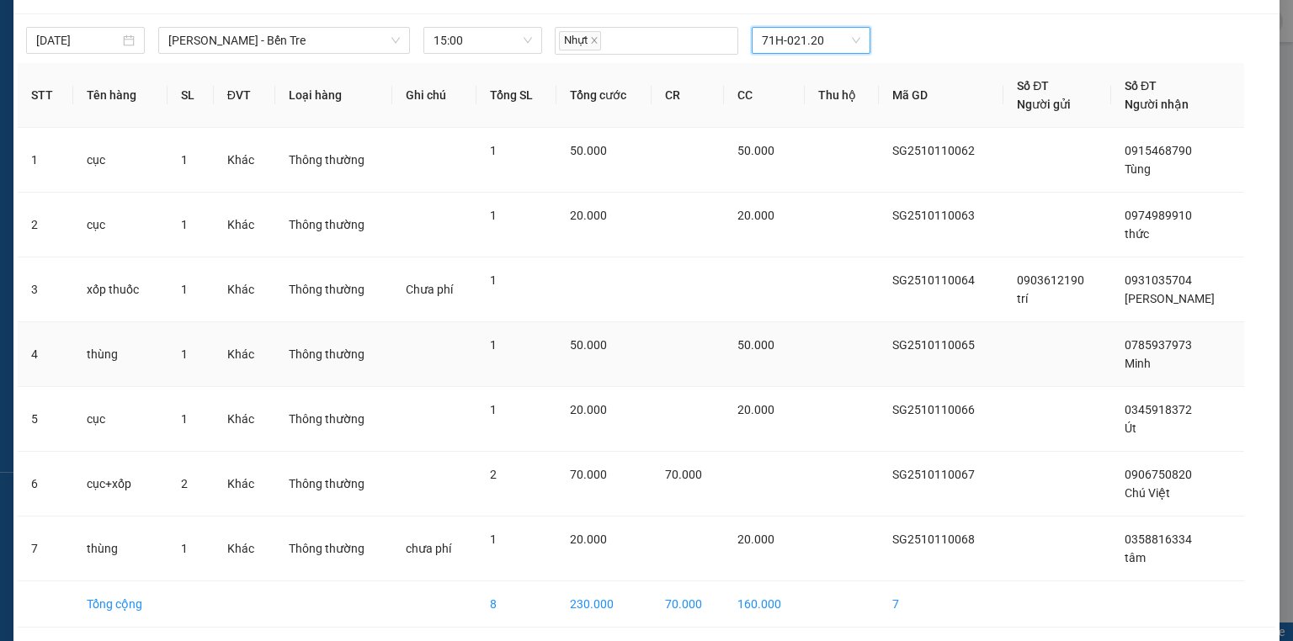
scroll to position [101, 0]
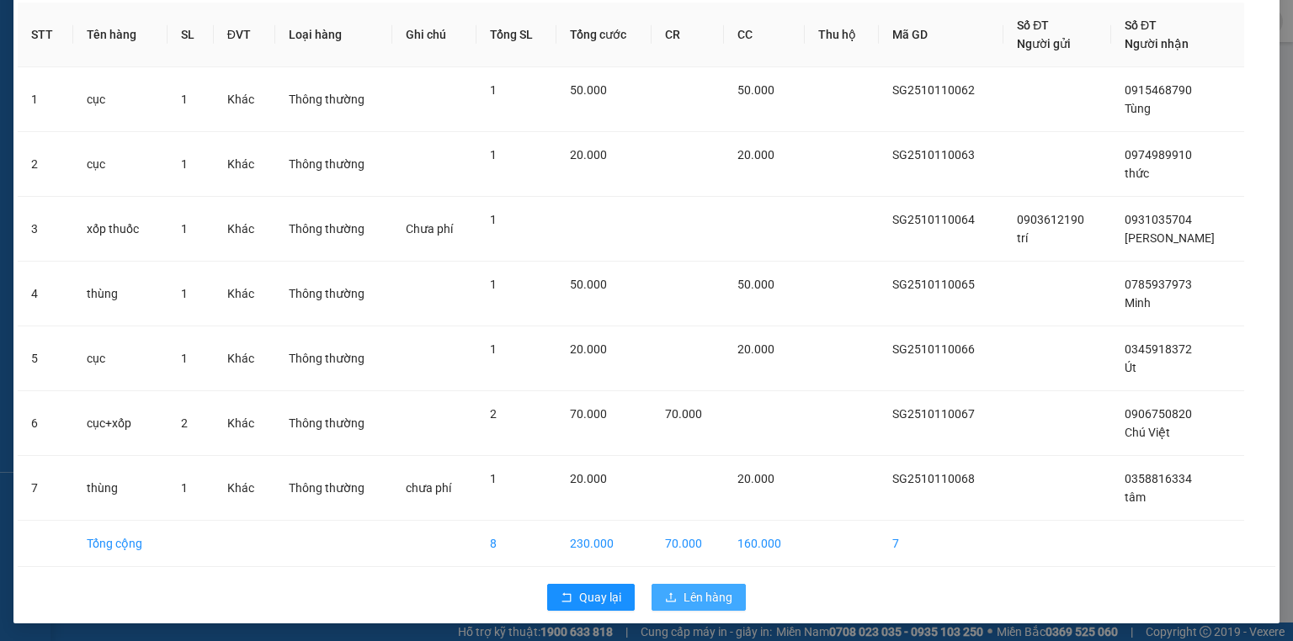
click at [696, 594] on span "Lên hàng" at bounding box center [707, 597] width 49 height 19
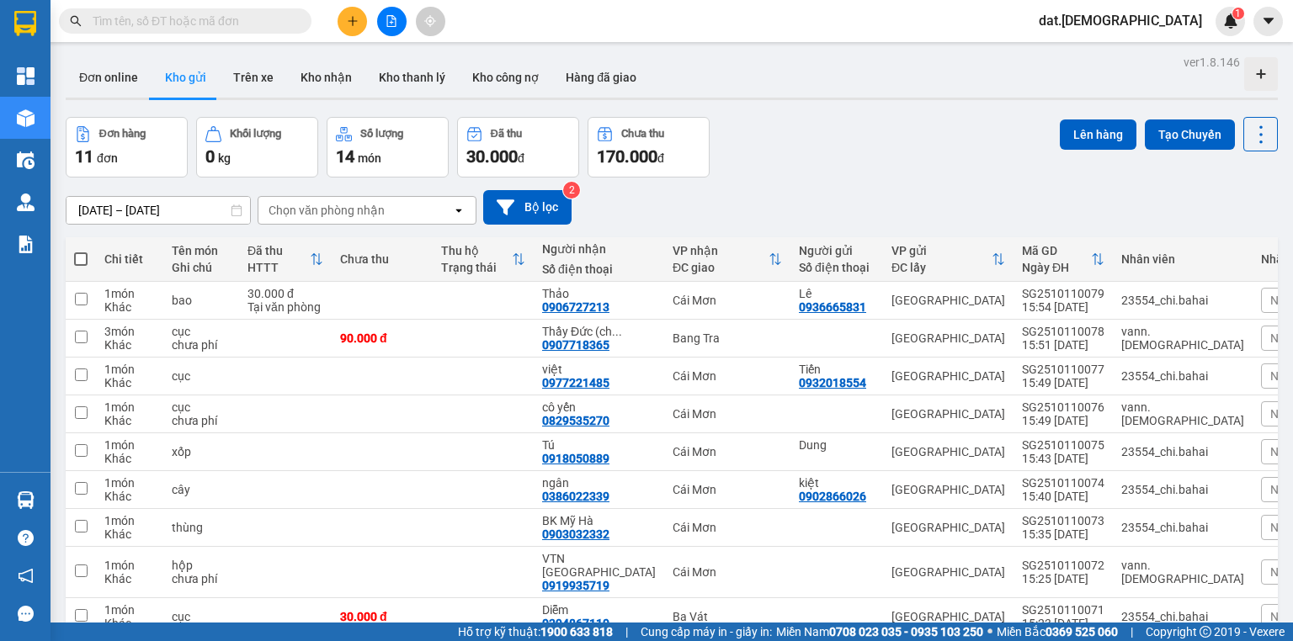
click at [85, 259] on span at bounding box center [80, 258] width 13 height 13
click at [81, 251] on input "checkbox" at bounding box center [81, 251] width 0 height 0
checkbox input "true"
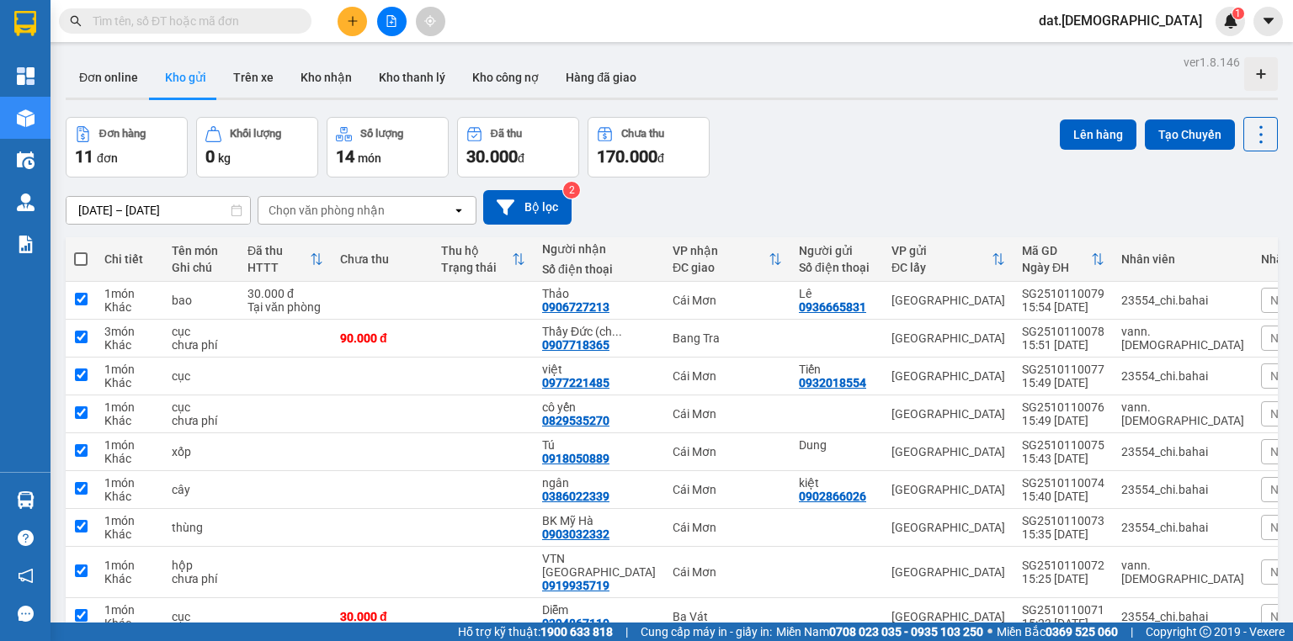
checkbox input "true"
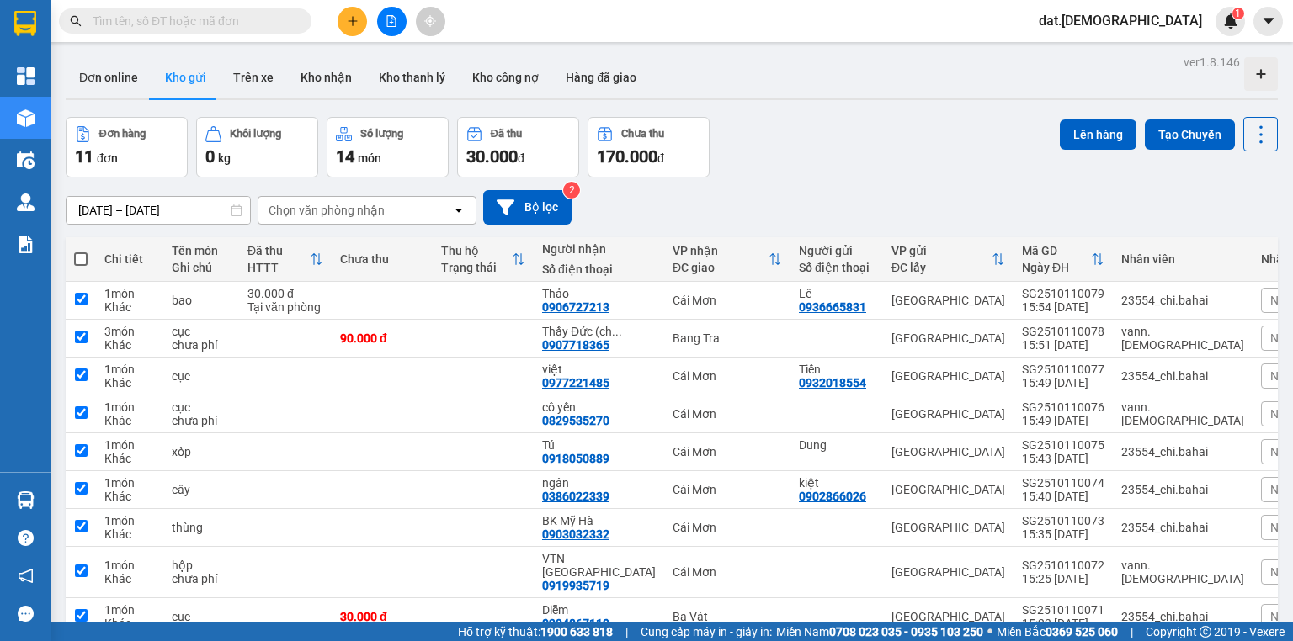
checkbox input "true"
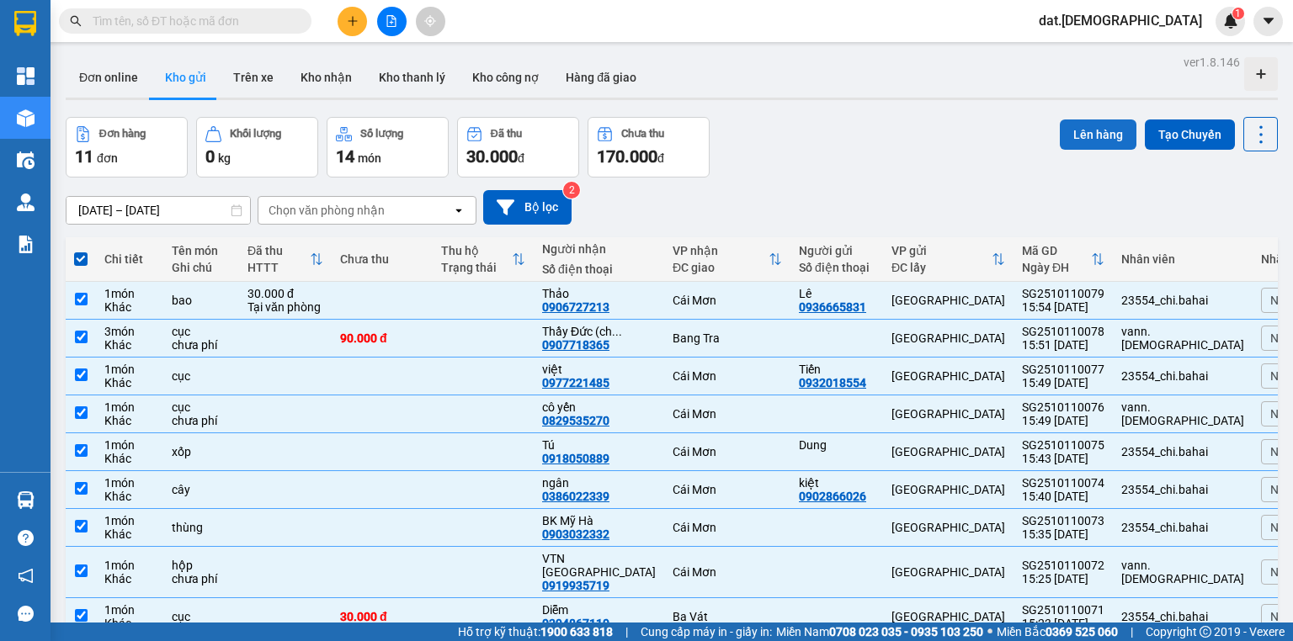
click at [1100, 136] on button "Lên hàng" at bounding box center [1098, 135] width 77 height 30
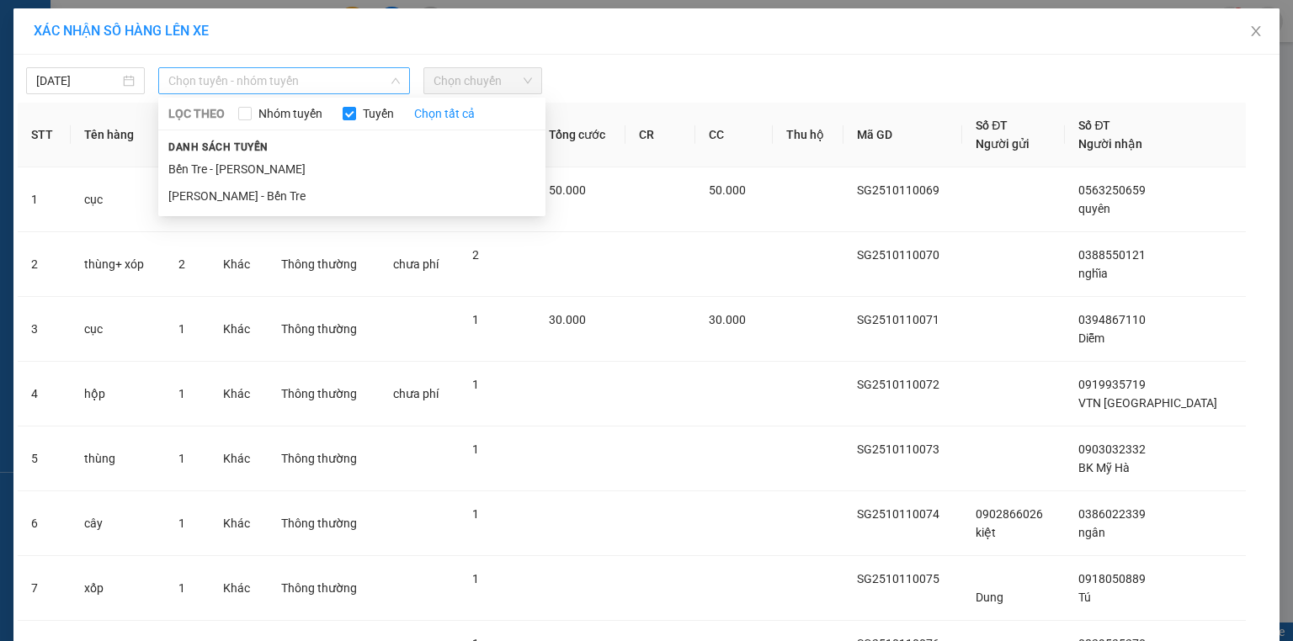
click at [329, 80] on span "Chọn tuyến - nhóm tuyến" at bounding box center [283, 80] width 231 height 25
click at [289, 199] on li "Hồ Chí Minh - Bến Tre" at bounding box center [351, 196] width 387 height 27
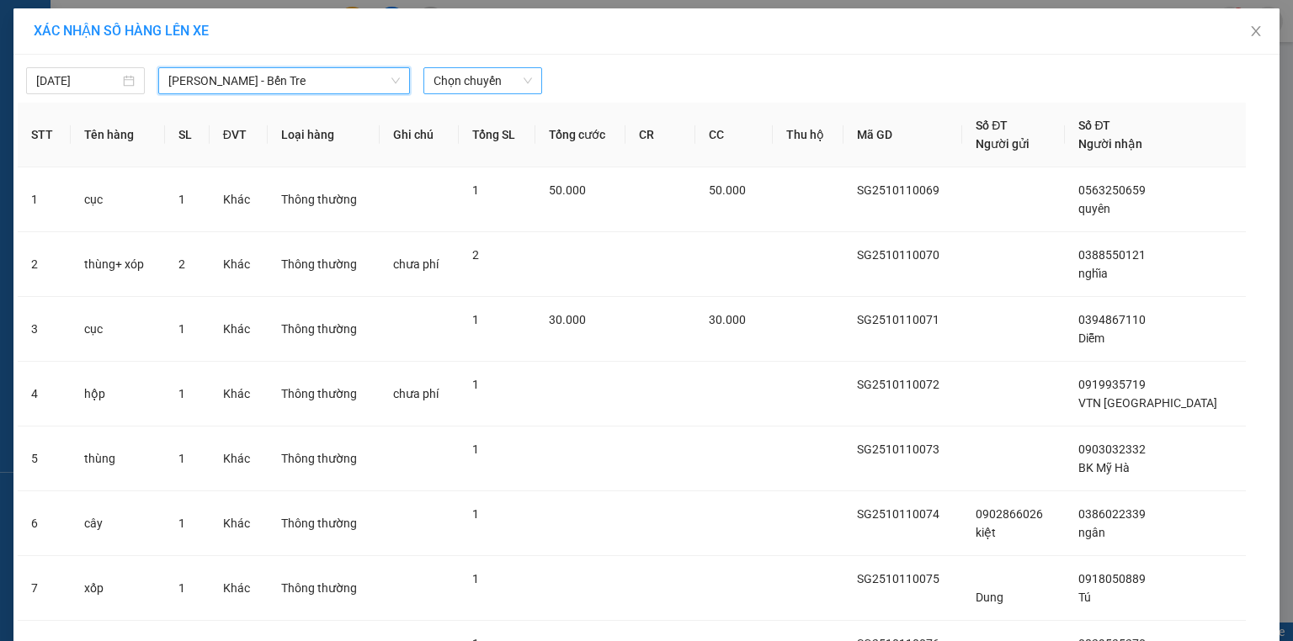
click at [485, 71] on span "Chọn chuyến" at bounding box center [482, 80] width 98 height 25
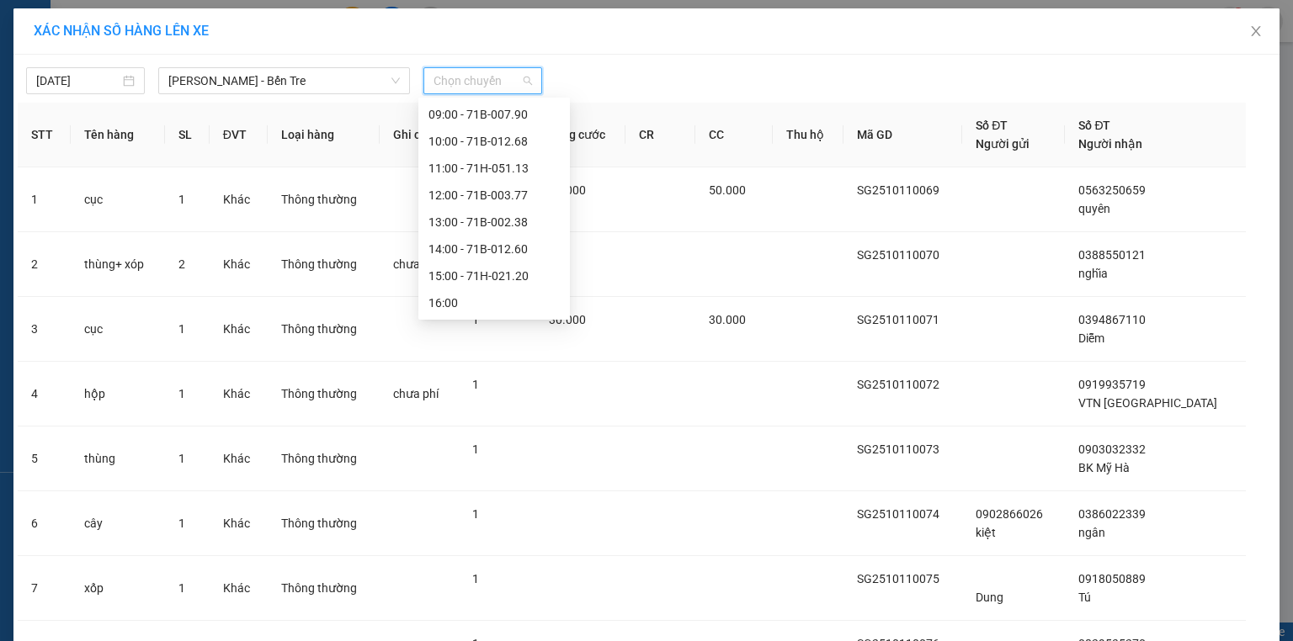
scroll to position [189, 0]
click at [460, 250] on div "16:00" at bounding box center [493, 249] width 131 height 19
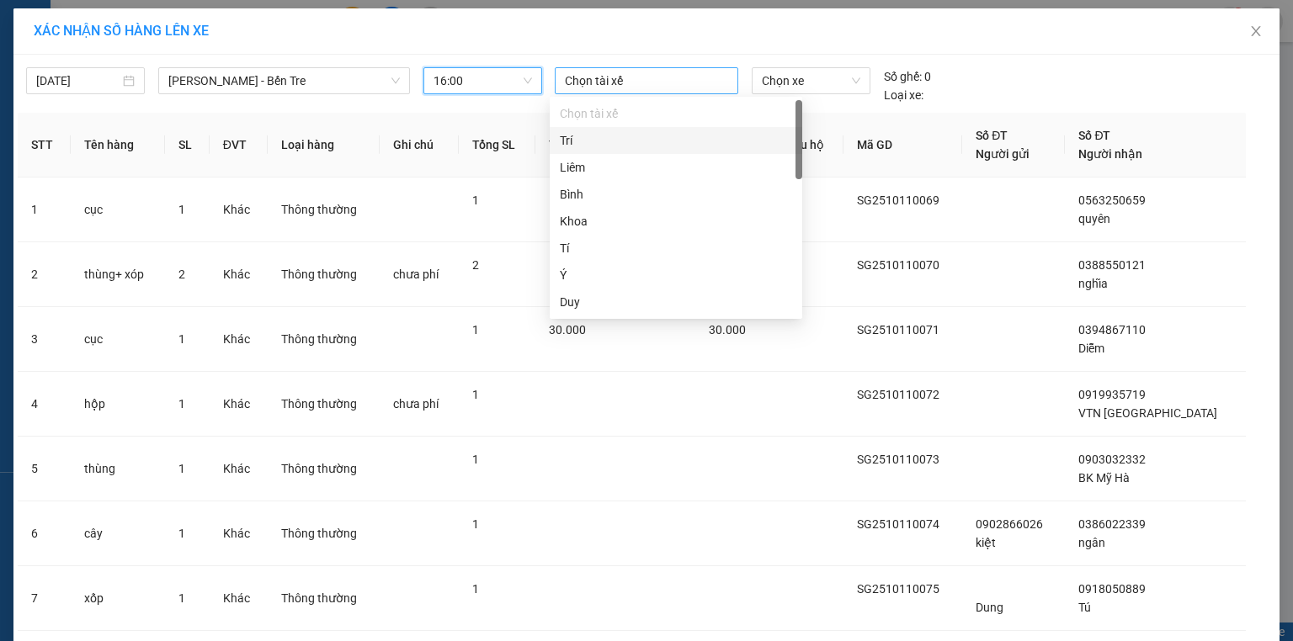
click at [590, 81] on div at bounding box center [646, 81] width 175 height 20
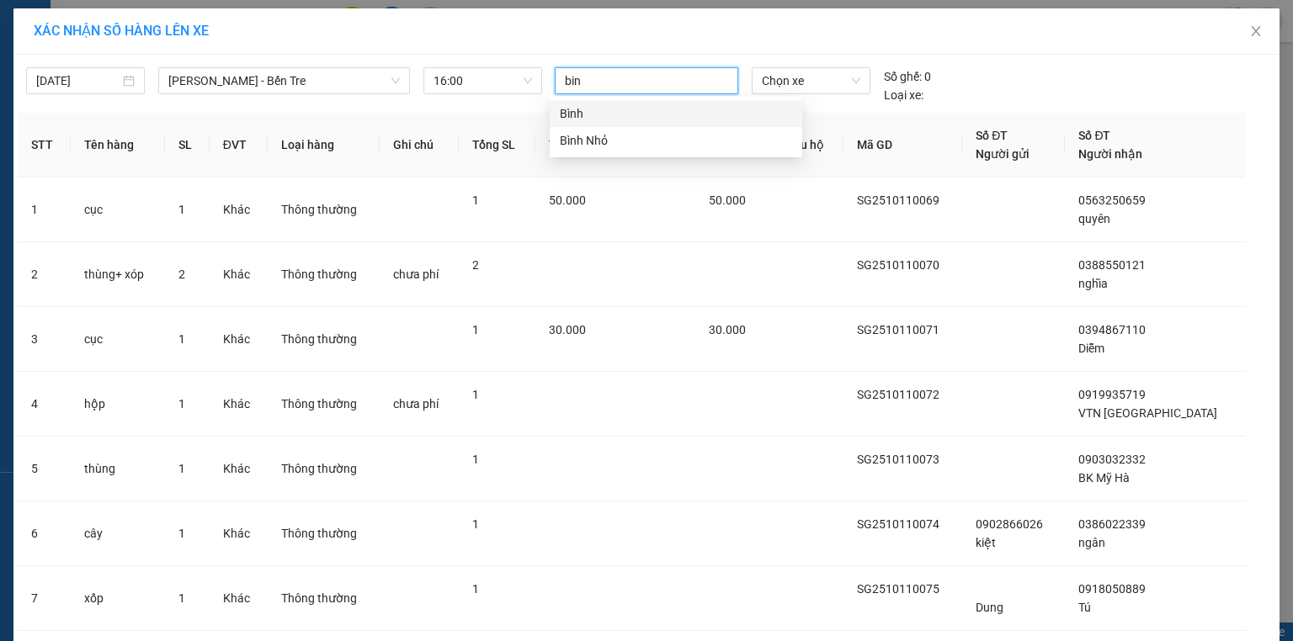
type input "binh"
click at [566, 138] on div "Bình Nhỏ" at bounding box center [676, 140] width 232 height 19
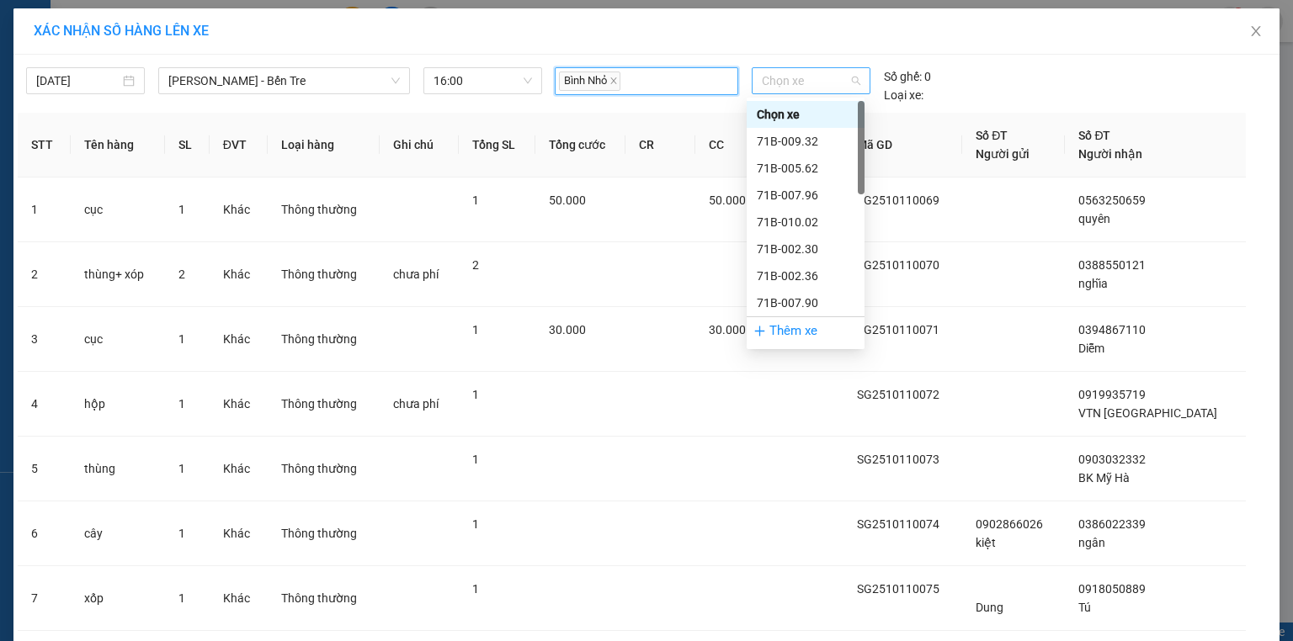
click at [799, 77] on span "Chọn xe" at bounding box center [811, 80] width 98 height 25
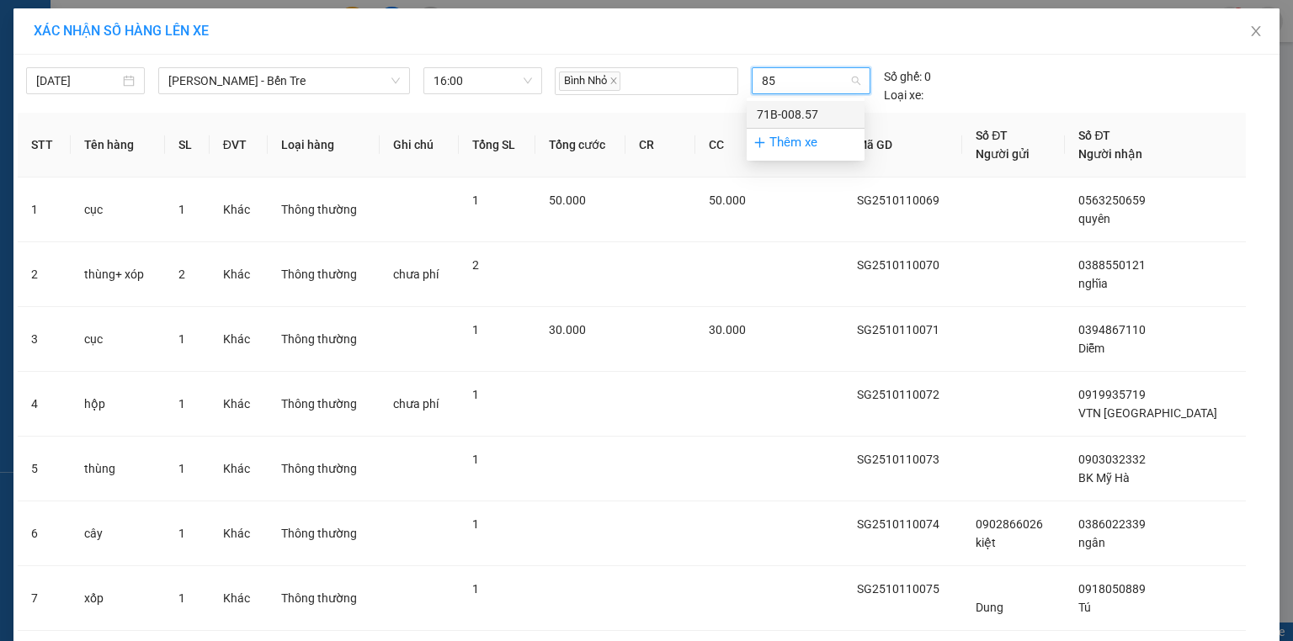
type input "857"
click at [792, 110] on div "71B-008.57" at bounding box center [806, 114] width 98 height 19
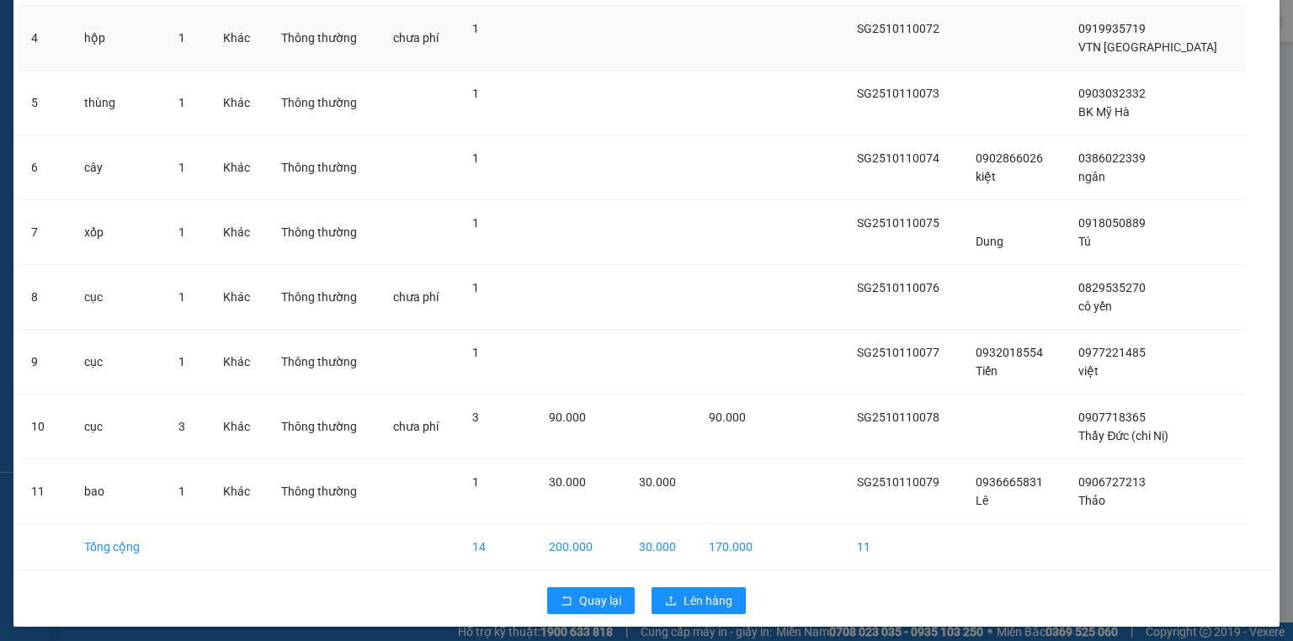
scroll to position [359, 0]
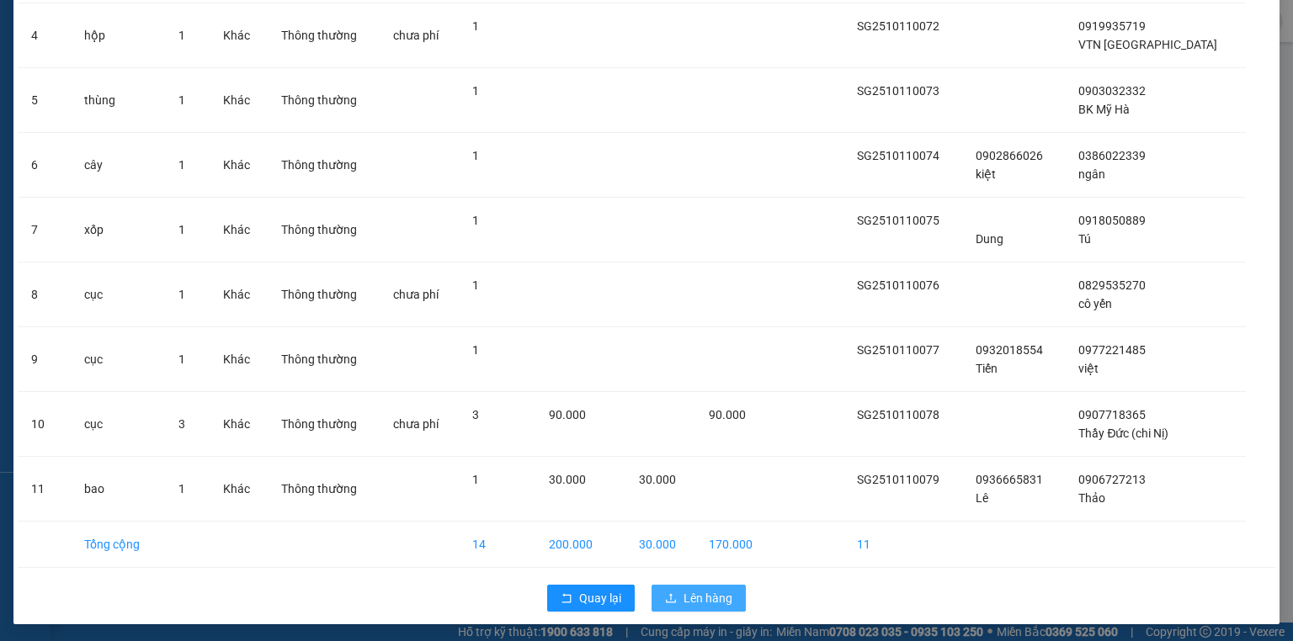
click at [714, 589] on span "Lên hàng" at bounding box center [707, 598] width 49 height 19
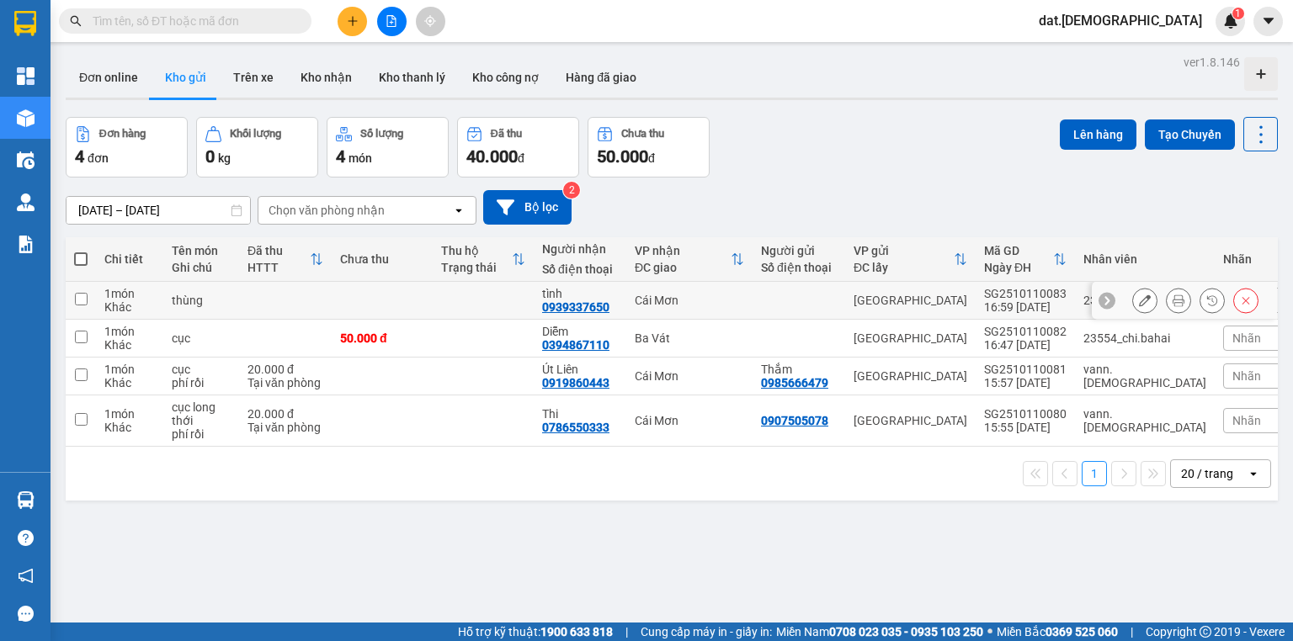
click at [404, 300] on td at bounding box center [382, 301] width 101 height 38
checkbox input "true"
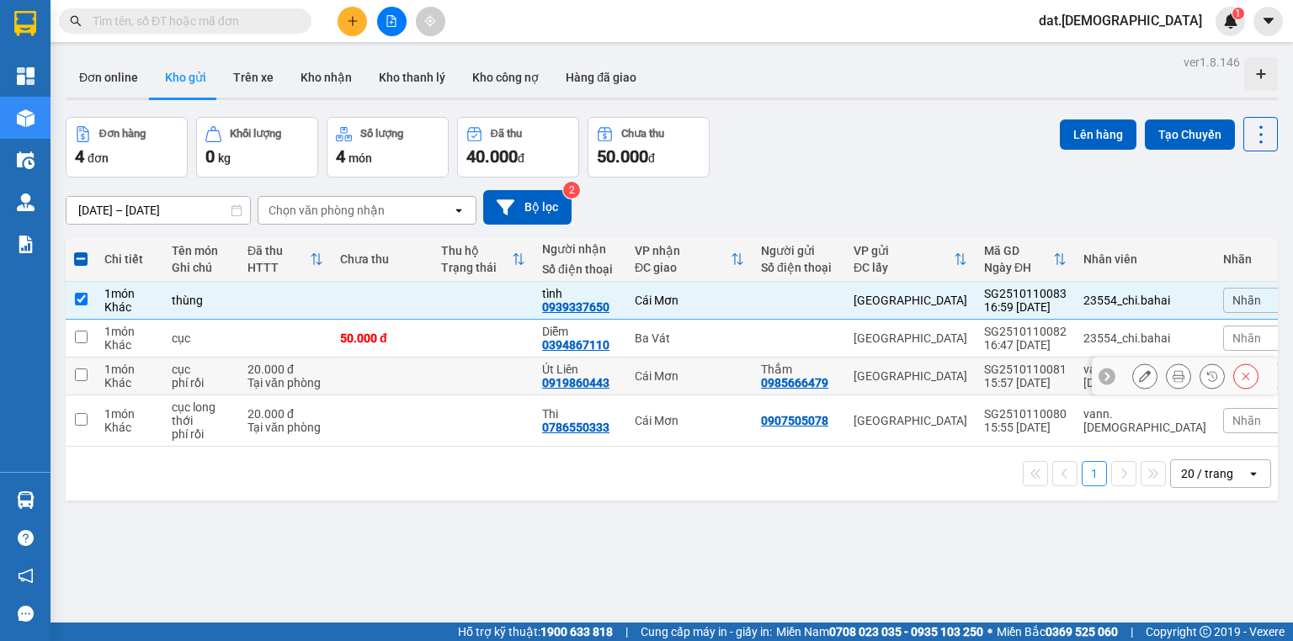
click at [420, 377] on td at bounding box center [382, 377] width 101 height 38
checkbox input "true"
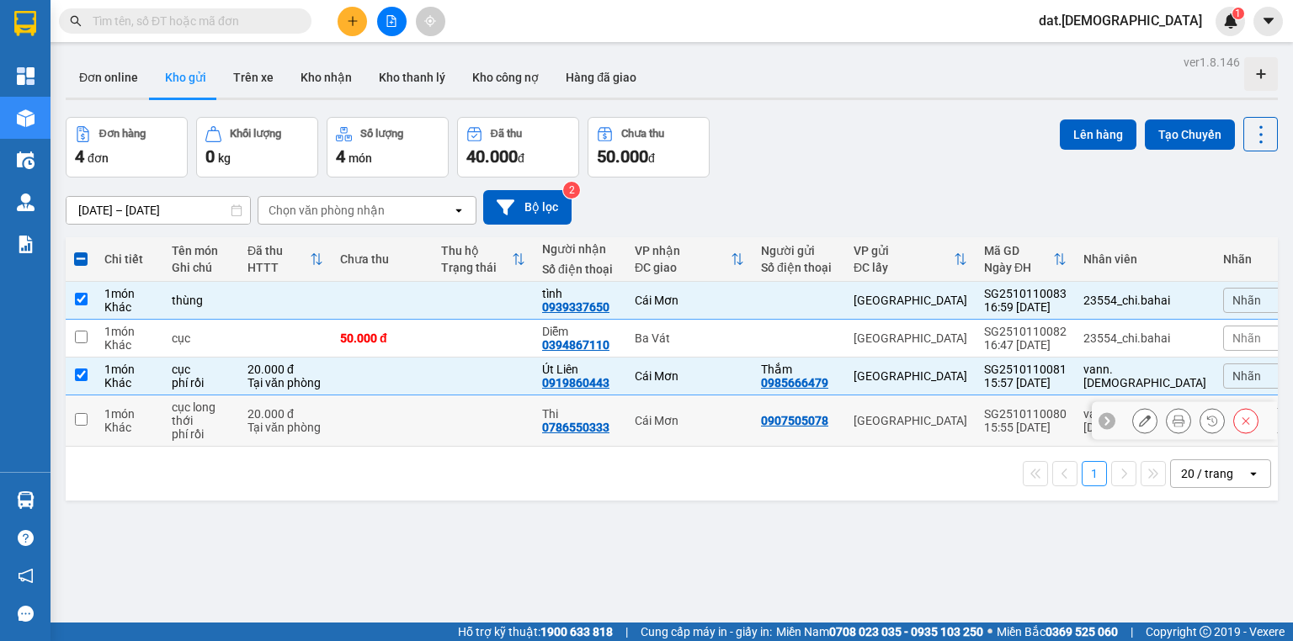
click at [420, 410] on td at bounding box center [382, 421] width 101 height 51
checkbox input "true"
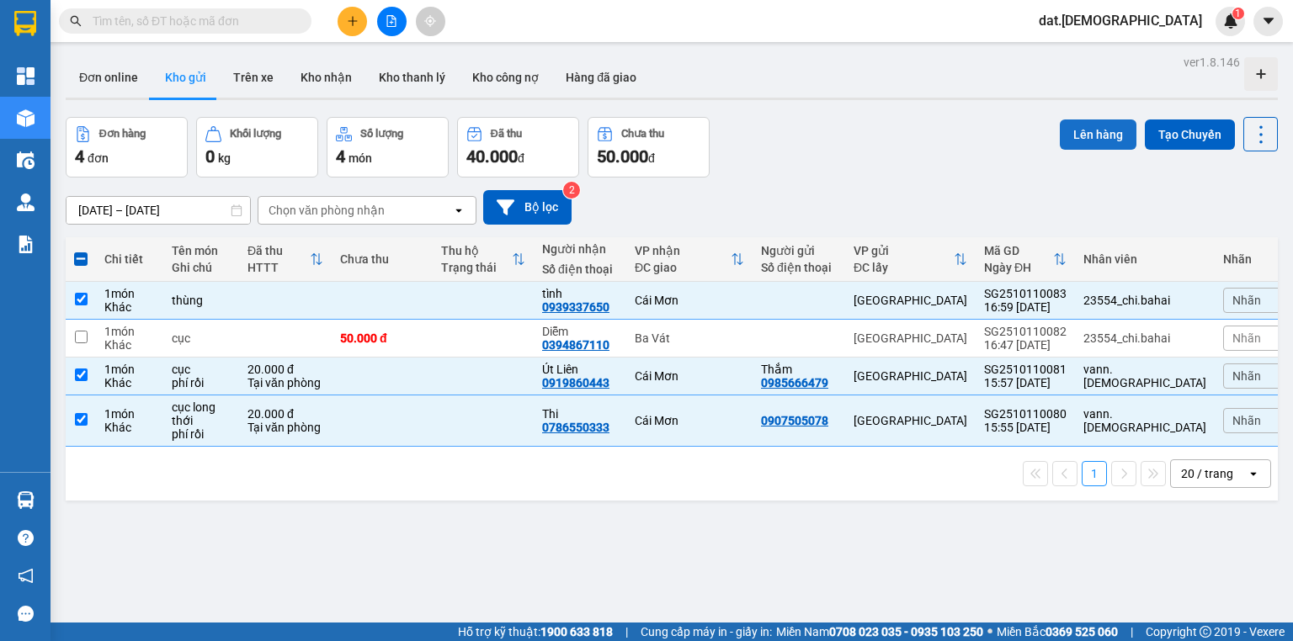
click at [1097, 133] on button "Lên hàng" at bounding box center [1098, 135] width 77 height 30
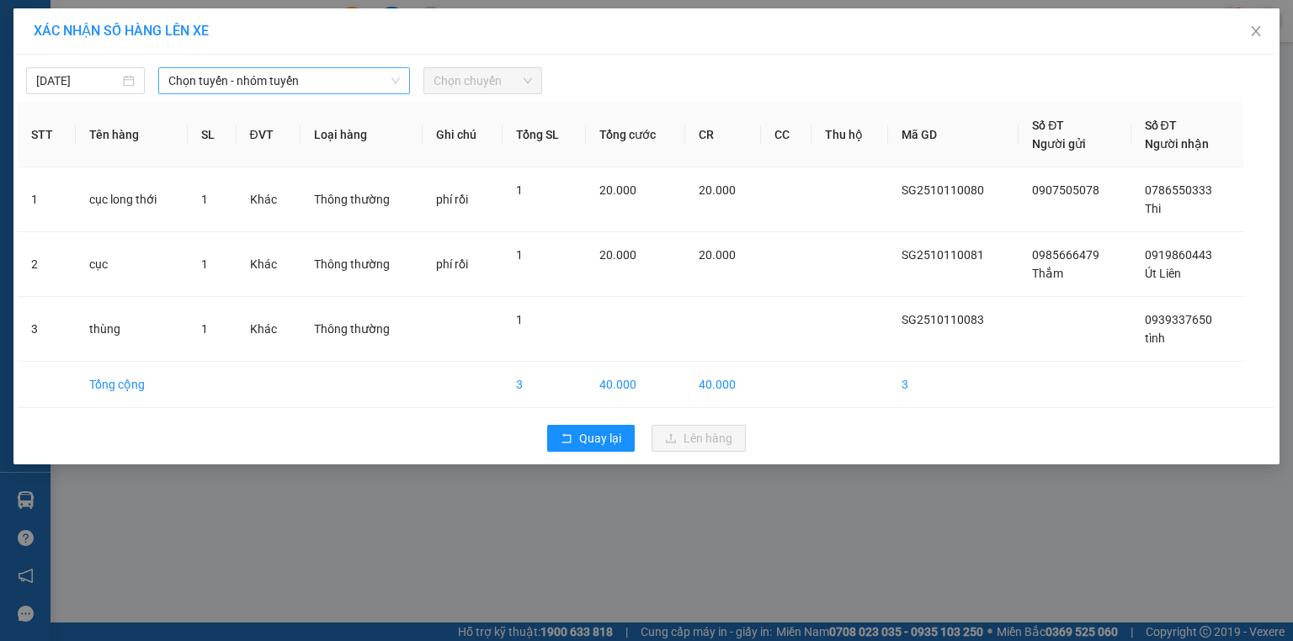
click at [324, 71] on span "Chọn tuyến - nhóm tuyến" at bounding box center [283, 80] width 231 height 25
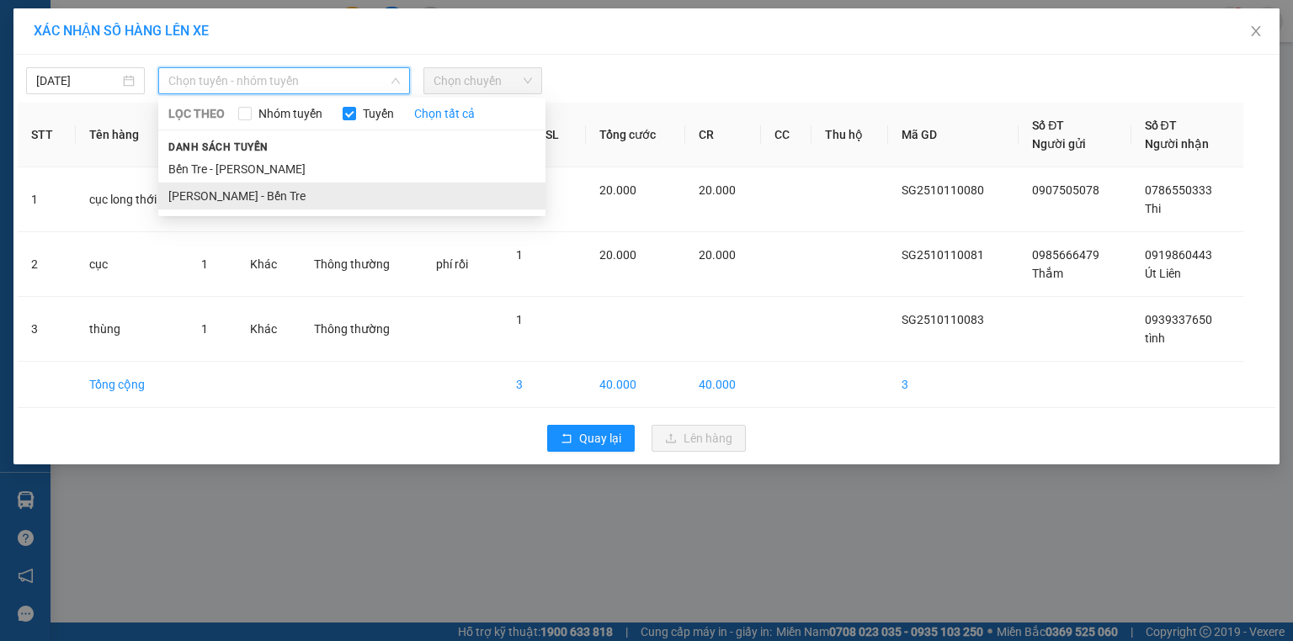
click at [258, 201] on li "[PERSON_NAME] - Bến Tre" at bounding box center [351, 196] width 387 height 27
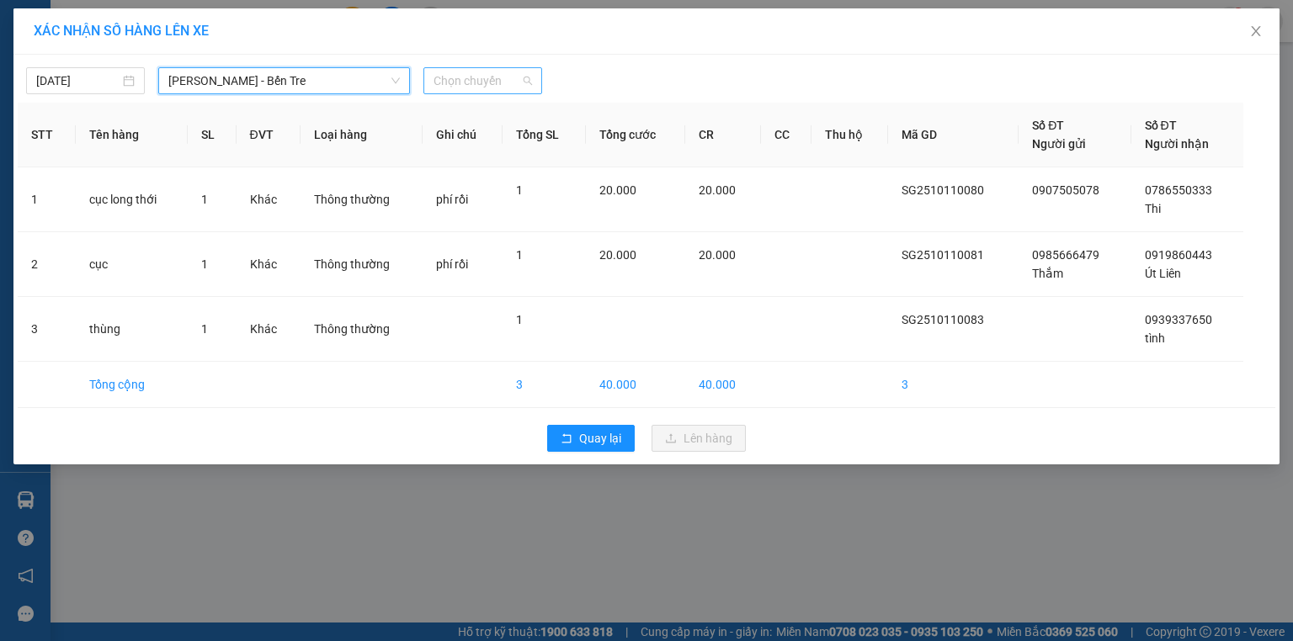
click at [496, 77] on span "Chọn chuyến" at bounding box center [482, 80] width 98 height 25
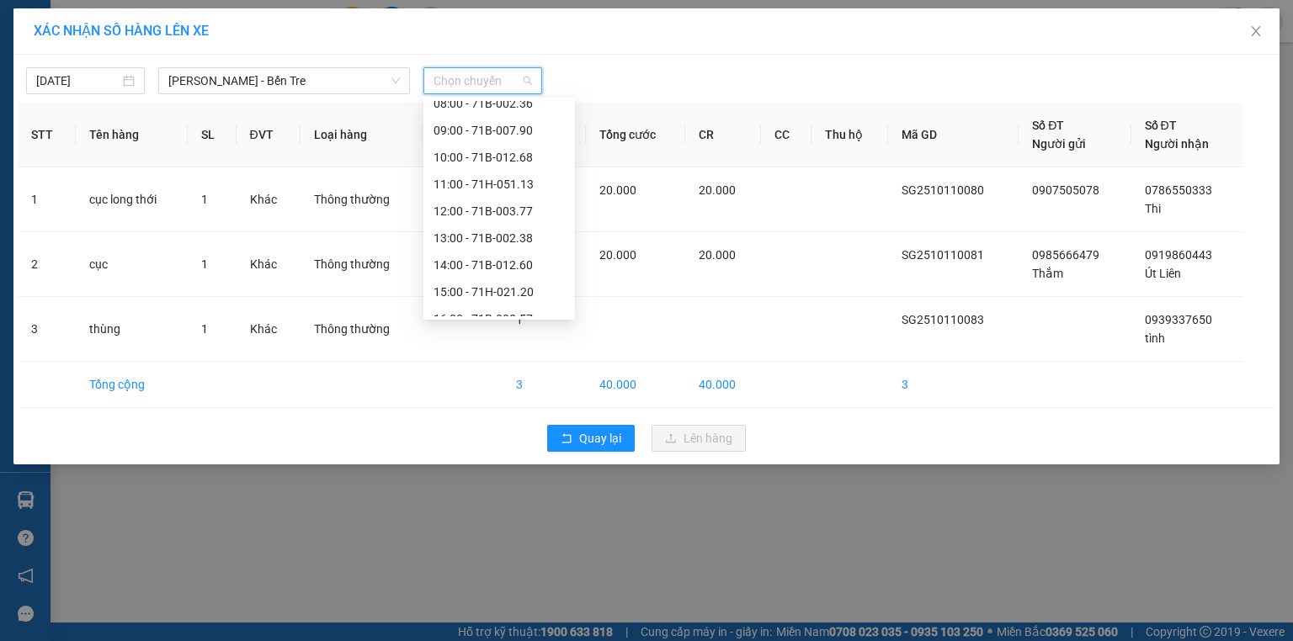
scroll to position [189, 0]
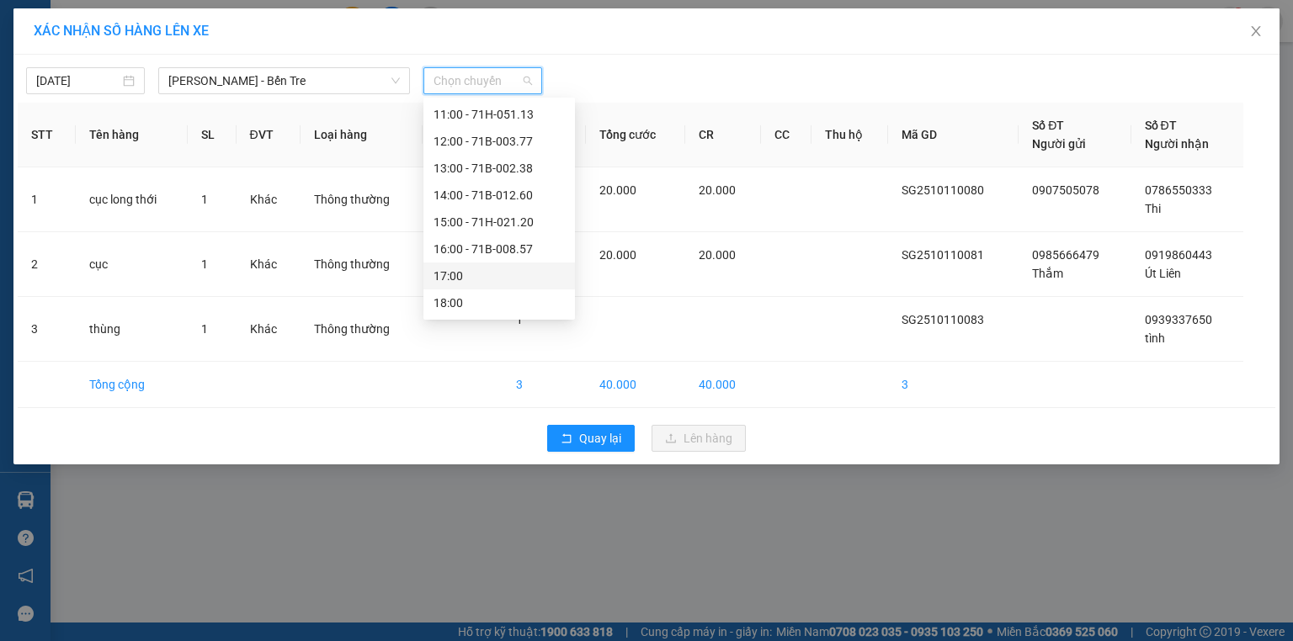
click at [462, 277] on div "17:00" at bounding box center [498, 276] width 131 height 19
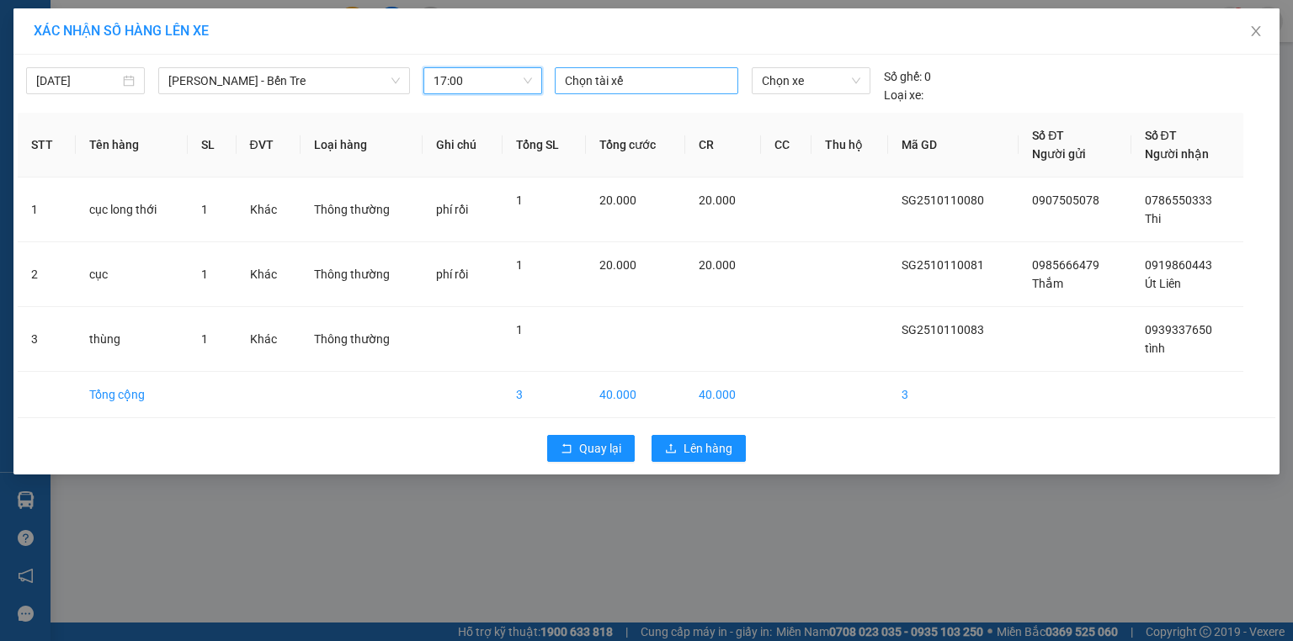
click at [606, 69] on div "Chọn tài xế" at bounding box center [646, 80] width 183 height 27
type input "hung"
click at [569, 119] on div "Hưng" at bounding box center [681, 113] width 232 height 19
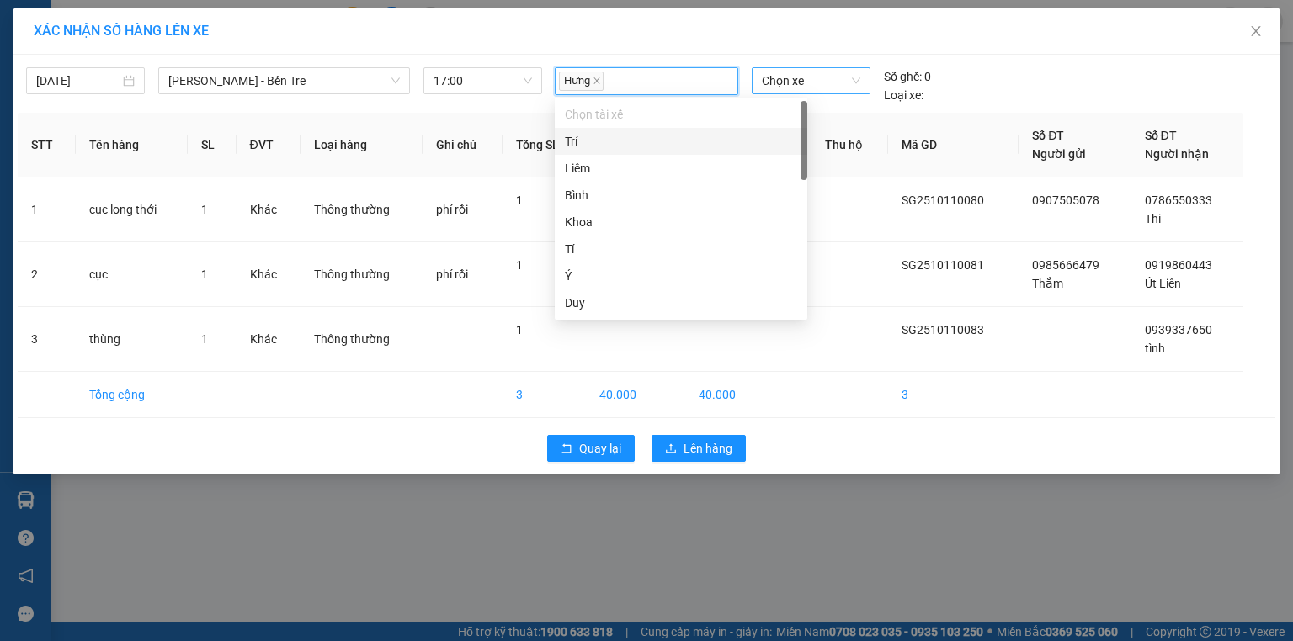
click at [791, 77] on span "Chọn xe" at bounding box center [811, 80] width 98 height 25
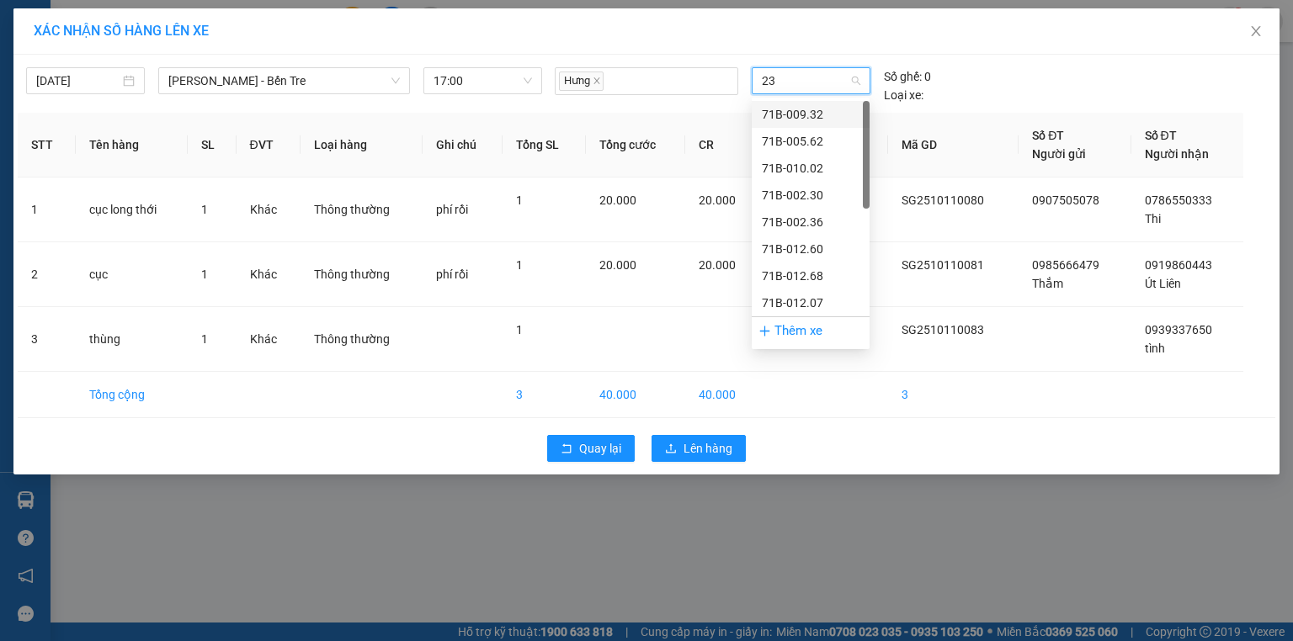
type input "230"
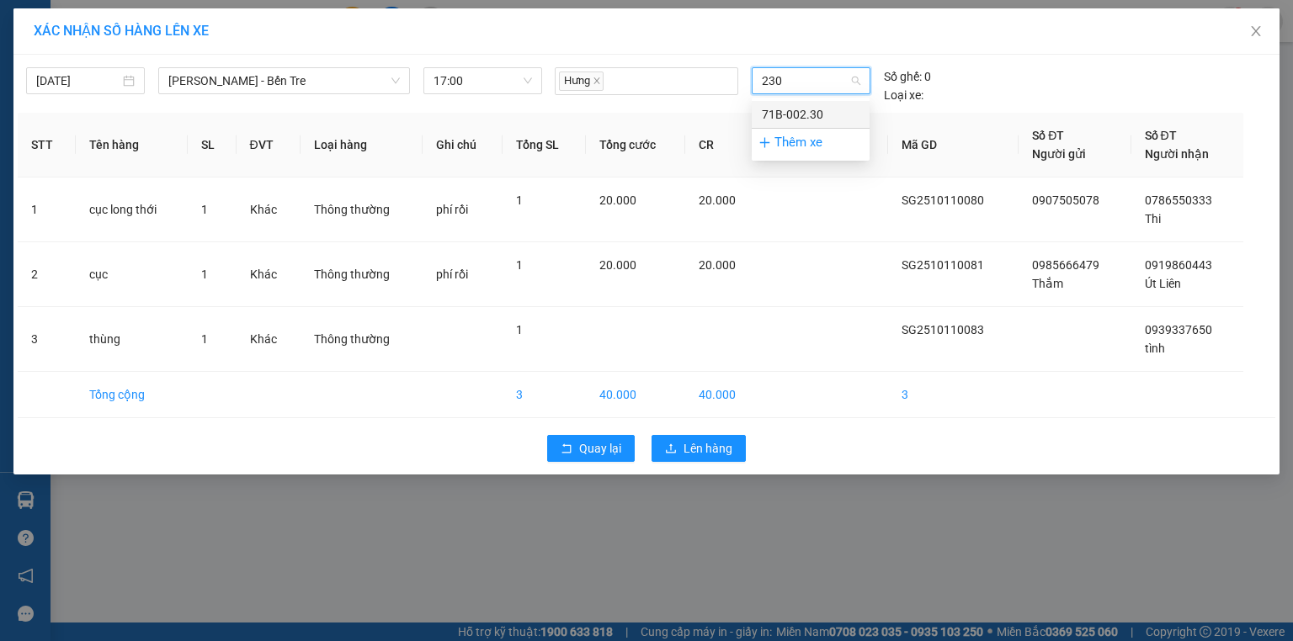
click at [787, 117] on div "71B-002.30" at bounding box center [811, 114] width 98 height 19
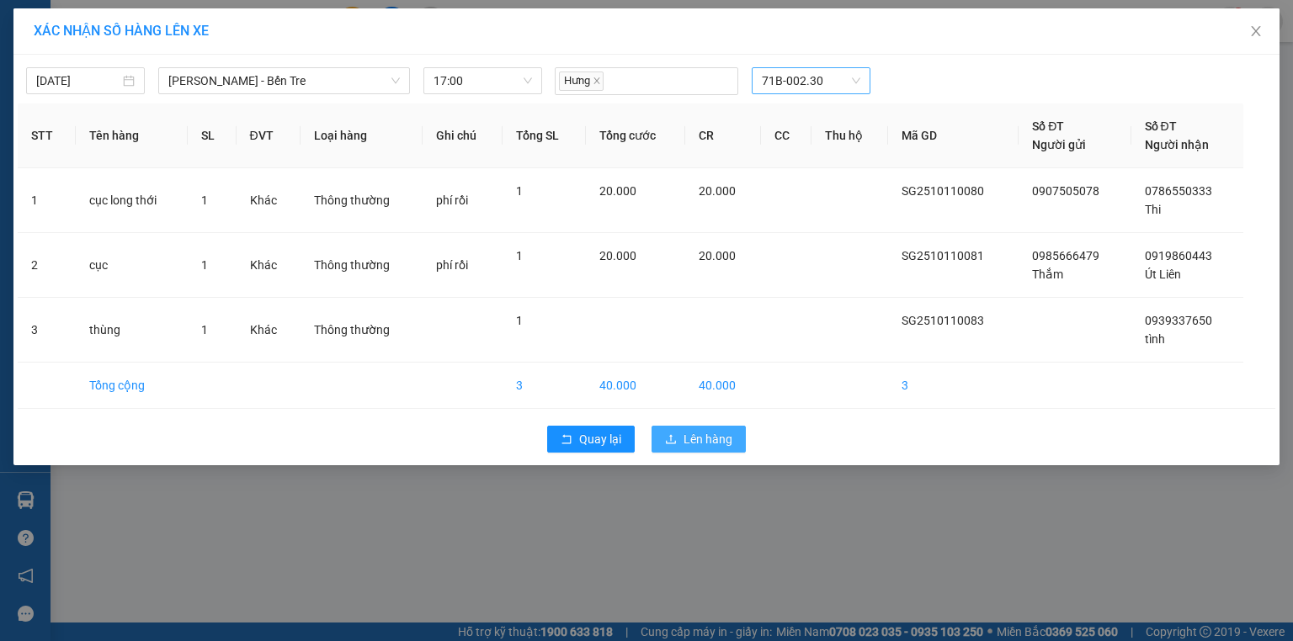
click at [706, 438] on span "Lên hàng" at bounding box center [707, 439] width 49 height 19
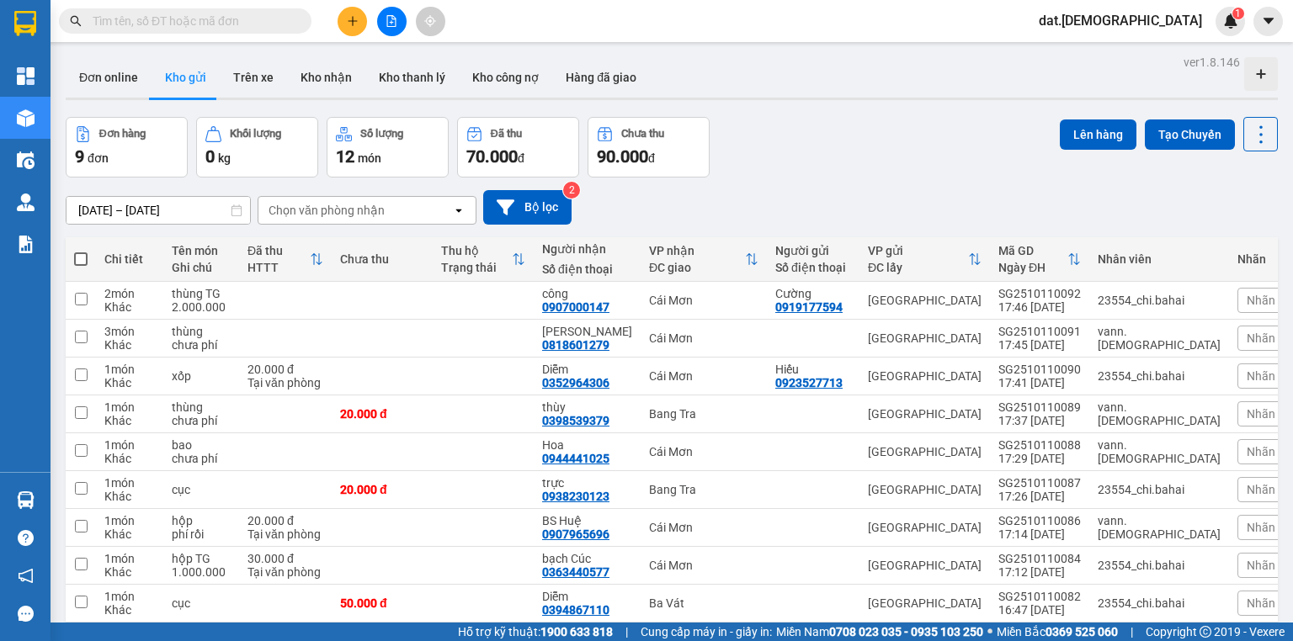
click at [454, 199] on div "open" at bounding box center [464, 210] width 24 height 27
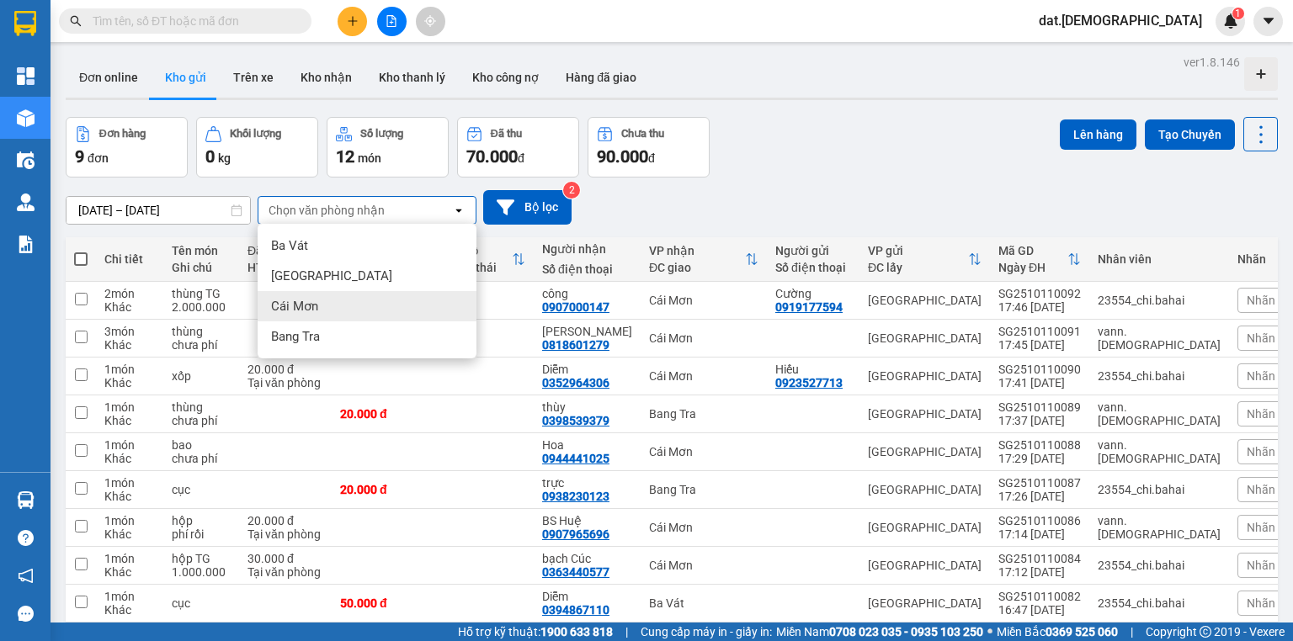
click at [300, 300] on span "Cái Mơn" at bounding box center [294, 306] width 47 height 17
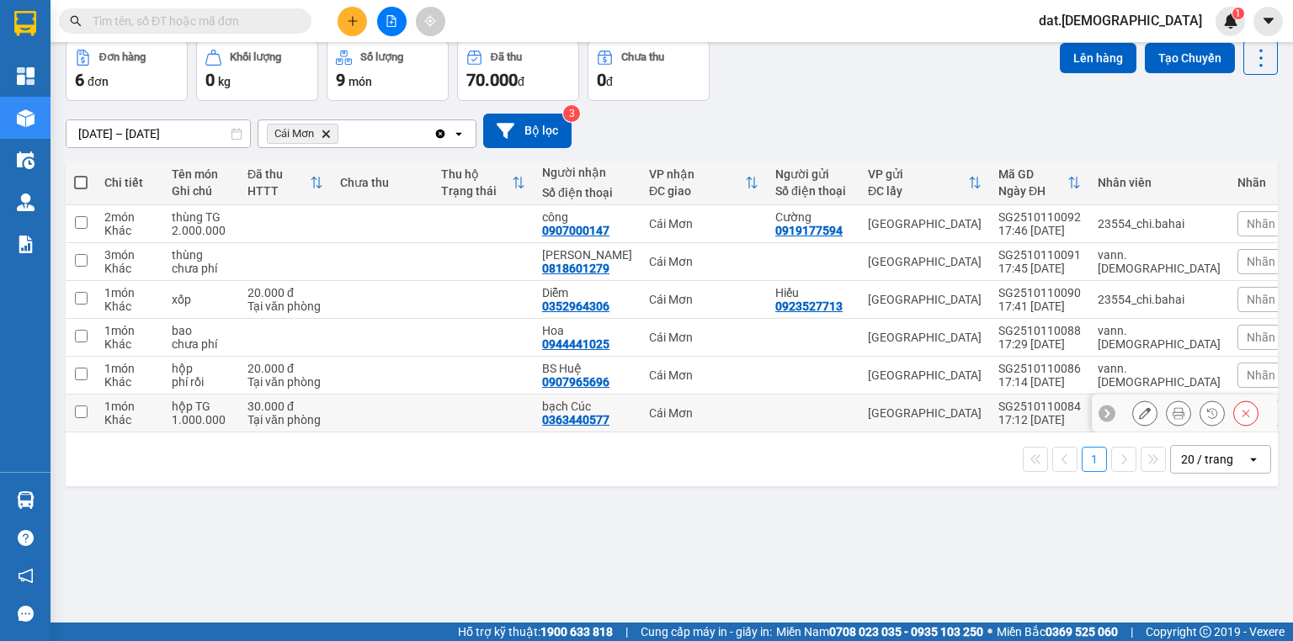
scroll to position [77, 0]
click at [78, 176] on span at bounding box center [80, 181] width 13 height 13
click at [81, 173] on input "checkbox" at bounding box center [81, 173] width 0 height 0
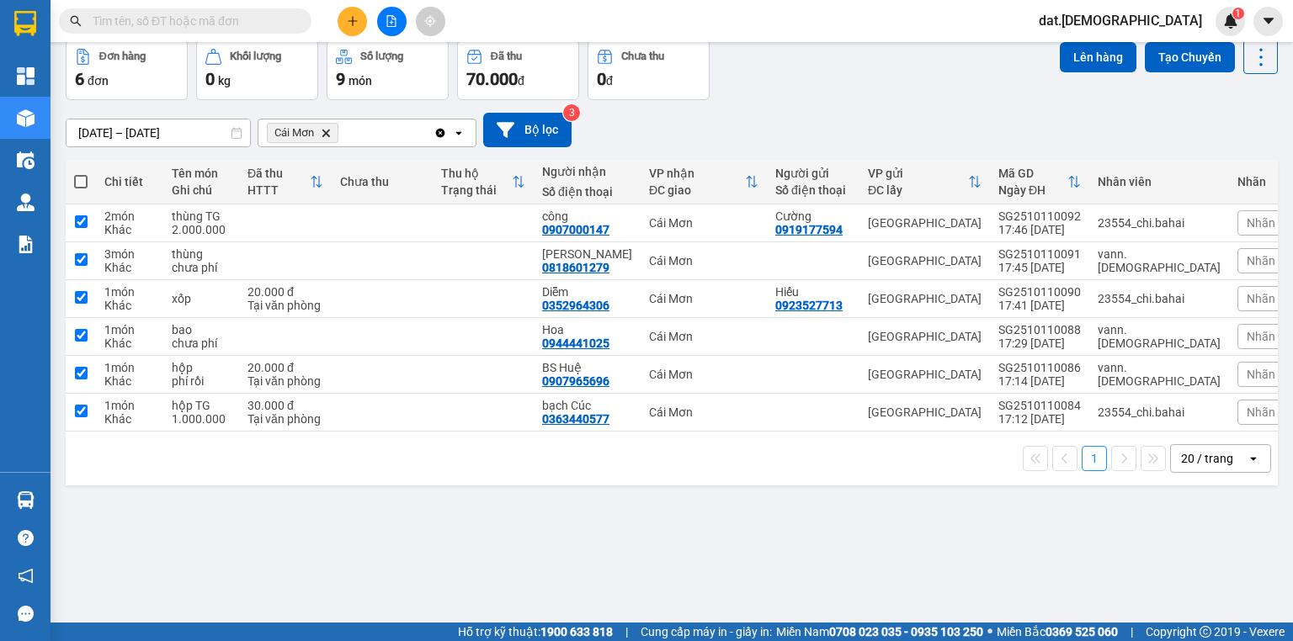
checkbox input "true"
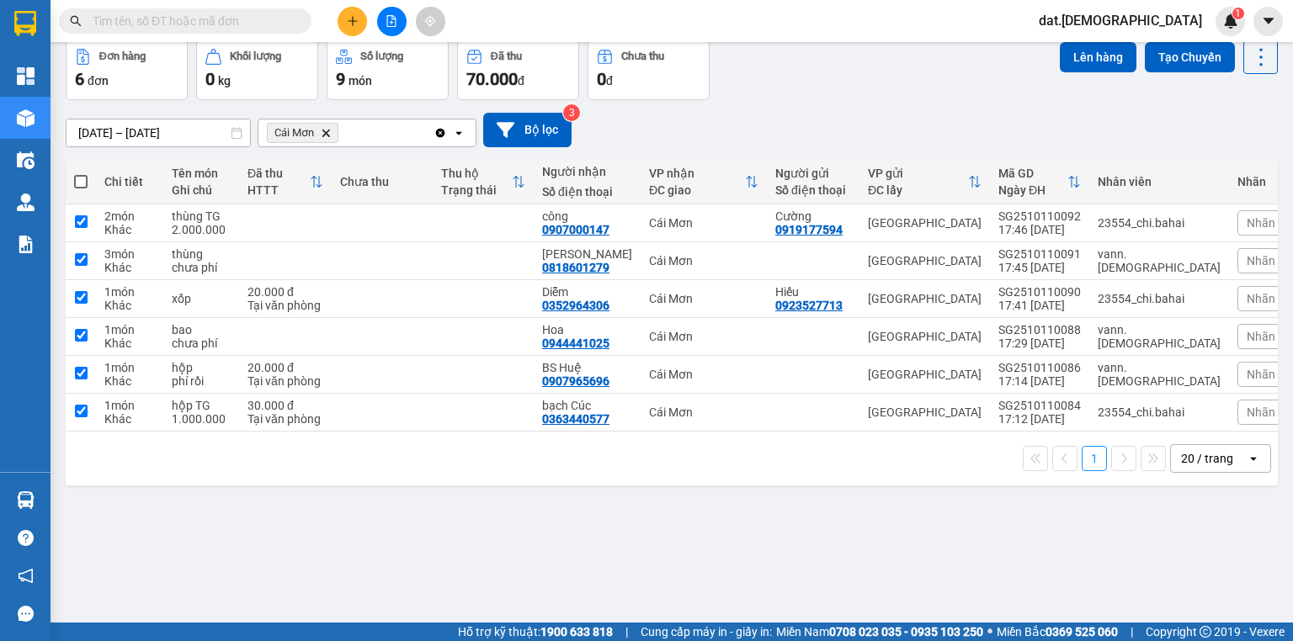
checkbox input "true"
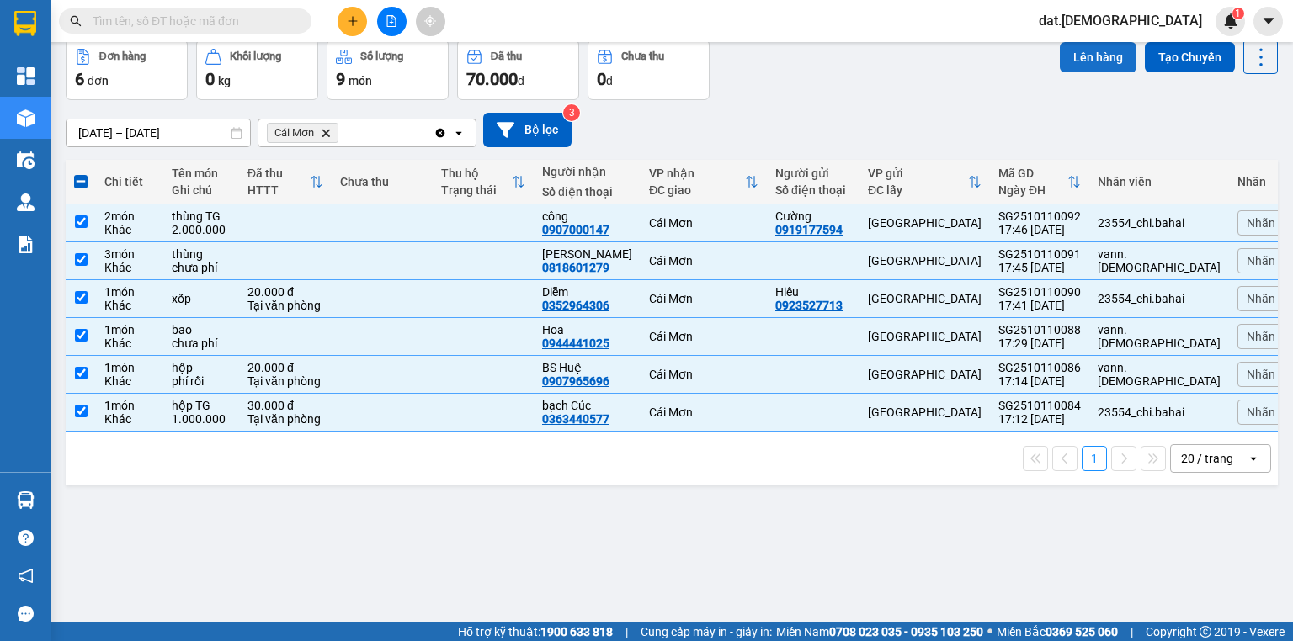
click at [1097, 61] on button "Lên hàng" at bounding box center [1098, 57] width 77 height 30
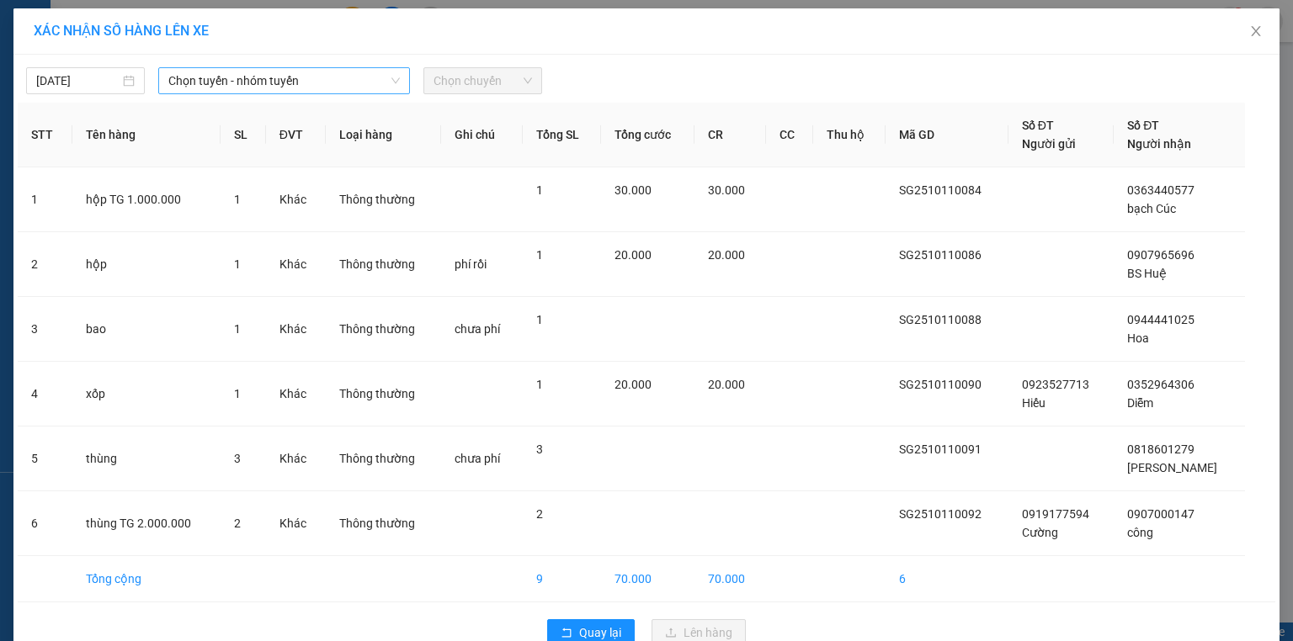
click at [364, 75] on span "Chọn tuyến - nhóm tuyến" at bounding box center [283, 80] width 231 height 25
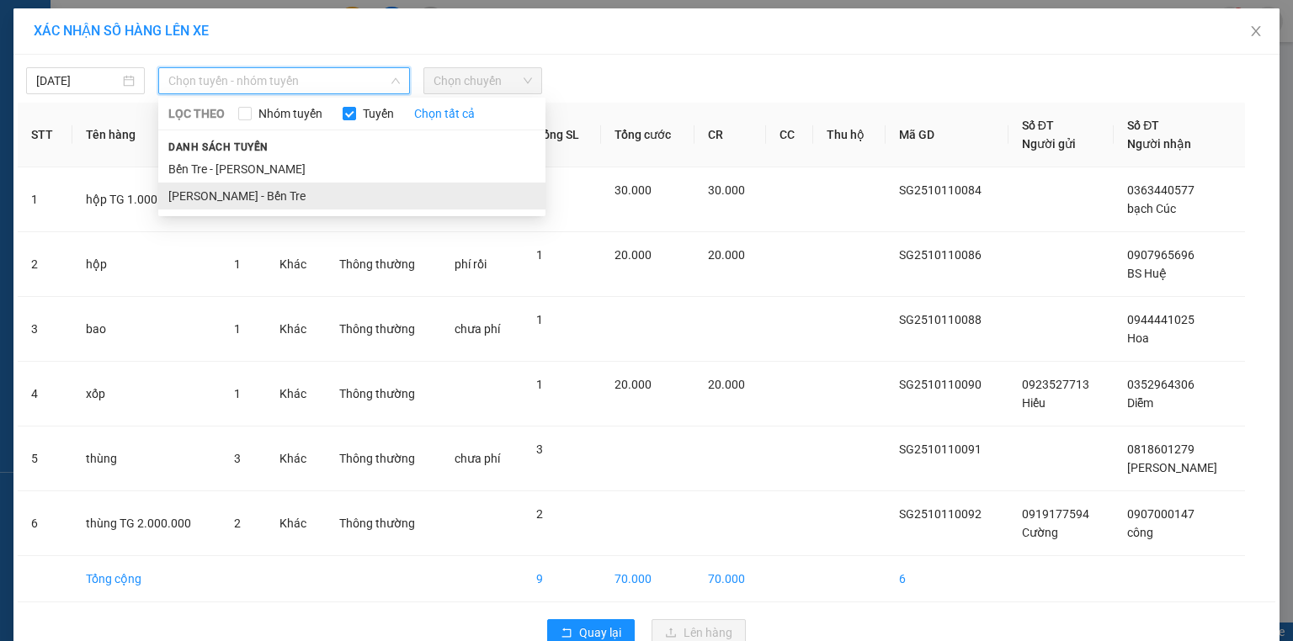
click at [241, 192] on li "[PERSON_NAME] - Bến Tre" at bounding box center [351, 196] width 387 height 27
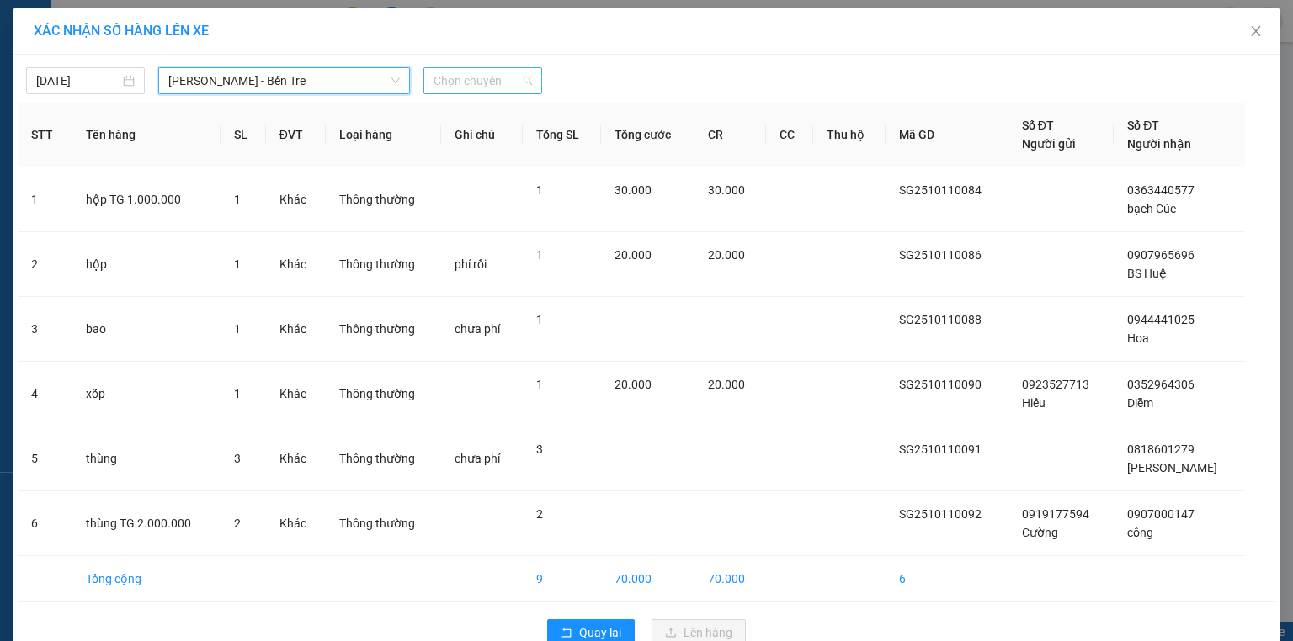
click at [478, 81] on span "Chọn chuyến" at bounding box center [482, 80] width 98 height 25
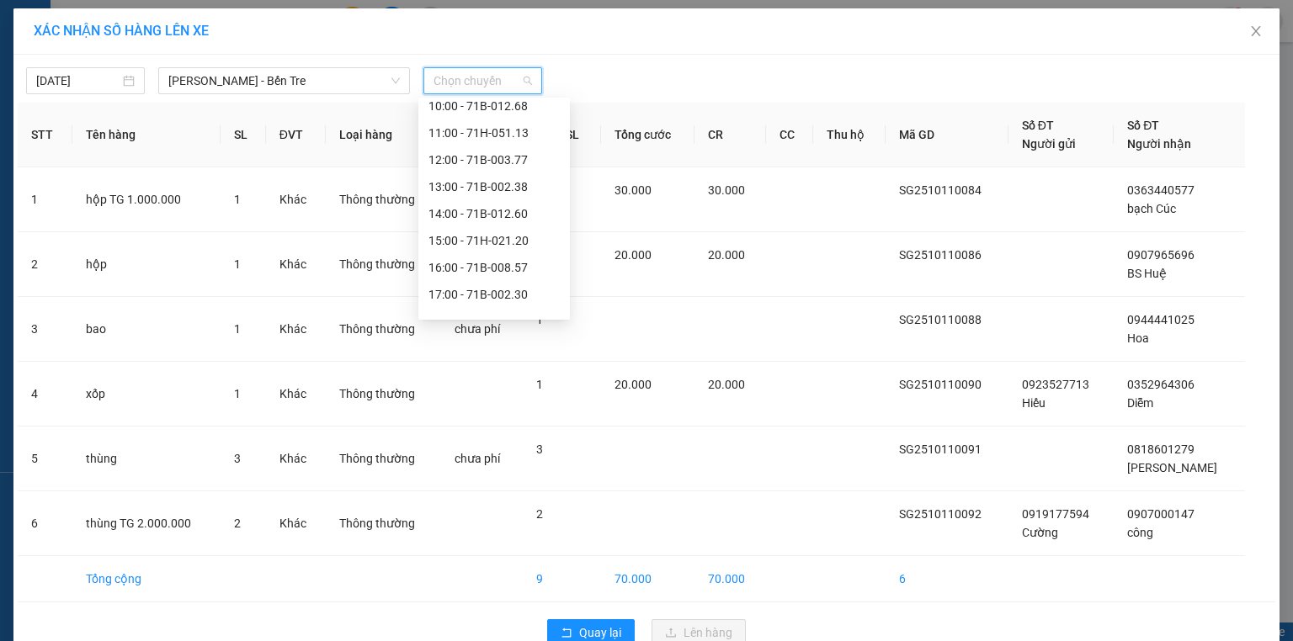
scroll to position [189, 0]
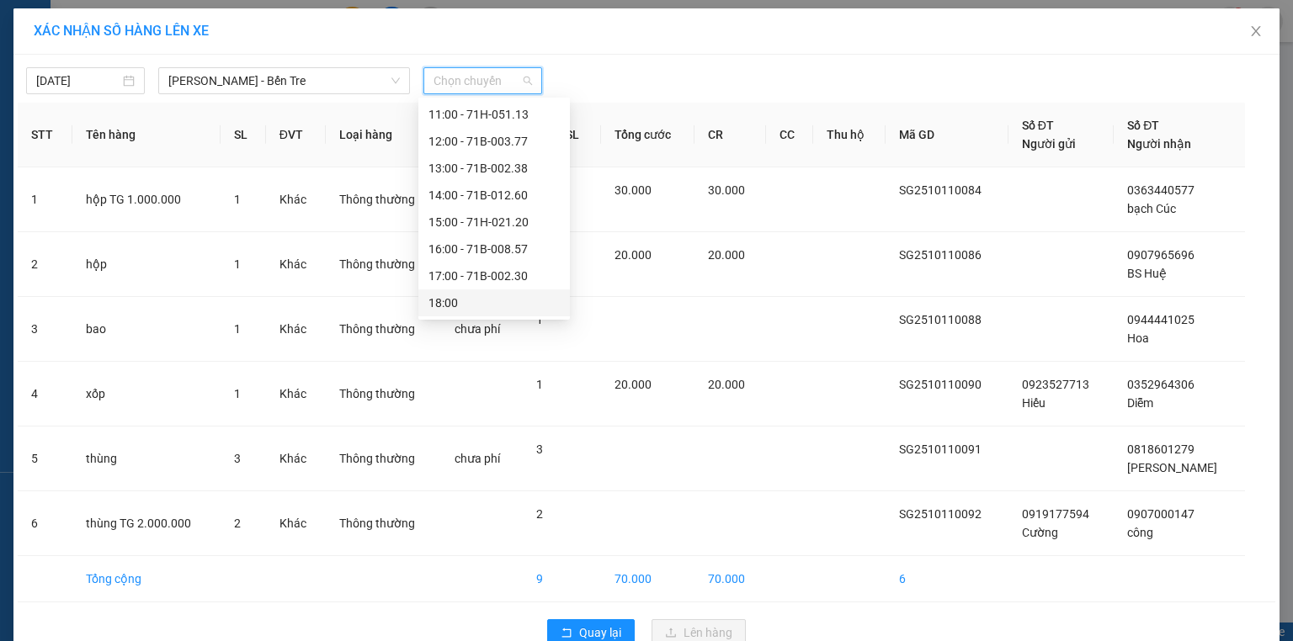
click at [460, 308] on div "18:00" at bounding box center [493, 303] width 131 height 19
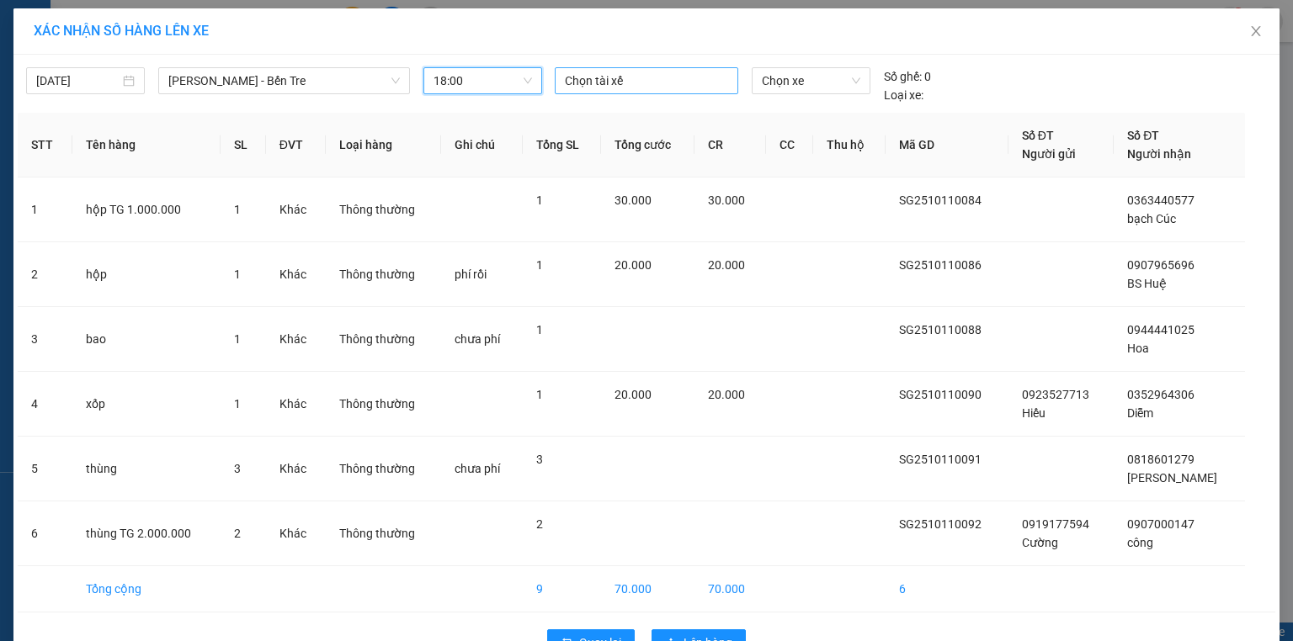
click at [598, 73] on div at bounding box center [646, 81] width 175 height 20
type input "thien"
click at [577, 117] on div "Thiện" at bounding box center [676, 113] width 232 height 19
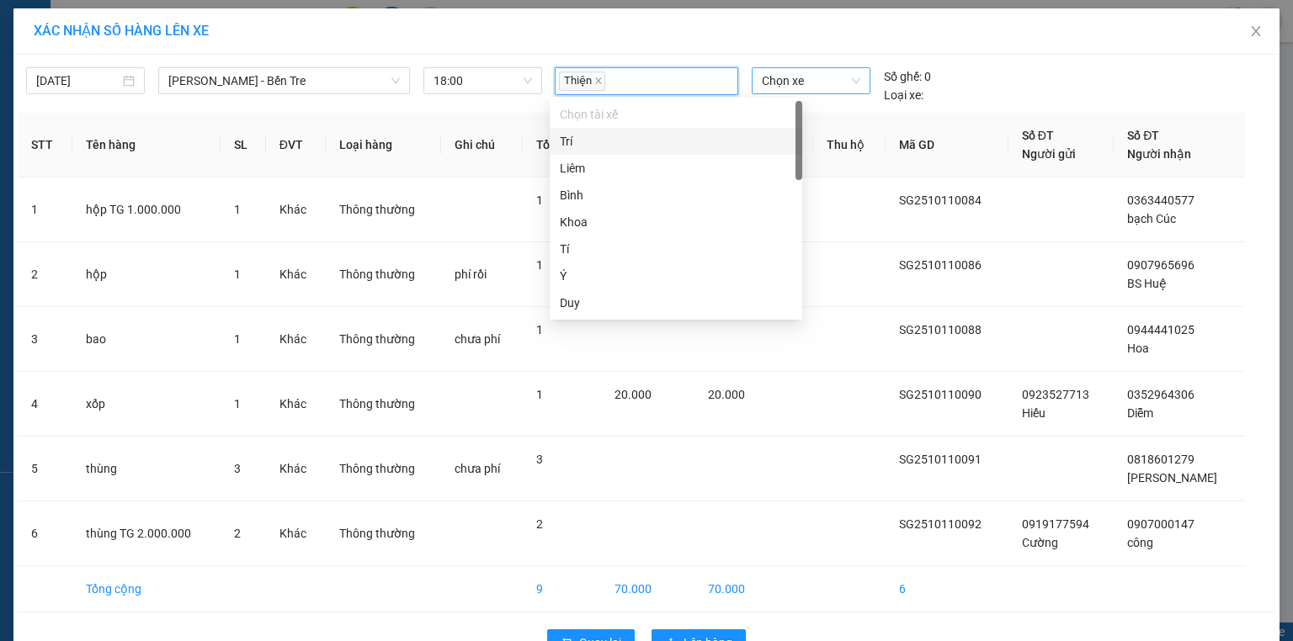
click at [818, 82] on span "Chọn xe" at bounding box center [811, 80] width 98 height 25
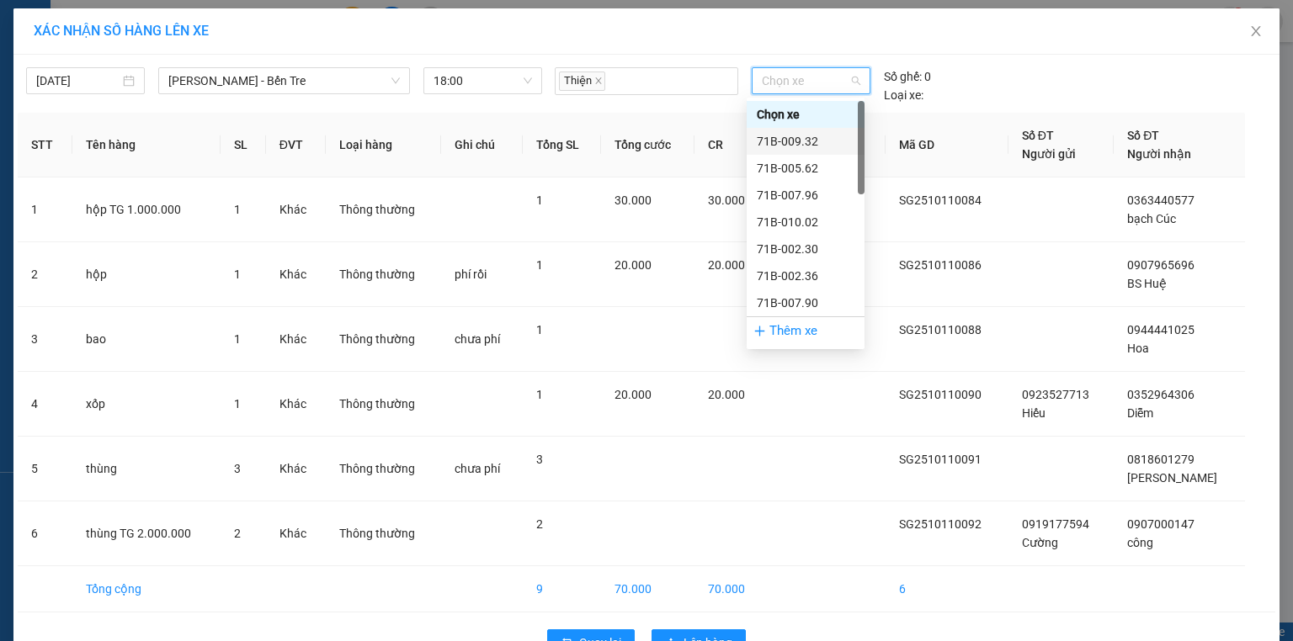
click at [810, 137] on div "71B-009.32" at bounding box center [806, 141] width 98 height 19
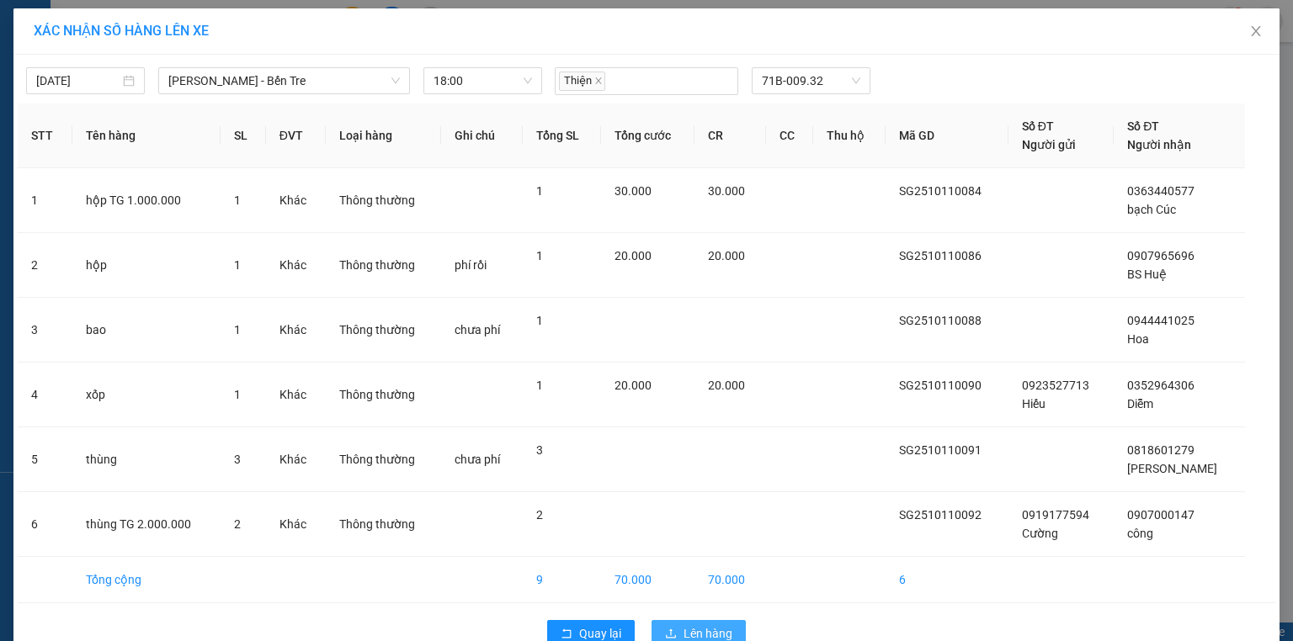
click at [711, 625] on span "Lên hàng" at bounding box center [707, 633] width 49 height 19
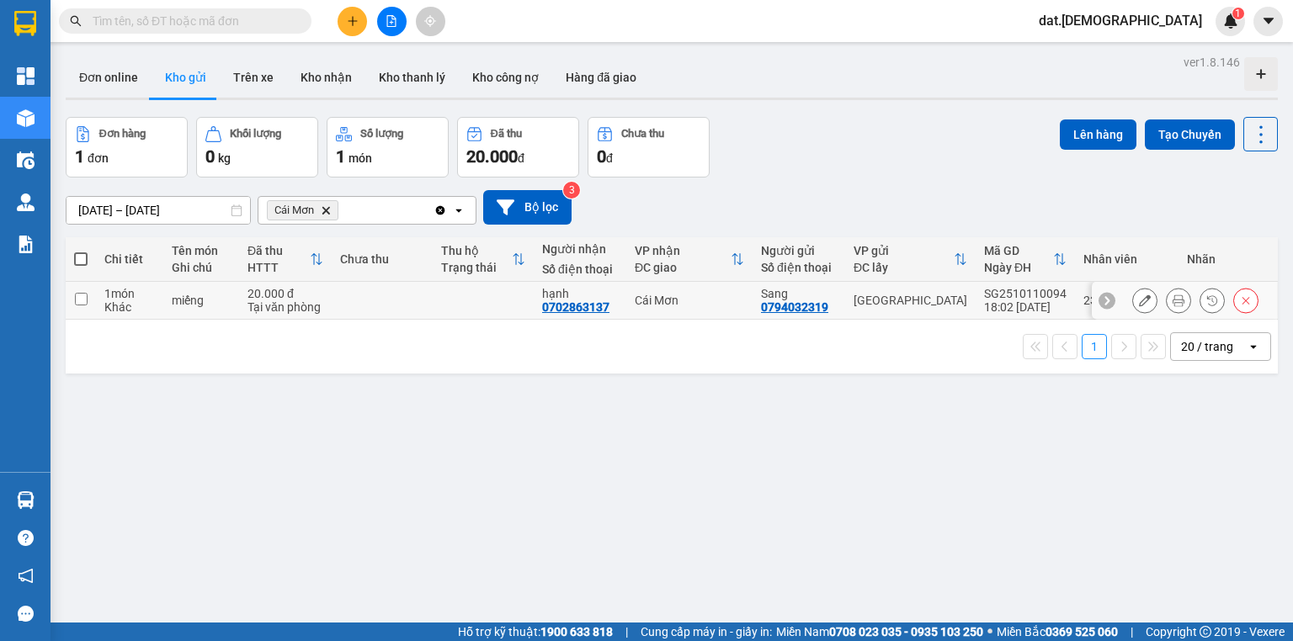
click at [394, 290] on td at bounding box center [382, 301] width 101 height 38
checkbox input "true"
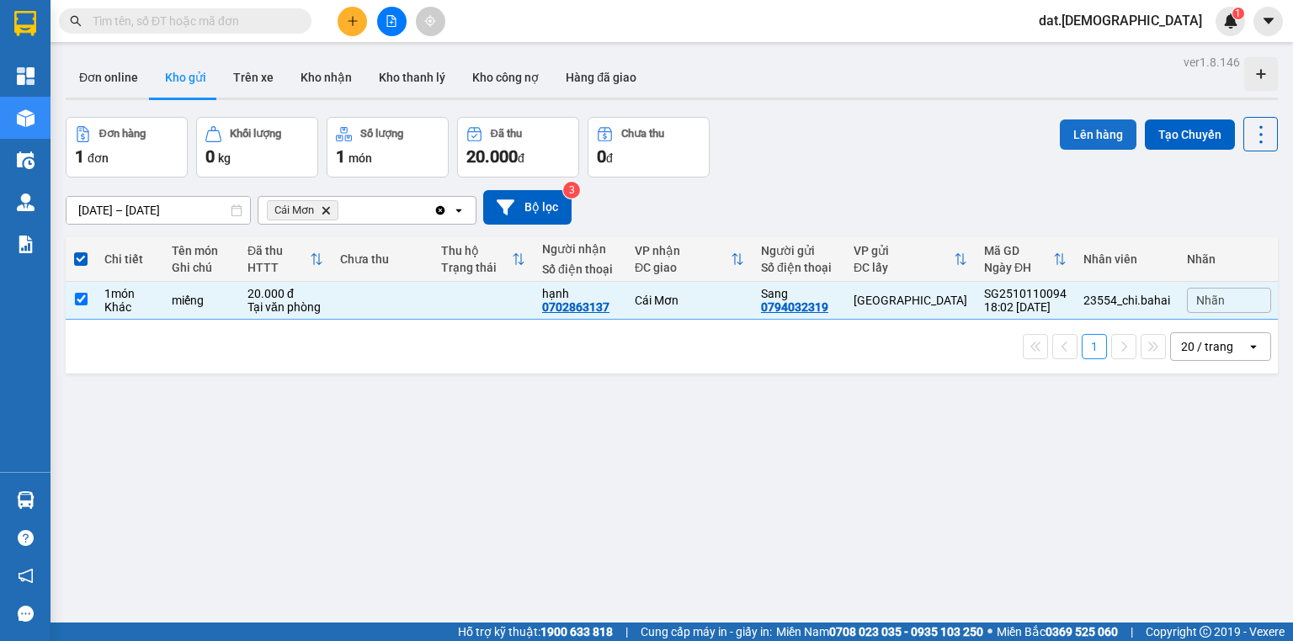
click at [1078, 129] on button "Lên hàng" at bounding box center [1098, 135] width 77 height 30
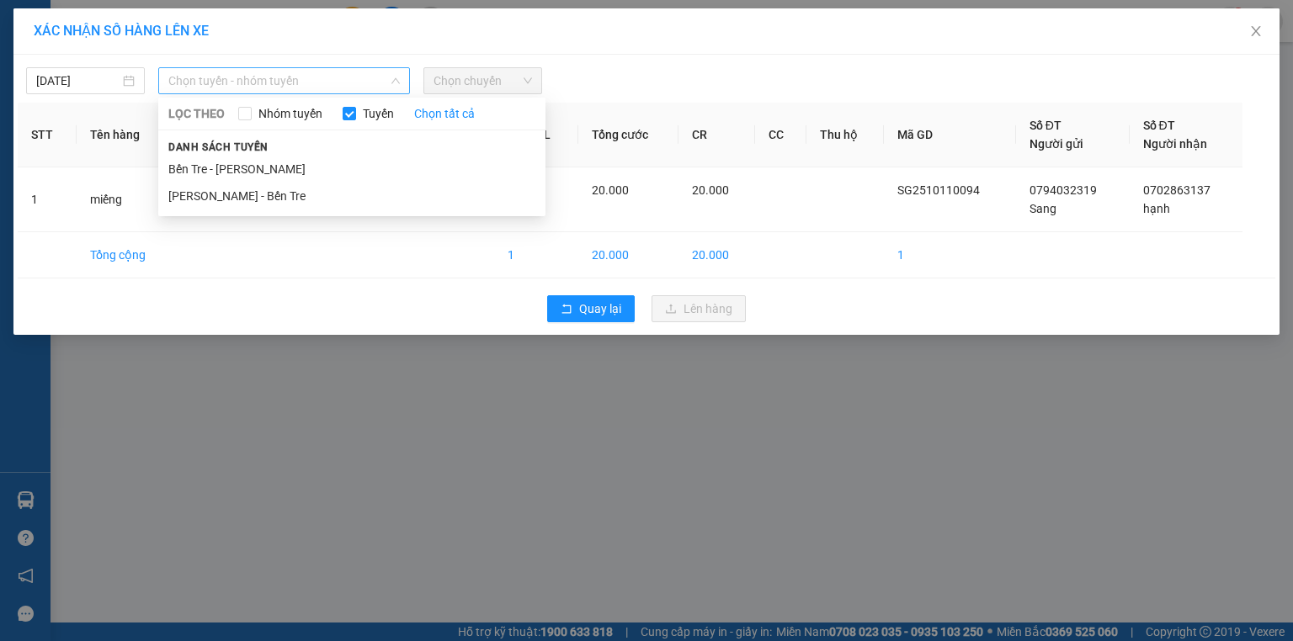
click at [293, 75] on span "Chọn tuyến - nhóm tuyến" at bounding box center [283, 80] width 231 height 25
click at [259, 200] on li "[PERSON_NAME] - Bến Tre" at bounding box center [351, 196] width 387 height 27
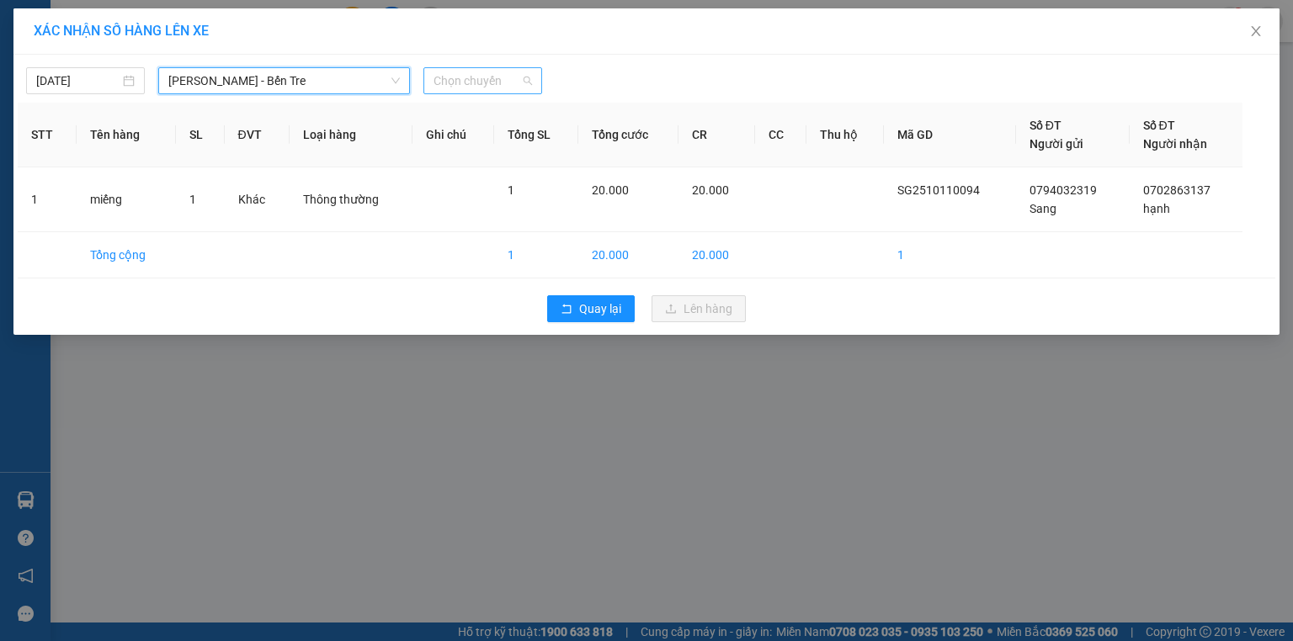
click at [488, 81] on span "Chọn chuyến" at bounding box center [482, 80] width 98 height 25
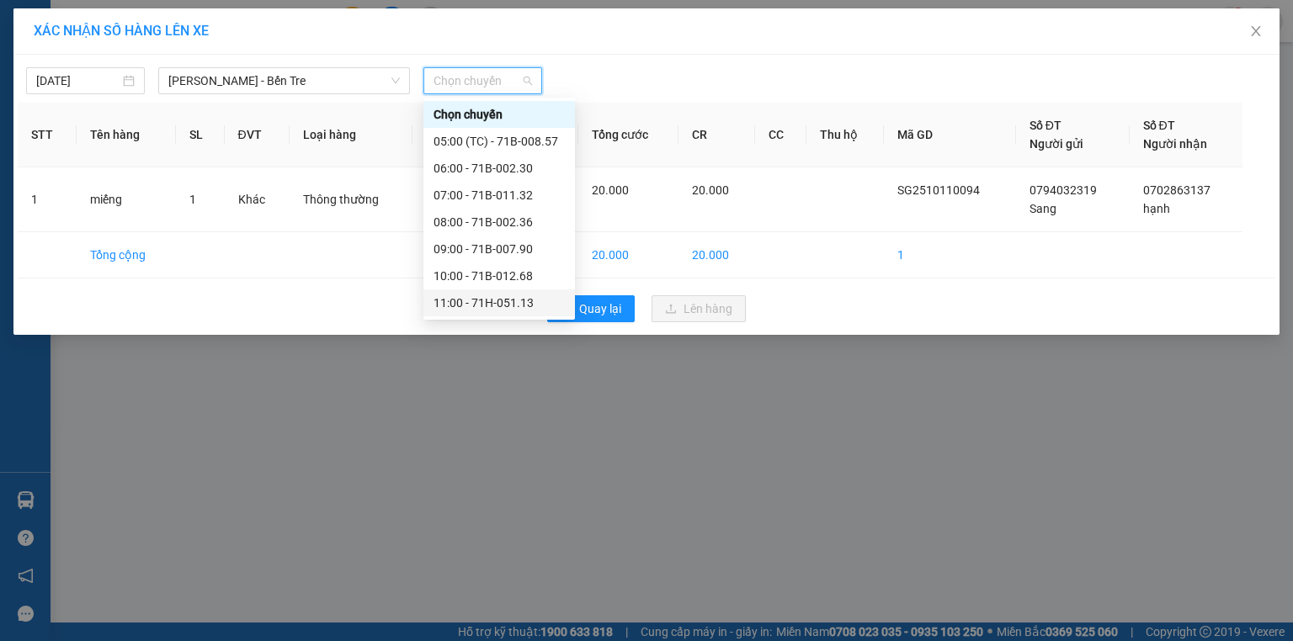
scroll to position [189, 0]
click at [472, 306] on div "18:00 - 71B-009.32" at bounding box center [498, 303] width 131 height 19
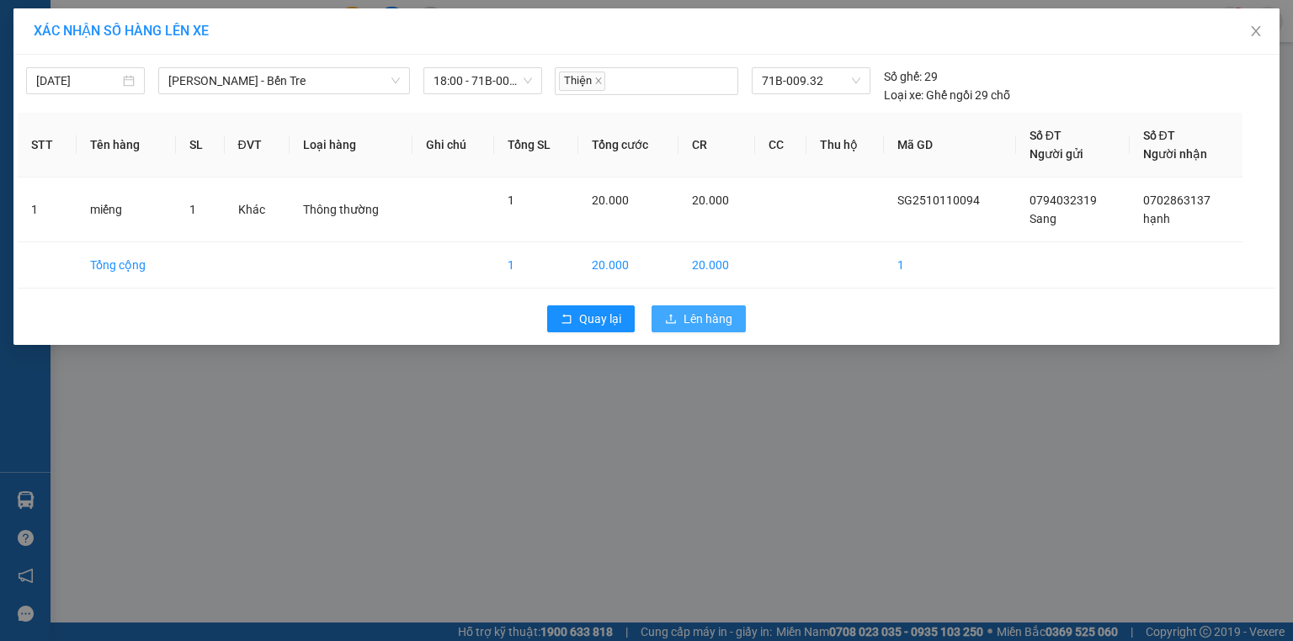
click at [714, 316] on span "Lên hàng" at bounding box center [707, 319] width 49 height 19
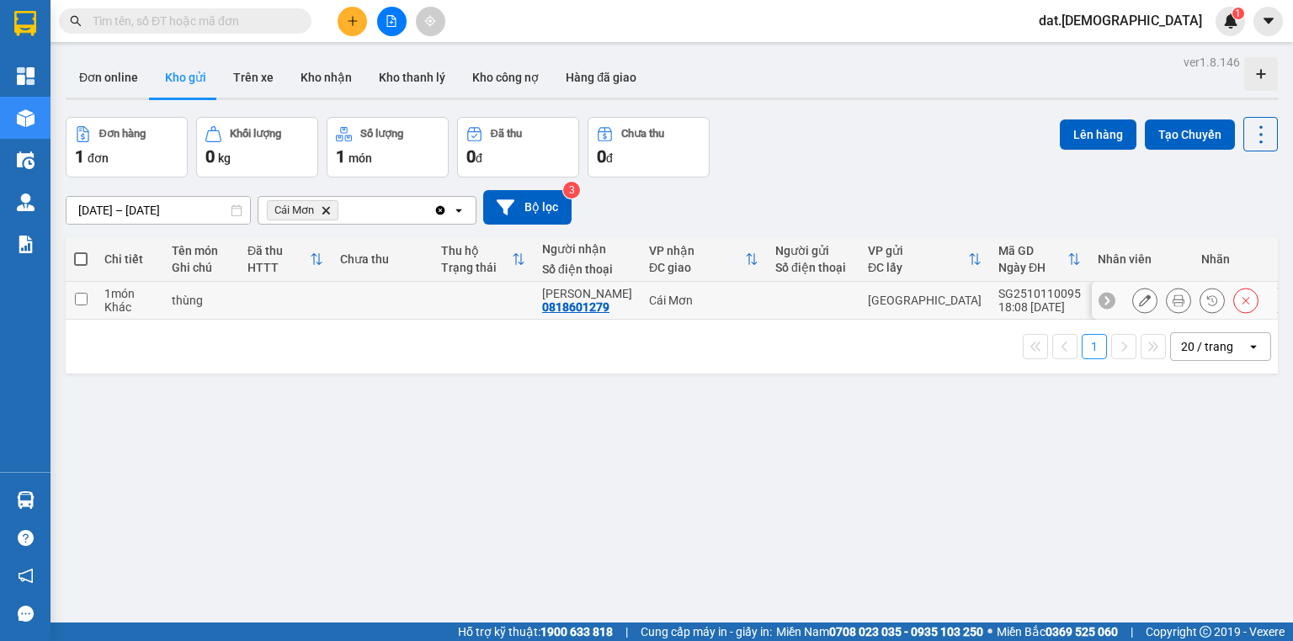
click at [660, 304] on div "Cái Mơn" at bounding box center [703, 300] width 109 height 13
checkbox input "true"
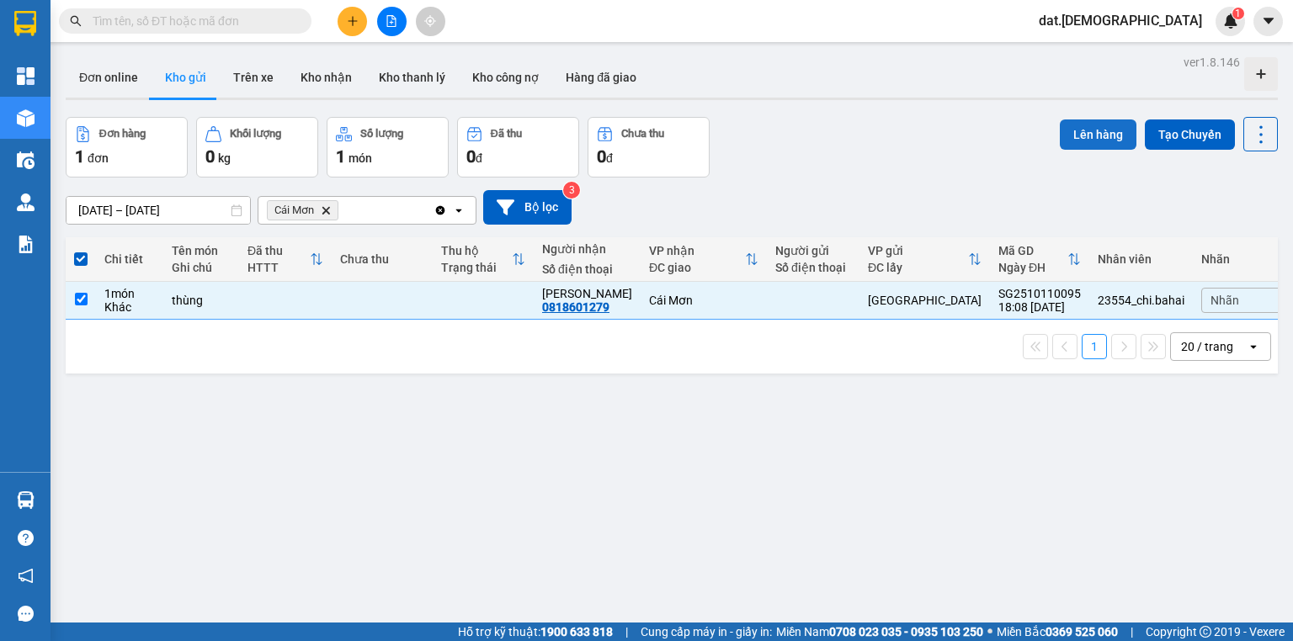
click at [1071, 133] on button "Lên hàng" at bounding box center [1098, 135] width 77 height 30
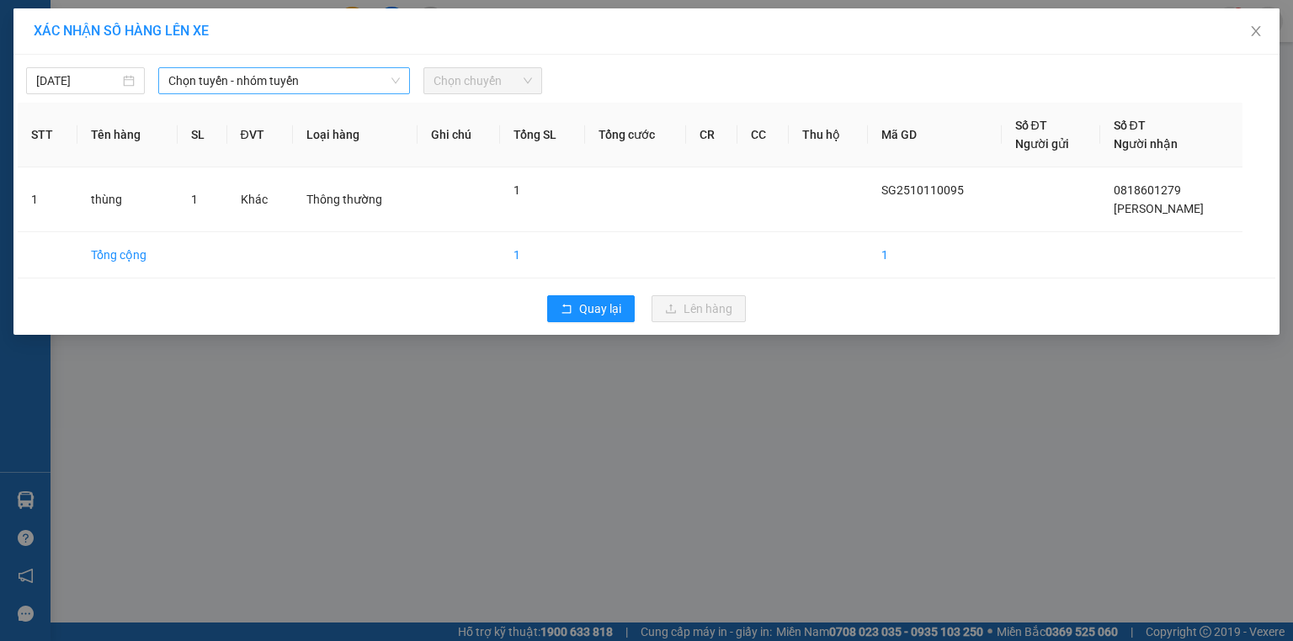
click at [328, 76] on span "Chọn tuyến - nhóm tuyến" at bounding box center [283, 80] width 231 height 25
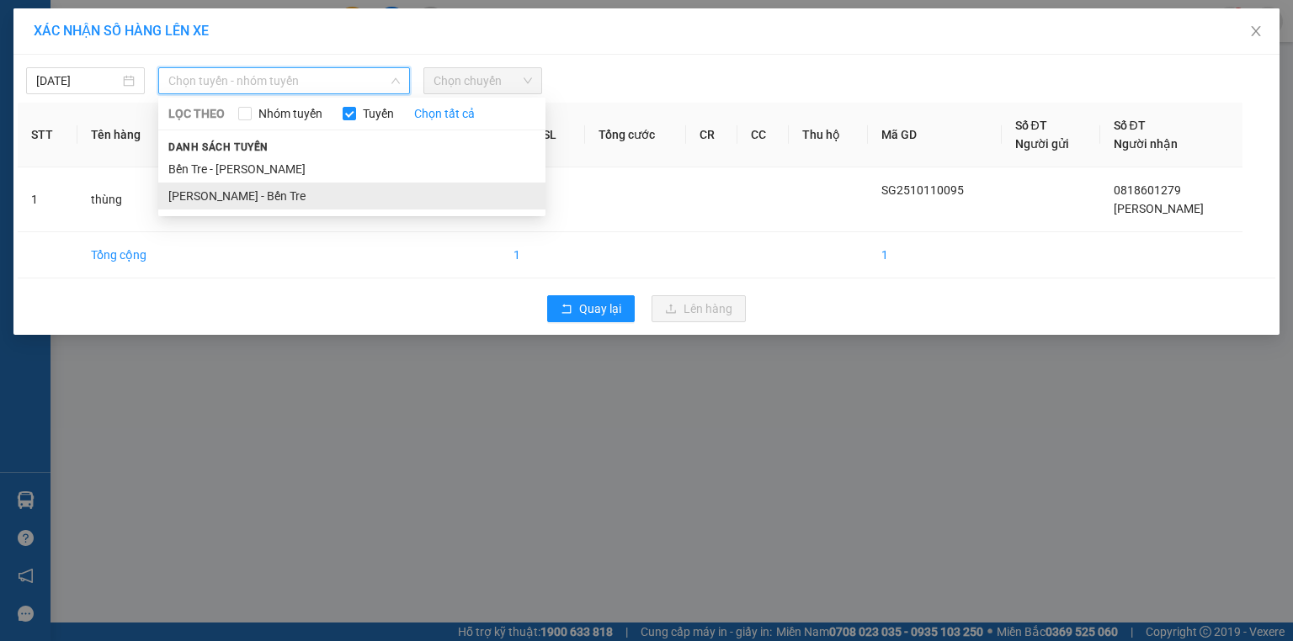
click at [252, 196] on li "[PERSON_NAME] - Bến Tre" at bounding box center [351, 196] width 387 height 27
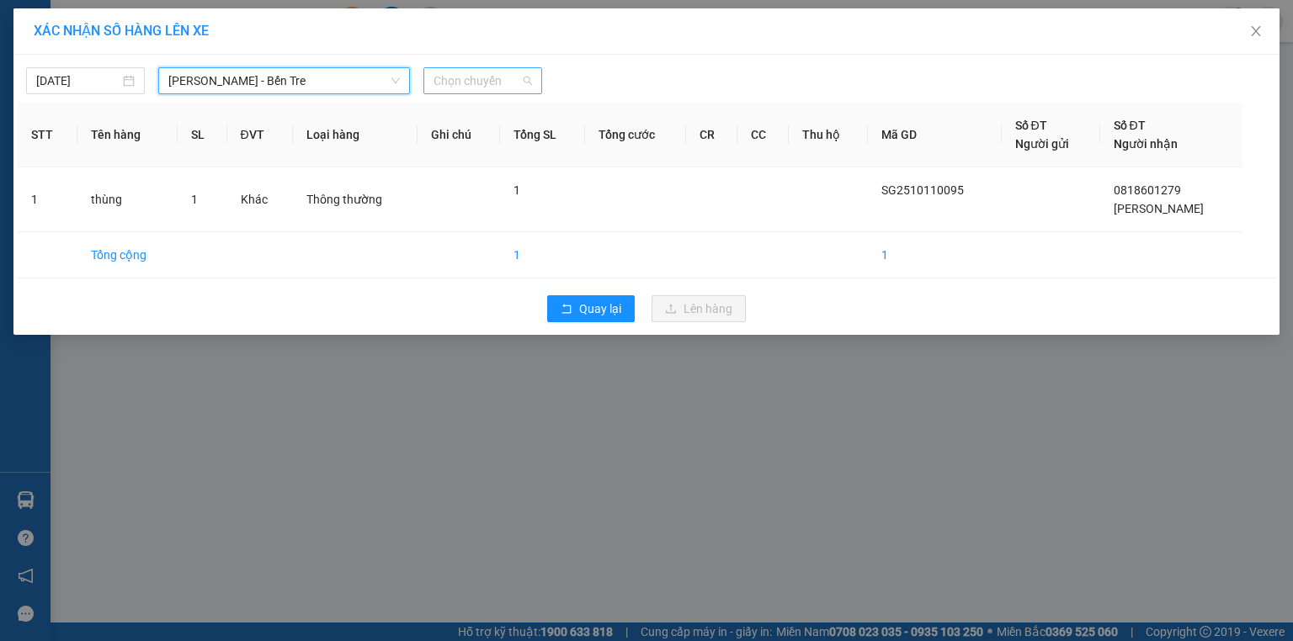
click at [498, 77] on span "Chọn chuyến" at bounding box center [482, 80] width 98 height 25
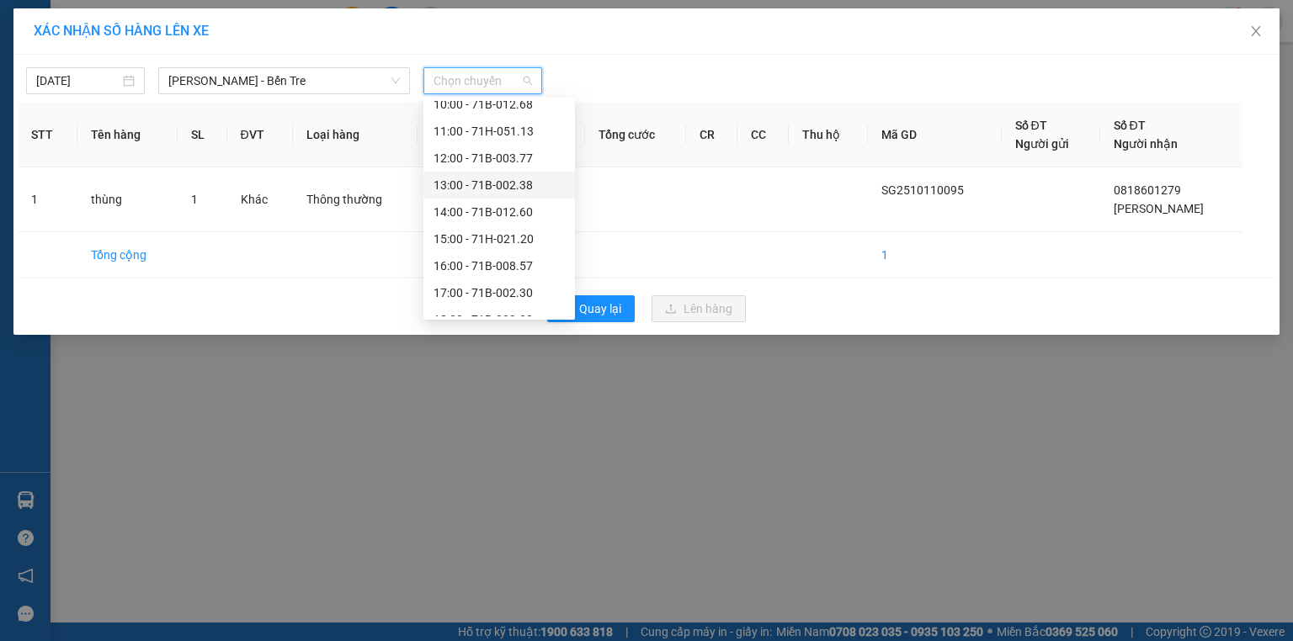
scroll to position [189, 0]
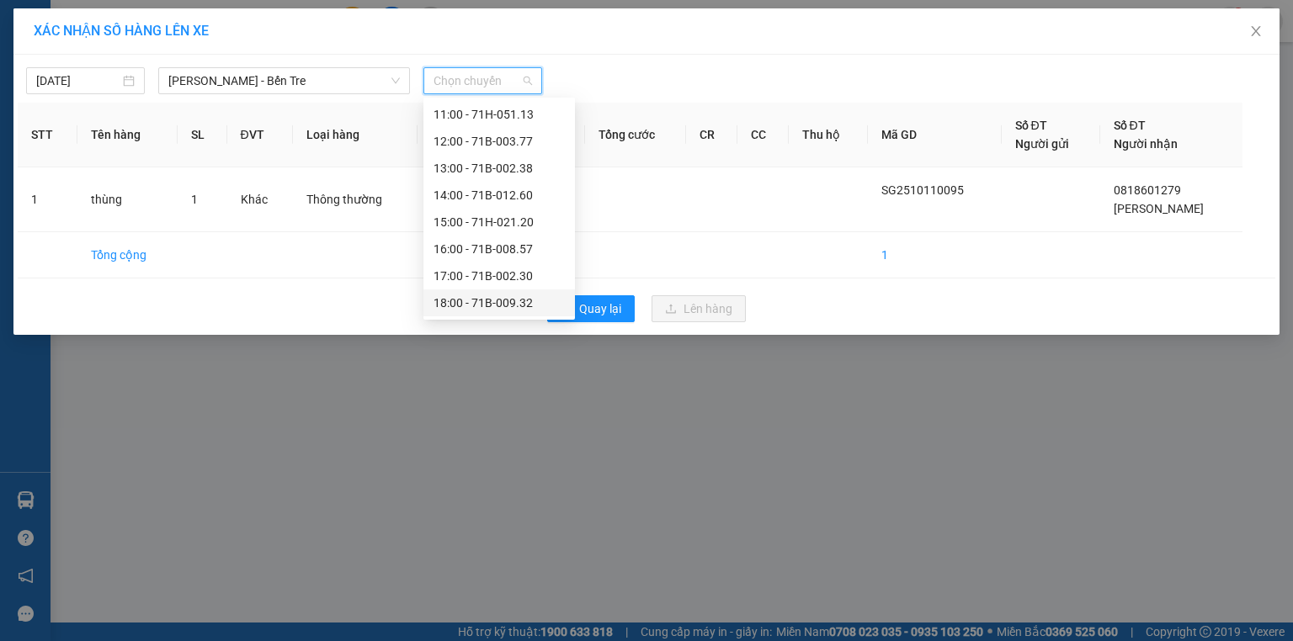
click at [473, 306] on div "18:00 - 71B-009.32" at bounding box center [498, 303] width 131 height 19
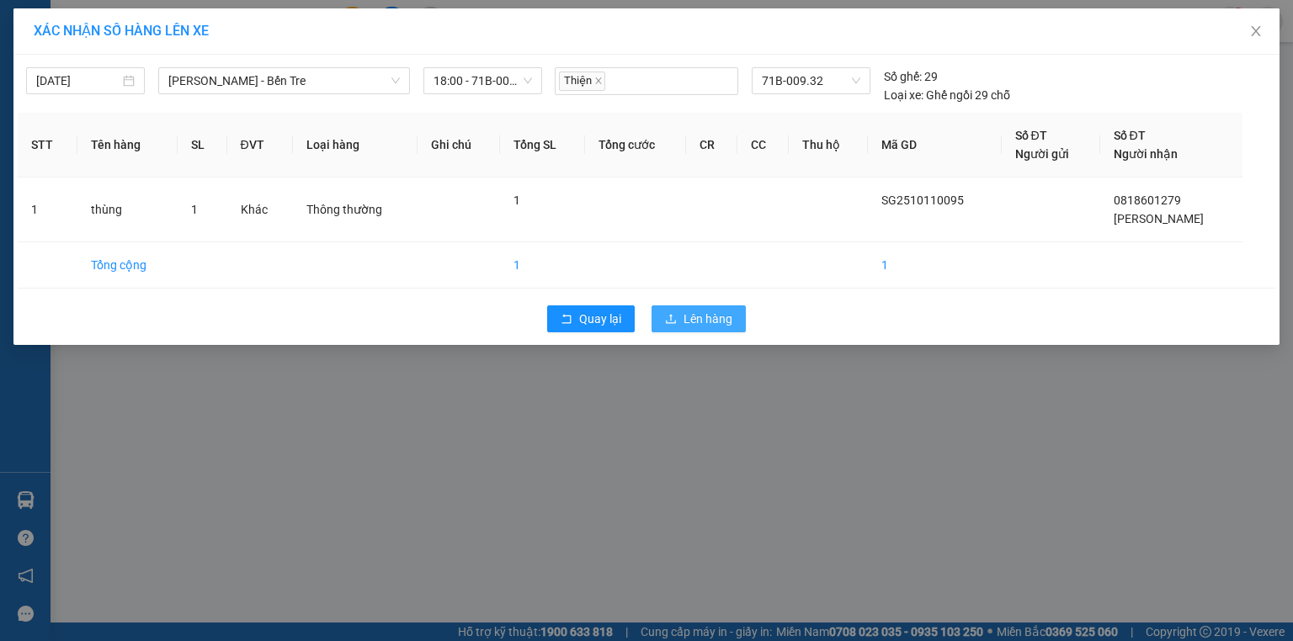
click at [711, 313] on span "Lên hàng" at bounding box center [707, 319] width 49 height 19
